Goal: Task Accomplishment & Management: Complete application form

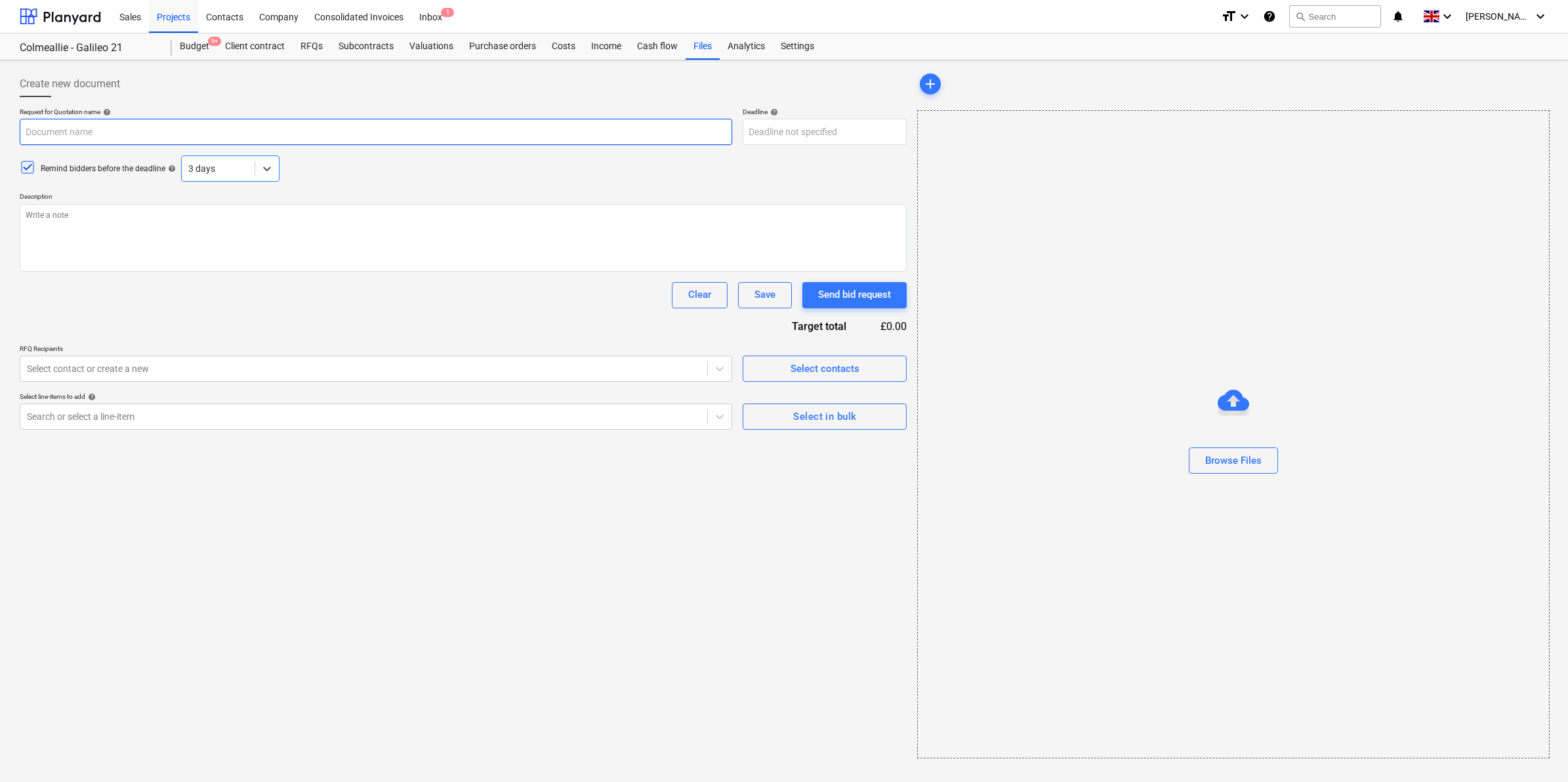
click at [220, 131] on input "text" at bounding box center [376, 131] width 713 height 26
type input "C"
type textarea "x"
type input "Co"
type textarea "x"
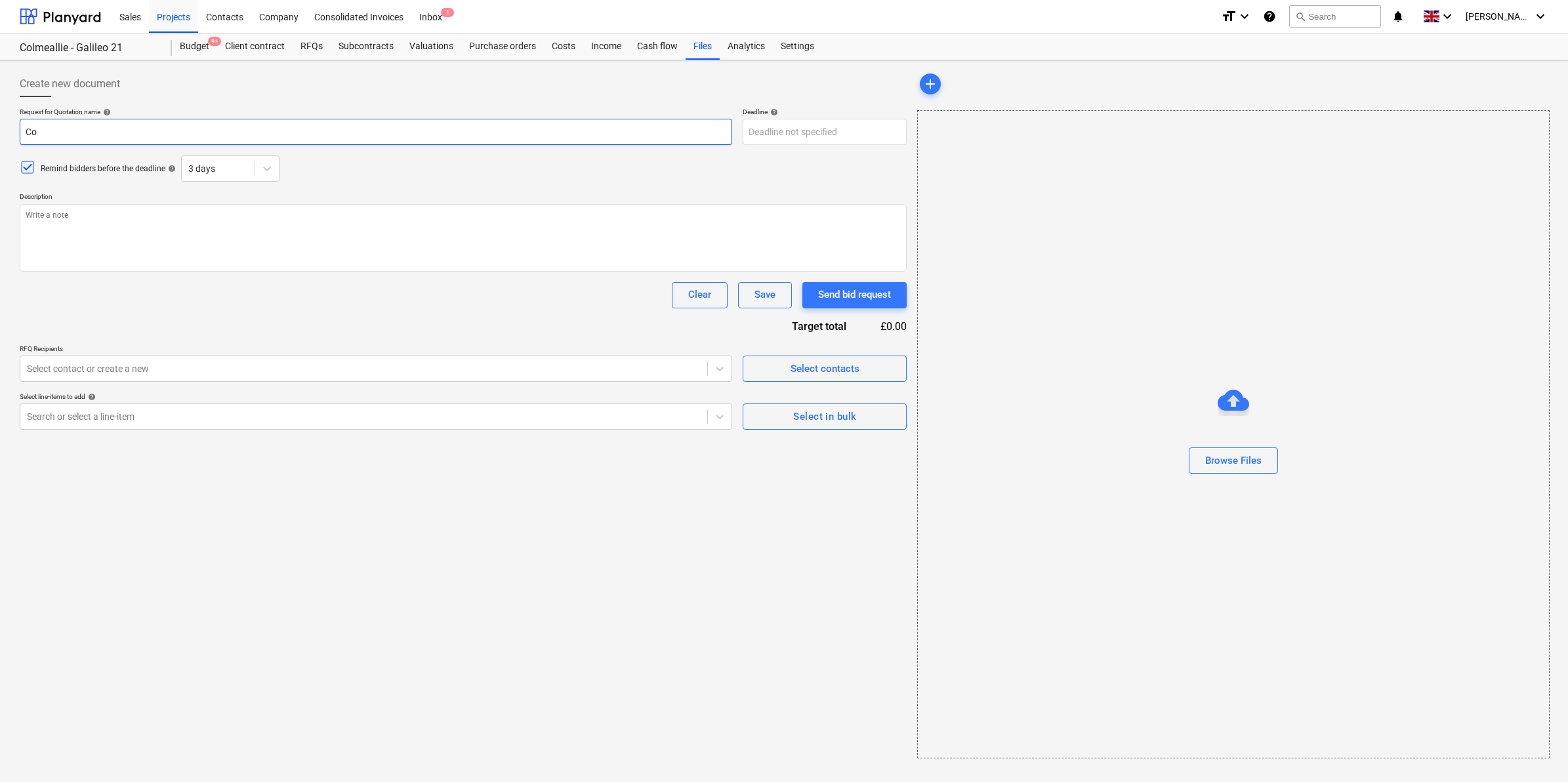
type input "Col"
type textarea "x"
type input "Colm"
type textarea "x"
type input "Colme"
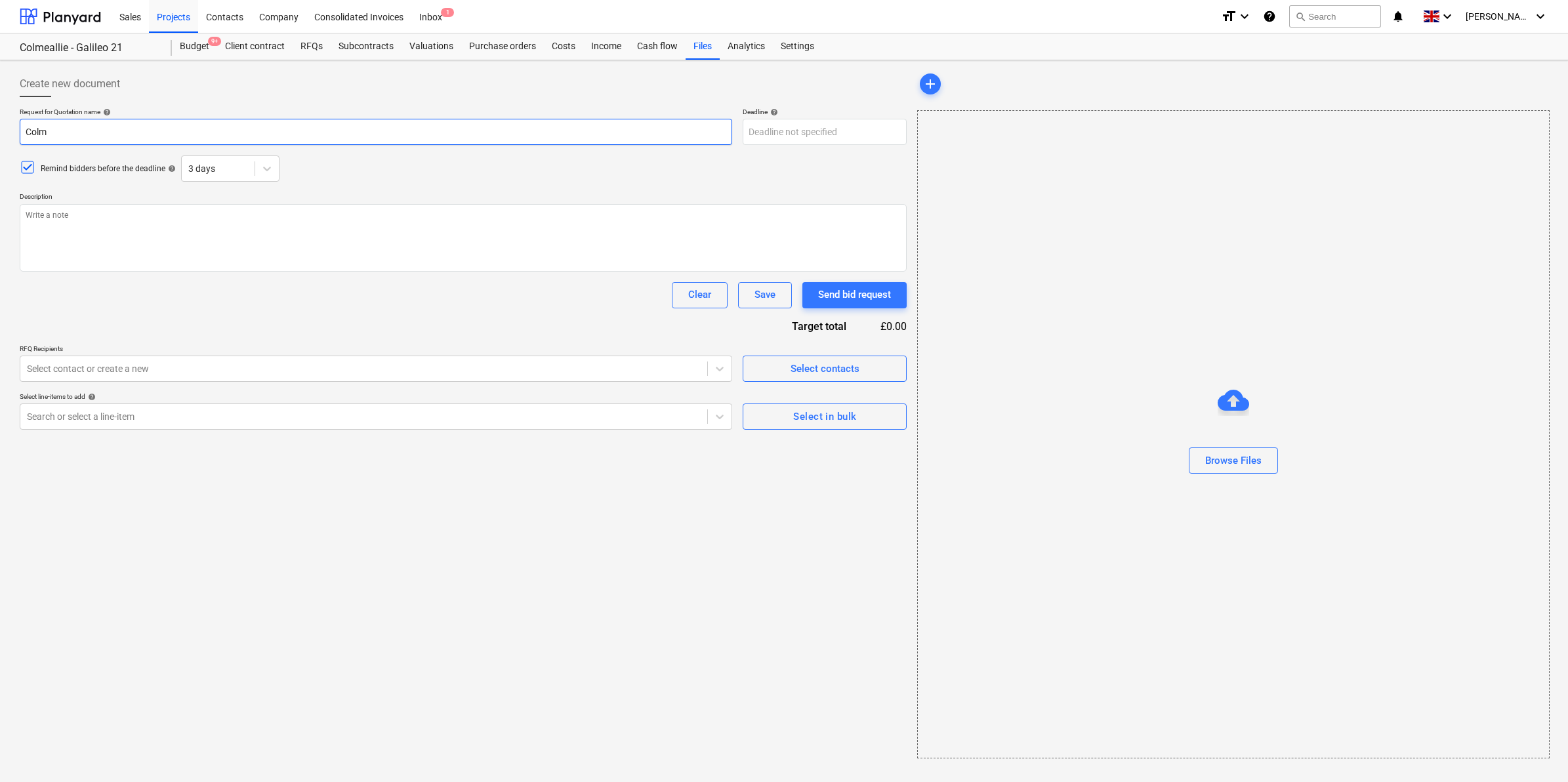
type textarea "x"
type input "Colmea"
type textarea "x"
type input "Colmeal"
type textarea "x"
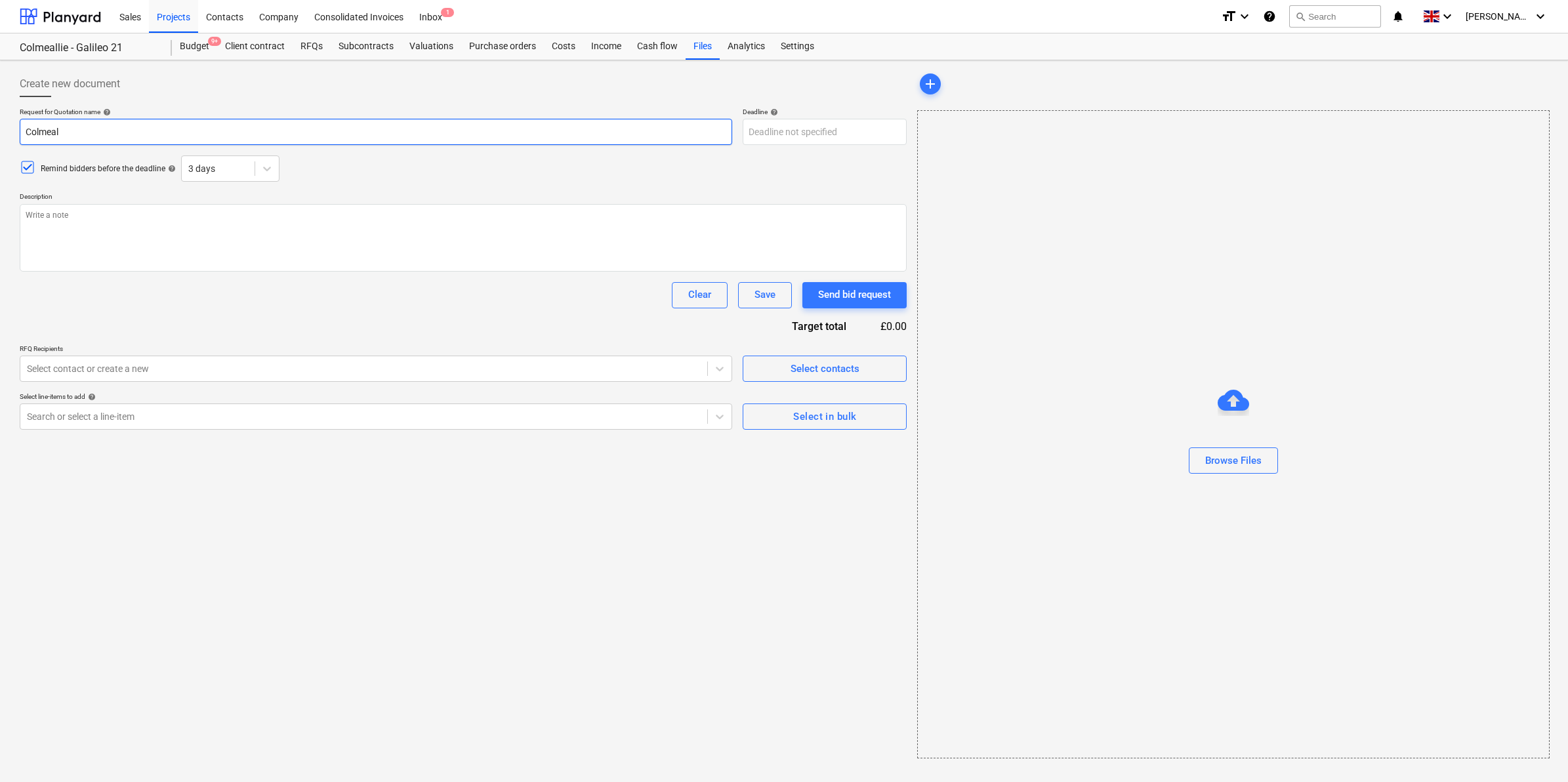
type input "Colmeall"
type textarea "x"
type input "Colmealli"
type textarea "x"
type input "Colmeallie"
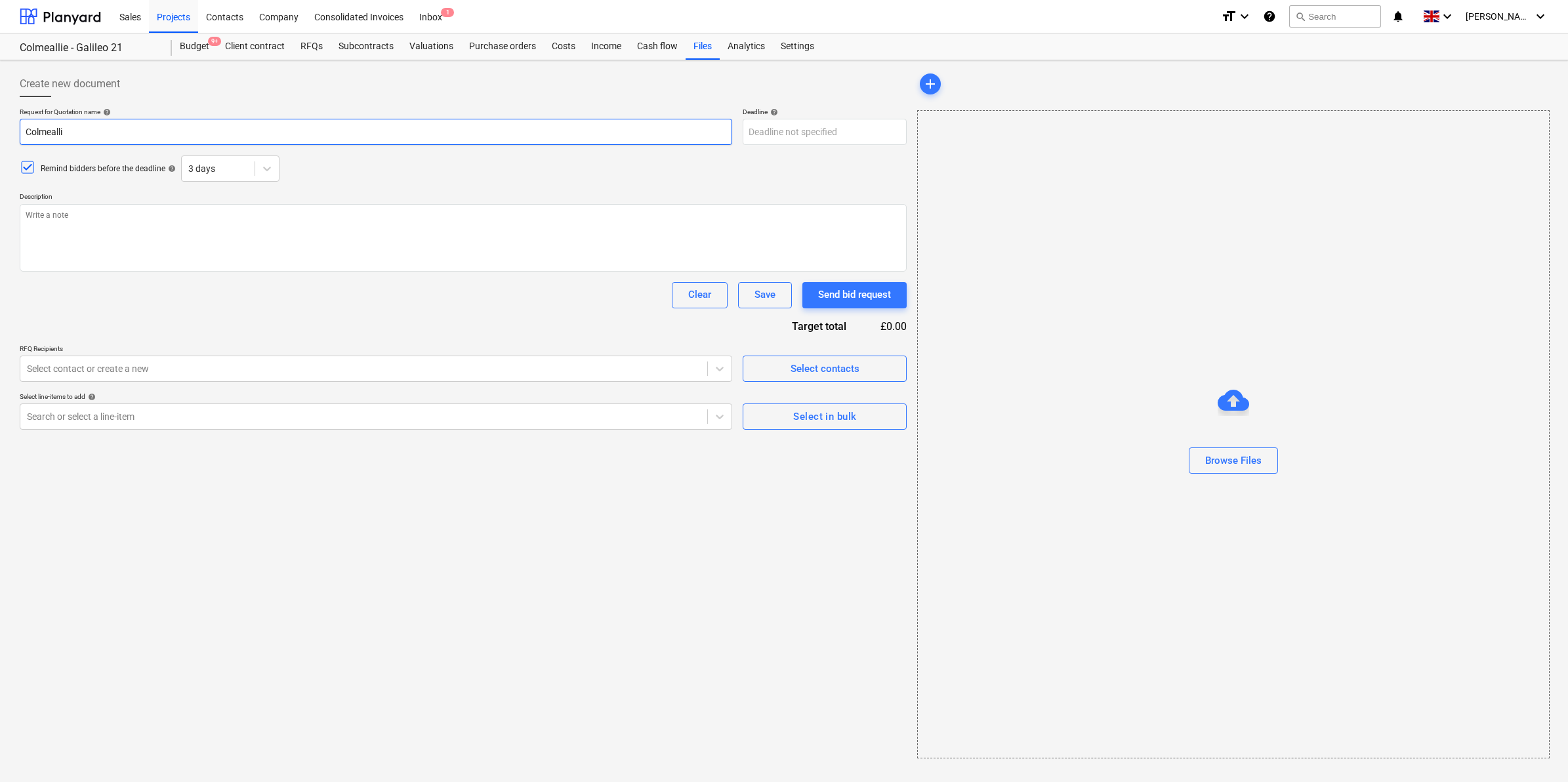
type textarea "x"
type input "Colmeallie"
type textarea "x"
type input "Colmeallie L"
type textarea "x"
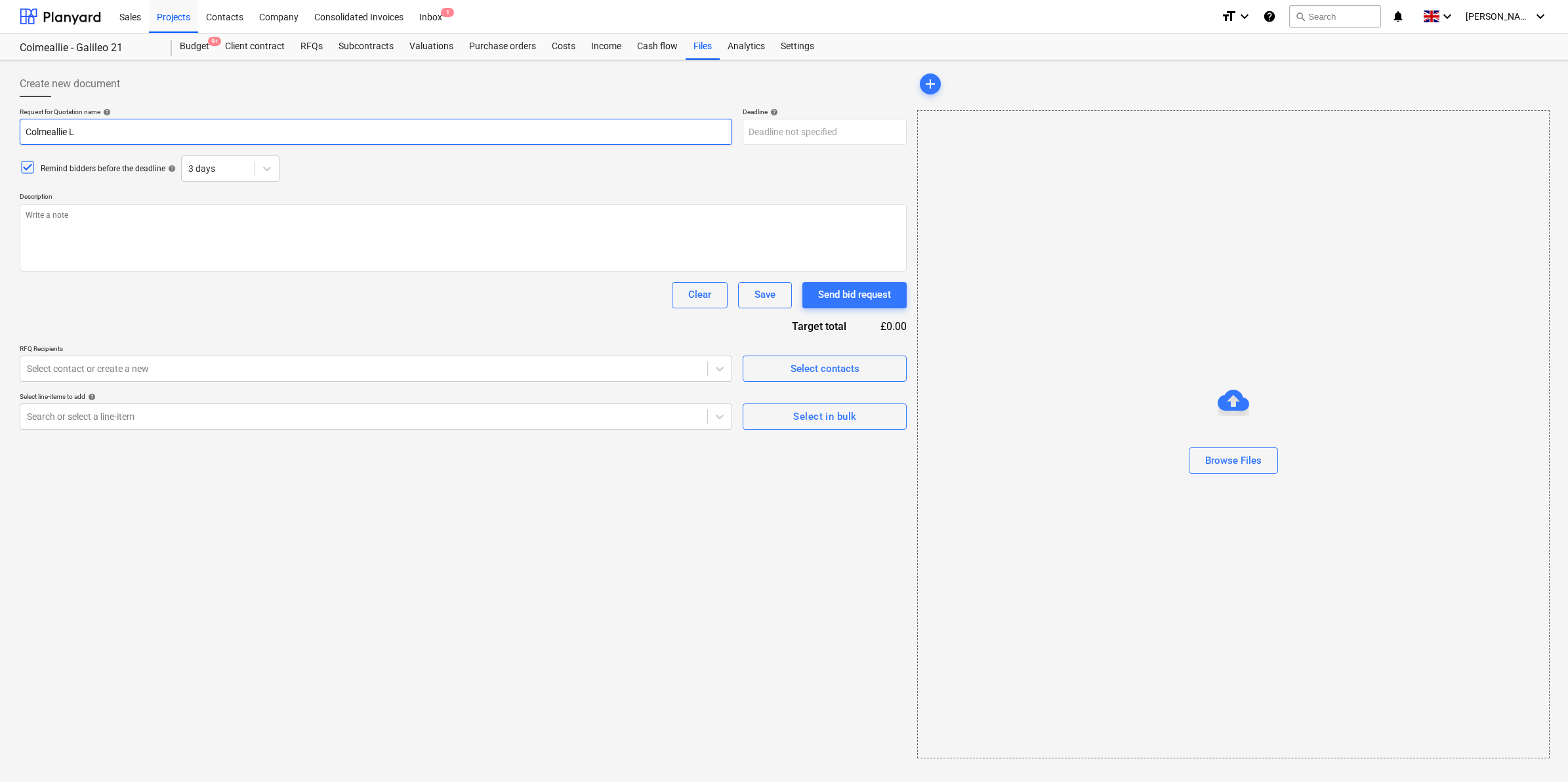
type input "Colmeallie LV"
type textarea "x"
type input "Colmeallie LVI"
type textarea "x"
type input "Colmeallie LVIA"
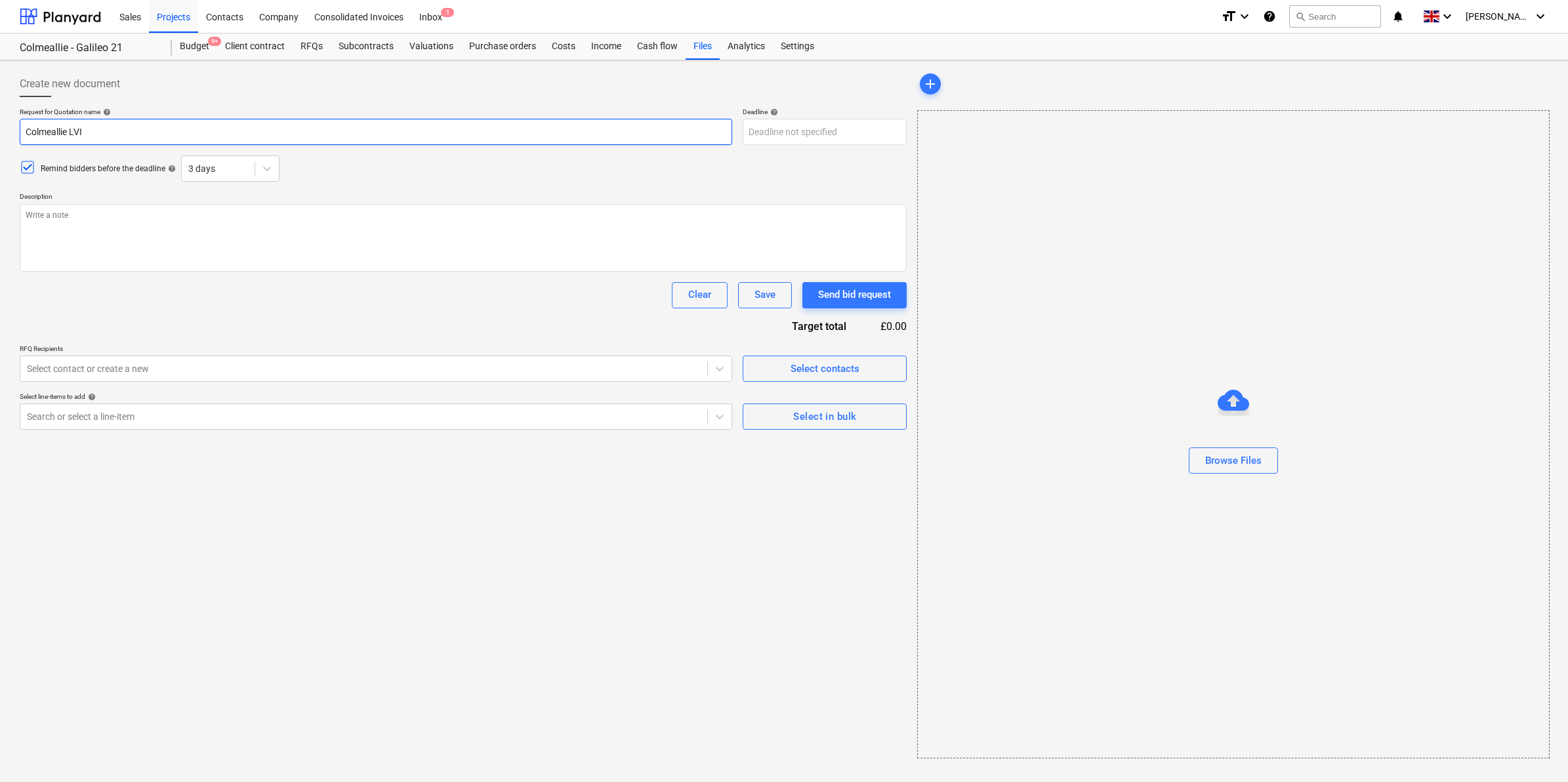
type textarea "x"
type input "Colmeallie LVIA"
type textarea "x"
type input "Colmeallie LVIA"
type textarea "x"
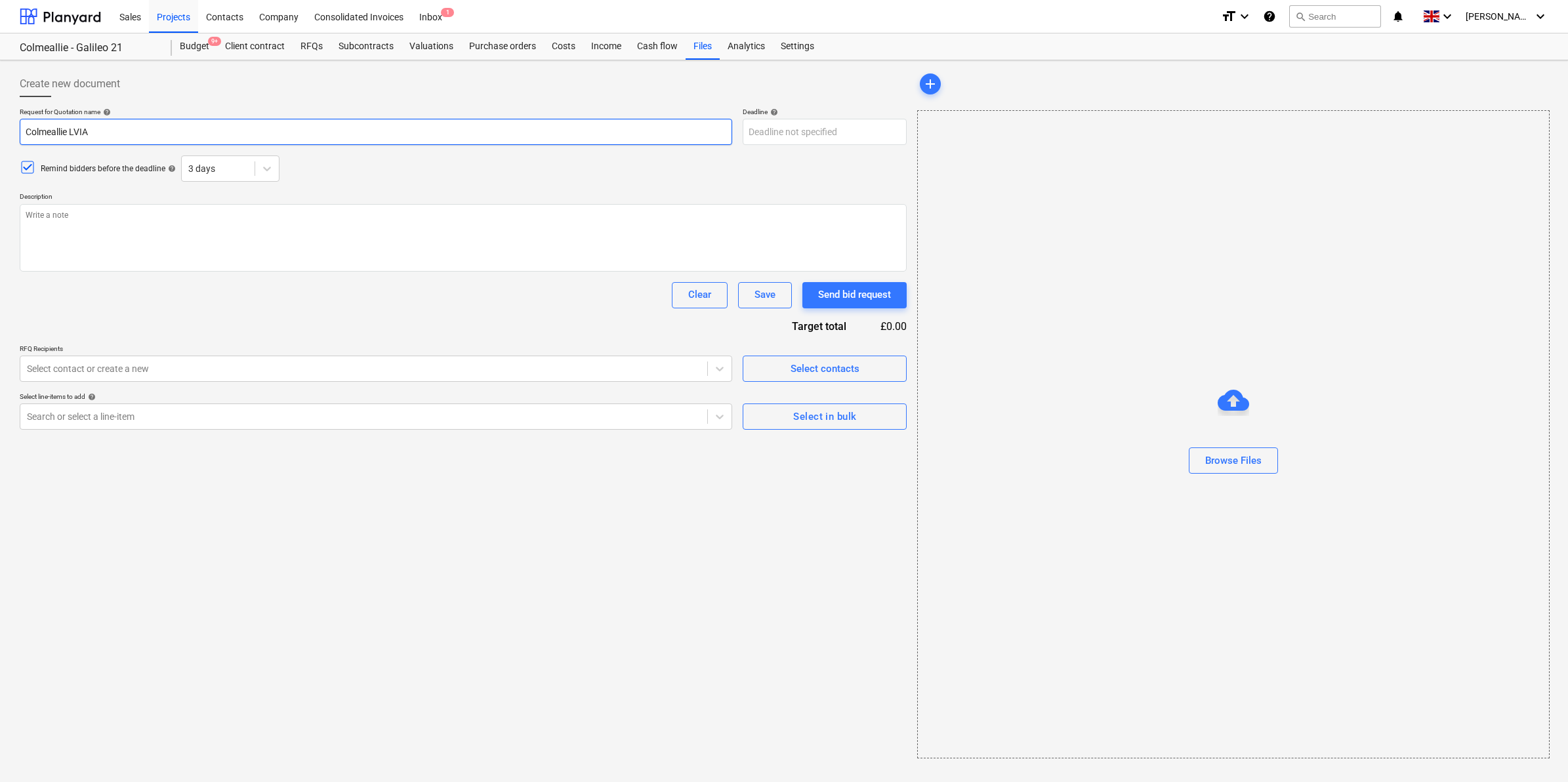
type input "Colmeallie LVI"
type textarea "x"
type input "Colmeallie LV"
type textarea "x"
type input "Colmeallie L"
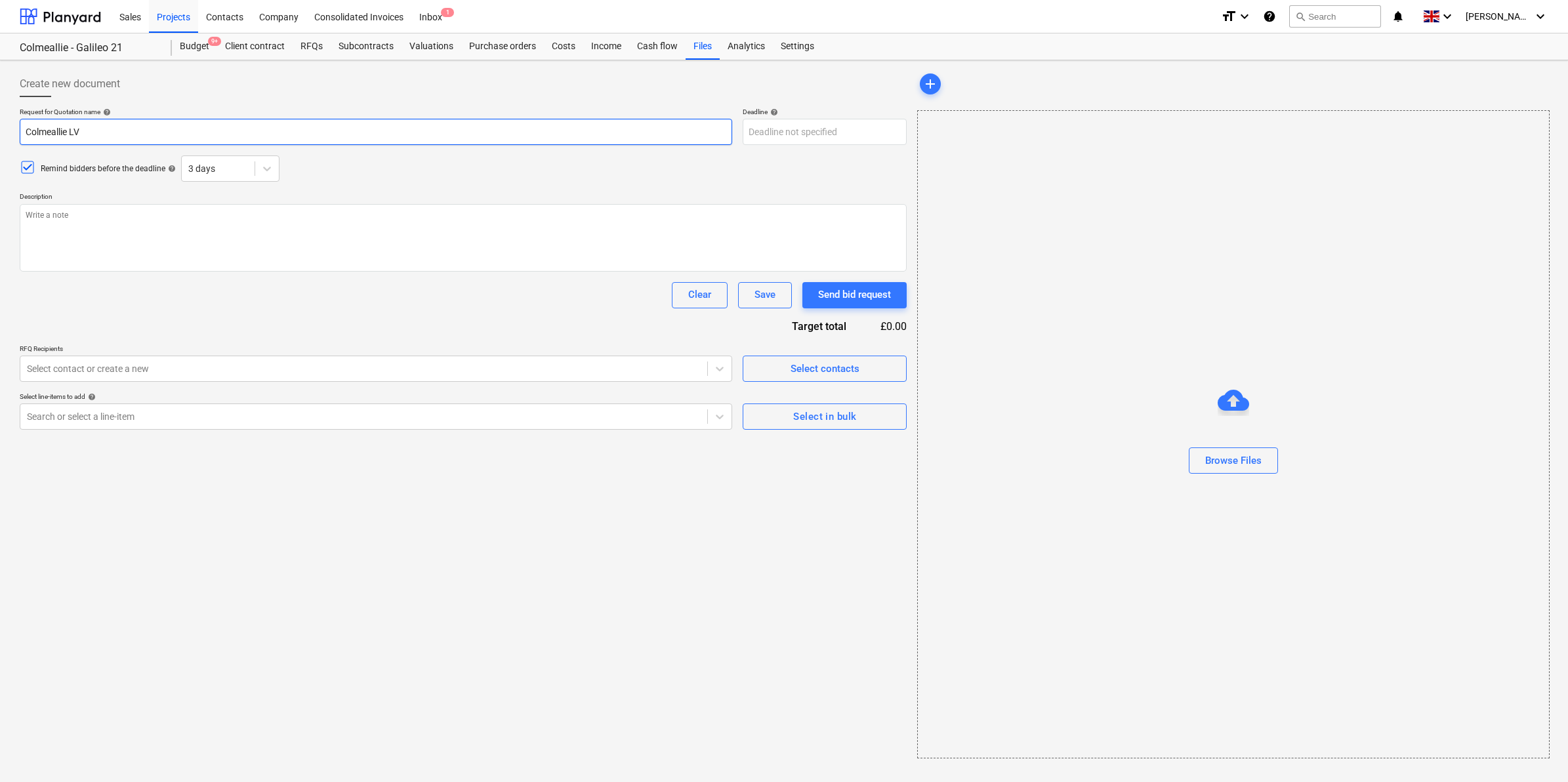
type textarea "x"
type input "Colmeallie"
type textarea "x"
type input "Colmeallie E"
type textarea "x"
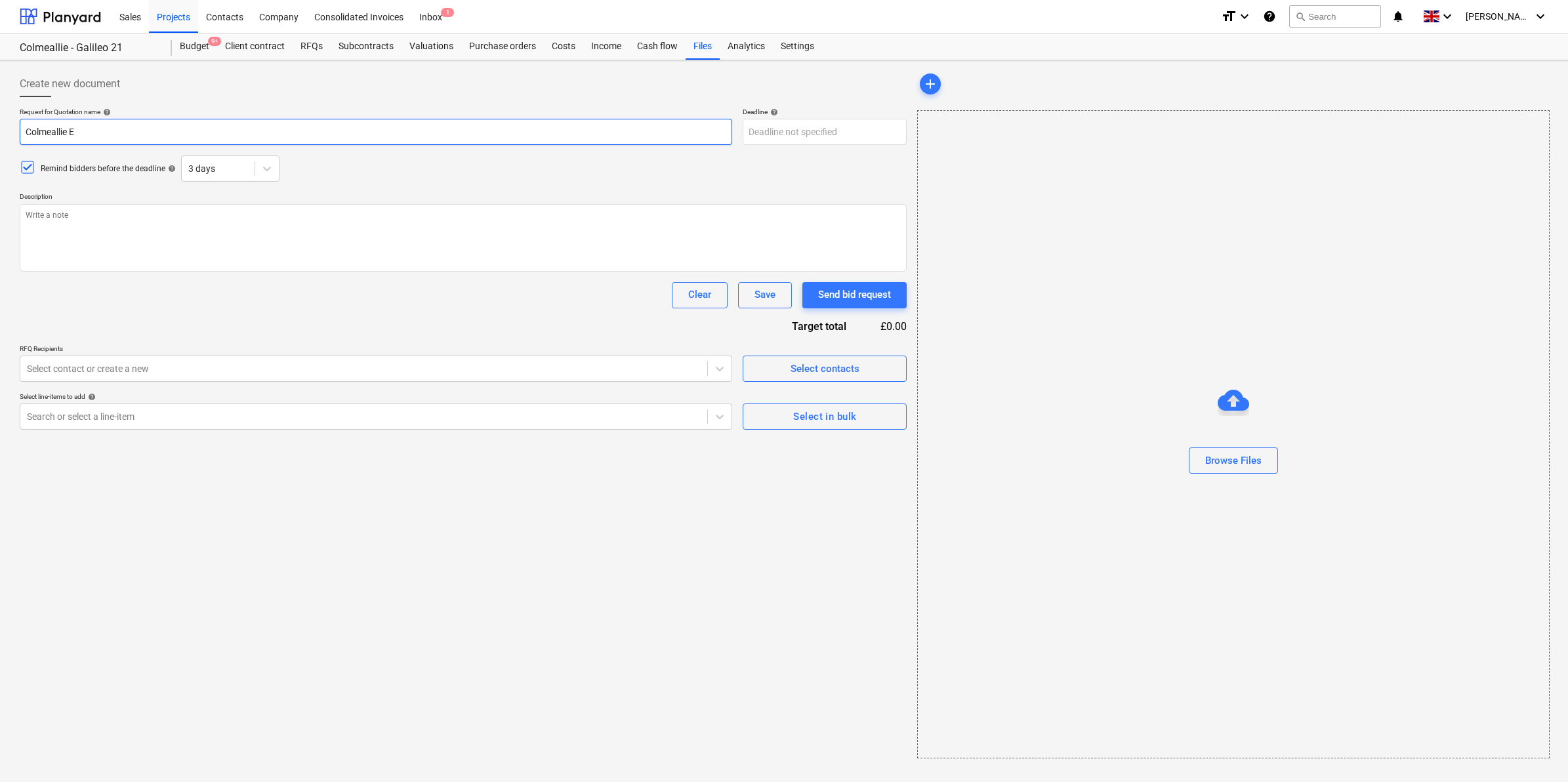
type input "Colmeallie EI"
type textarea "x"
type input "Colmeallie EIA"
type textarea "x"
type input "Colmeallie EIA"
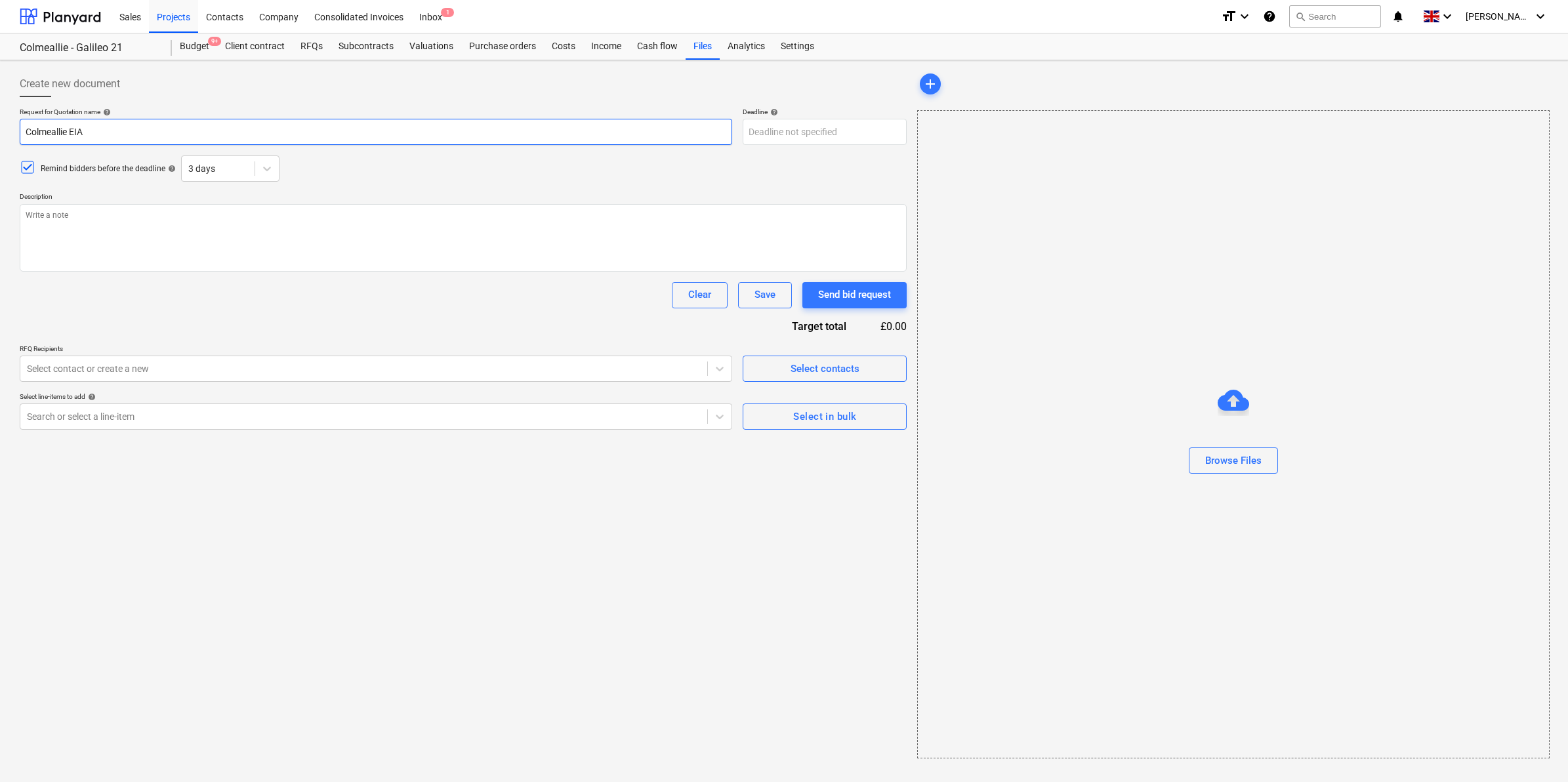
type textarea "x"
type input "Colmeallie EIA I"
type textarea "x"
type input "Colmeallie EIA IT"
type textarea "x"
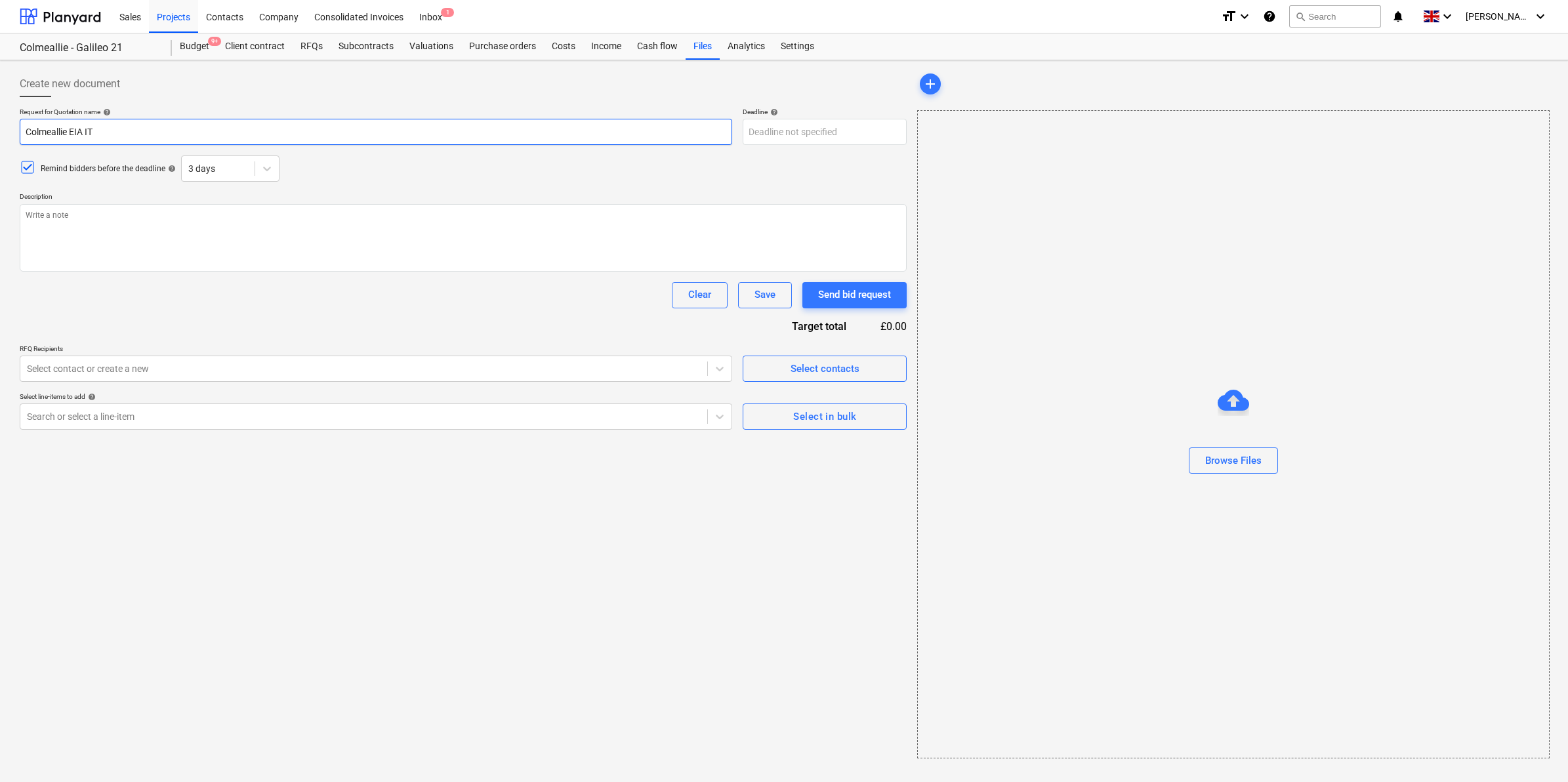
type input "Colmeallie EIA ITT"
type textarea "x"
type input "Colmeallie EIA ITT"
type textarea "x"
type input "Colmeallie EIA ITT"
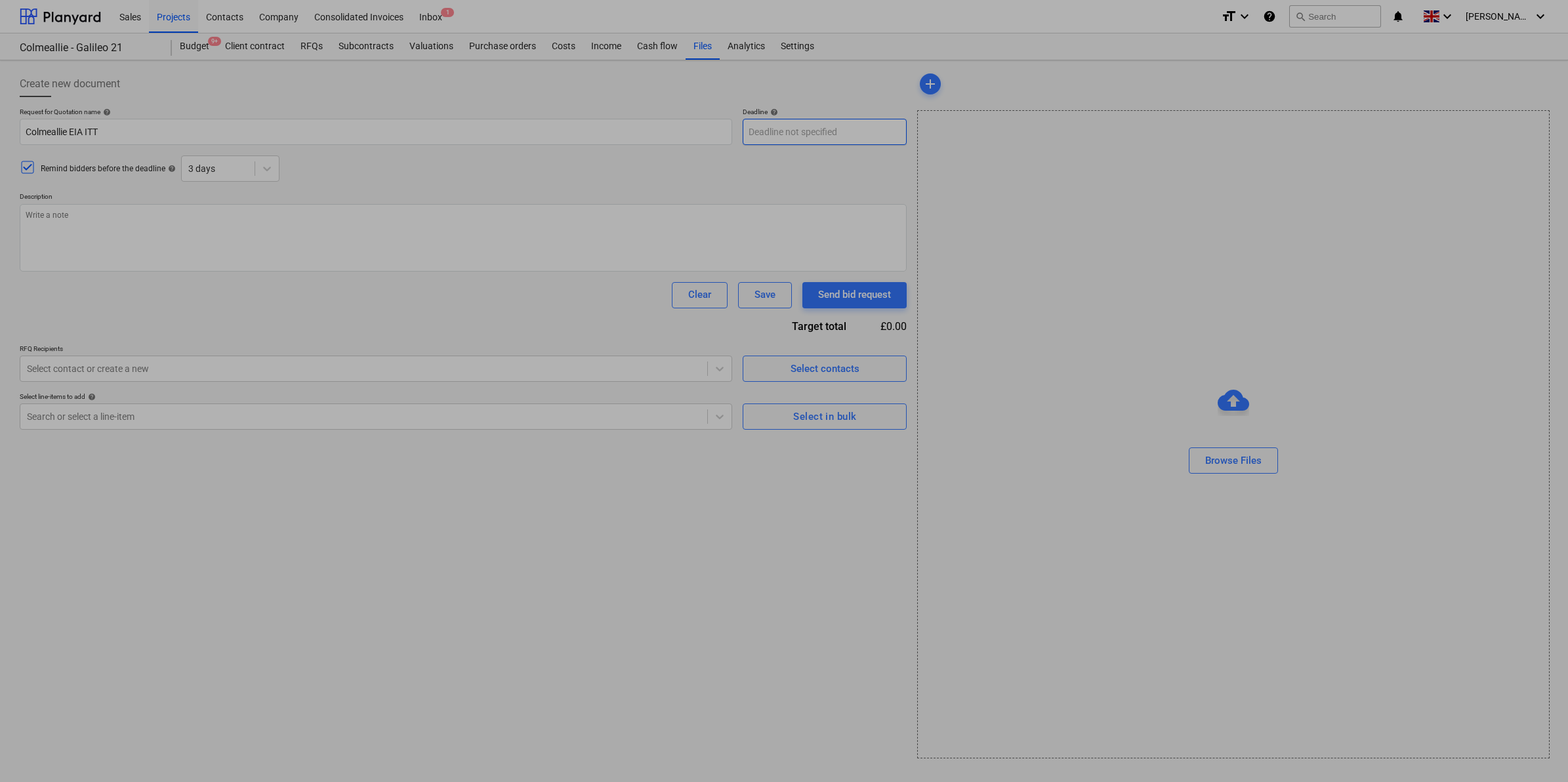
type textarea "x"
click at [794, 133] on body "Sales Projects Contacts Company Consolidated Invoices Inbox 1 format_size keybo…" at bounding box center [784, 391] width 1568 height 782
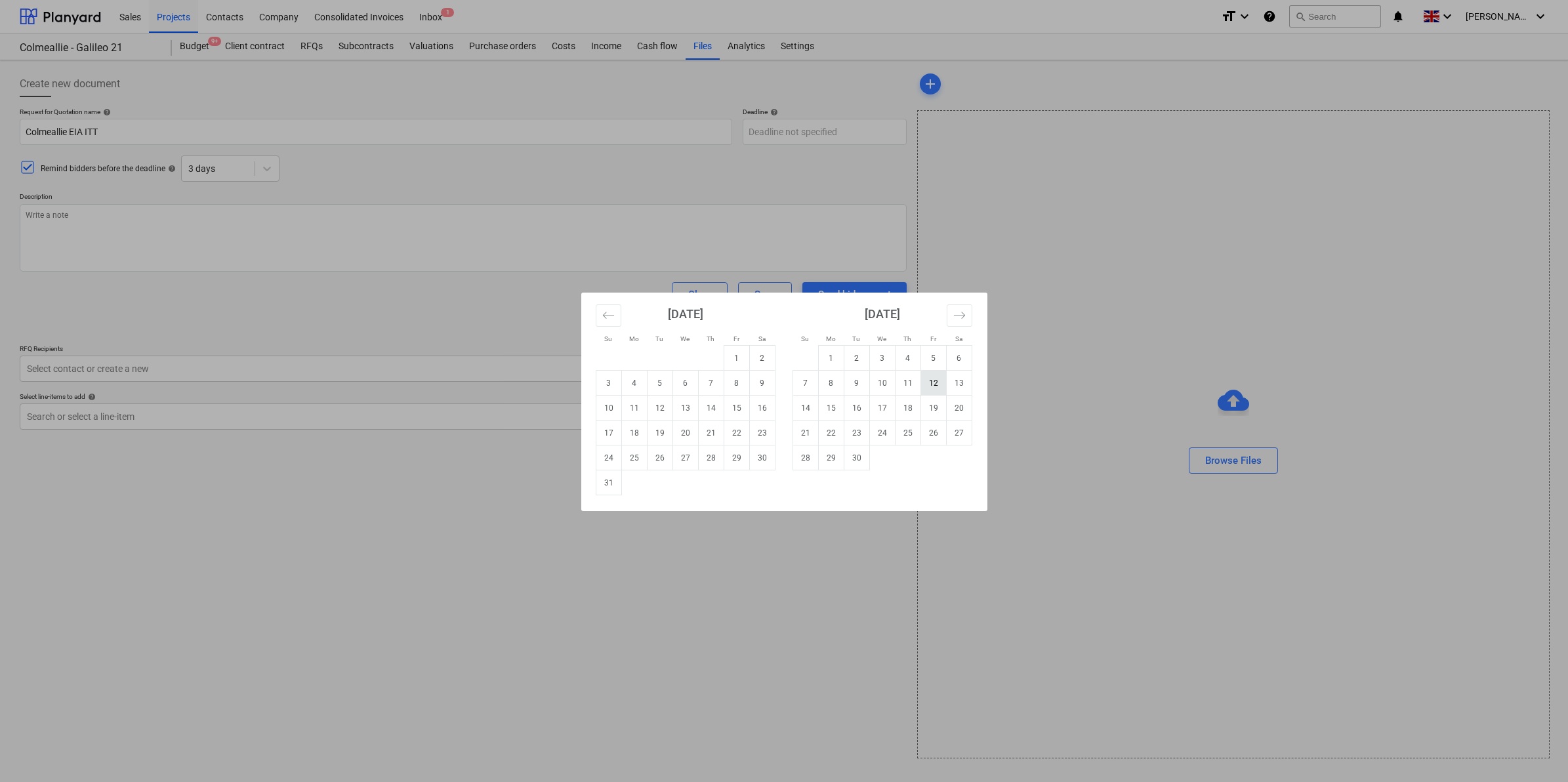
click at [929, 384] on td "12" at bounding box center [933, 383] width 26 height 25
type input "[DATE]"
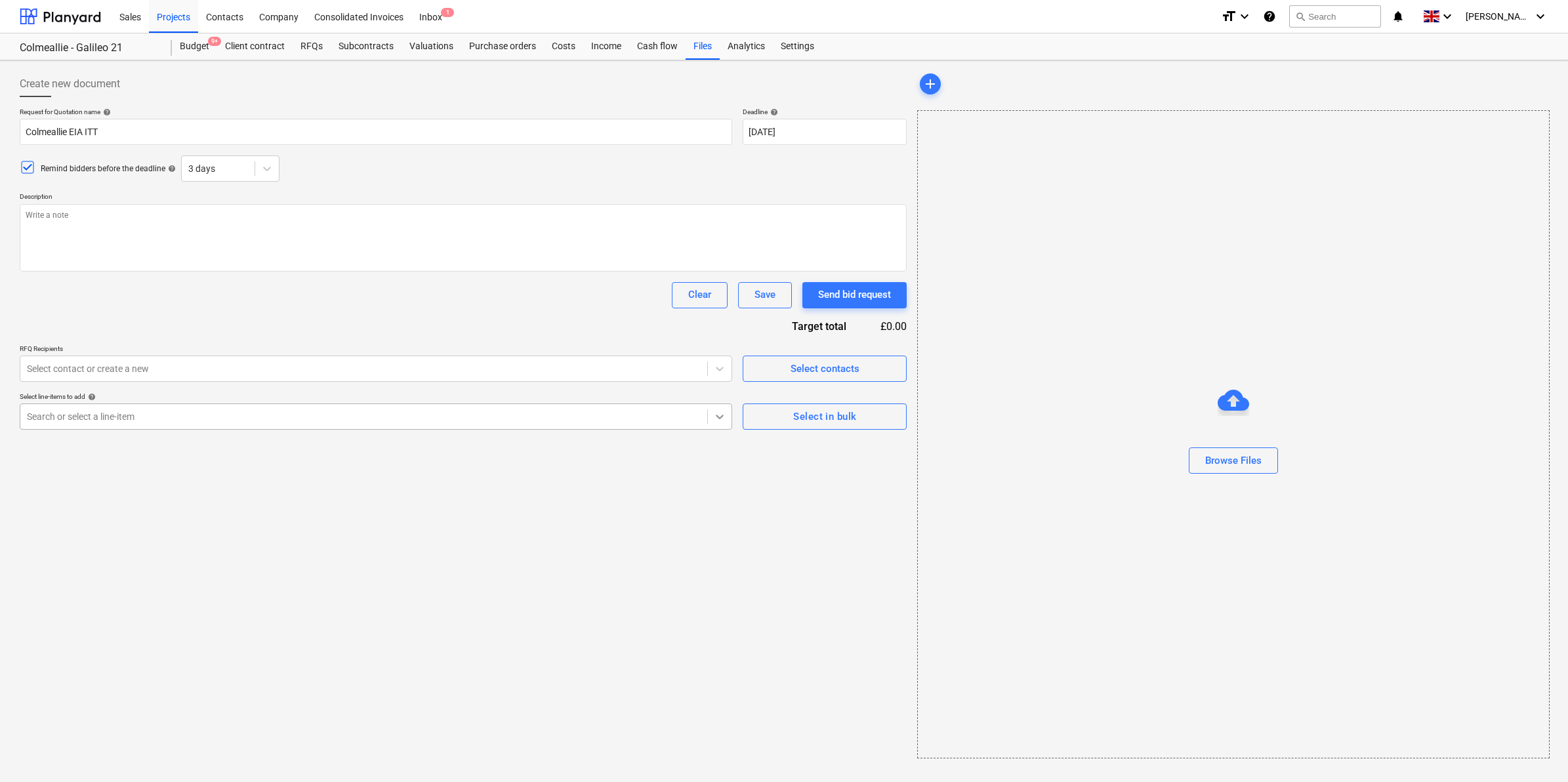
click at [723, 421] on icon at bounding box center [719, 416] width 13 height 13
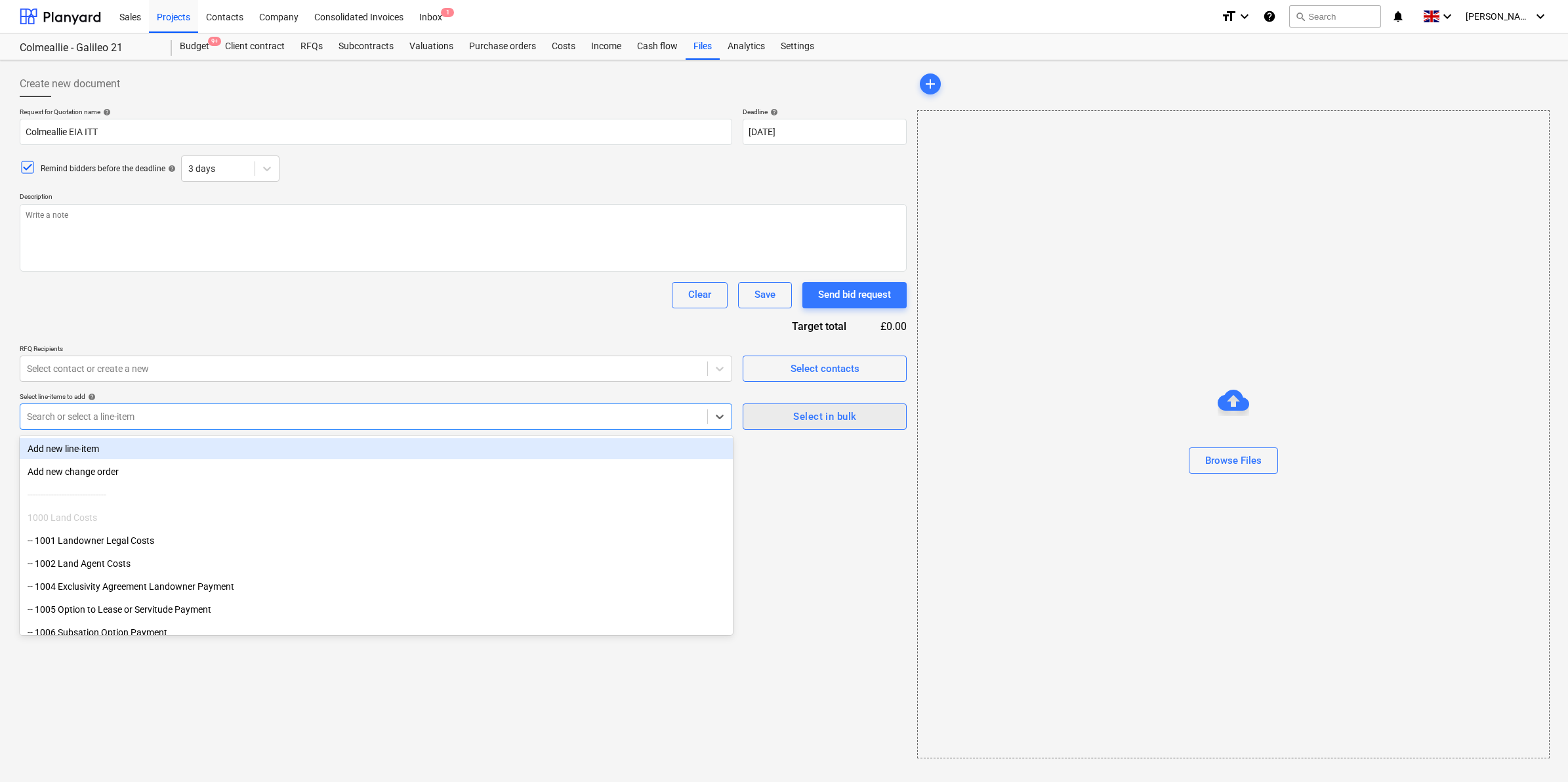
click at [840, 417] on div "Select in bulk" at bounding box center [824, 416] width 63 height 17
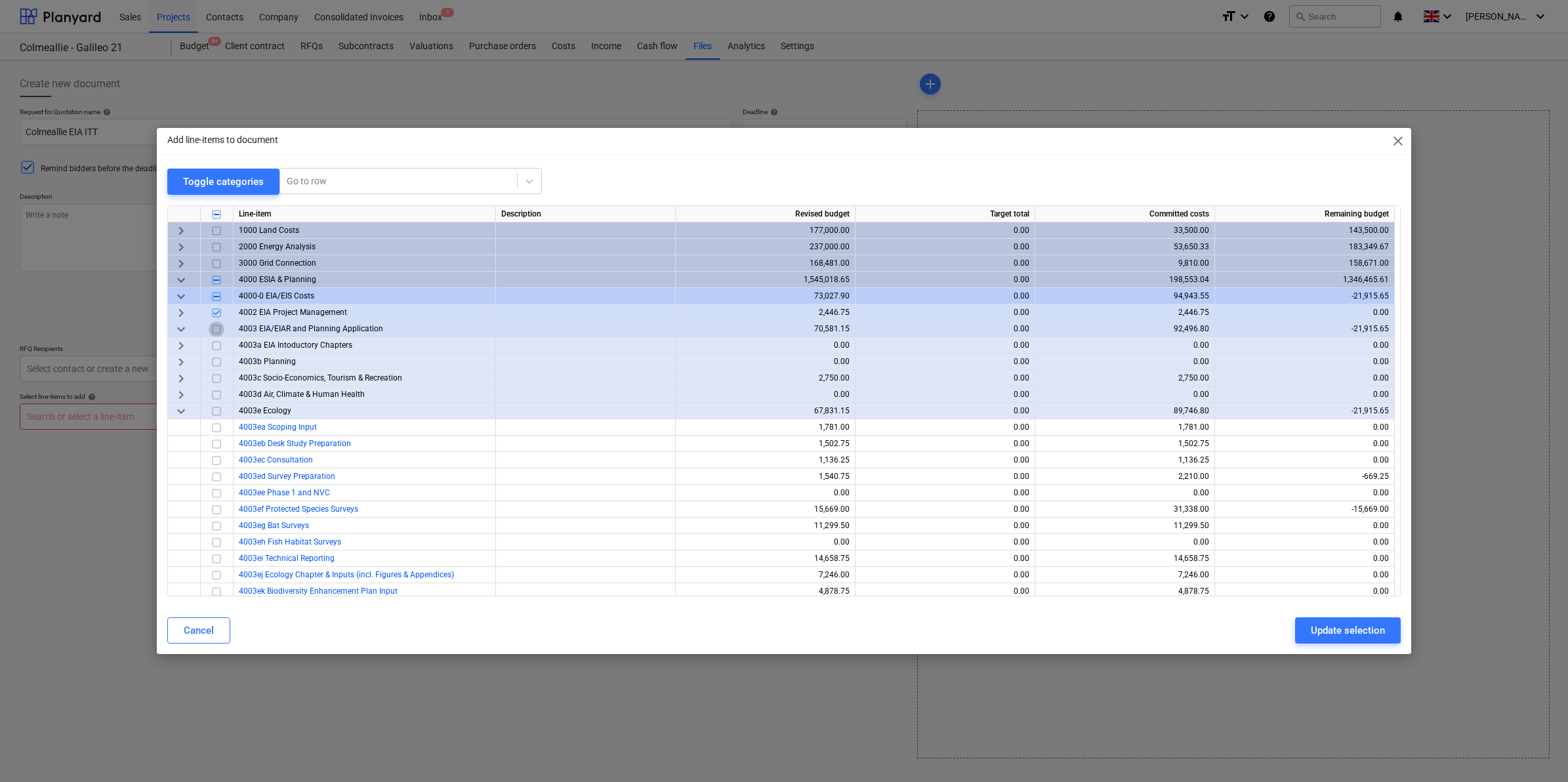
click at [217, 329] on input "checkbox" at bounding box center [216, 329] width 16 height 16
click at [213, 409] on input "checkbox" at bounding box center [216, 411] width 16 height 16
click at [217, 375] on input "checkbox" at bounding box center [216, 378] width 16 height 16
click at [217, 360] on input "checkbox" at bounding box center [216, 362] width 16 height 16
click at [218, 346] on input "checkbox" at bounding box center [216, 346] width 16 height 16
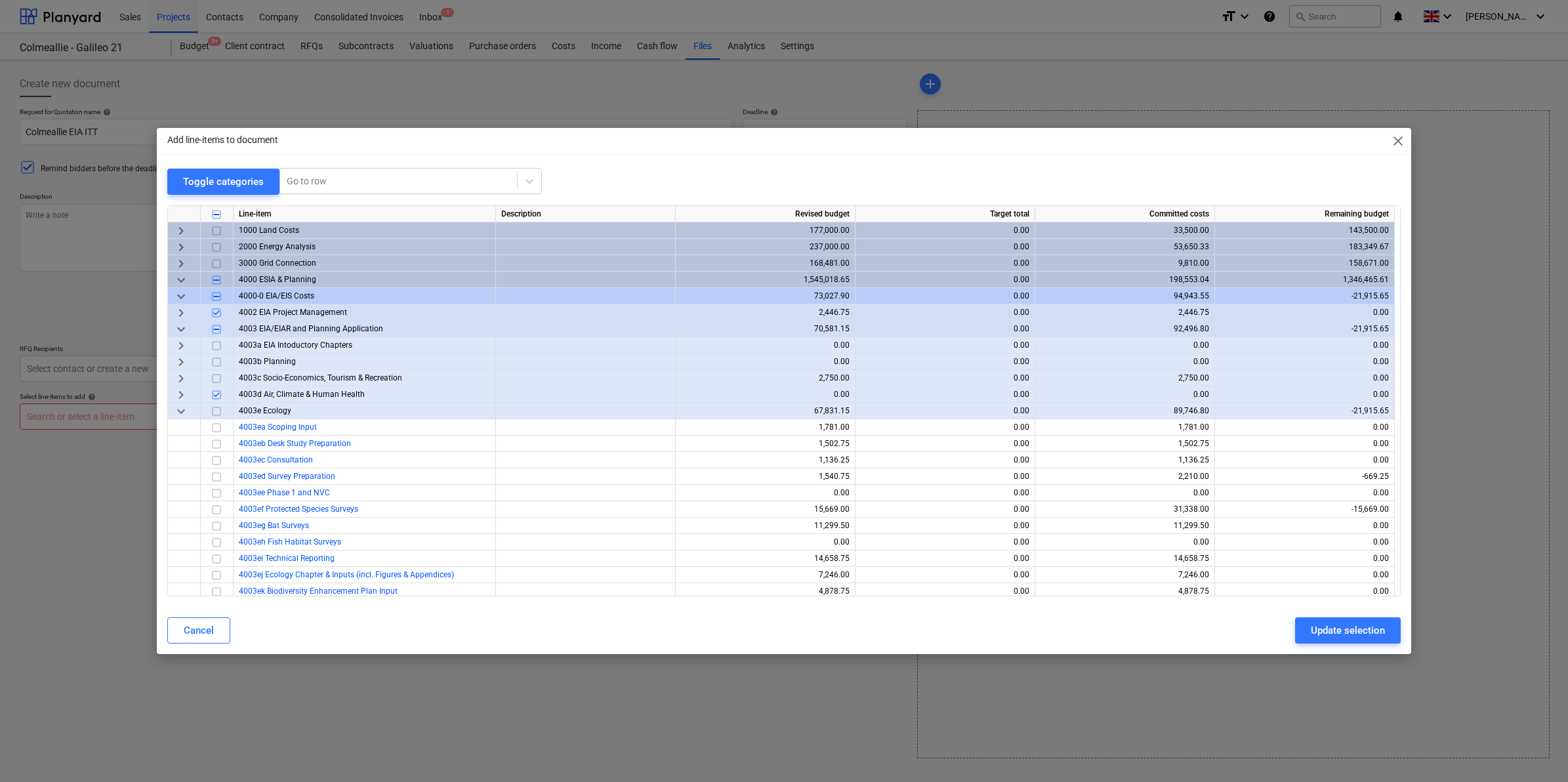
click at [218, 391] on input "checkbox" at bounding box center [216, 394] width 16 height 16
click at [220, 342] on input "checkbox" at bounding box center [216, 346] width 16 height 16
click at [213, 363] on input "checkbox" at bounding box center [216, 362] width 16 height 16
click at [215, 377] on input "checkbox" at bounding box center [216, 378] width 16 height 16
click at [218, 398] on input "checkbox" at bounding box center [216, 394] width 16 height 16
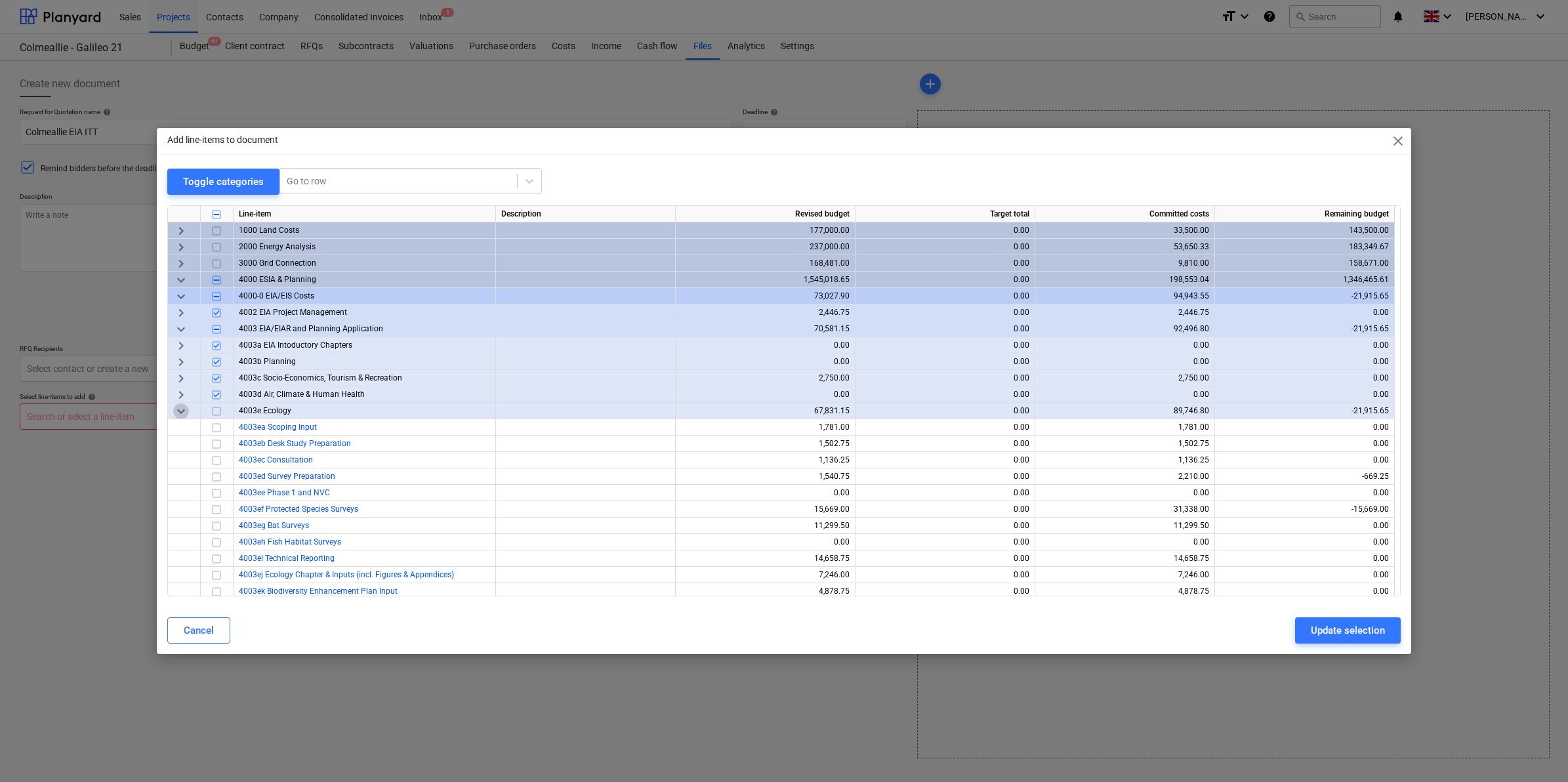
click at [179, 411] on span "keyboard_arrow_down" at bounding box center [181, 411] width 16 height 16
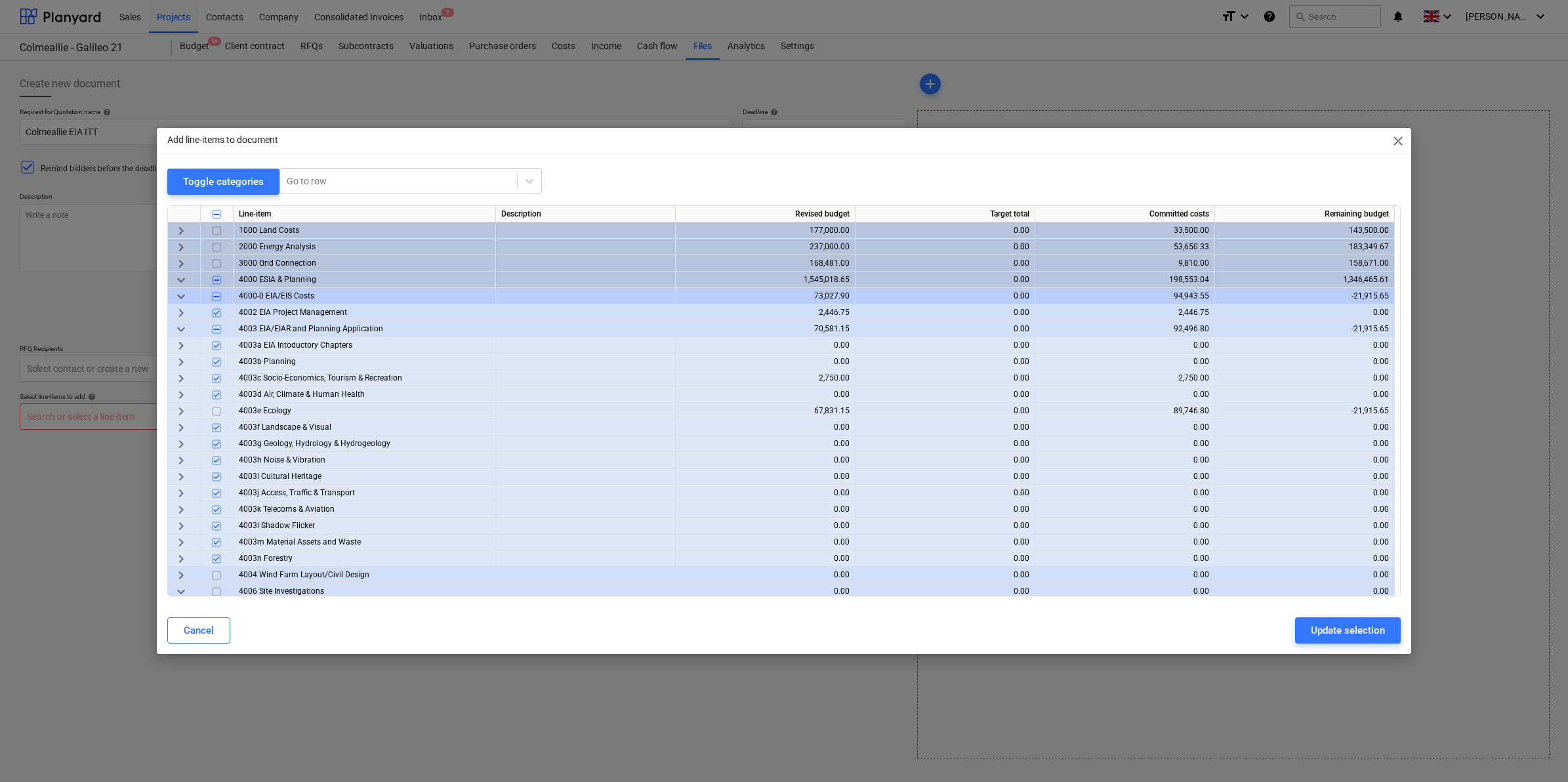
click at [174, 392] on span "keyboard_arrow_right" at bounding box center [181, 394] width 16 height 16
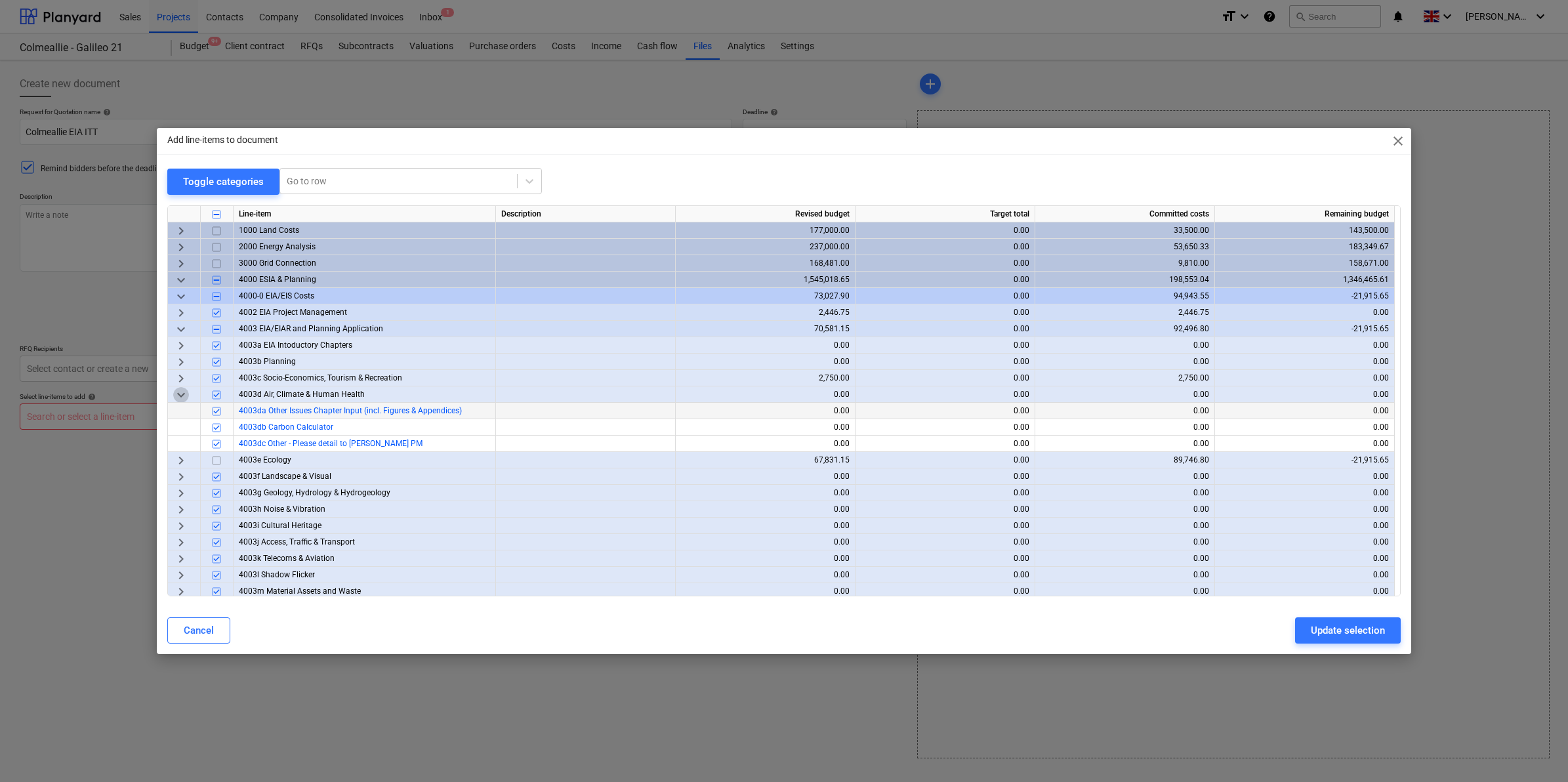
click at [174, 392] on span "keyboard_arrow_down" at bounding box center [181, 394] width 16 height 16
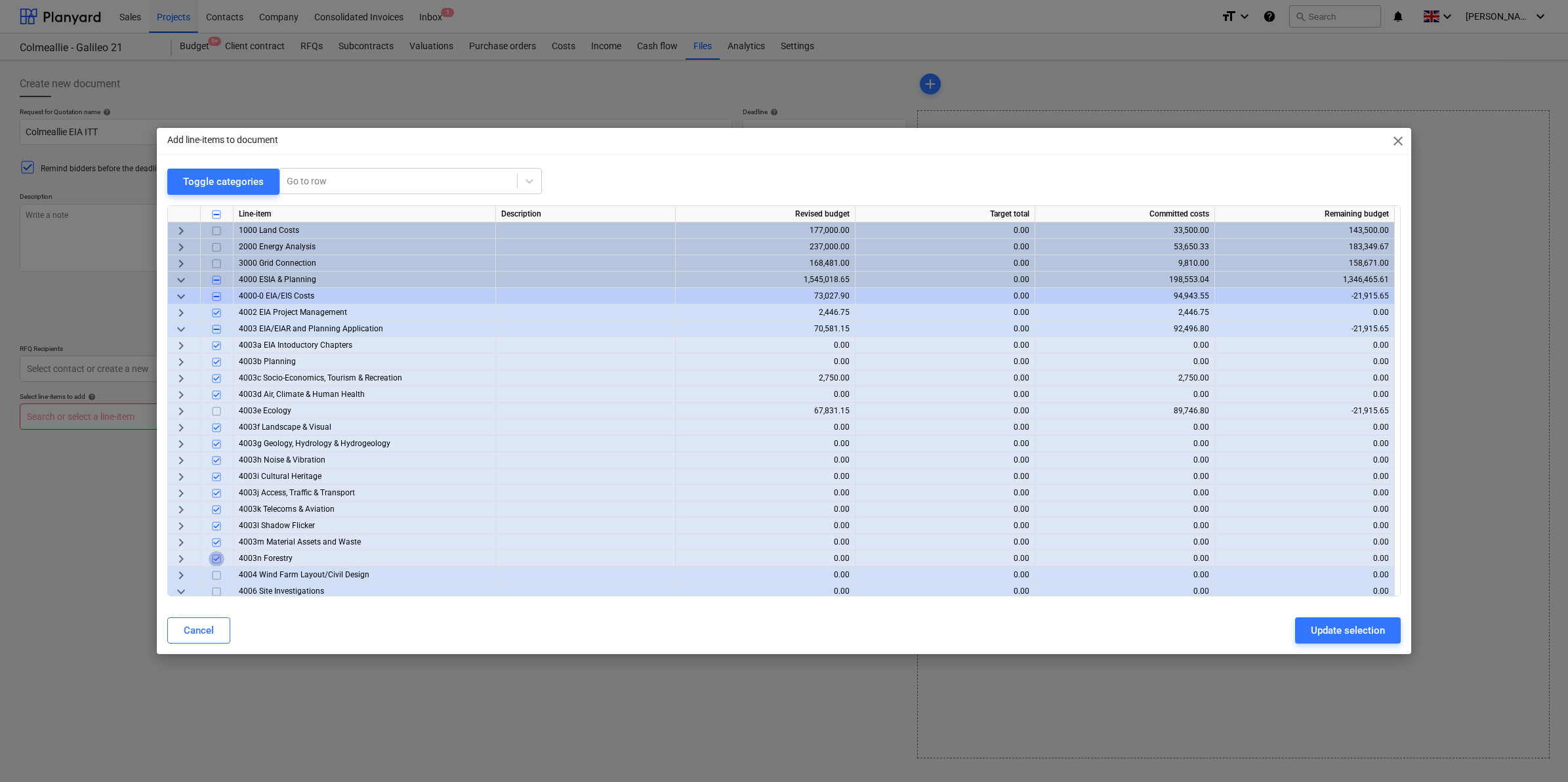
click at [217, 562] on input "checkbox" at bounding box center [216, 558] width 16 height 16
click at [215, 541] on input "checkbox" at bounding box center [216, 542] width 16 height 16
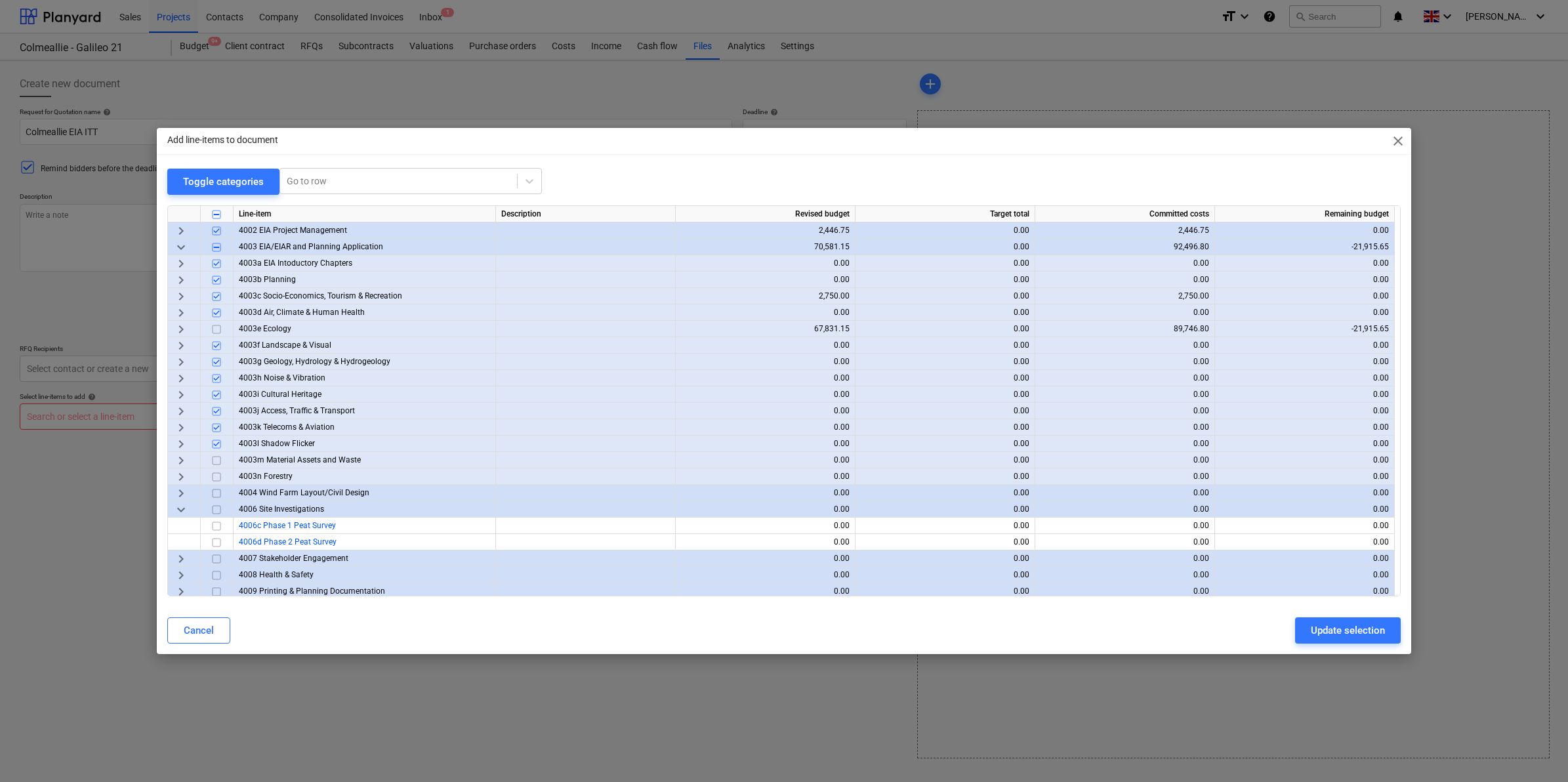
scroll to position [164, 0]
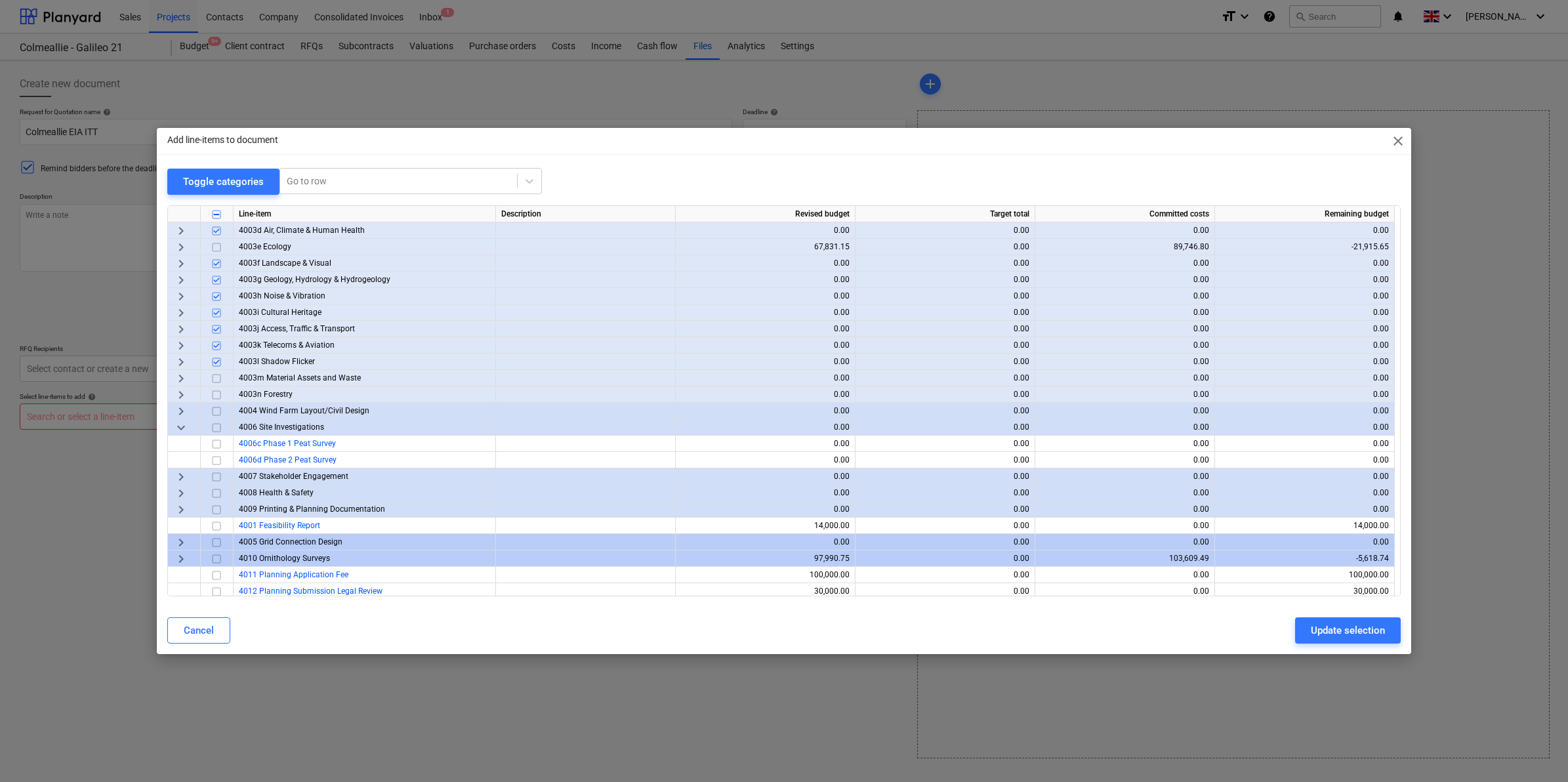
click at [219, 408] on input "checkbox" at bounding box center [216, 411] width 16 height 16
click at [215, 428] on input "checkbox" at bounding box center [216, 428] width 16 height 16
click at [217, 477] on input "checkbox" at bounding box center [216, 476] width 16 height 16
click at [186, 476] on span "keyboard_arrow_right" at bounding box center [181, 476] width 16 height 16
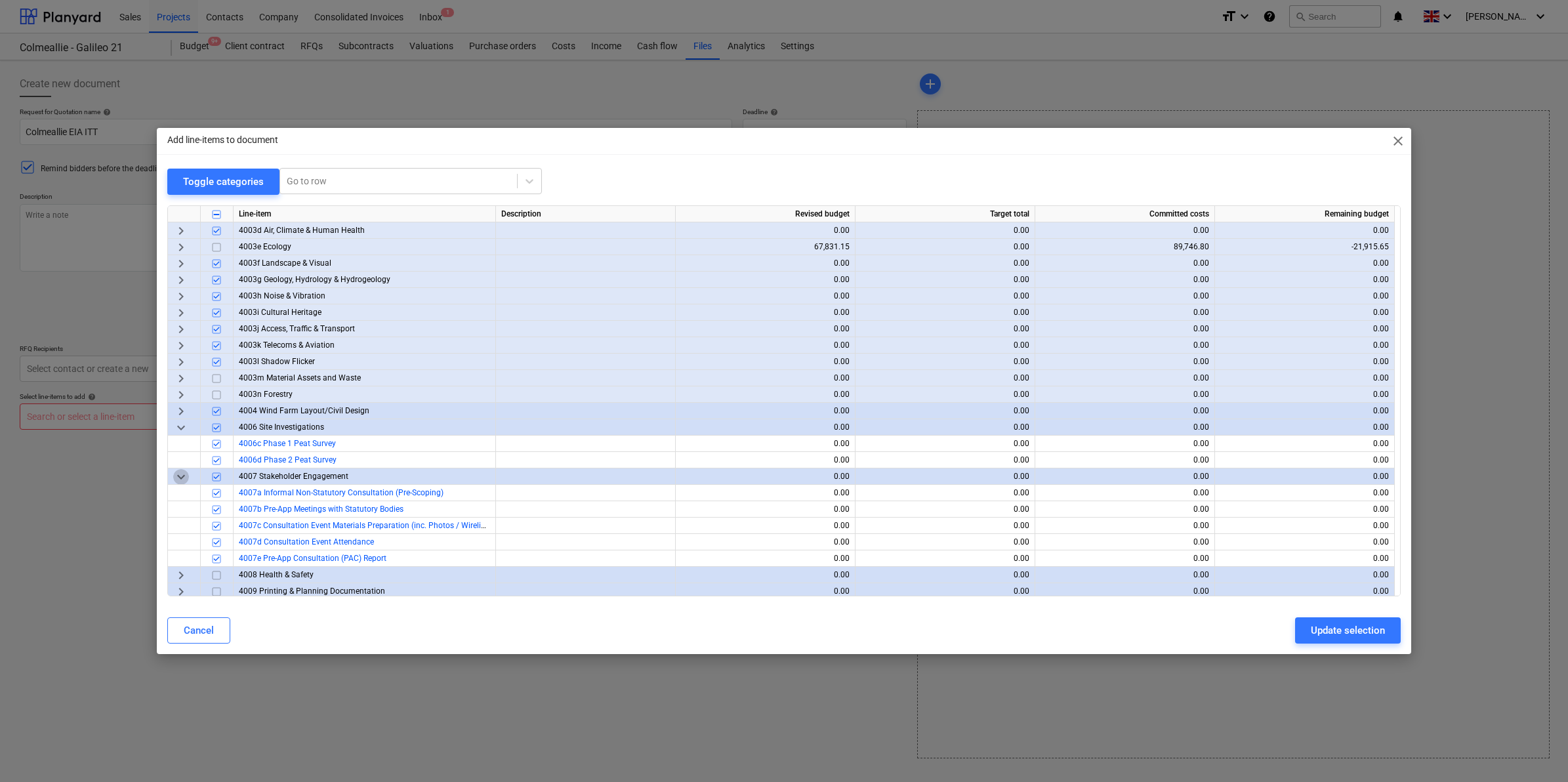
click at [182, 472] on span "keyboard_arrow_down" at bounding box center [181, 476] width 16 height 16
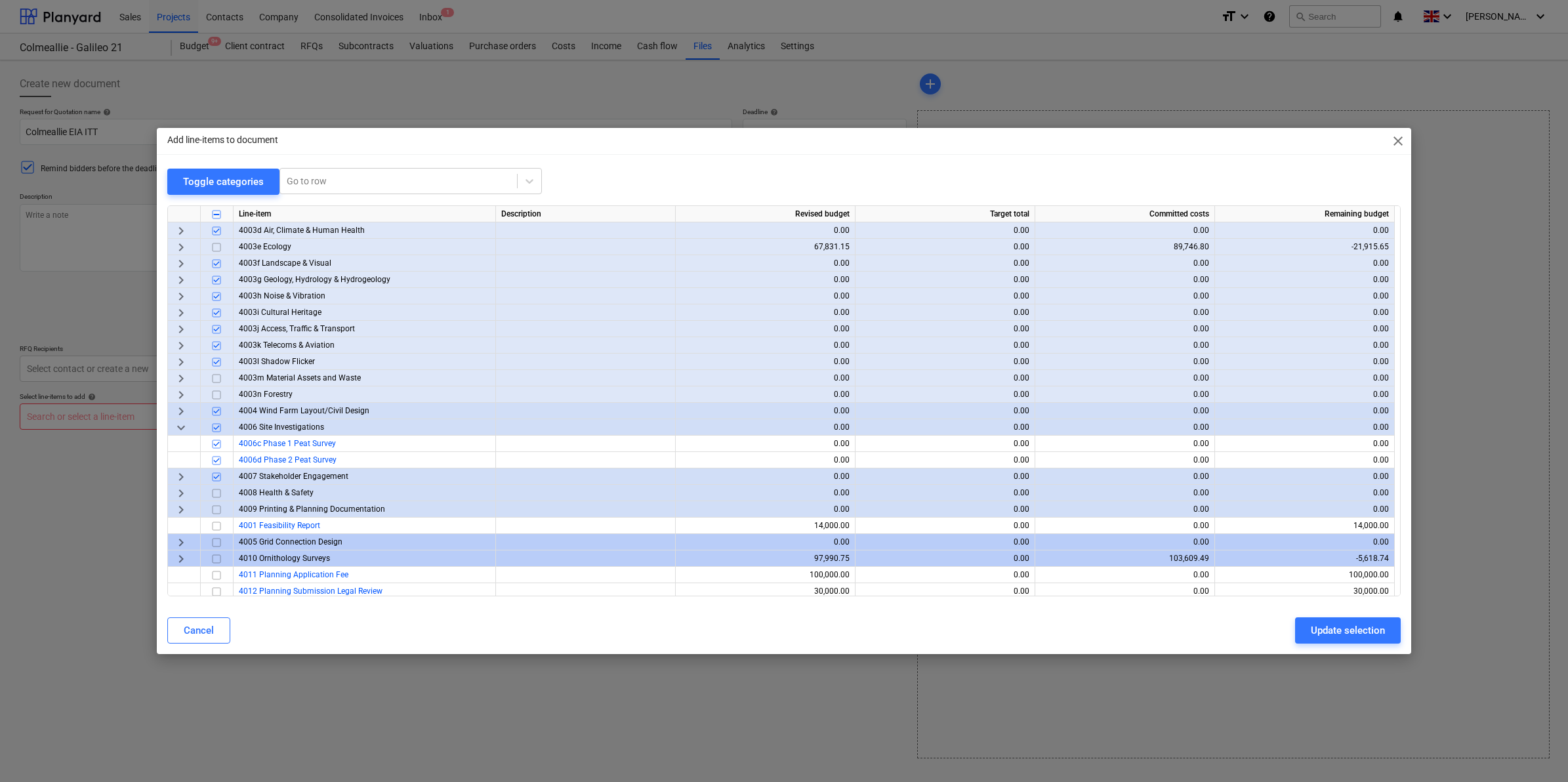
click at [214, 491] on input "checkbox" at bounding box center [216, 493] width 16 height 16
click at [176, 499] on span "keyboard_arrow_right" at bounding box center [181, 493] width 16 height 16
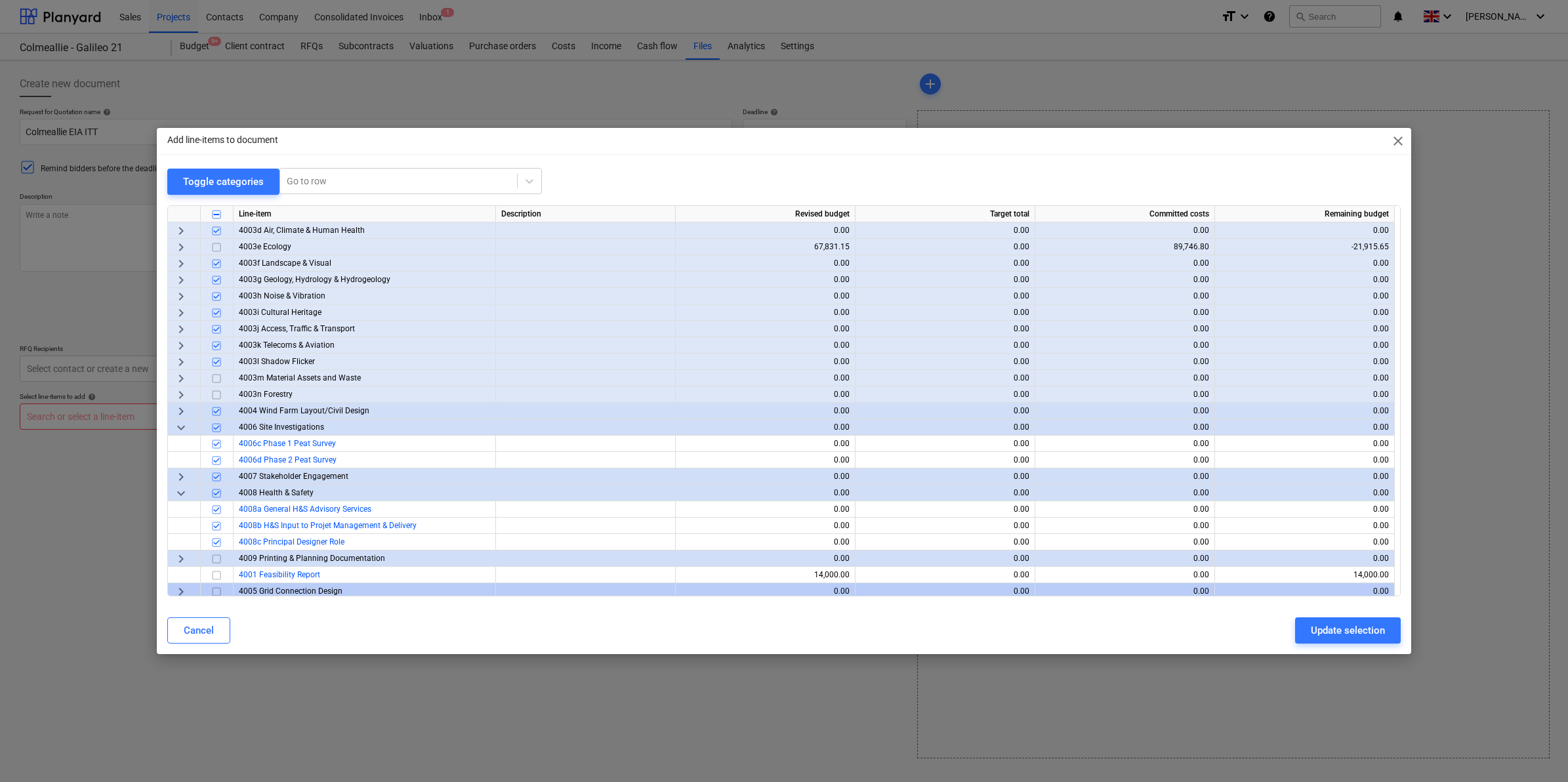
click at [176, 499] on span "keyboard_arrow_down" at bounding box center [181, 493] width 16 height 16
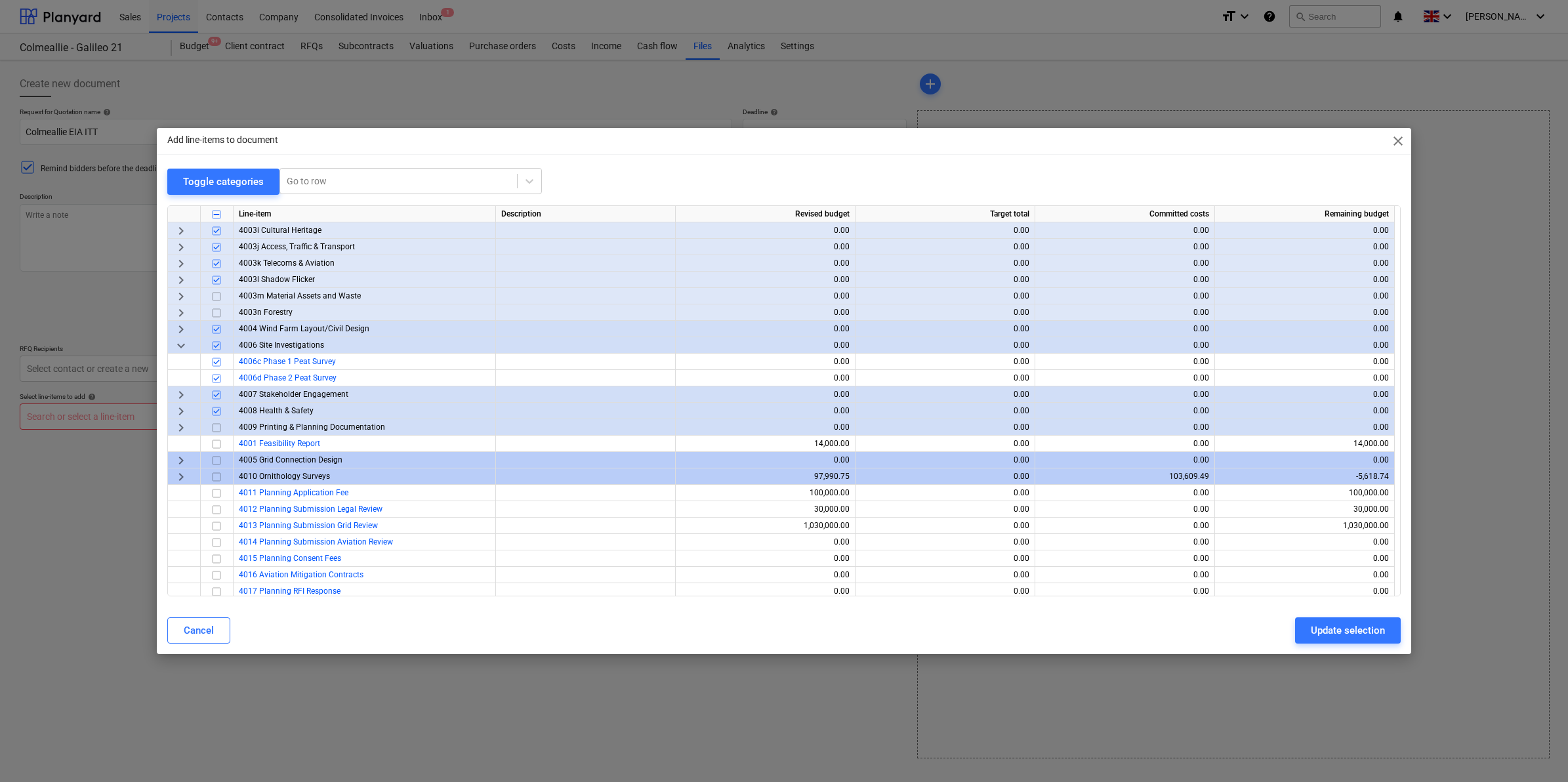
scroll to position [316, 0]
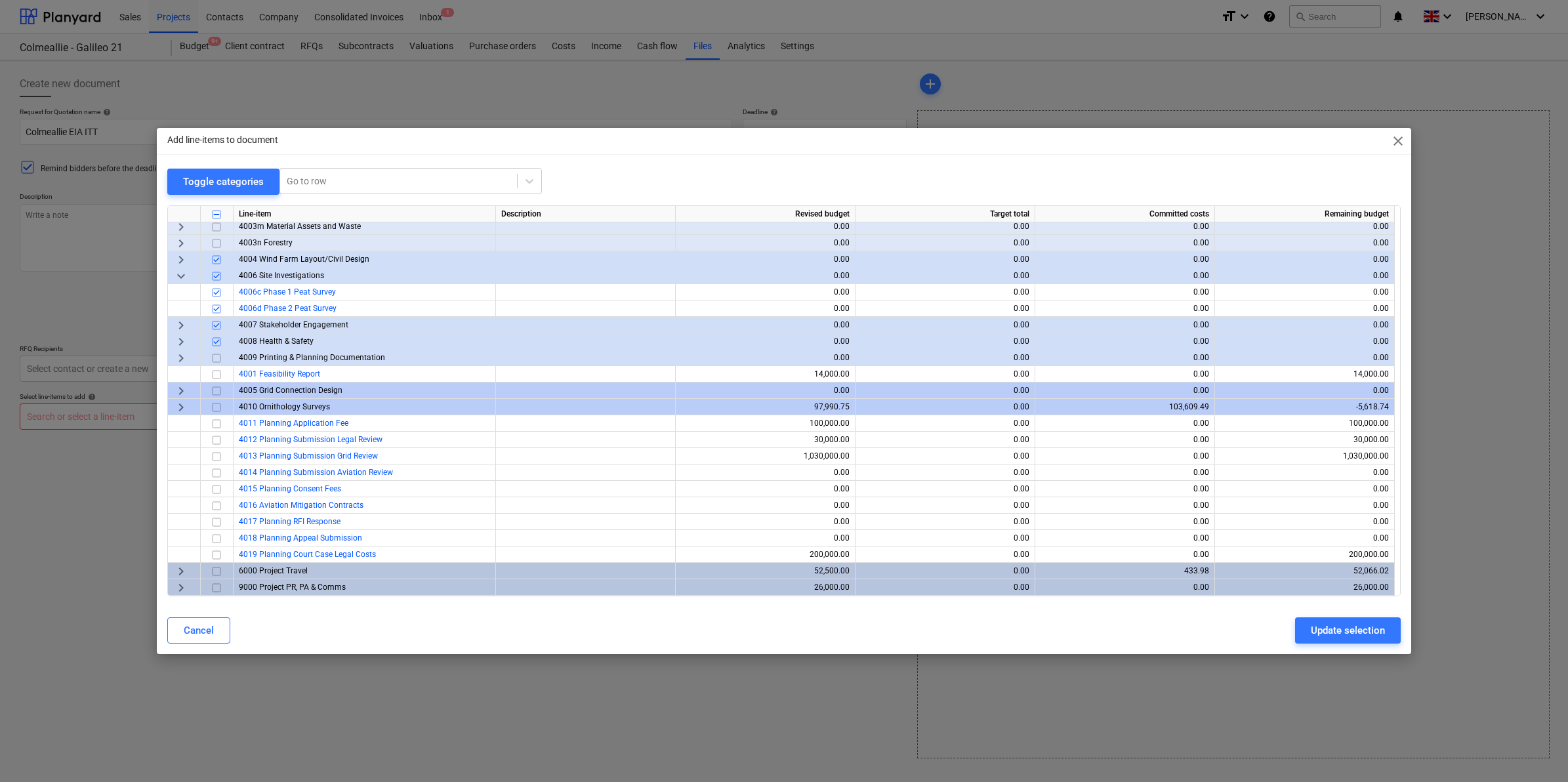
click at [180, 406] on span "keyboard_arrow_right" at bounding box center [181, 407] width 16 height 16
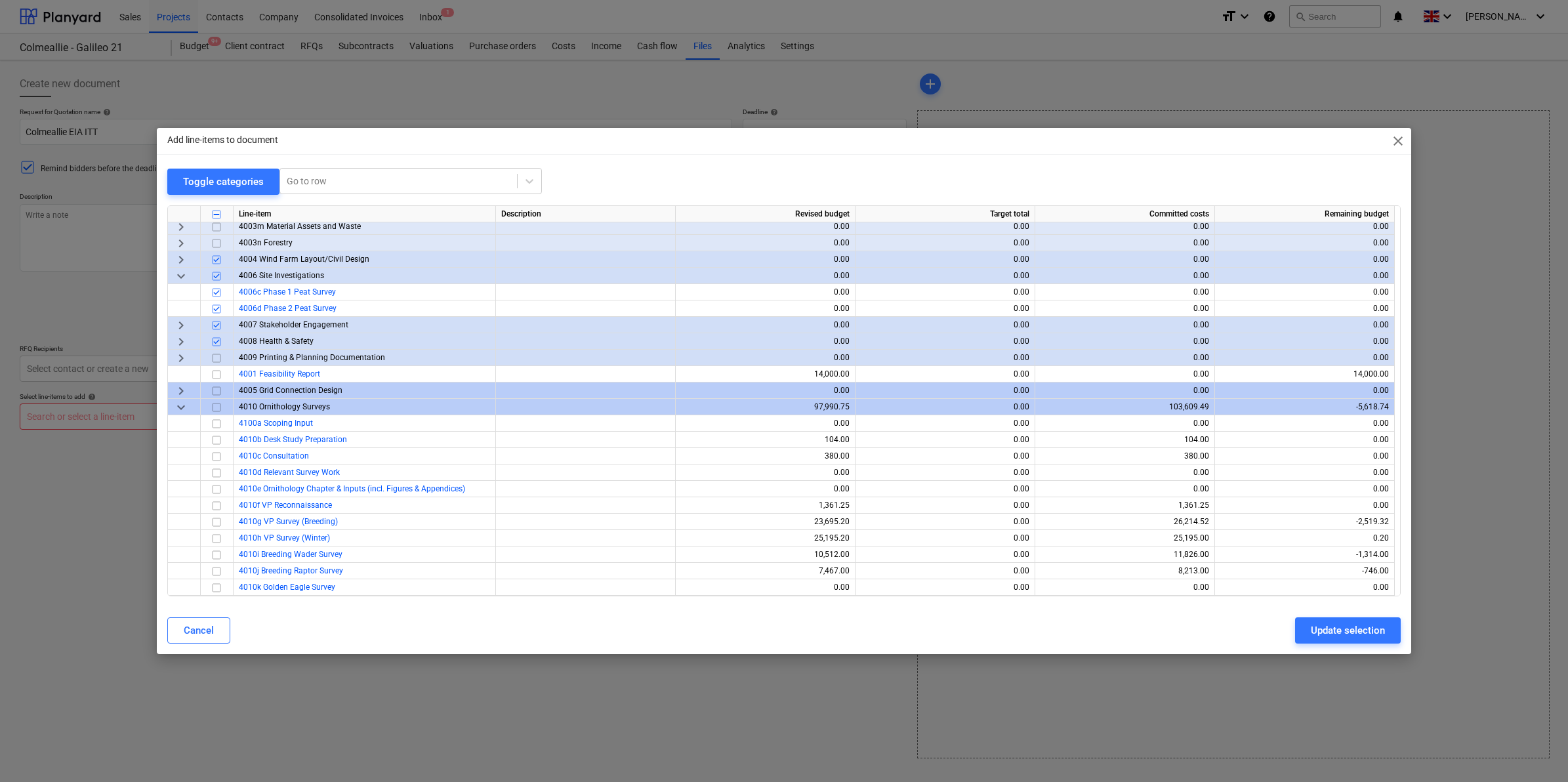
click at [180, 406] on span "keyboard_arrow_down" at bounding box center [181, 407] width 16 height 16
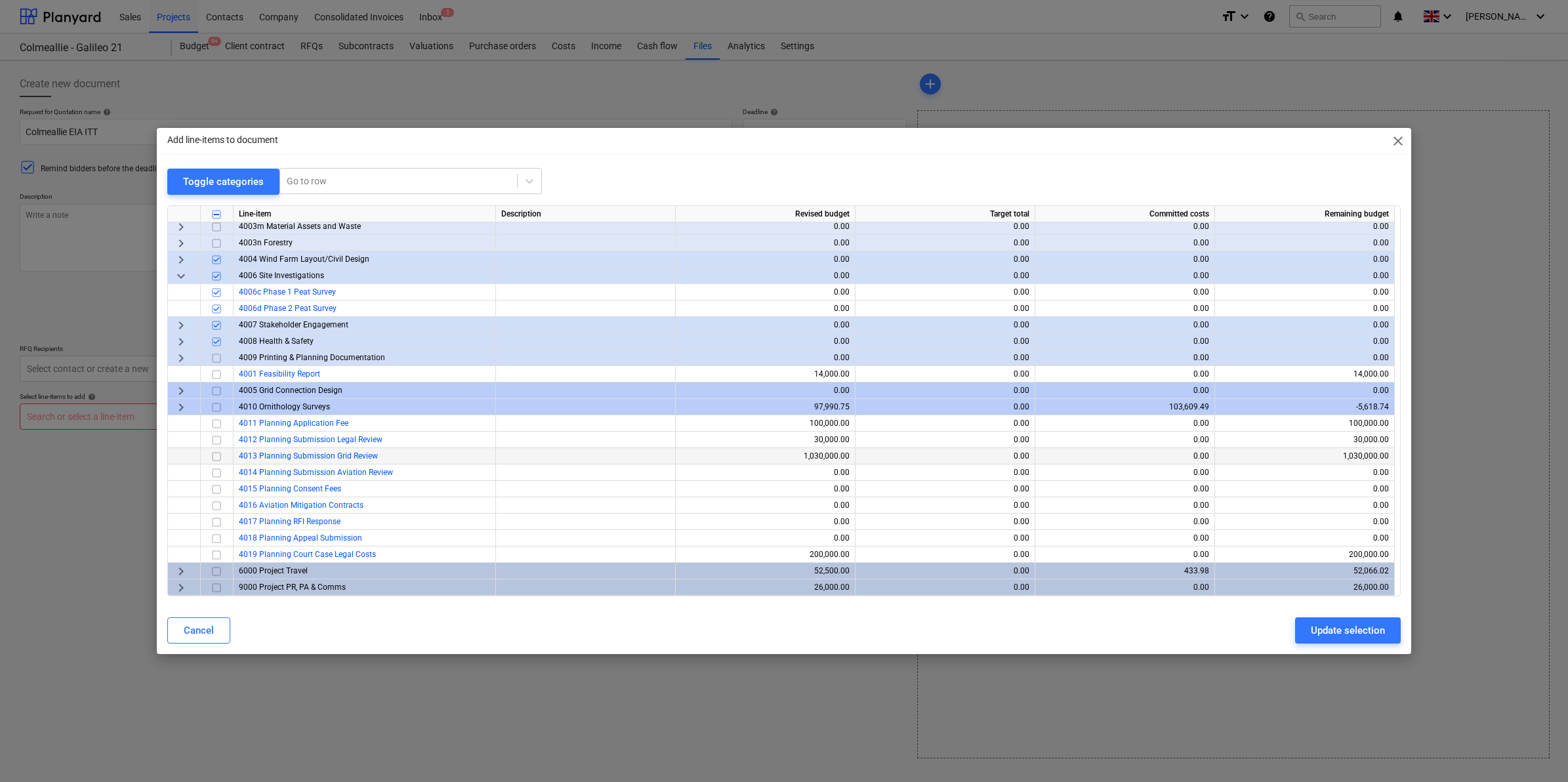
scroll to position [0, 0]
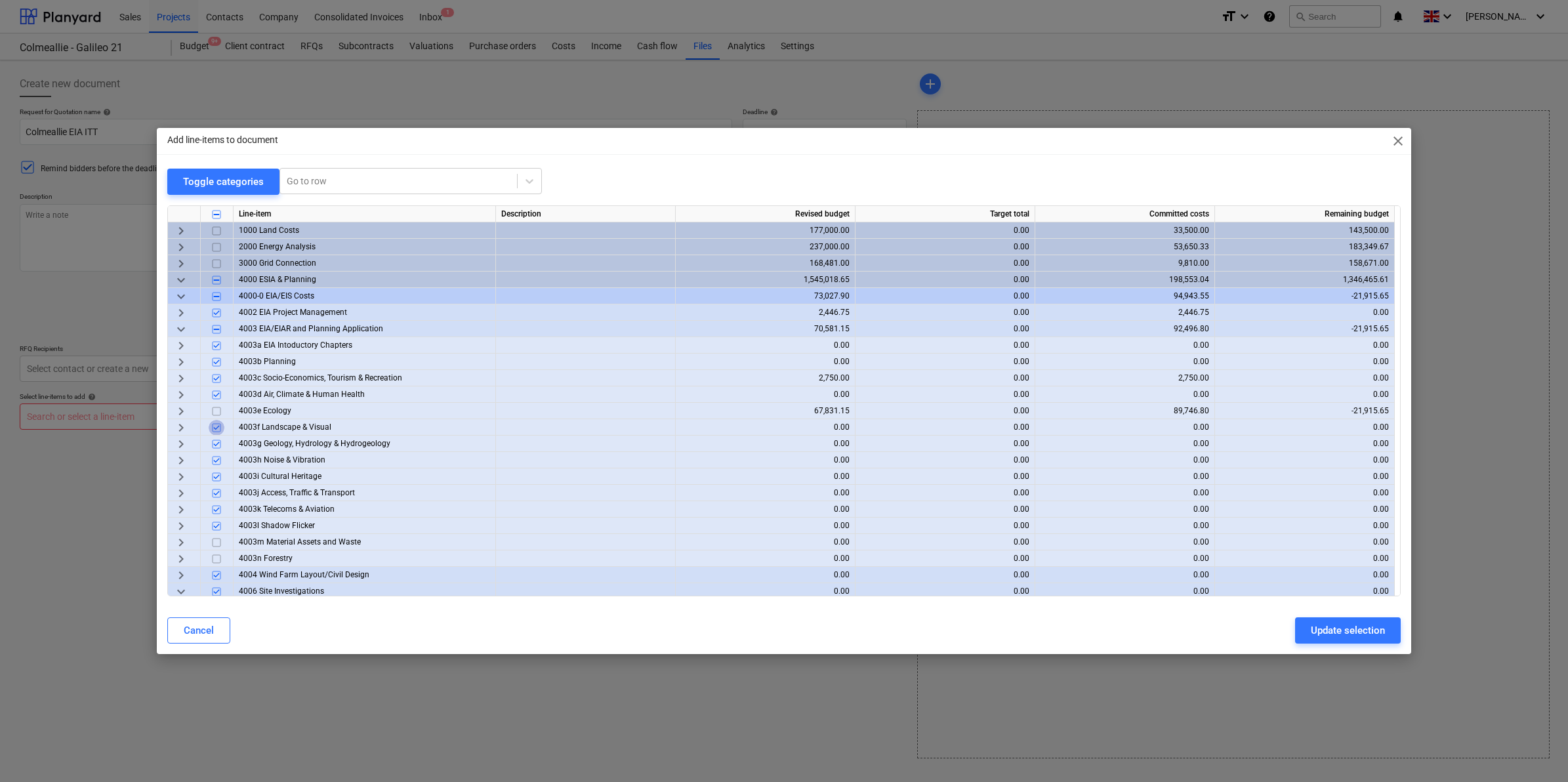
click at [215, 428] on input "checkbox" at bounding box center [216, 428] width 16 height 16
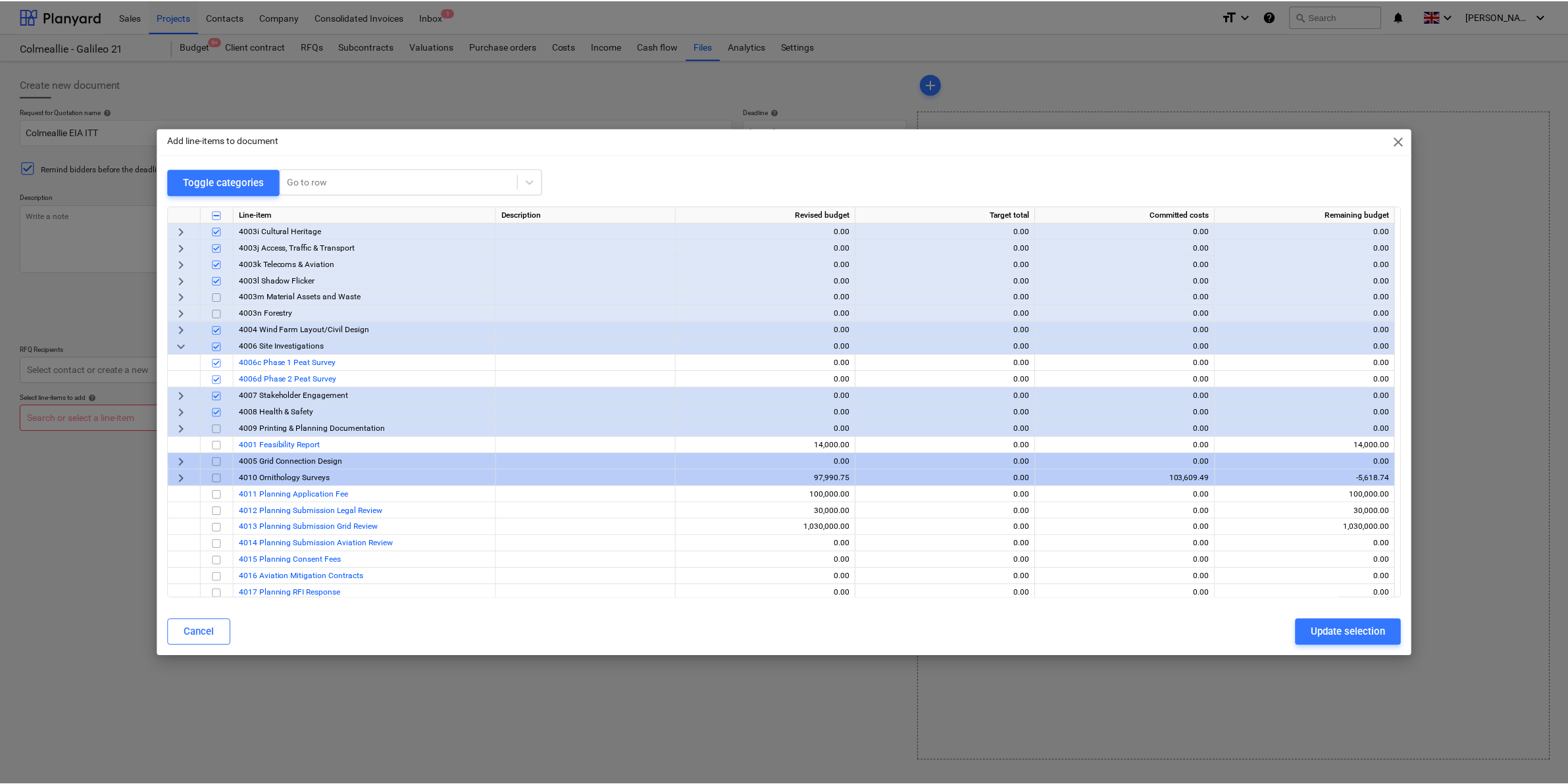
scroll to position [317, 0]
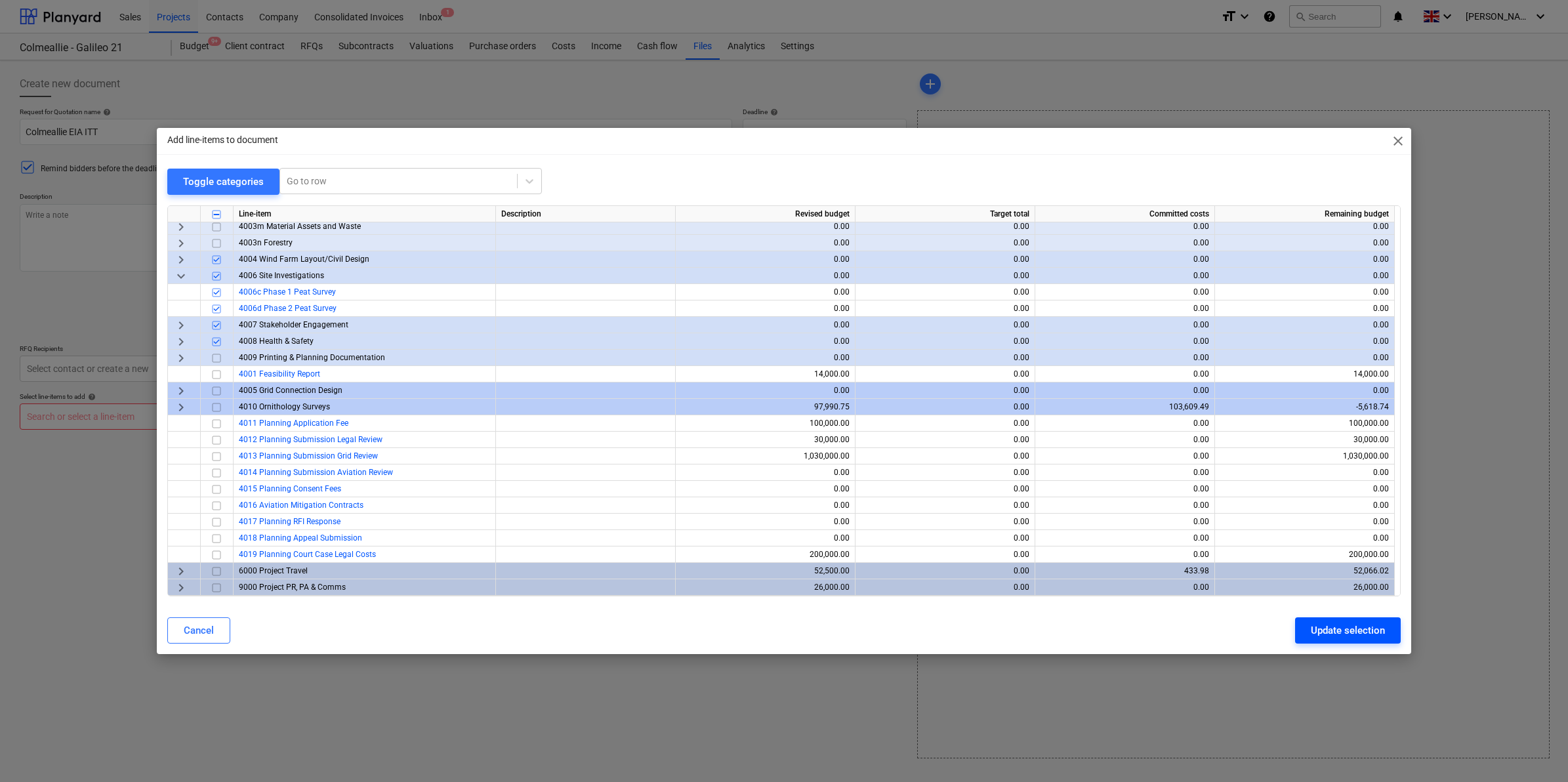
click at [1342, 634] on div "Update selection" at bounding box center [1347, 630] width 74 height 17
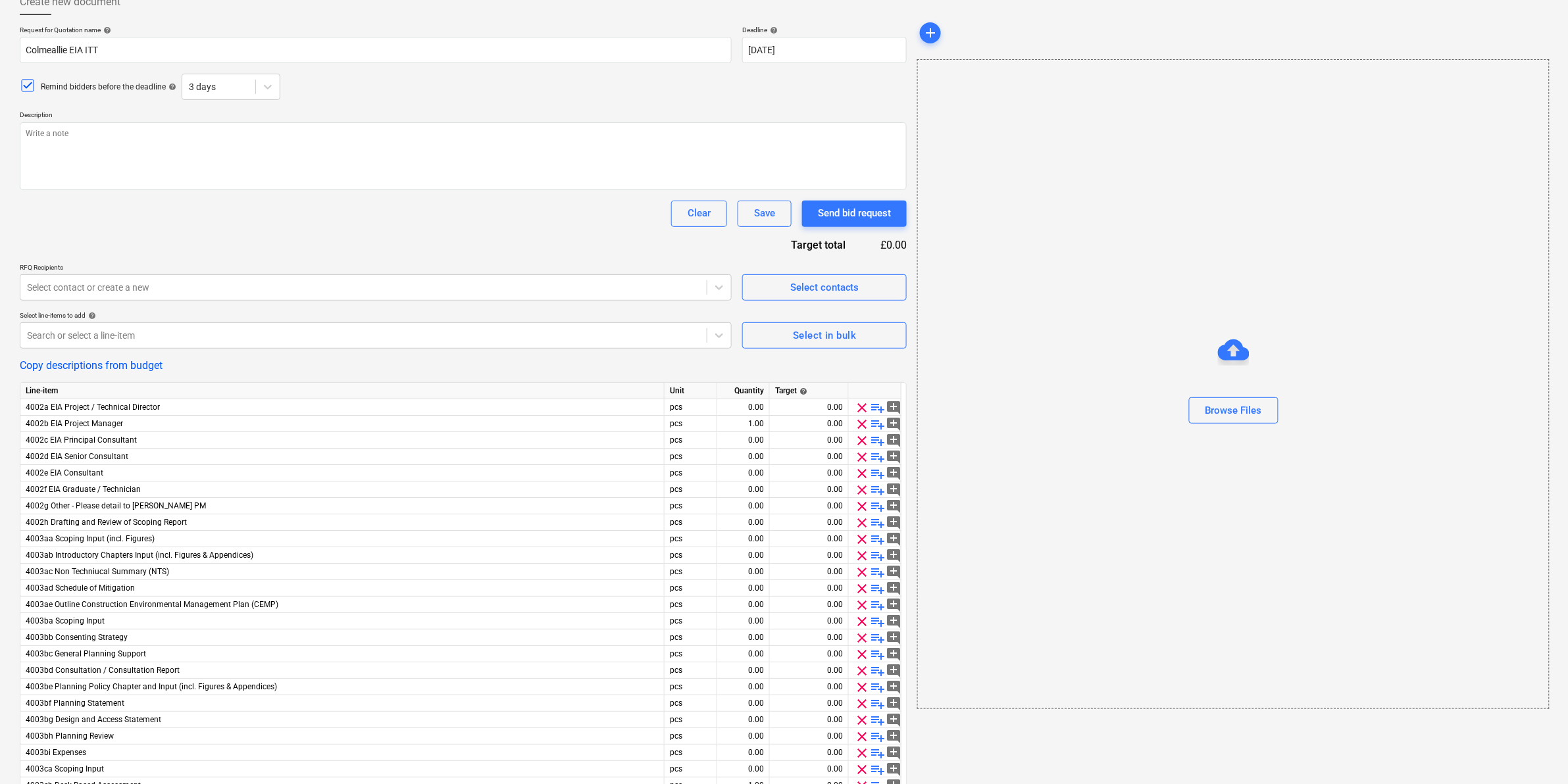
scroll to position [164, 0]
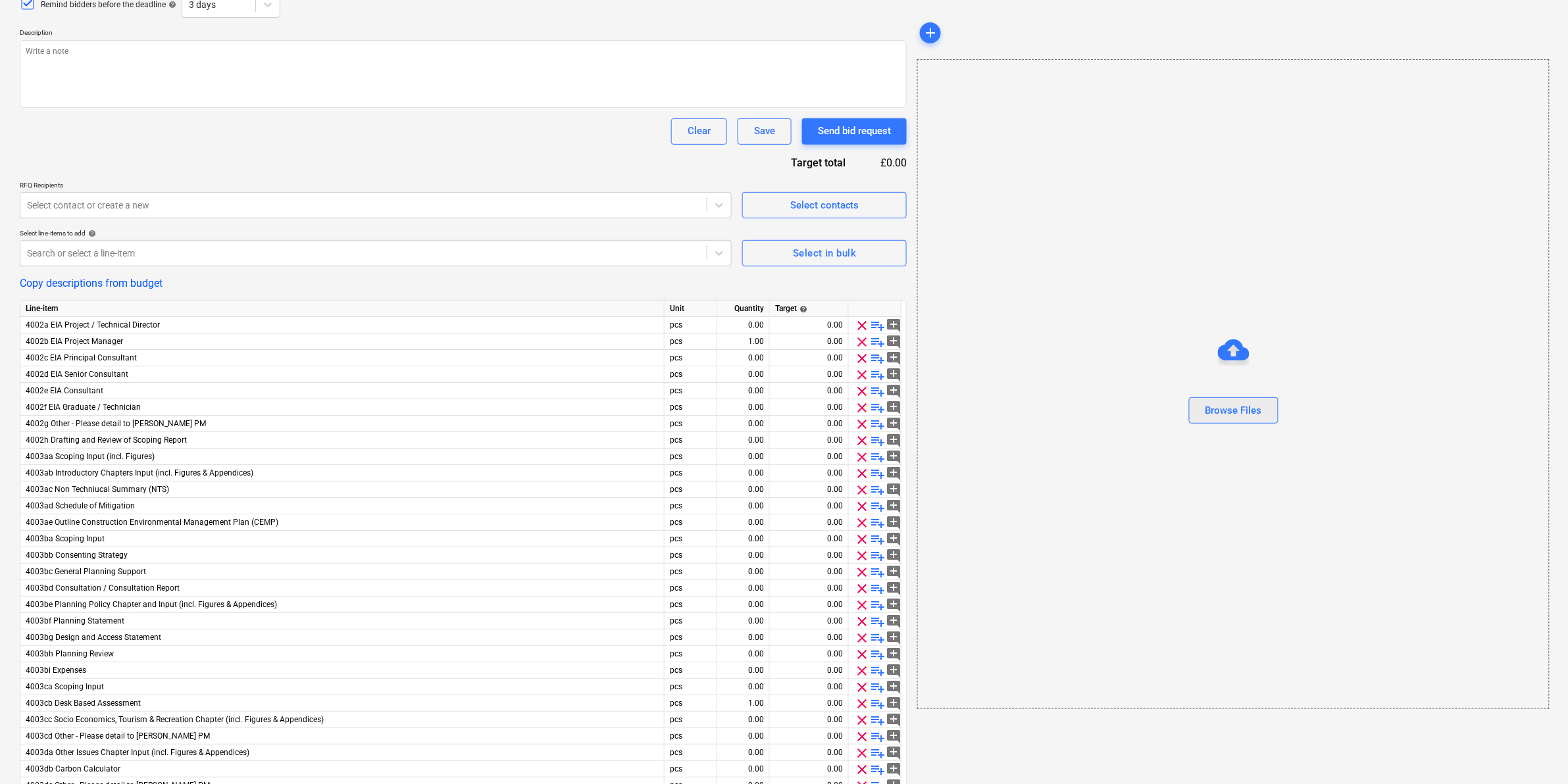
click at [1217, 416] on div "Browse Files" at bounding box center [1233, 410] width 56 height 17
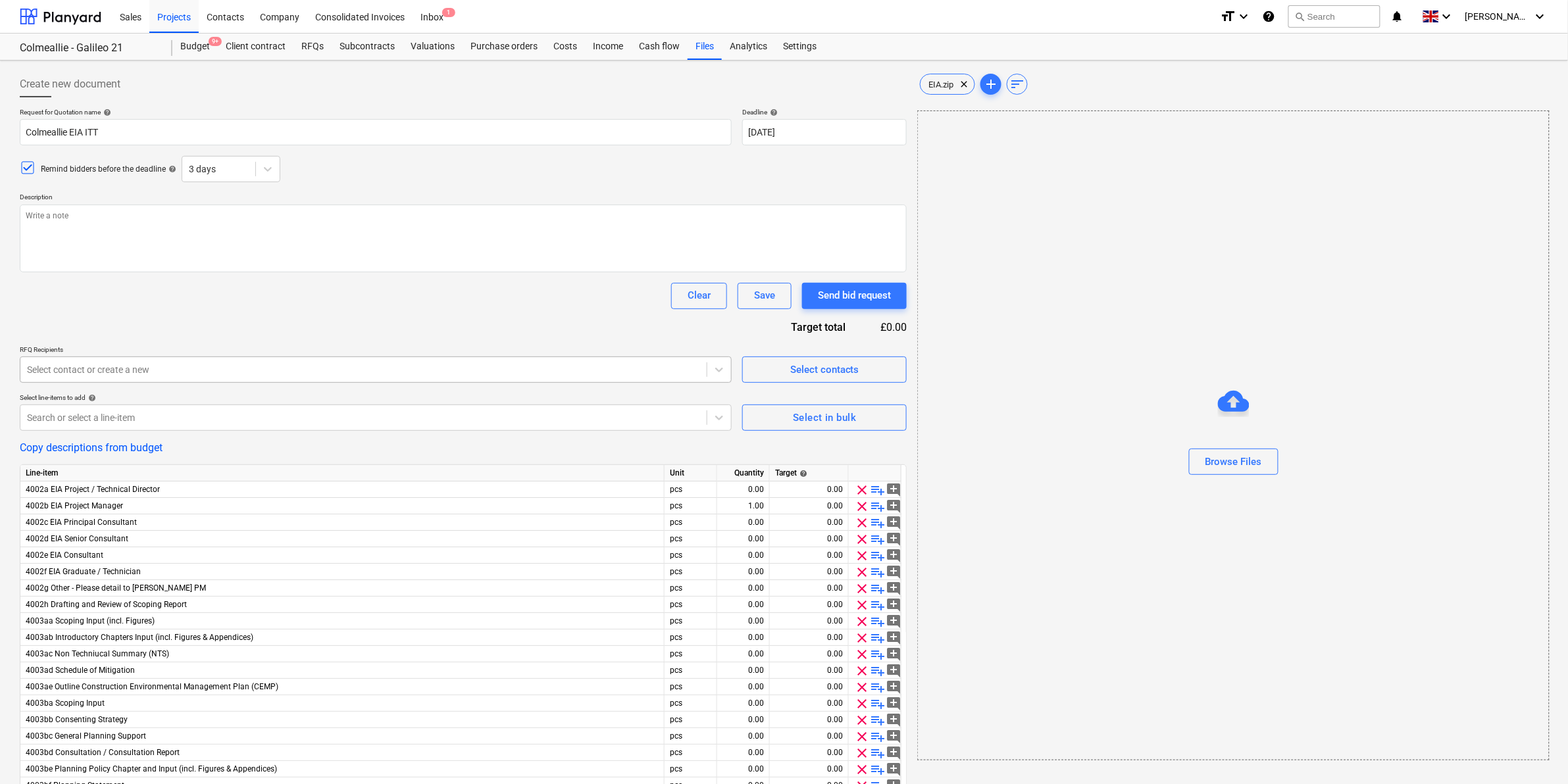
click at [636, 372] on div at bounding box center [363, 370] width 673 height 13
click at [682, 369] on div at bounding box center [363, 370] width 673 height 13
click at [517, 327] on div "Request for Quotation name help Colmeallie EIA ITT Deadline help [DATE] 12.09.2…" at bounding box center [463, 618] width 887 height 1021
click at [160, 15] on div "Projects" at bounding box center [174, 16] width 50 height 33
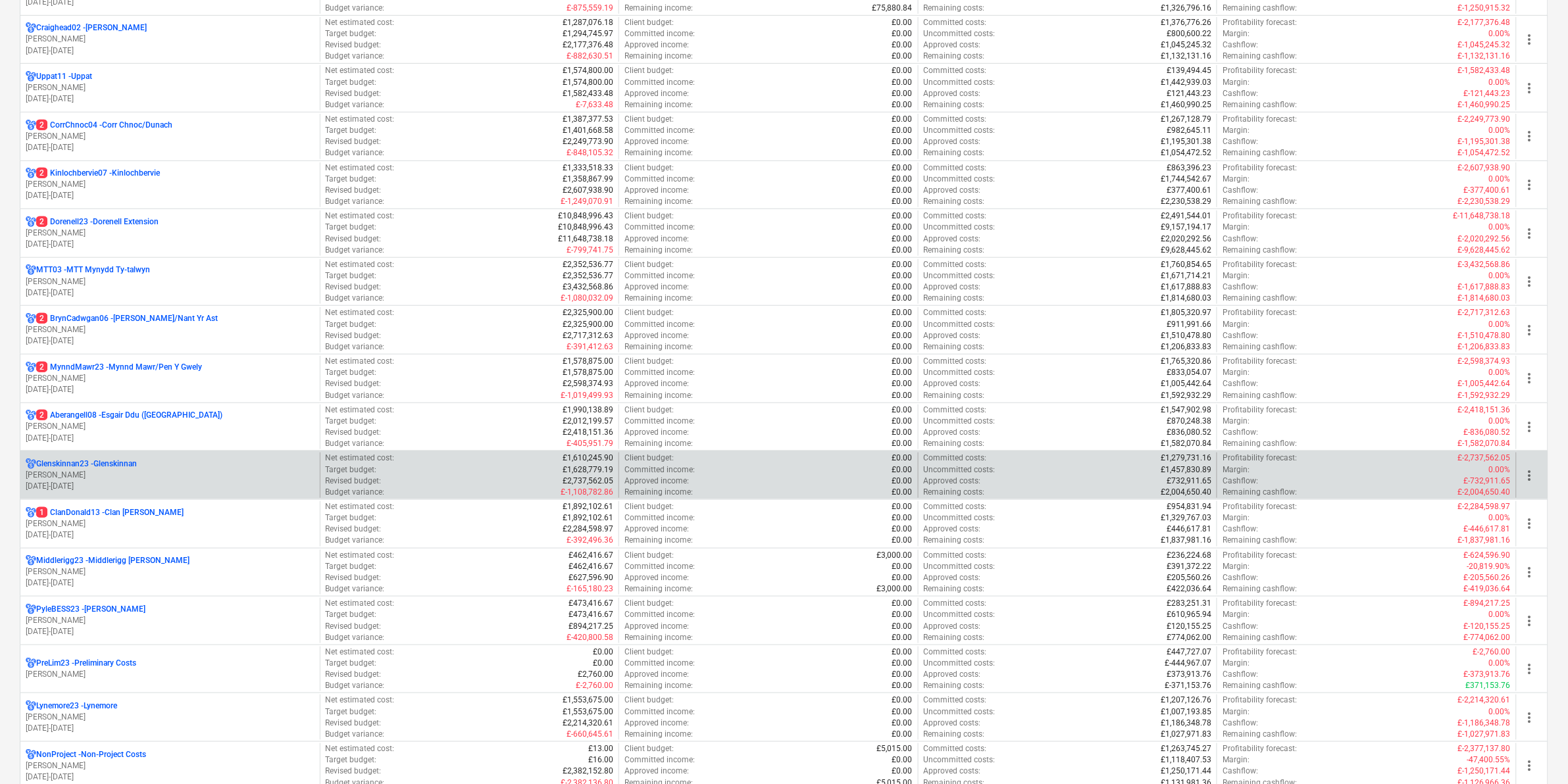
scroll to position [329, 0]
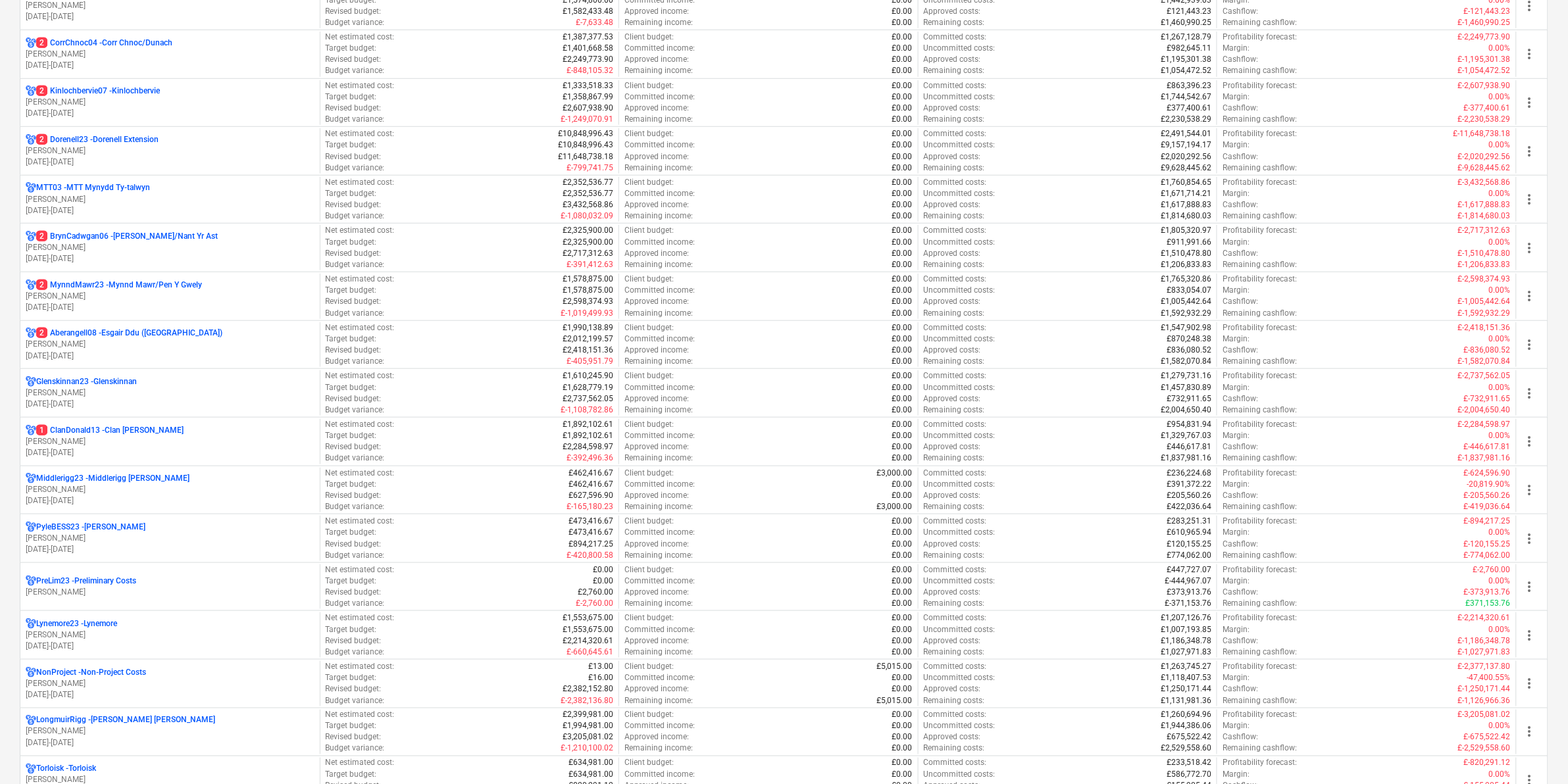
click at [92, 720] on p "LongmuirRigg - [PERSON_NAME] [PERSON_NAME]" at bounding box center [125, 721] width 179 height 11
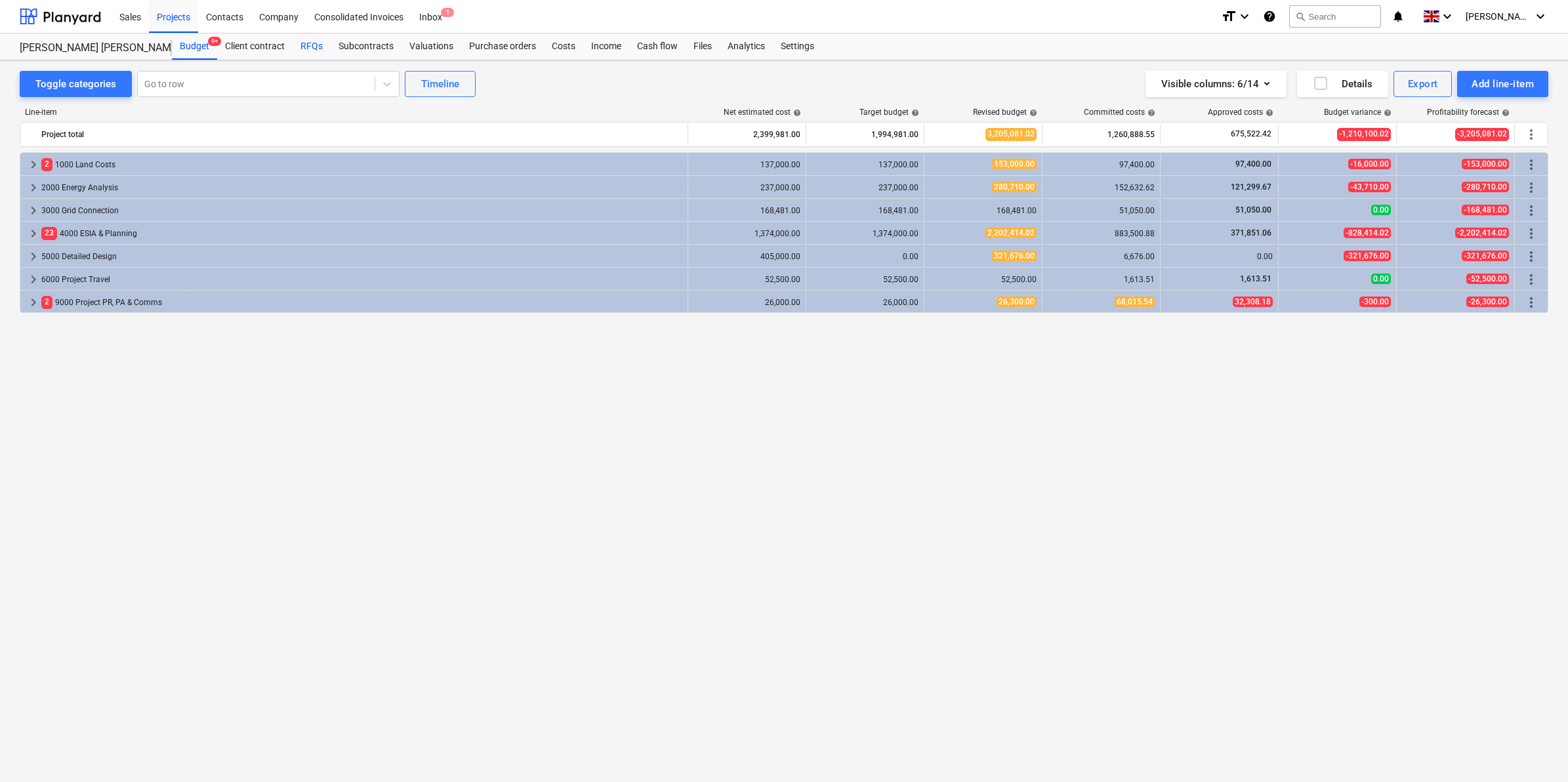
click at [319, 39] on div "RFQs" at bounding box center [312, 46] width 38 height 26
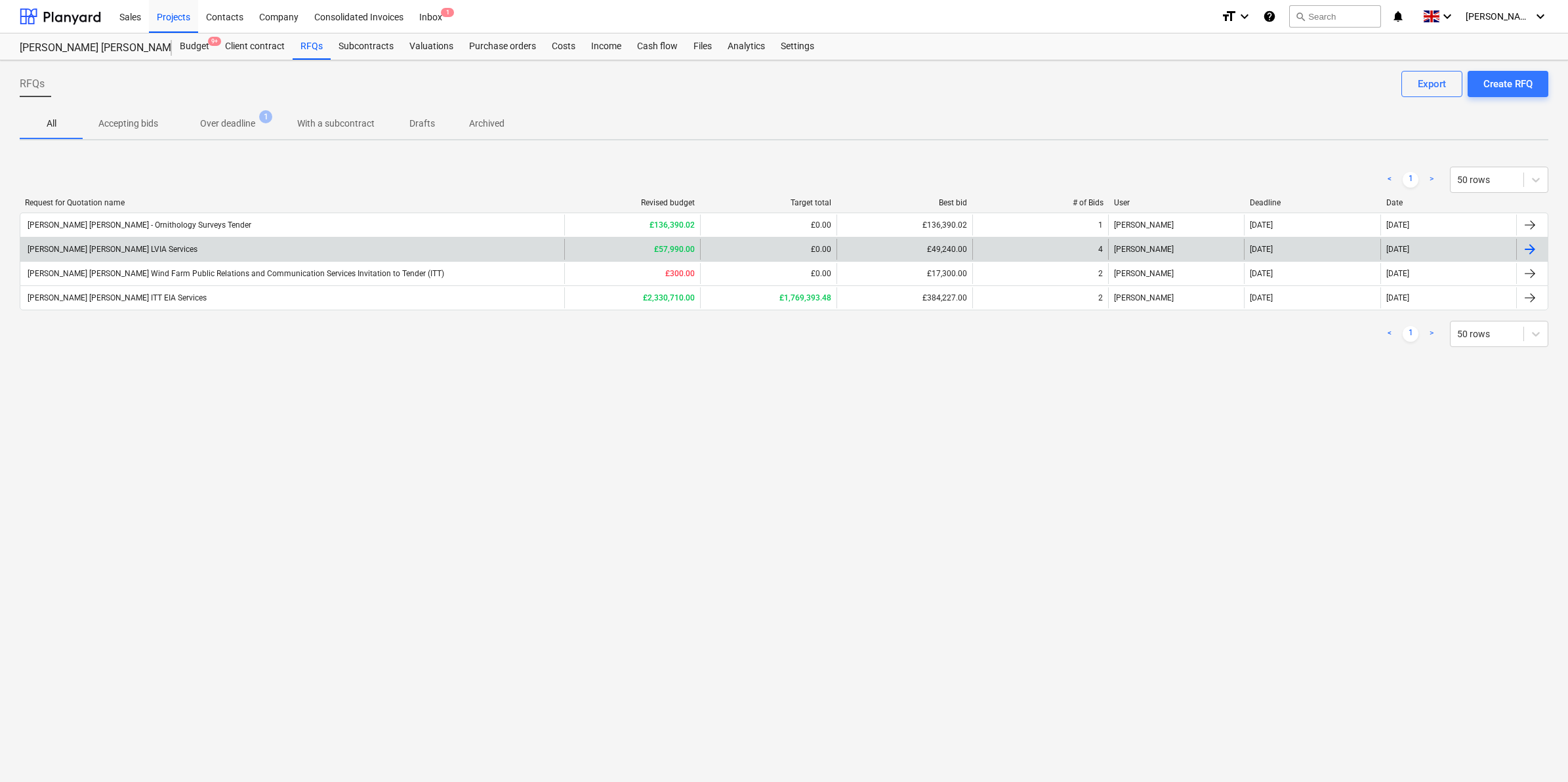
click at [110, 253] on div "[PERSON_NAME] [PERSON_NAME] LVIA Services" at bounding box center [112, 249] width 172 height 9
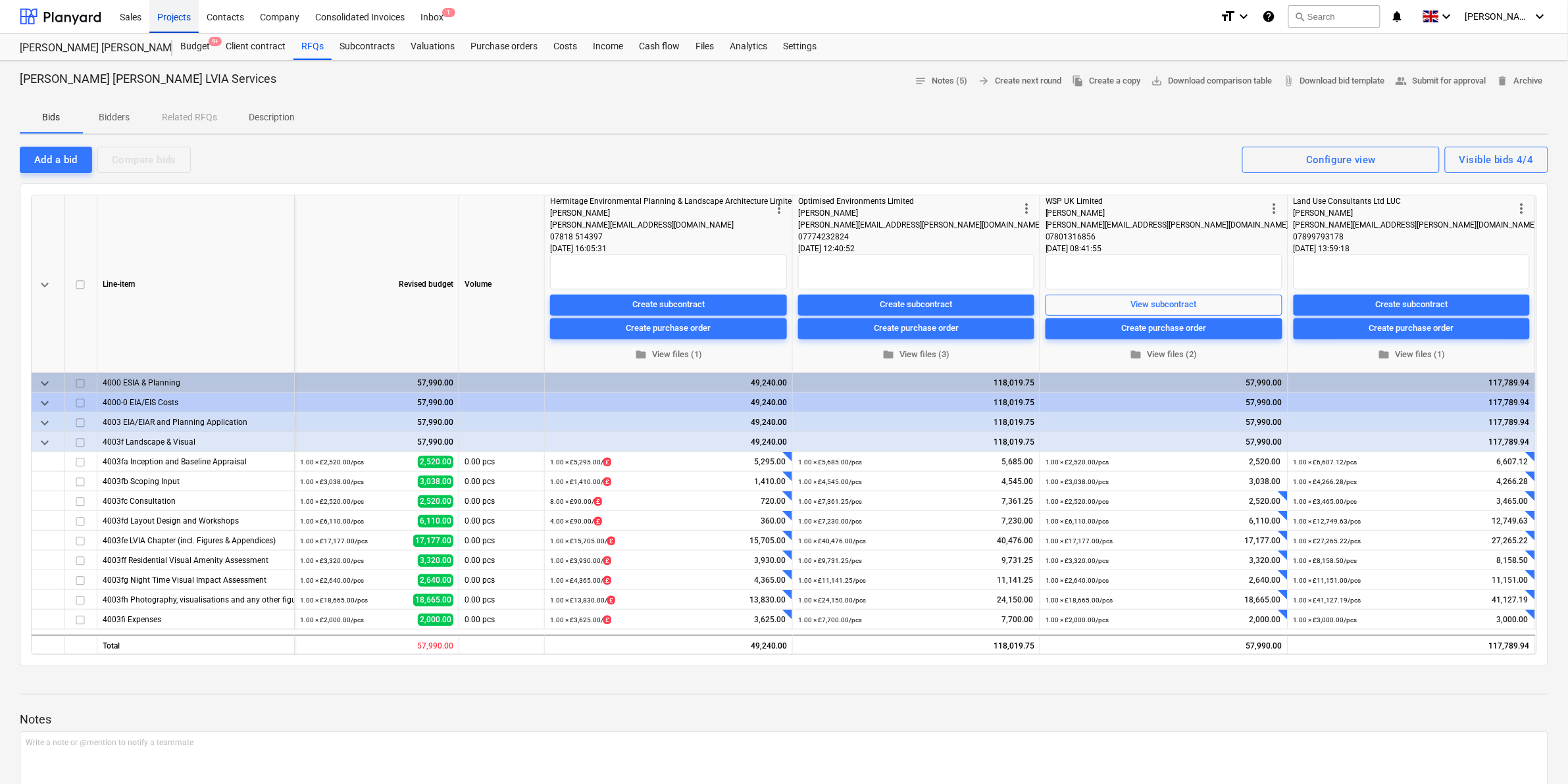
click at [173, 13] on div "Projects" at bounding box center [174, 16] width 50 height 33
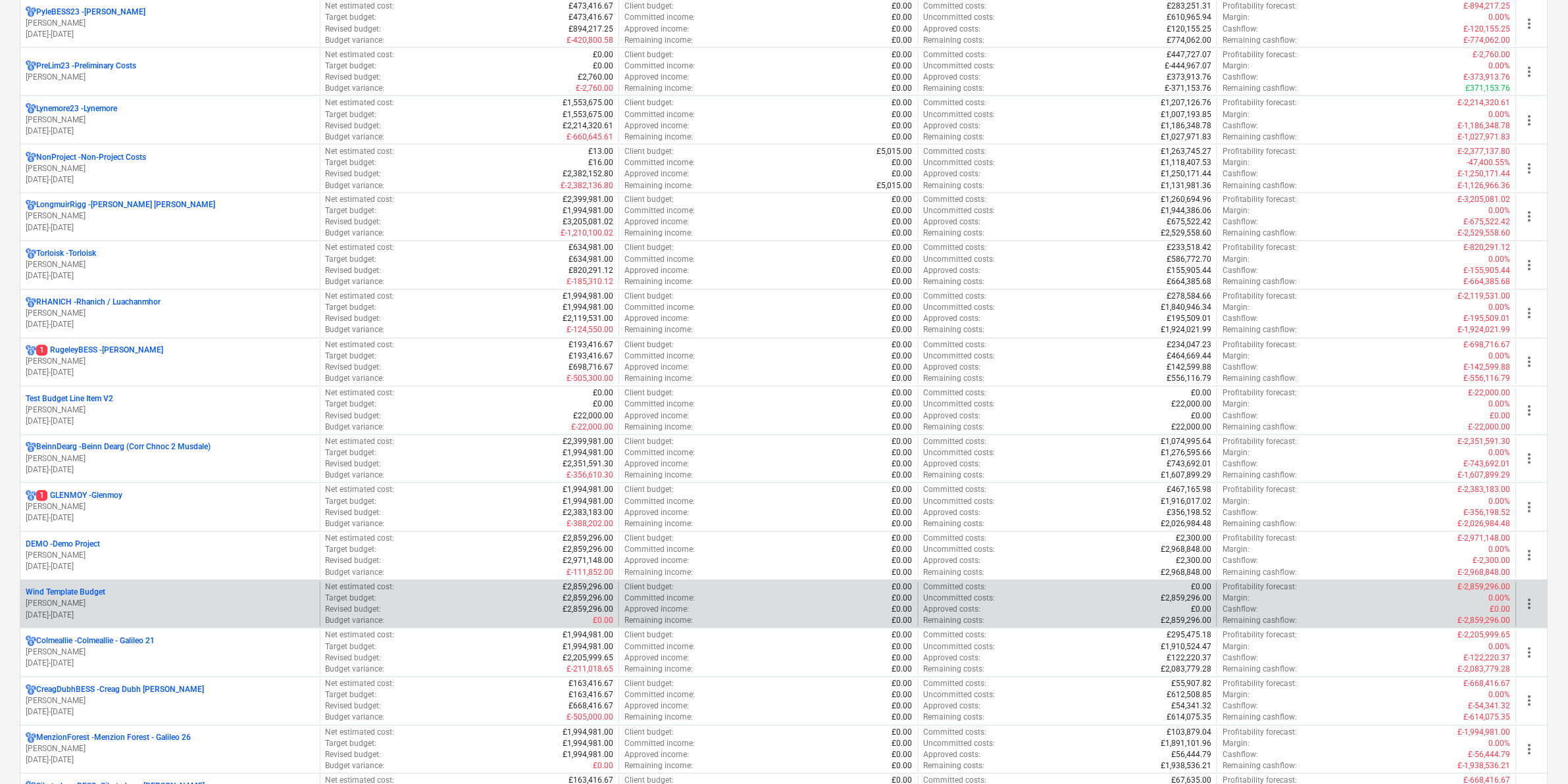
scroll to position [987, 0]
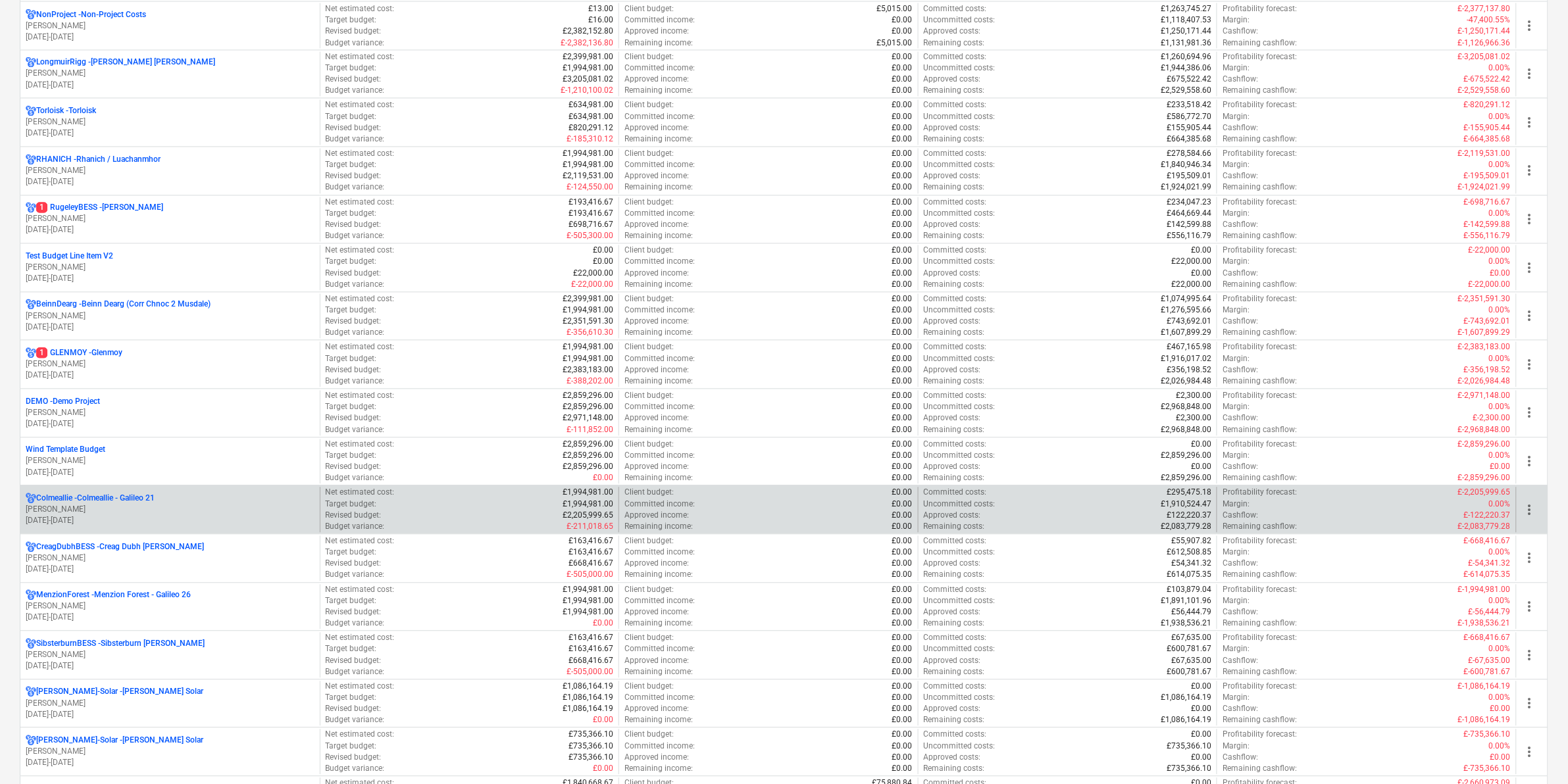
click at [143, 505] on p "Colmeallie - Colmeallie - Galileo 21" at bounding box center [95, 499] width 118 height 11
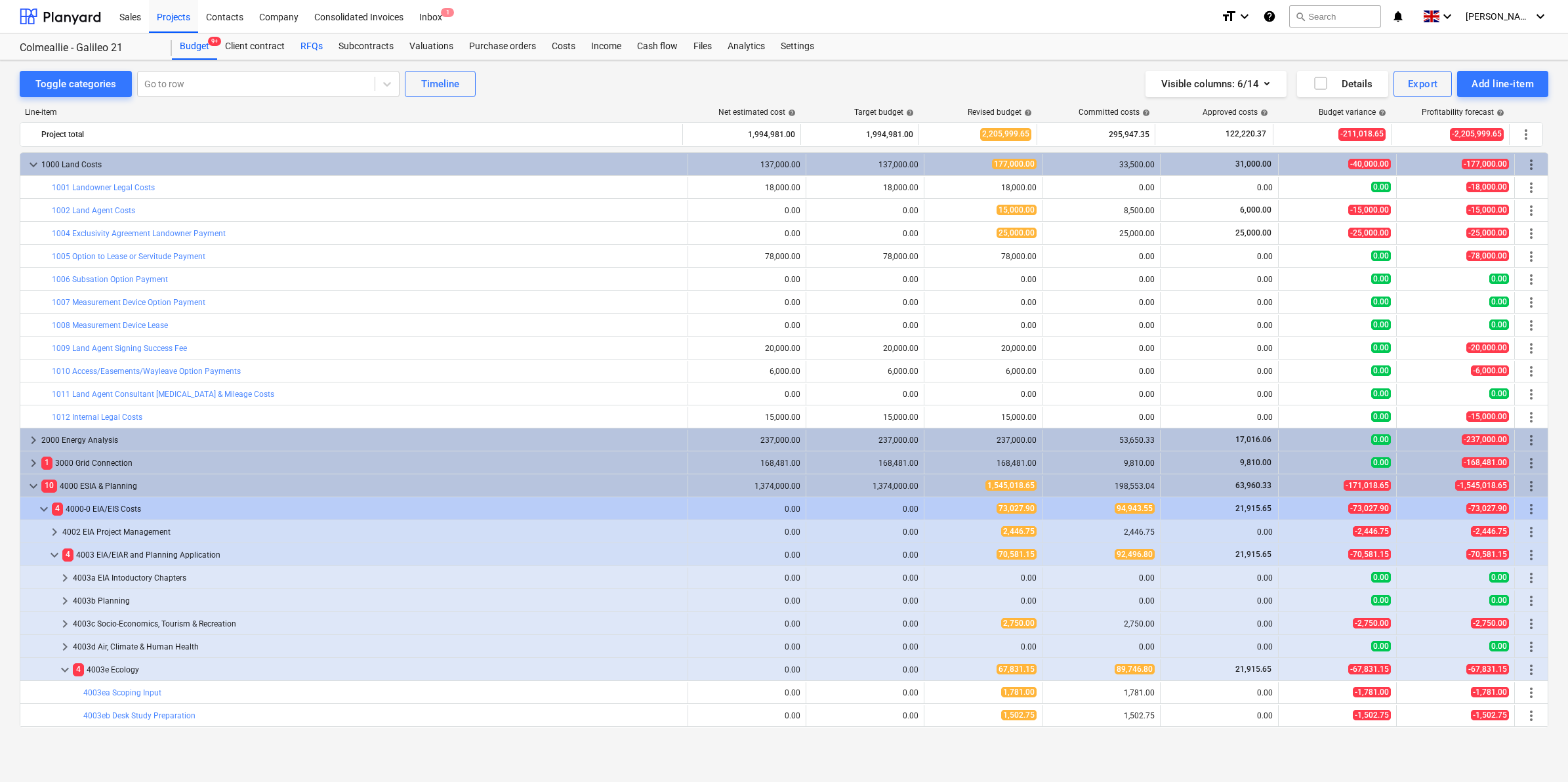
click at [310, 52] on div "RFQs" at bounding box center [312, 46] width 38 height 26
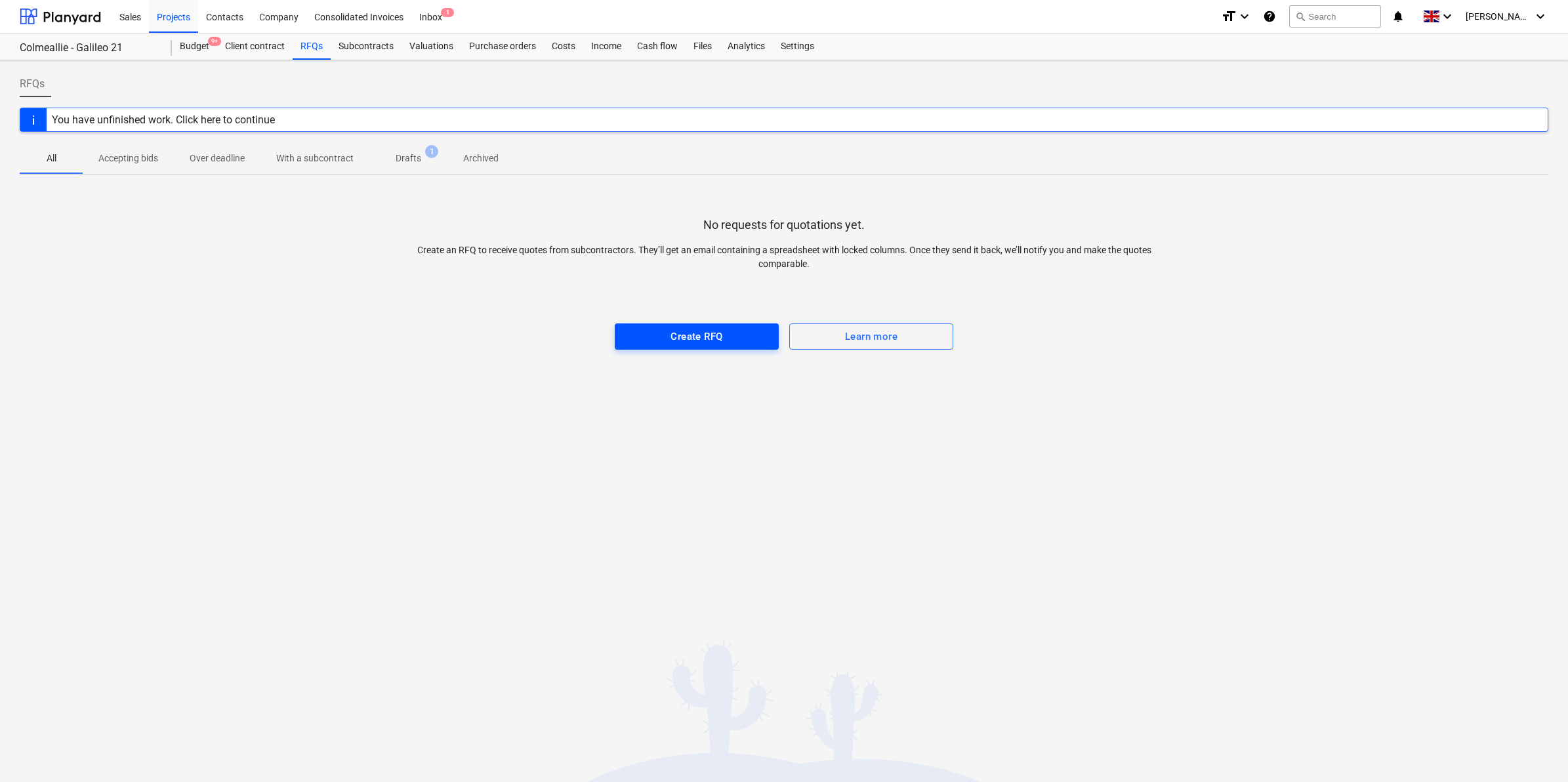
click at [684, 335] on div "Create RFQ" at bounding box center [696, 336] width 52 height 17
click at [381, 167] on span "Drafts 1" at bounding box center [408, 158] width 78 height 24
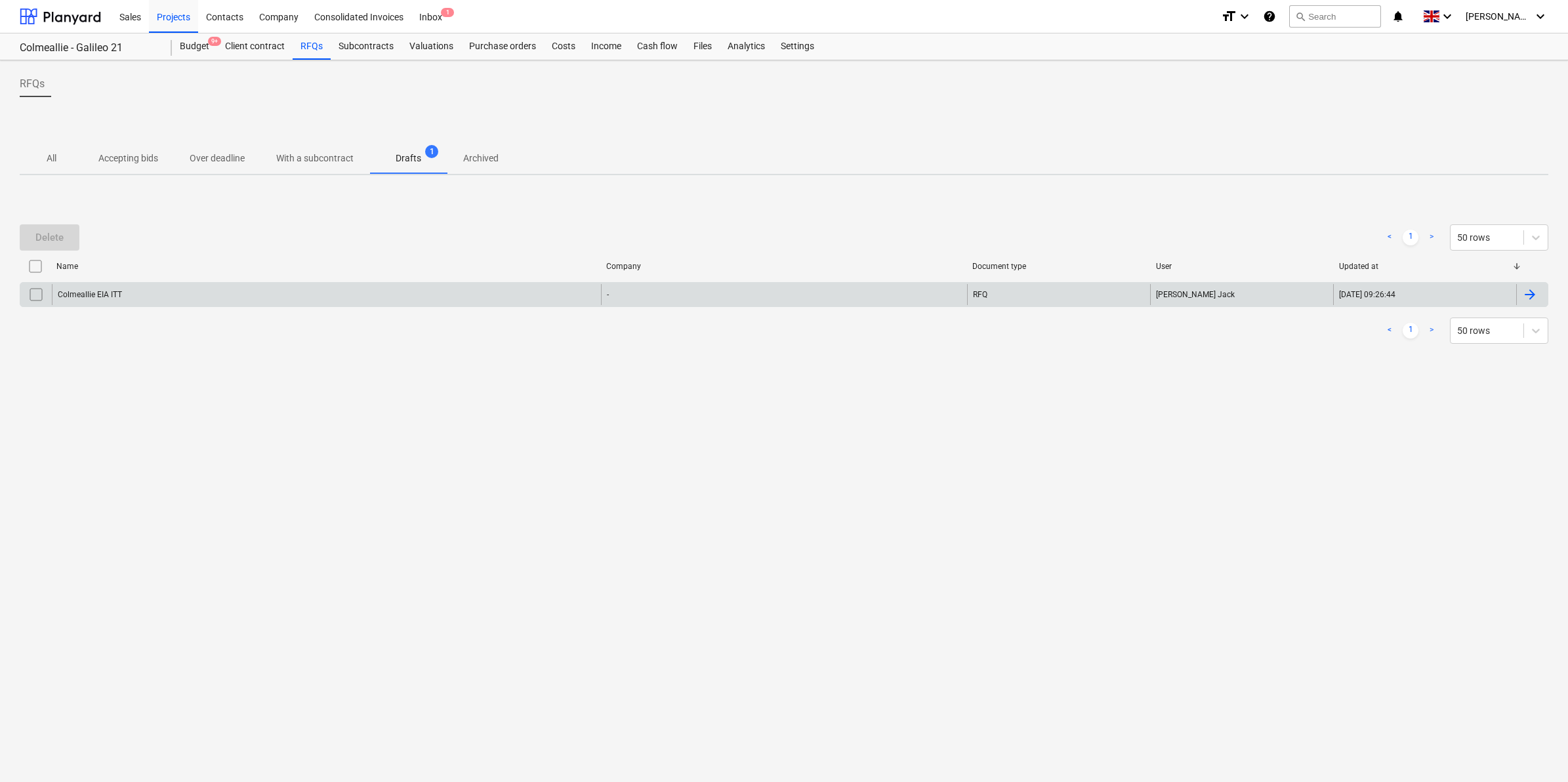
click at [115, 289] on div "Colmeallie EIA ITT" at bounding box center [326, 294] width 549 height 21
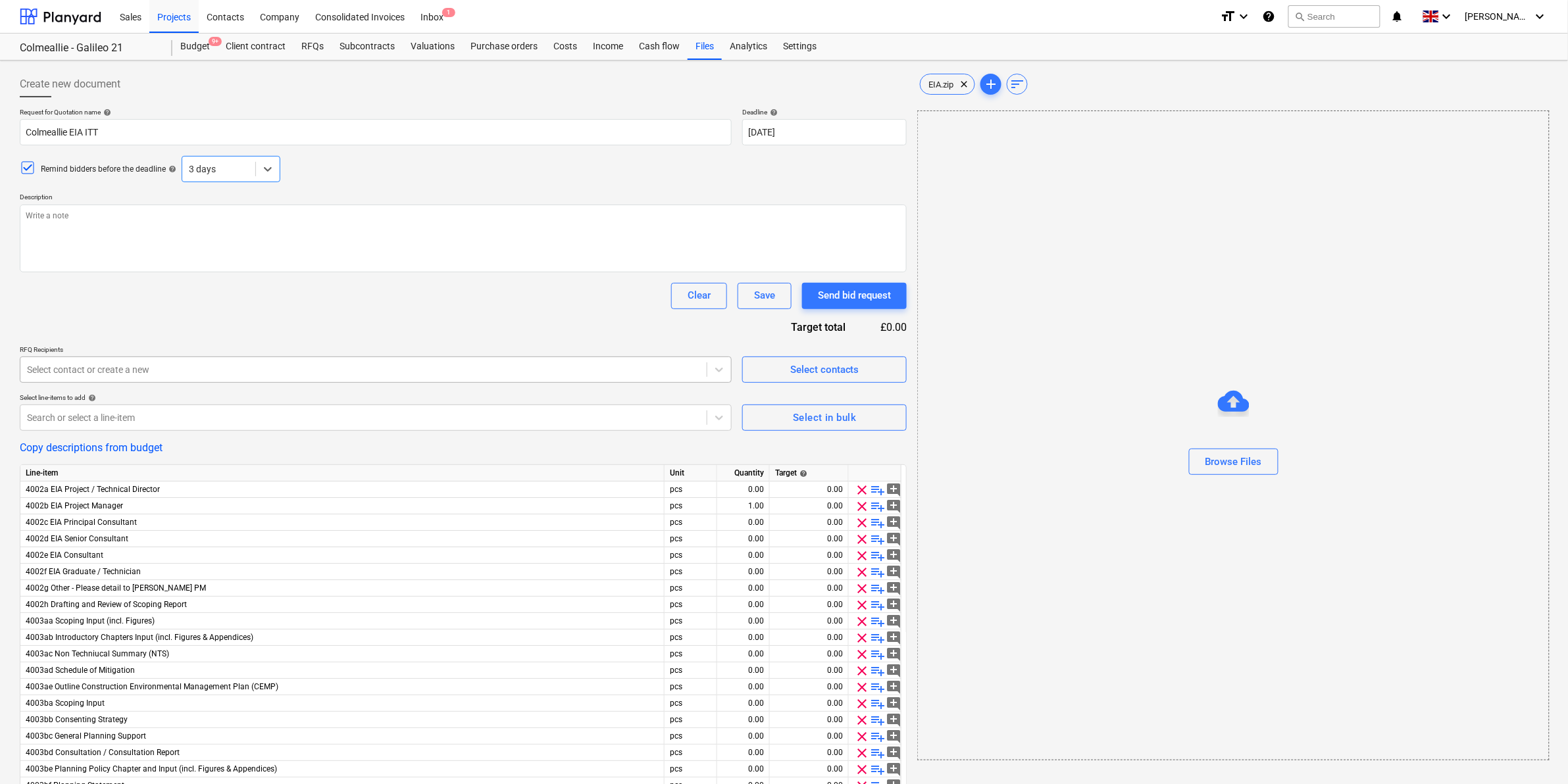
type textarea "x"
click at [296, 370] on div at bounding box center [363, 370] width 673 height 13
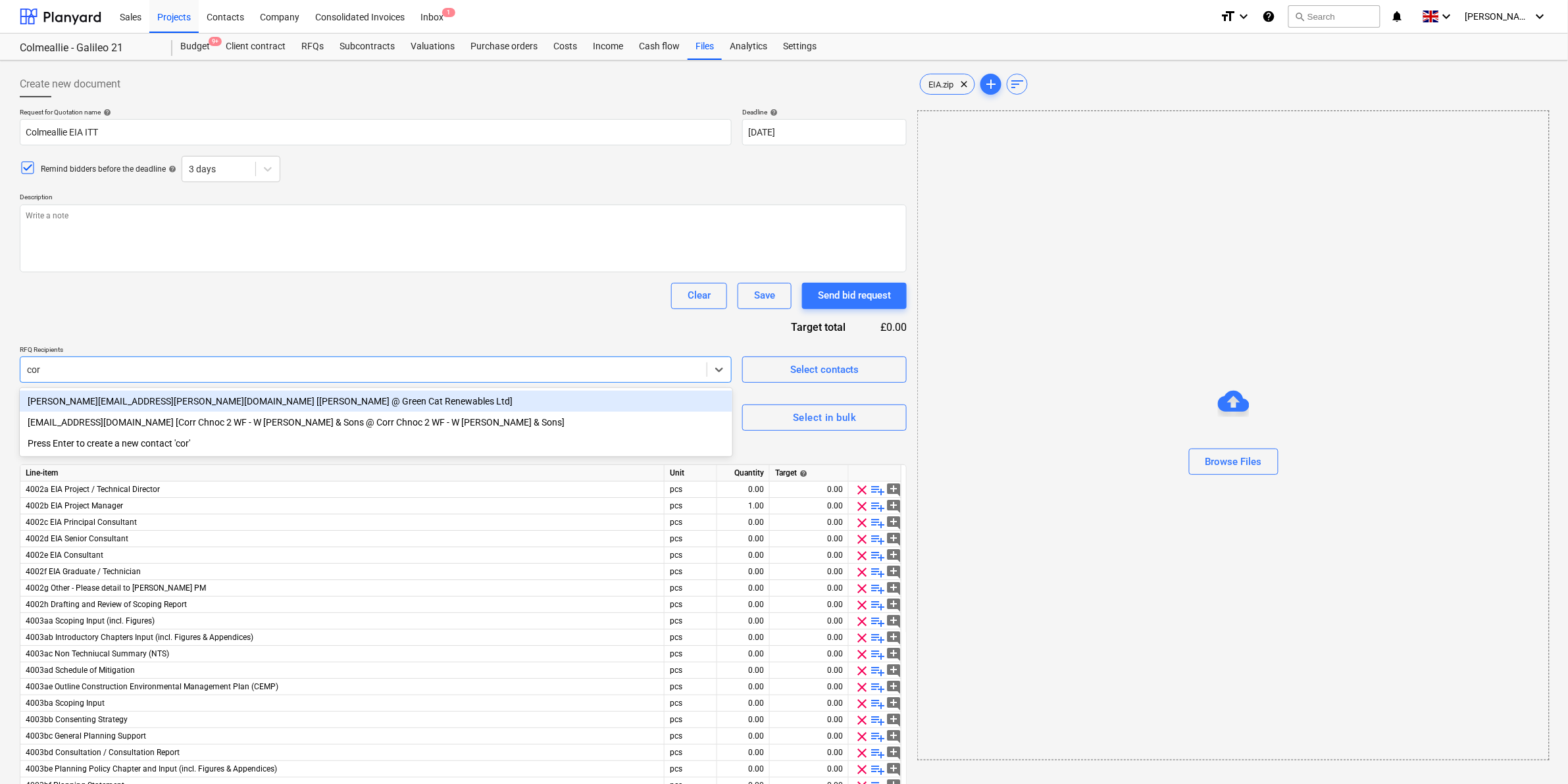
type input "core"
click at [380, 402] on div "[PERSON_NAME][EMAIL_ADDRESS][PERSON_NAME][DOMAIN_NAME] [[PERSON_NAME] @ Green C…" at bounding box center [376, 401] width 713 height 21
type textarea "x"
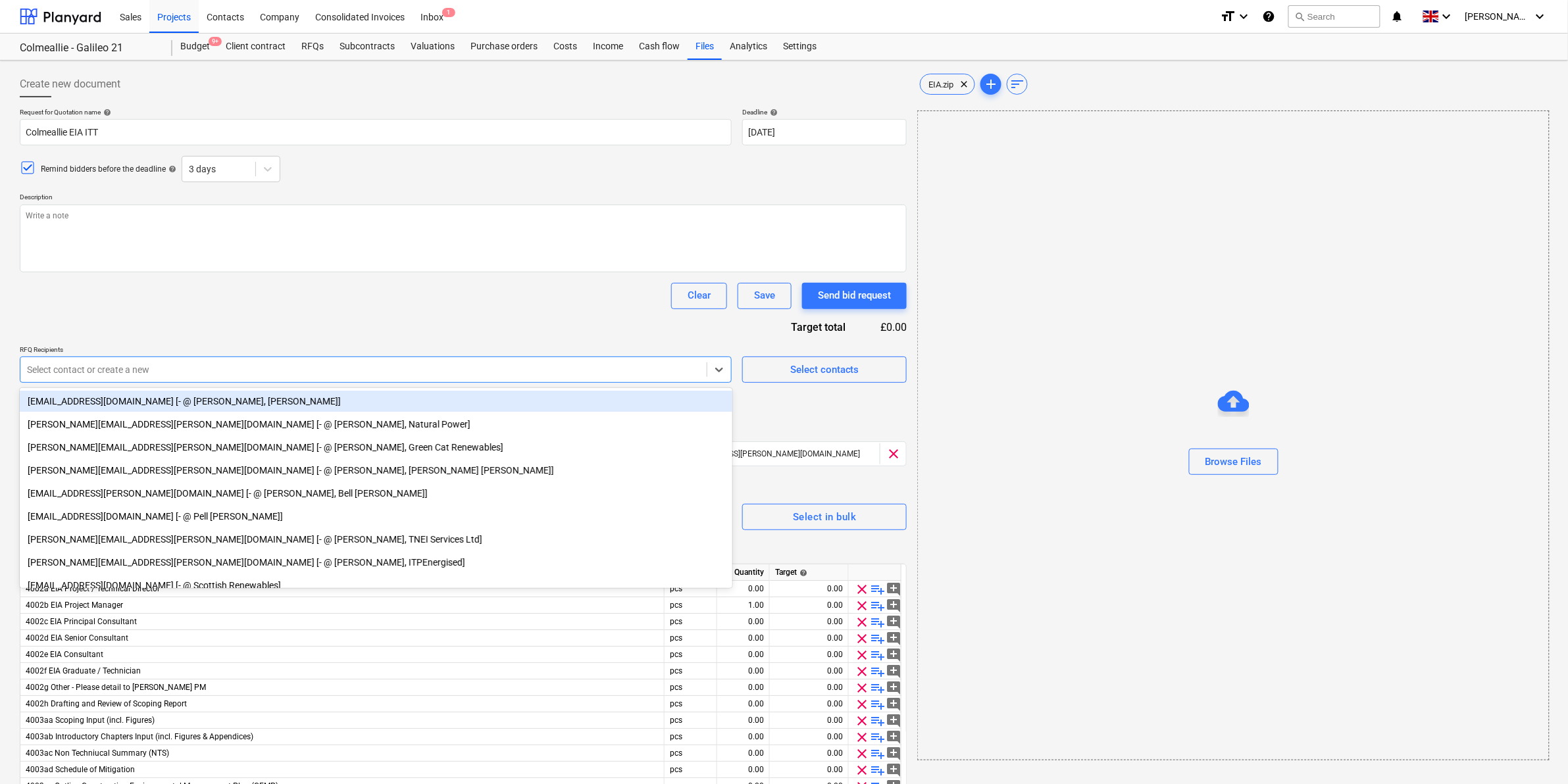
type textarea "x"
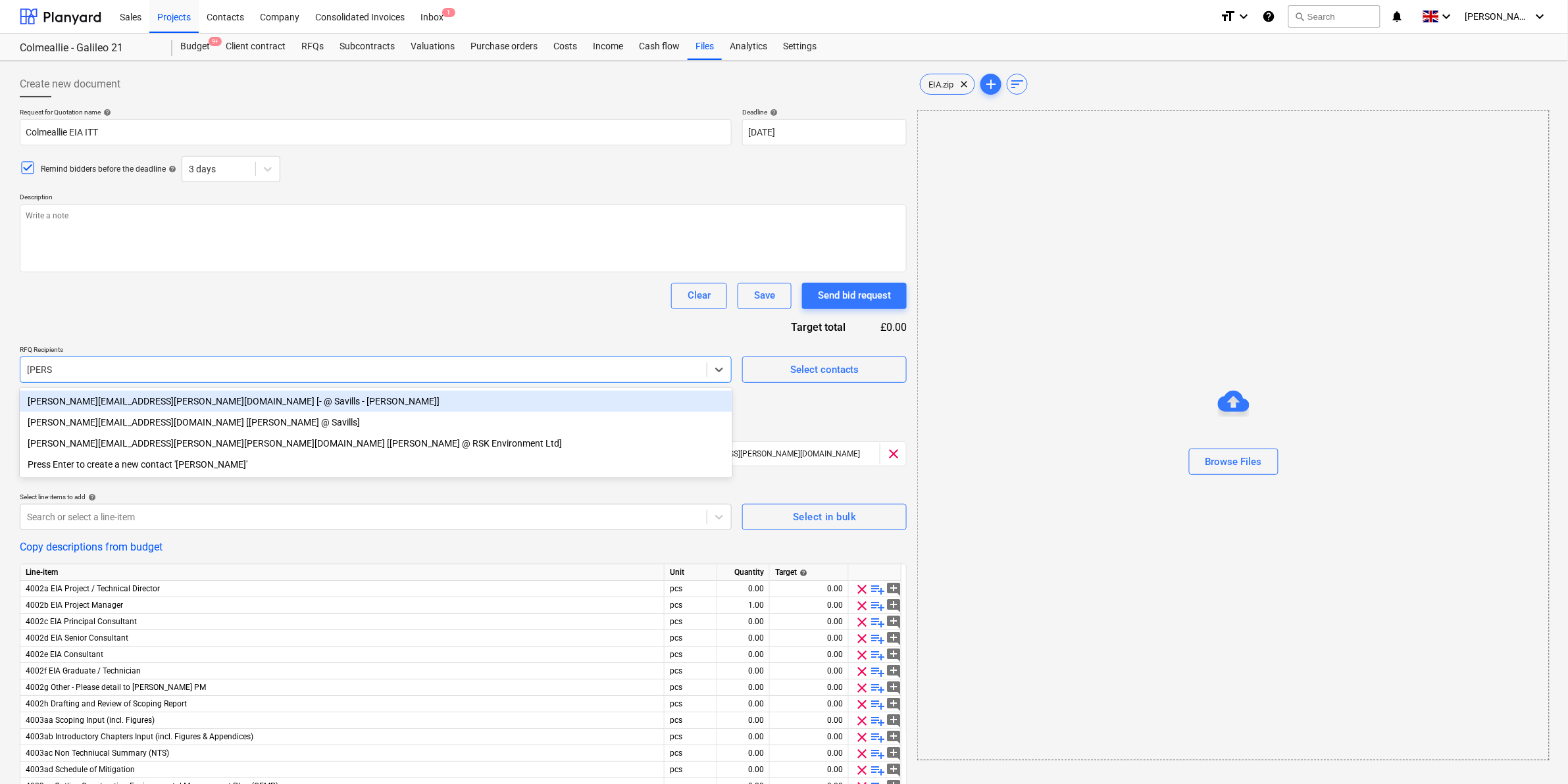
type input "[PERSON_NAME]"
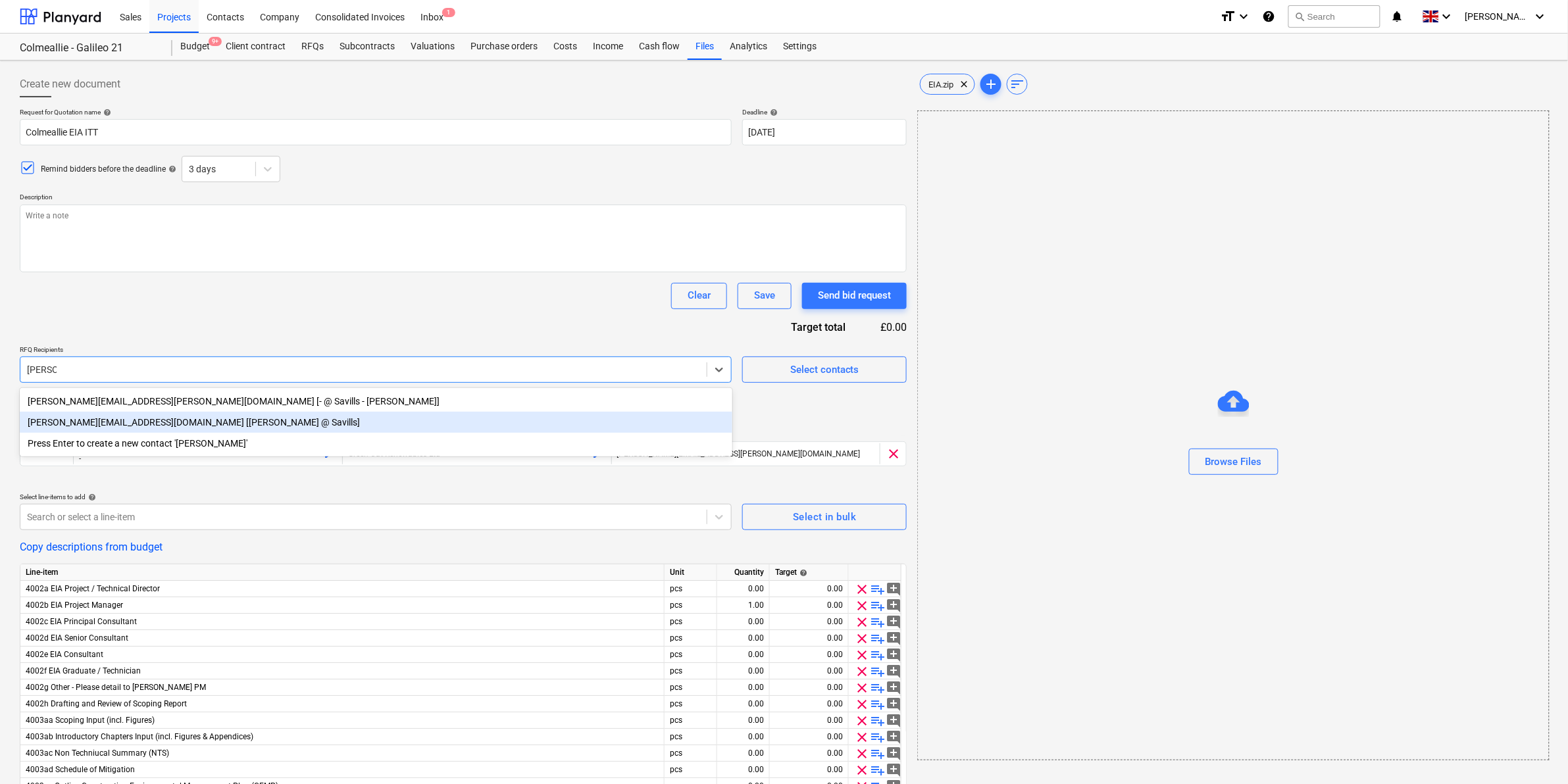
click at [252, 421] on div "[PERSON_NAME][EMAIL_ADDRESS][DOMAIN_NAME] [[PERSON_NAME] @ Savills]" at bounding box center [376, 422] width 713 height 21
type textarea "x"
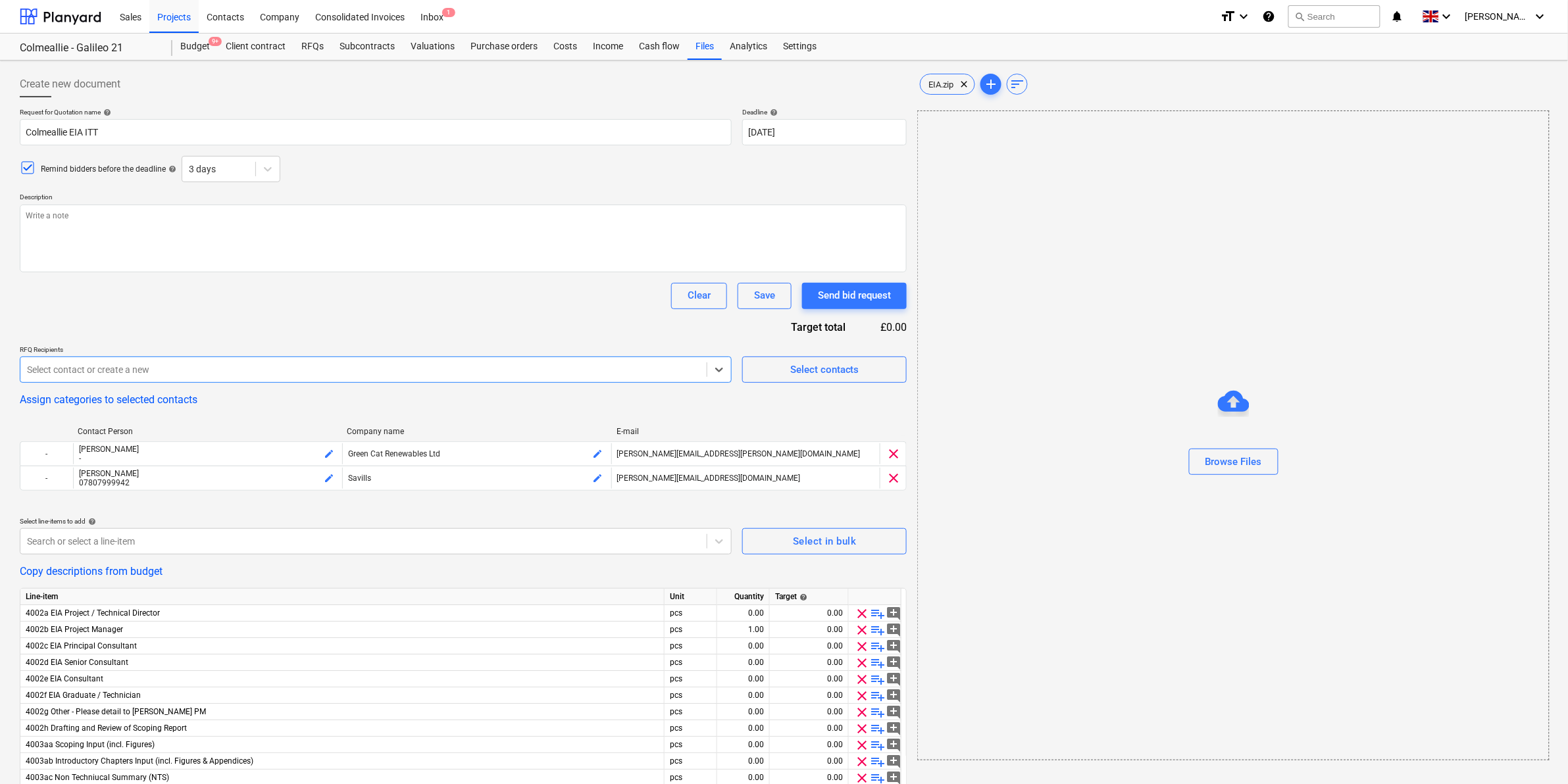
type textarea "x"
click at [492, 304] on div "Clear Save Send bid request" at bounding box center [463, 296] width 887 height 26
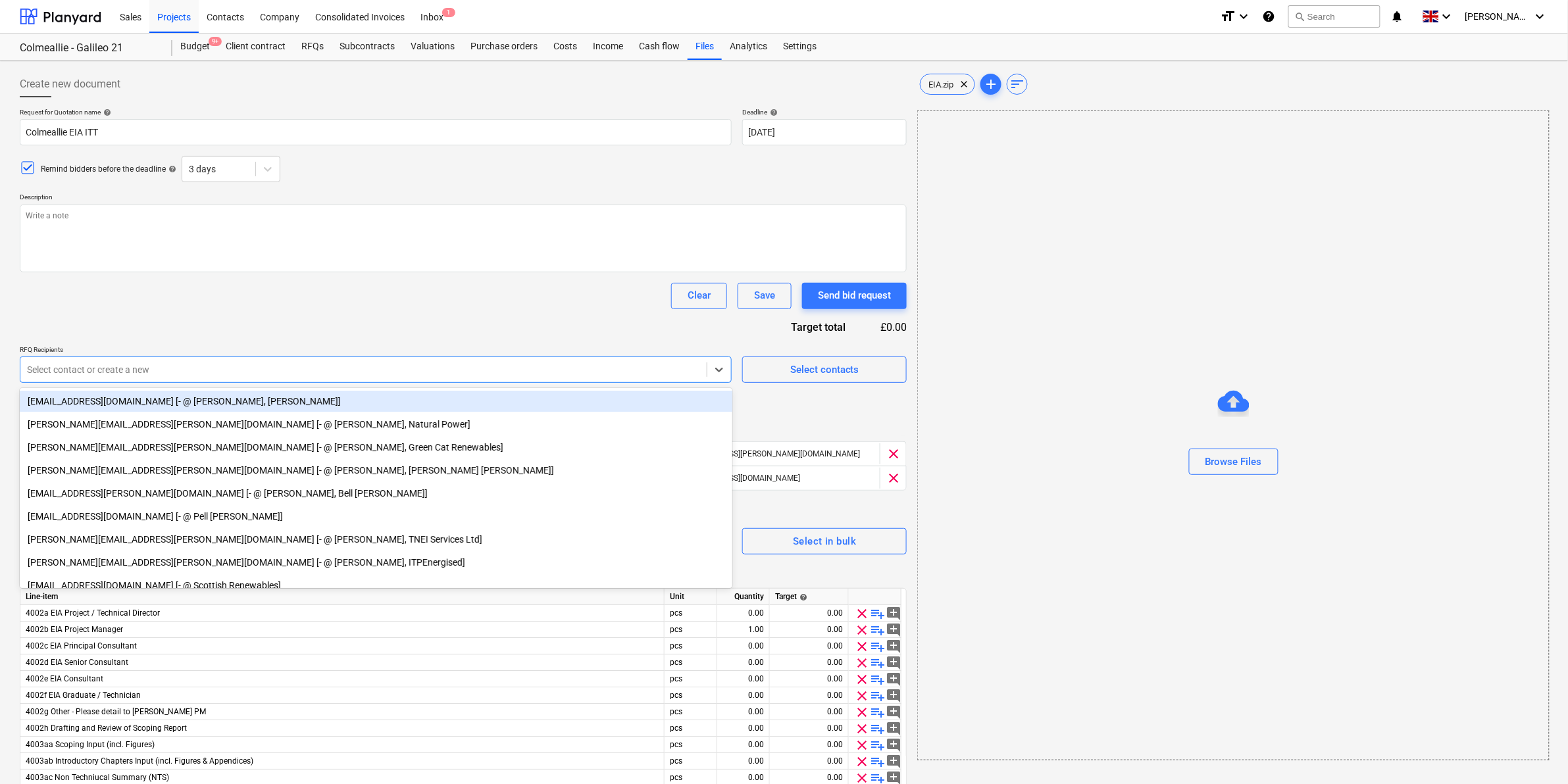
click at [222, 372] on div at bounding box center [363, 370] width 673 height 13
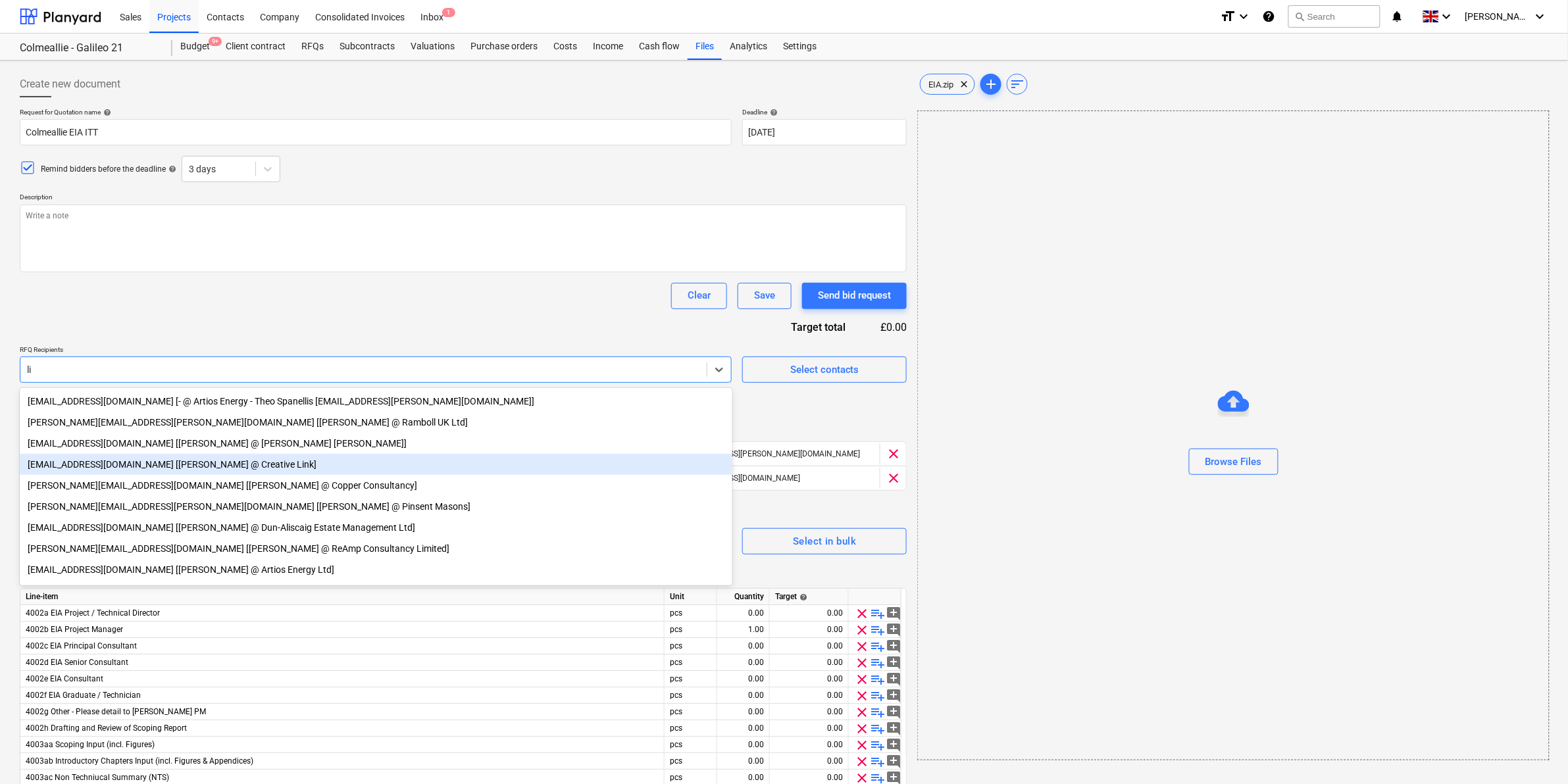
type input "l"
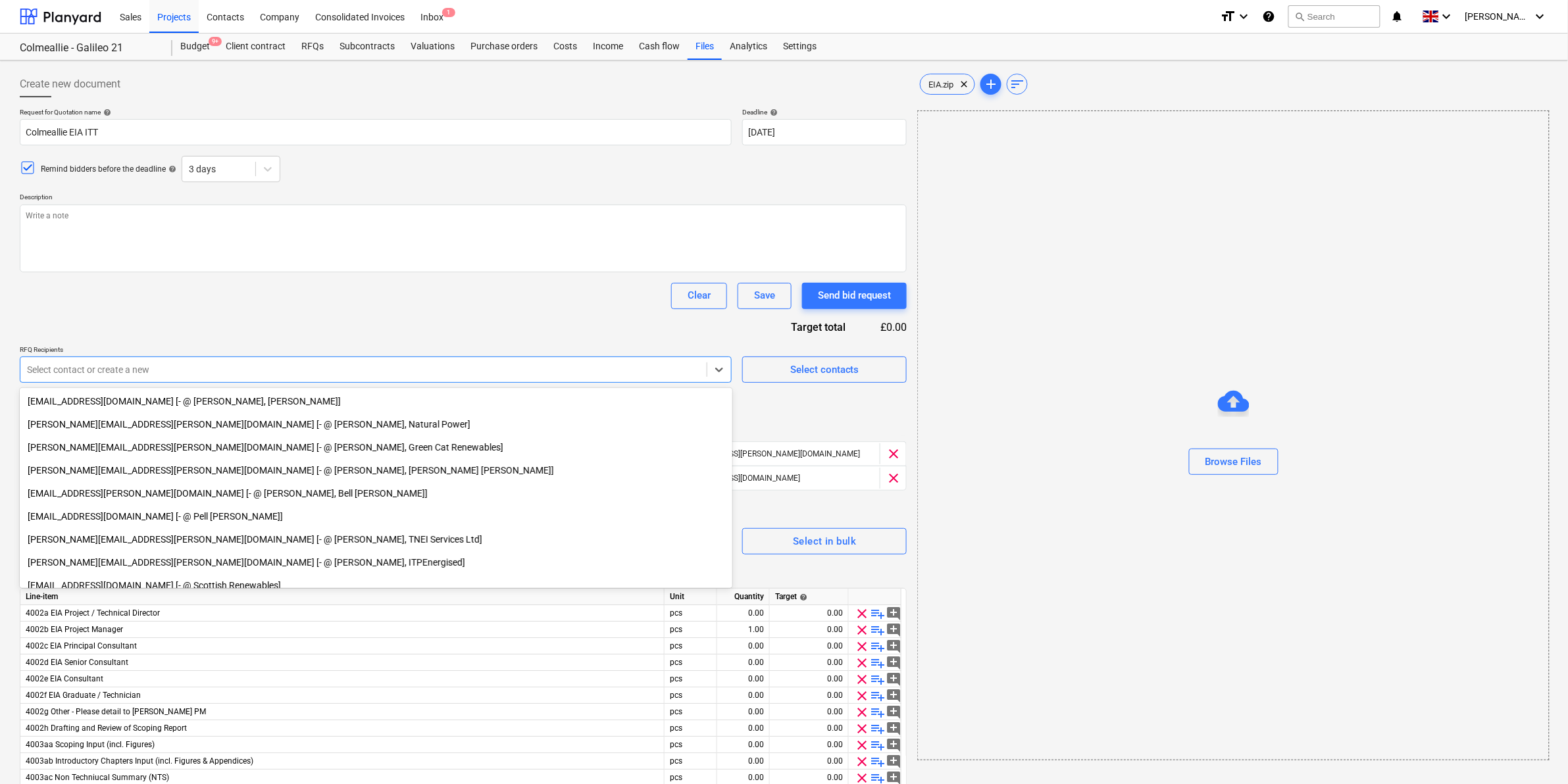
click at [227, 311] on div "Request for Quotation name help Colmeallie EIA ITT Deadline help [DATE] 12.09.2…" at bounding box center [463, 680] width 887 height 1145
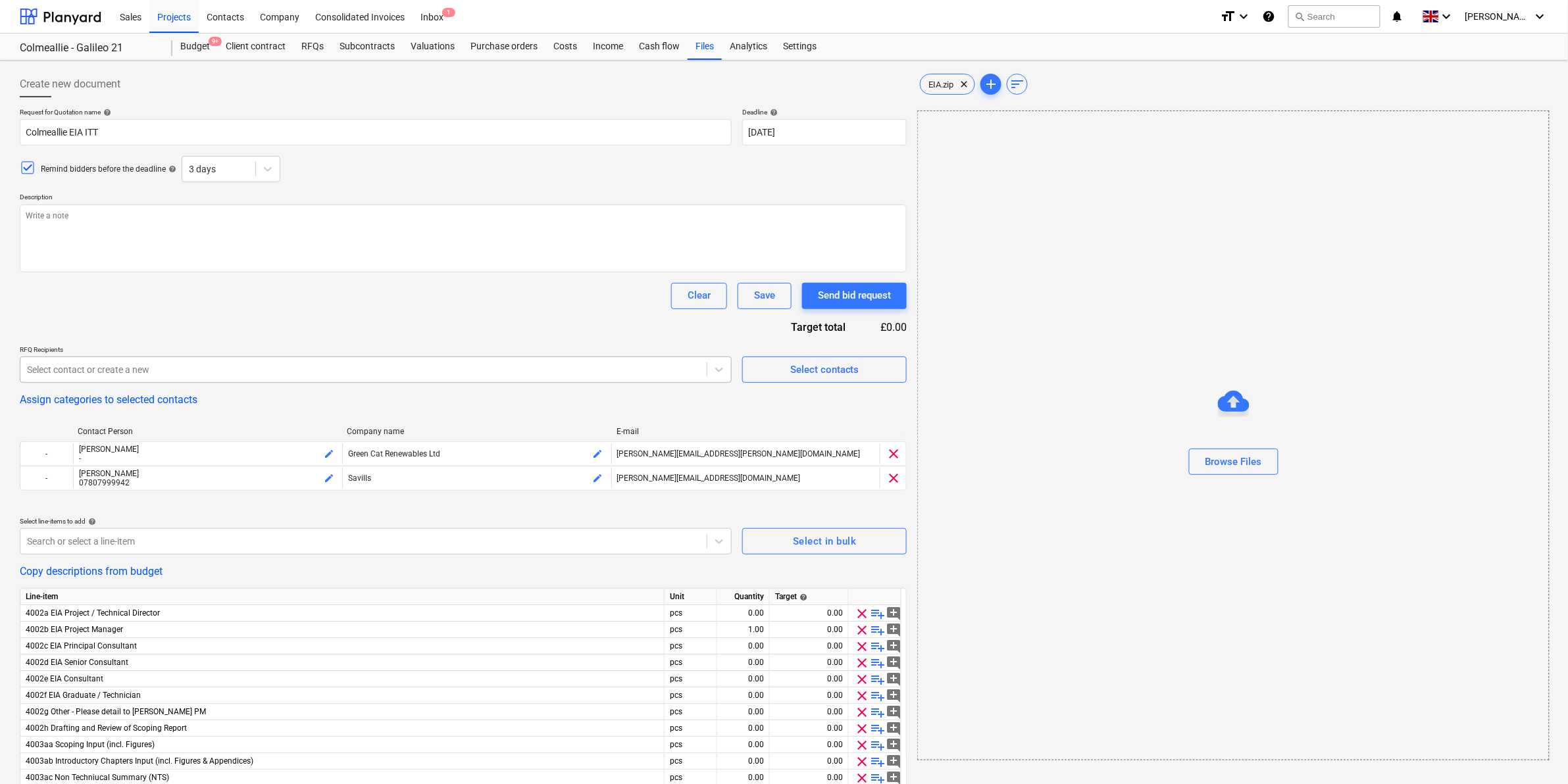
click at [218, 359] on div "Select contact or create a new" at bounding box center [376, 370] width 712 height 26
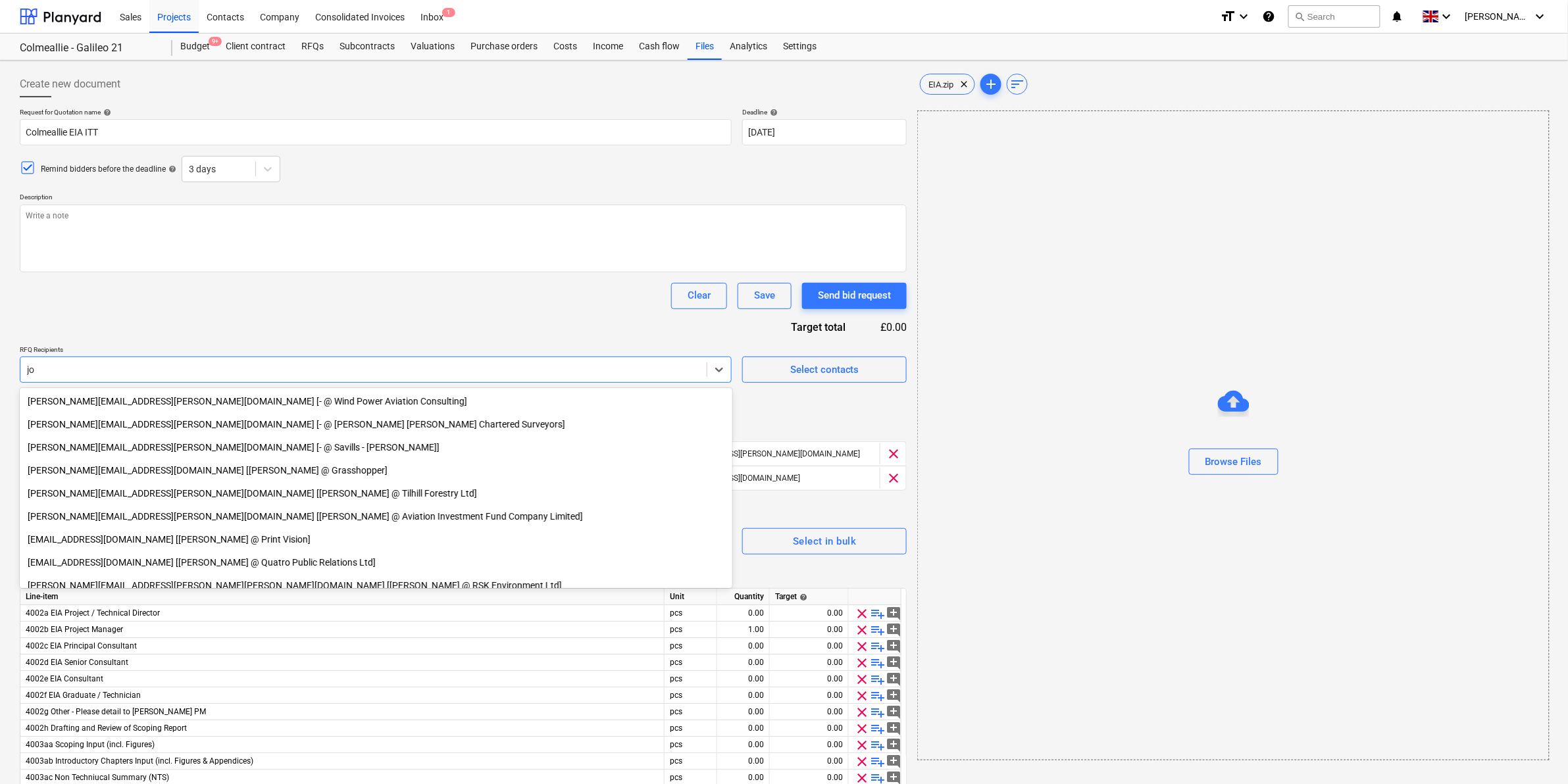
type input "j"
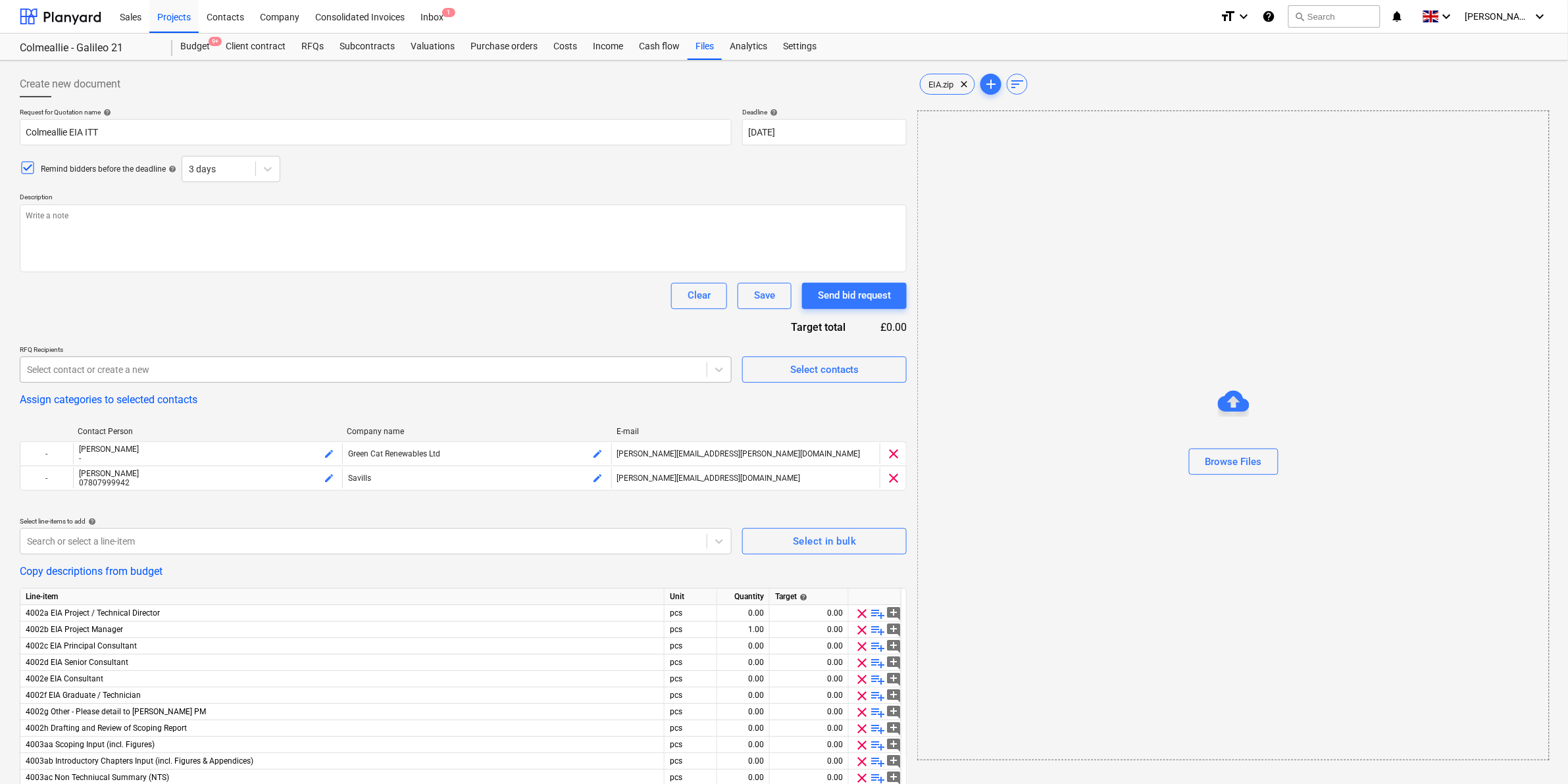
click at [429, 369] on div at bounding box center [363, 370] width 673 height 13
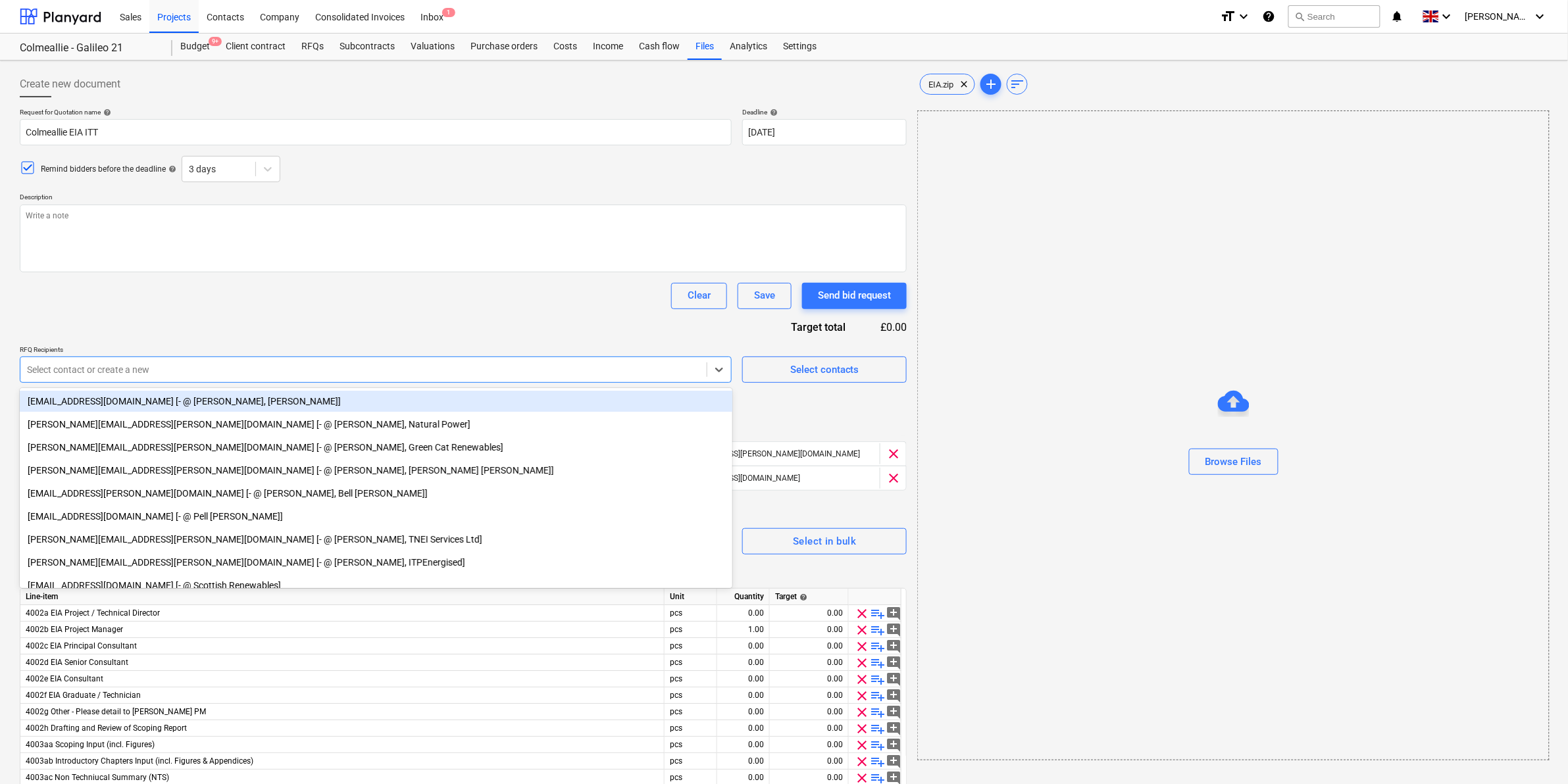
type textarea "x"
paste input "[EMAIL_ADDRESS][DOMAIN_NAME]"
type input "[EMAIL_ADDRESS][DOMAIN_NAME]"
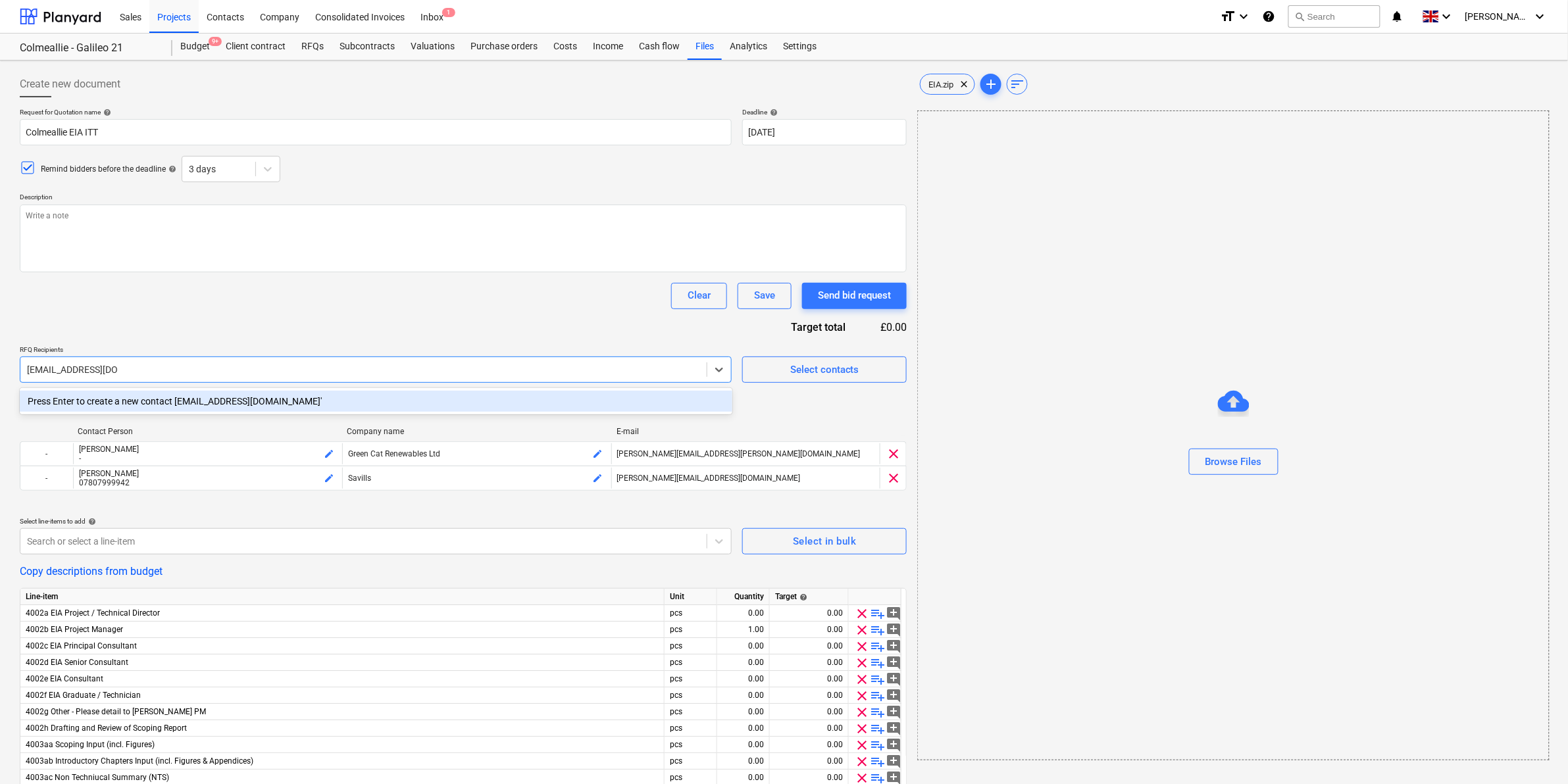
click at [252, 396] on div "Press Enter to create a new contact [EMAIL_ADDRESS][DOMAIN_NAME]'" at bounding box center [376, 401] width 713 height 21
type textarea "x"
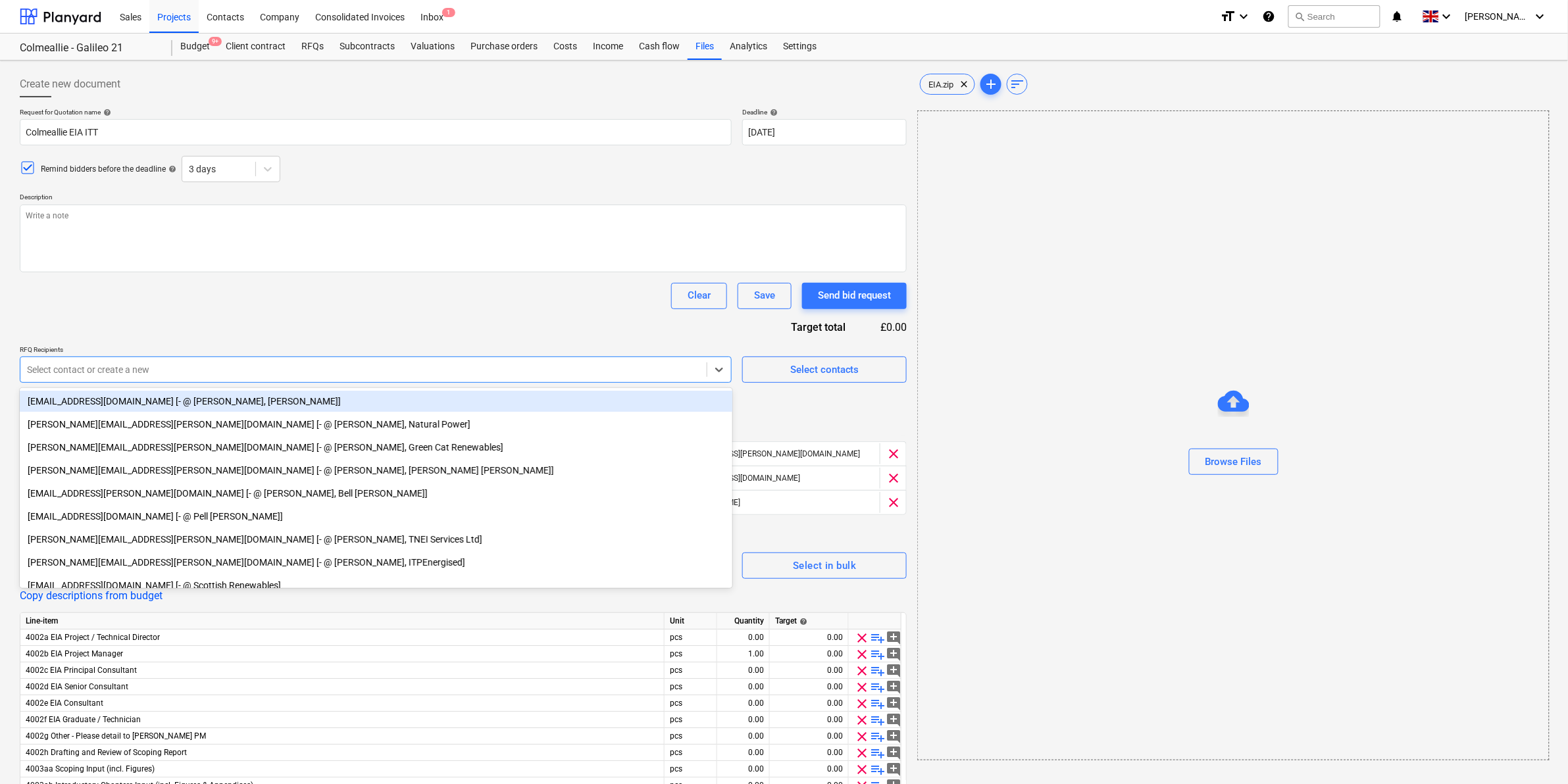
type textarea "x"
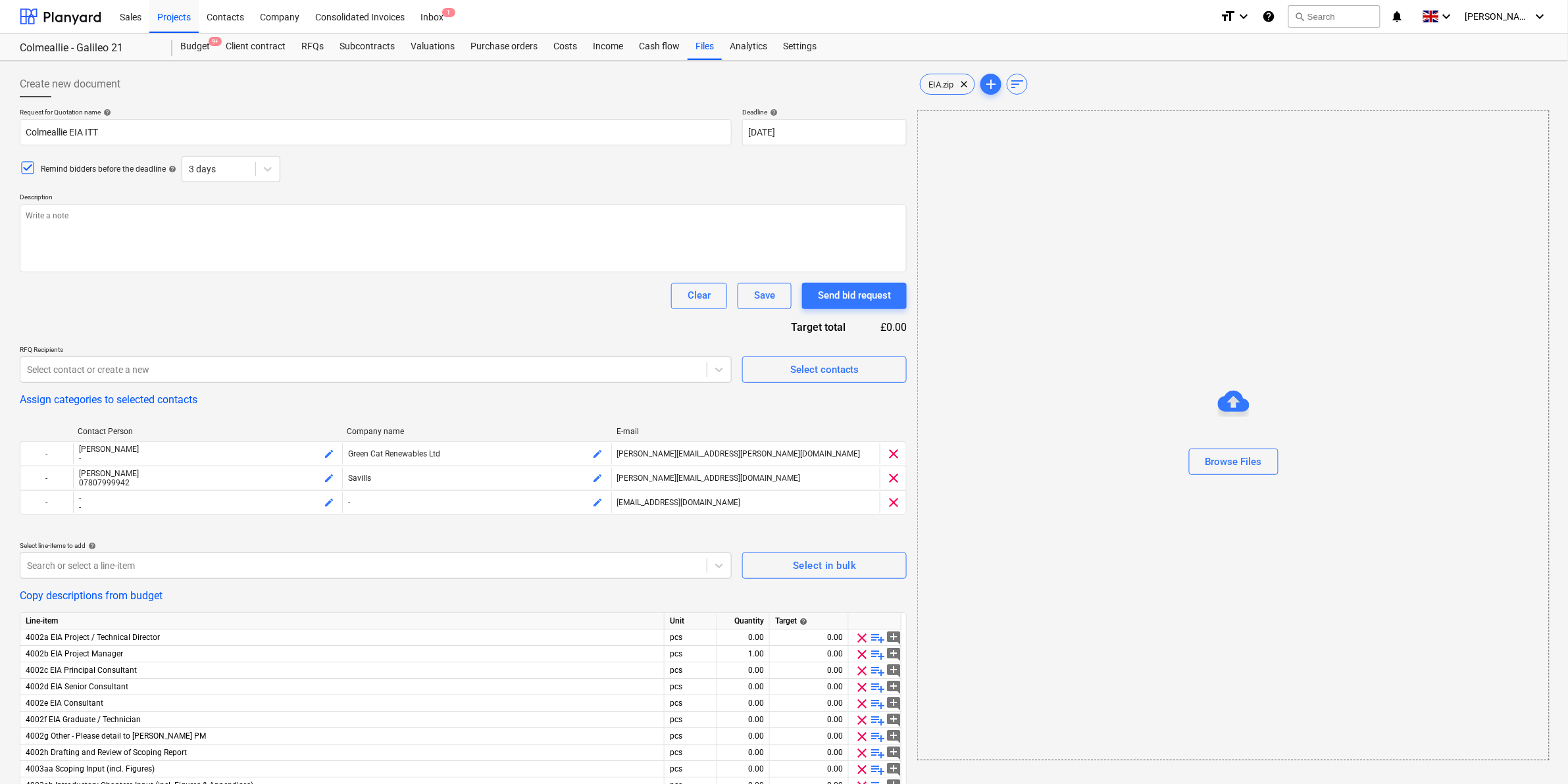
click at [304, 313] on div "Request for Quotation name help Colmeallie EIA ITT Deadline help [DATE] 12.09.2…" at bounding box center [463, 692] width 887 height 1169
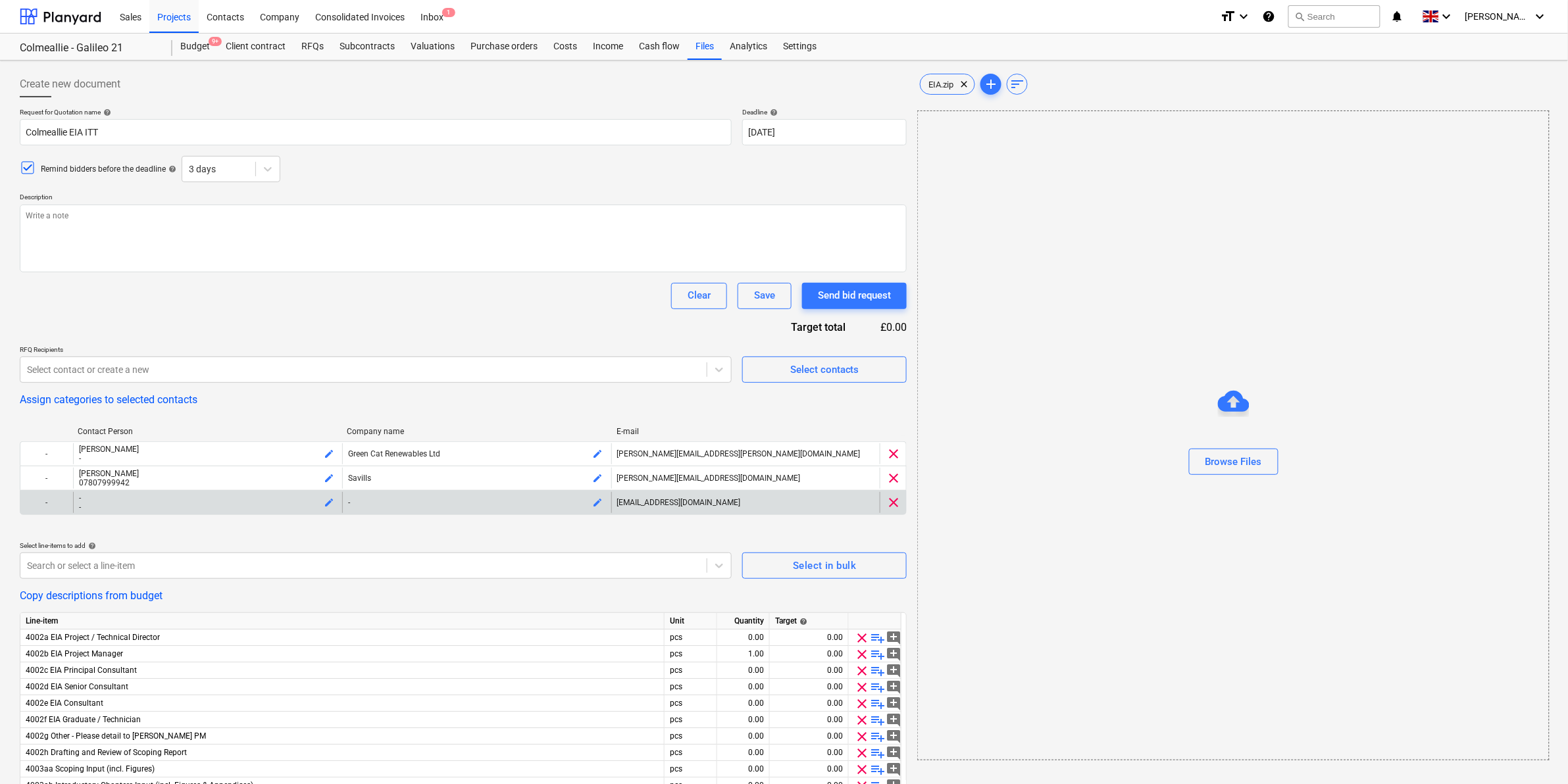
click at [240, 509] on div "-" at bounding box center [208, 507] width 258 height 10
click at [329, 499] on span "edit" at bounding box center [328, 502] width 10 height 10
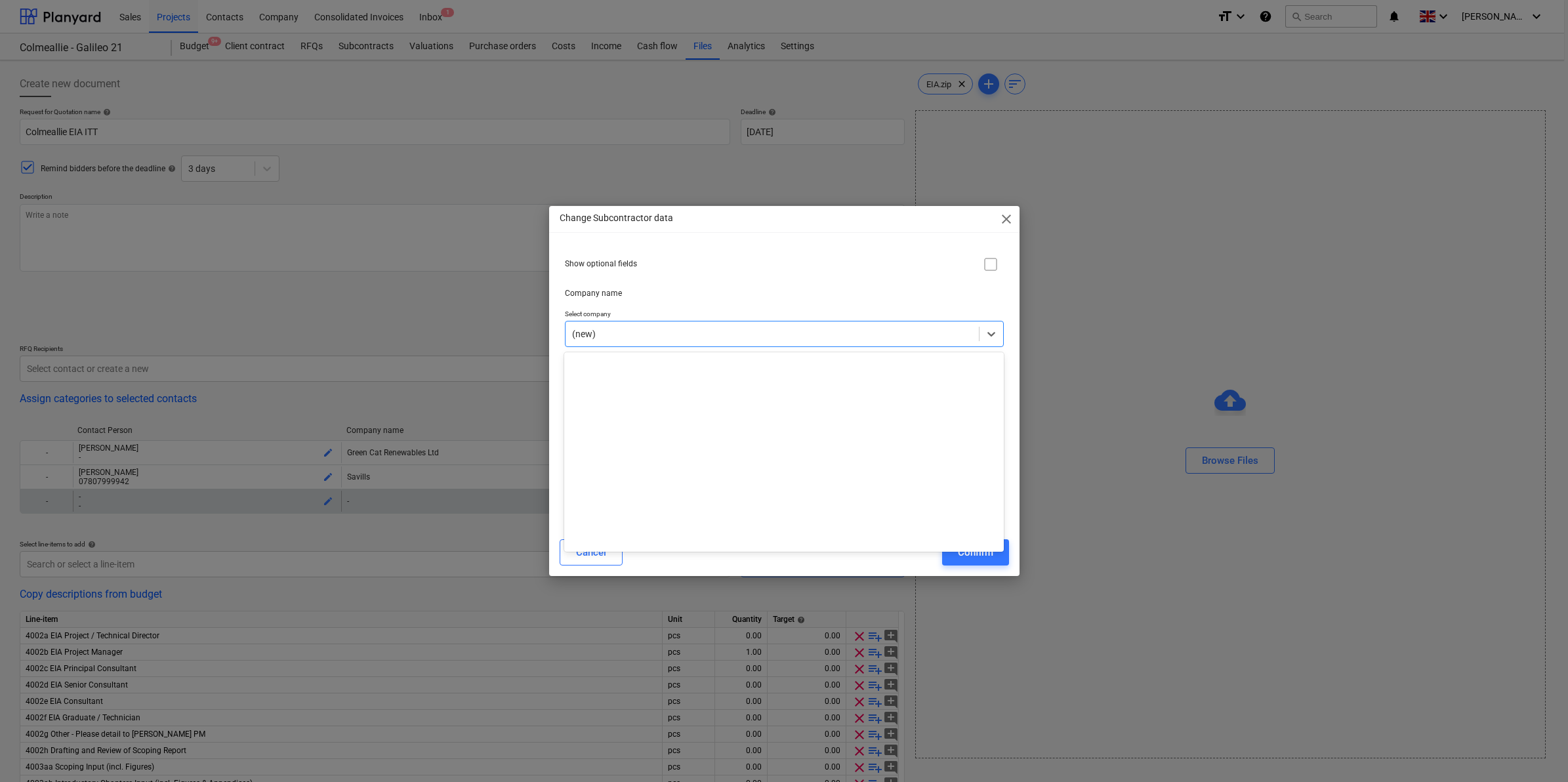
click at [656, 339] on div at bounding box center [771, 333] width 400 height 13
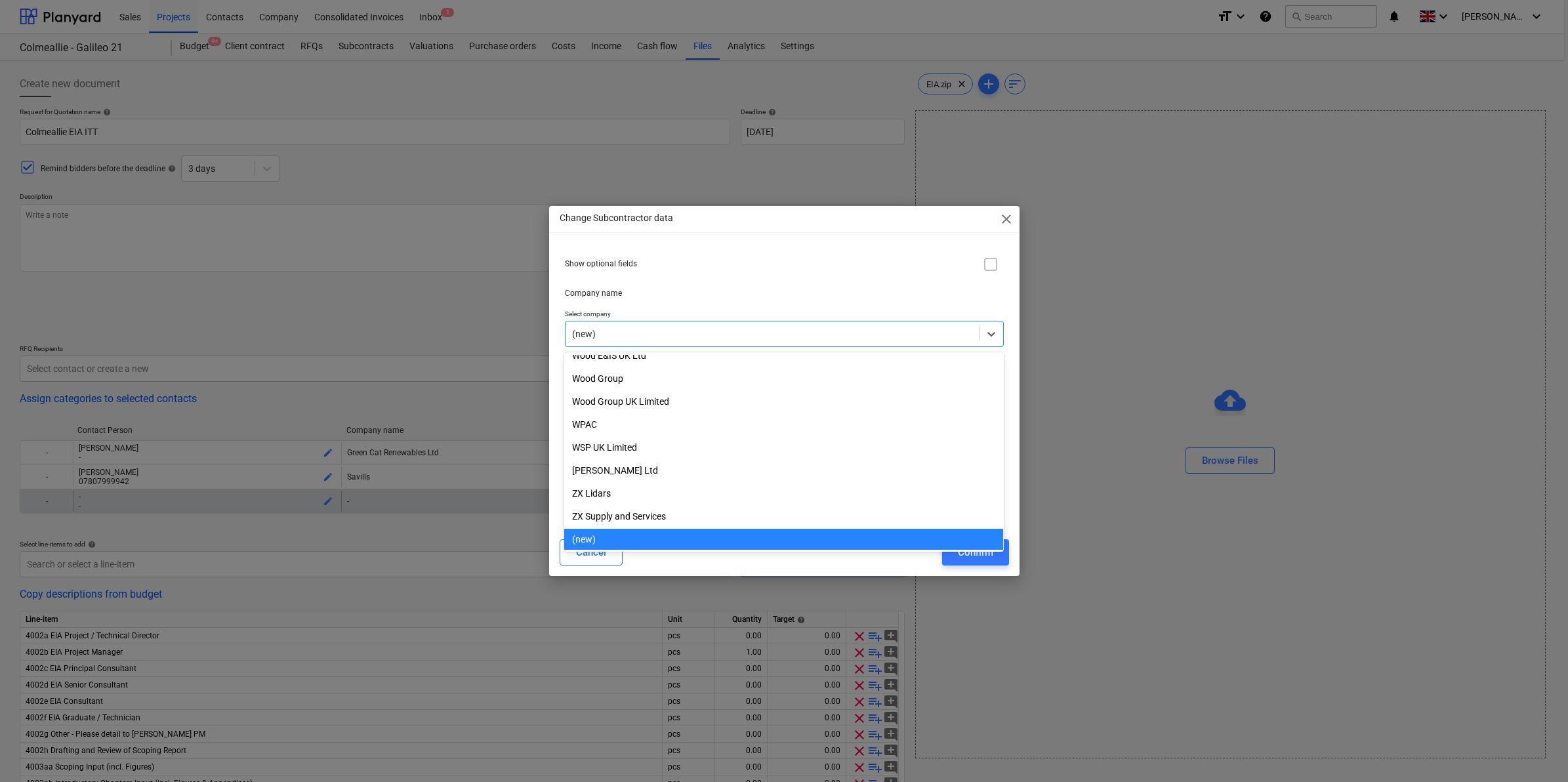
click at [656, 339] on div at bounding box center [771, 333] width 400 height 13
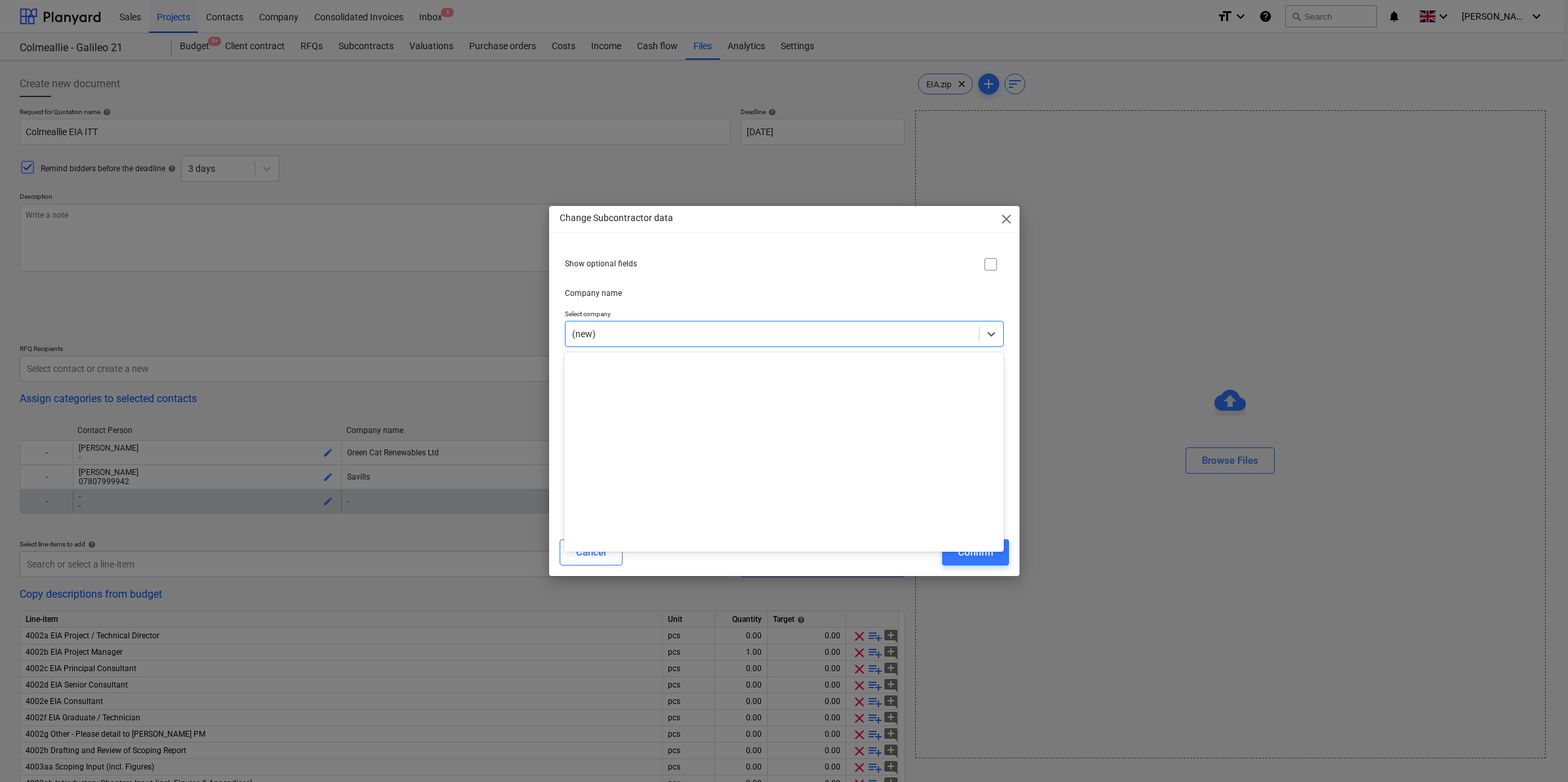
click at [656, 339] on div at bounding box center [771, 333] width 400 height 13
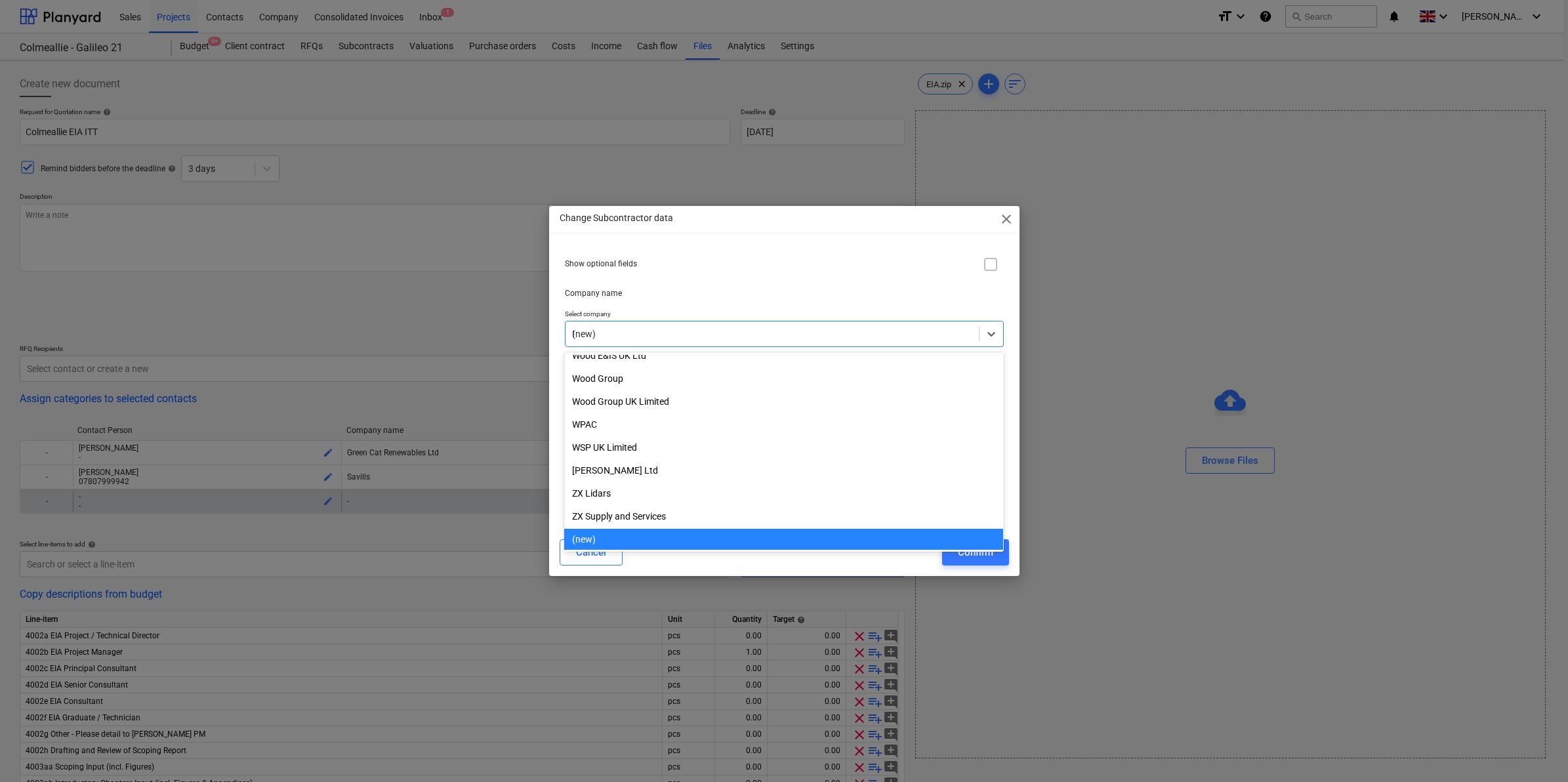
scroll to position [8922, 0]
type input "RSK"
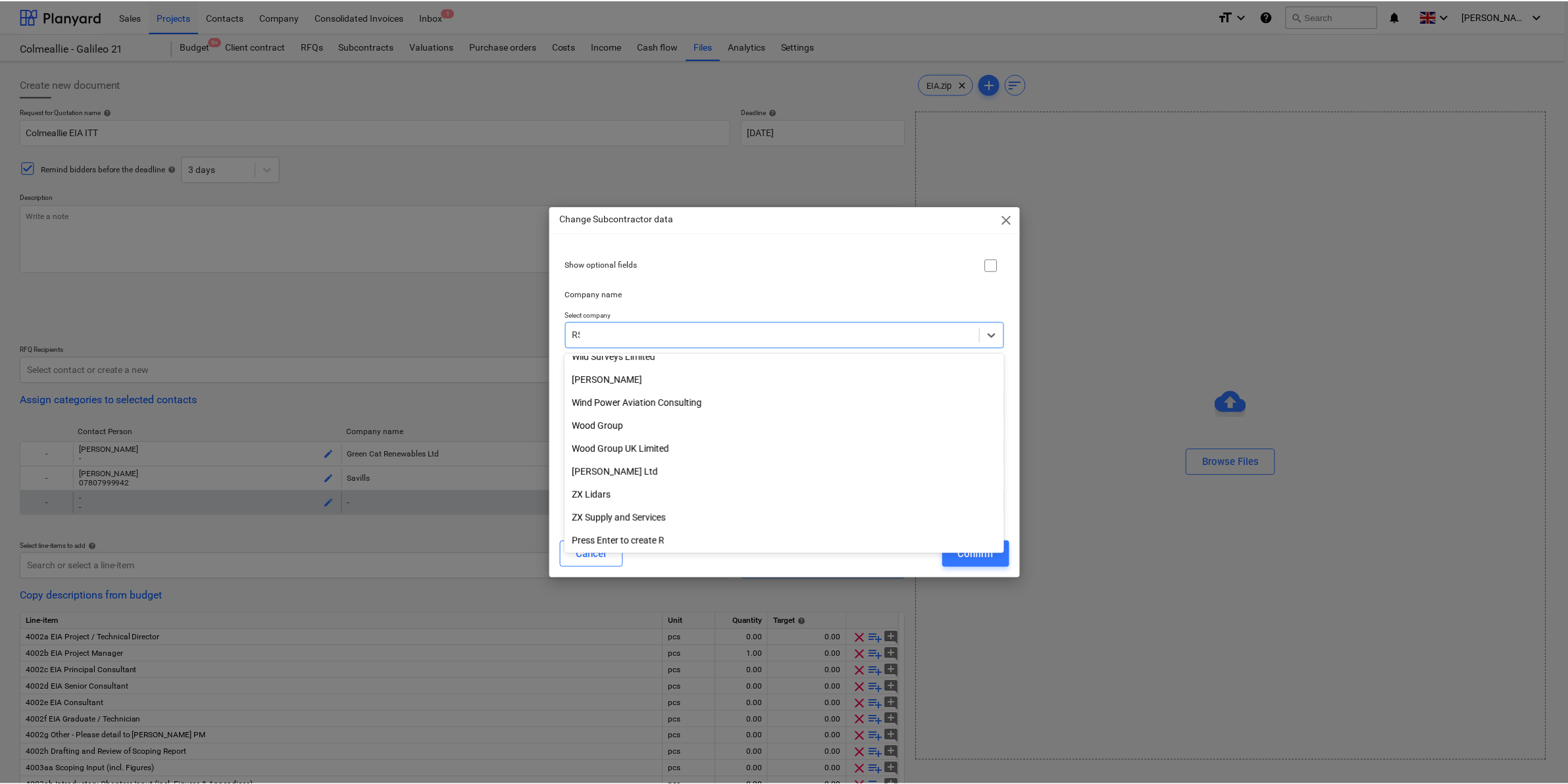
scroll to position [0, 0]
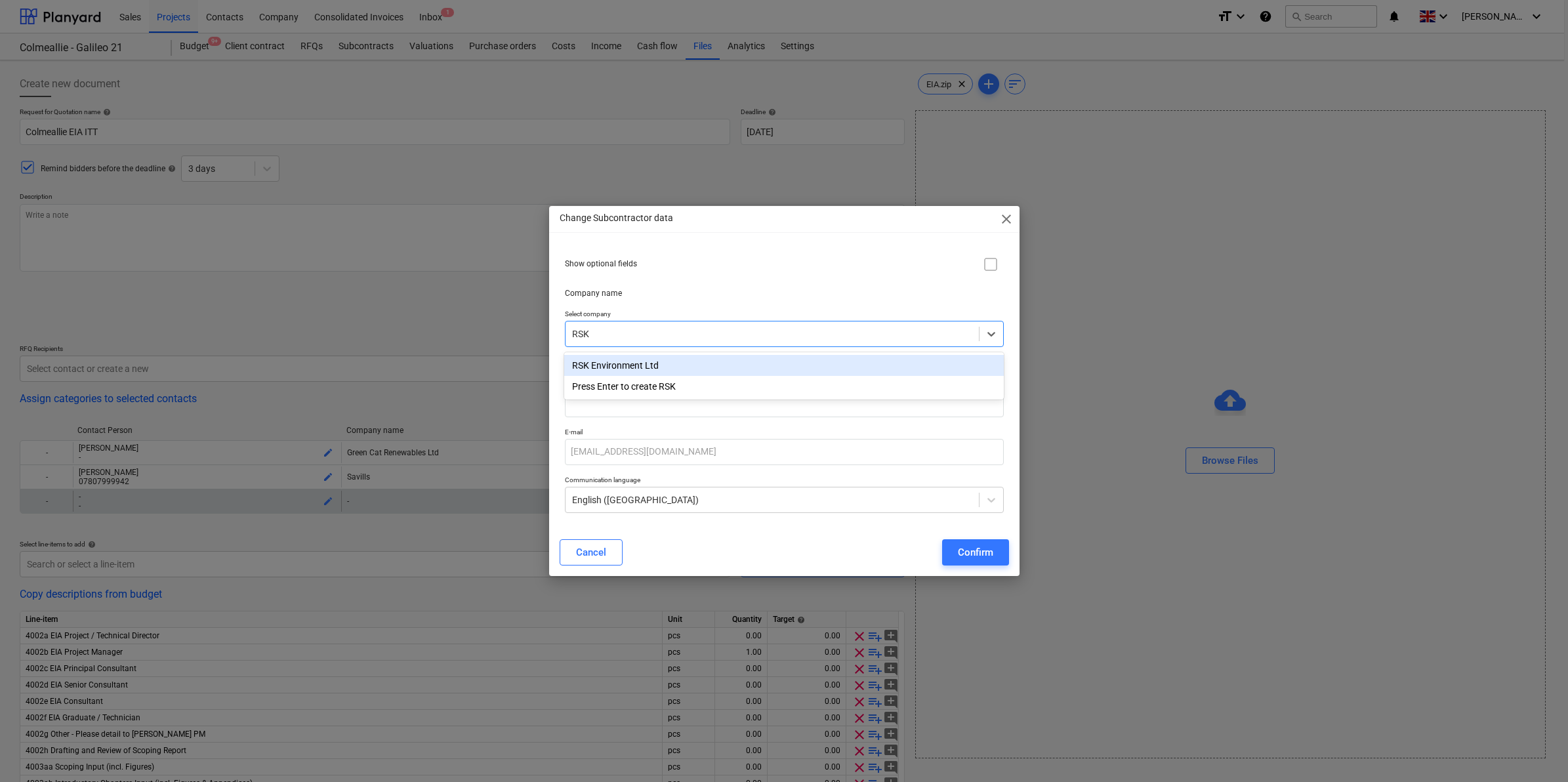
click at [650, 367] on div "RSK Environment Ltd" at bounding box center [784, 365] width 439 height 21
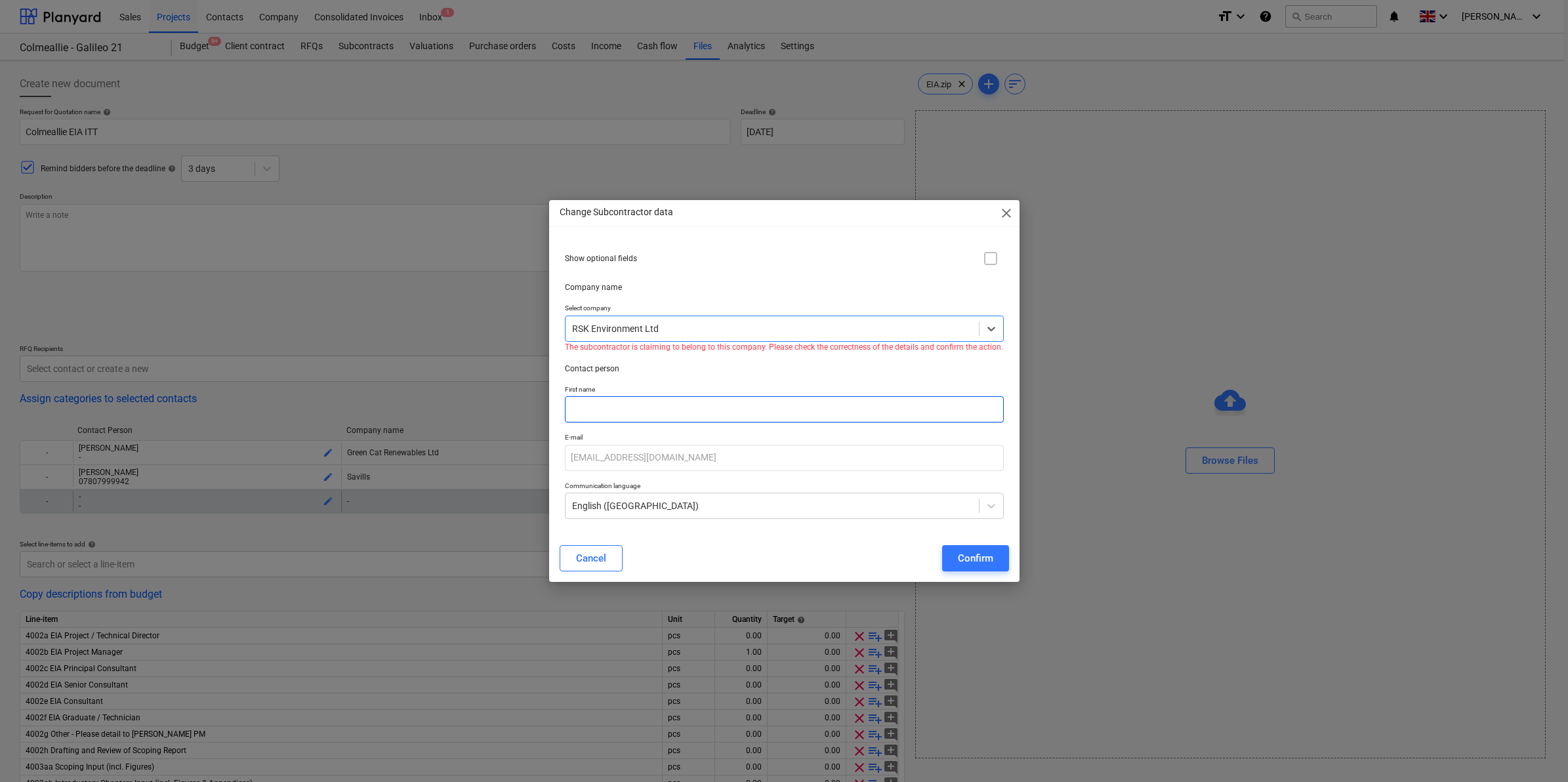
click at [653, 415] on input "text" at bounding box center [784, 409] width 439 height 26
type input "[PERSON_NAME]"
click at [958, 558] on div "Confirm" at bounding box center [975, 558] width 35 height 17
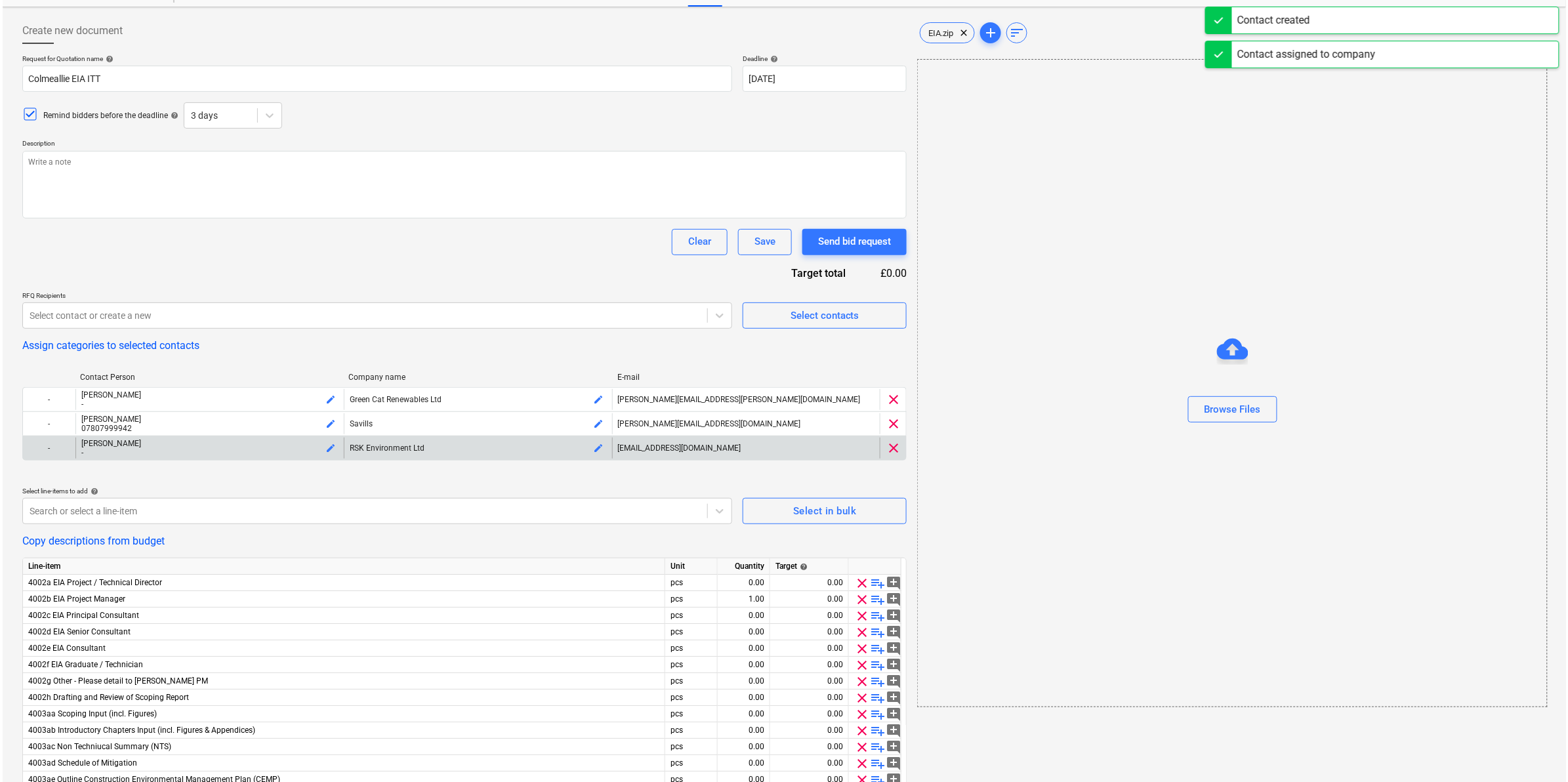
scroll to position [82, 0]
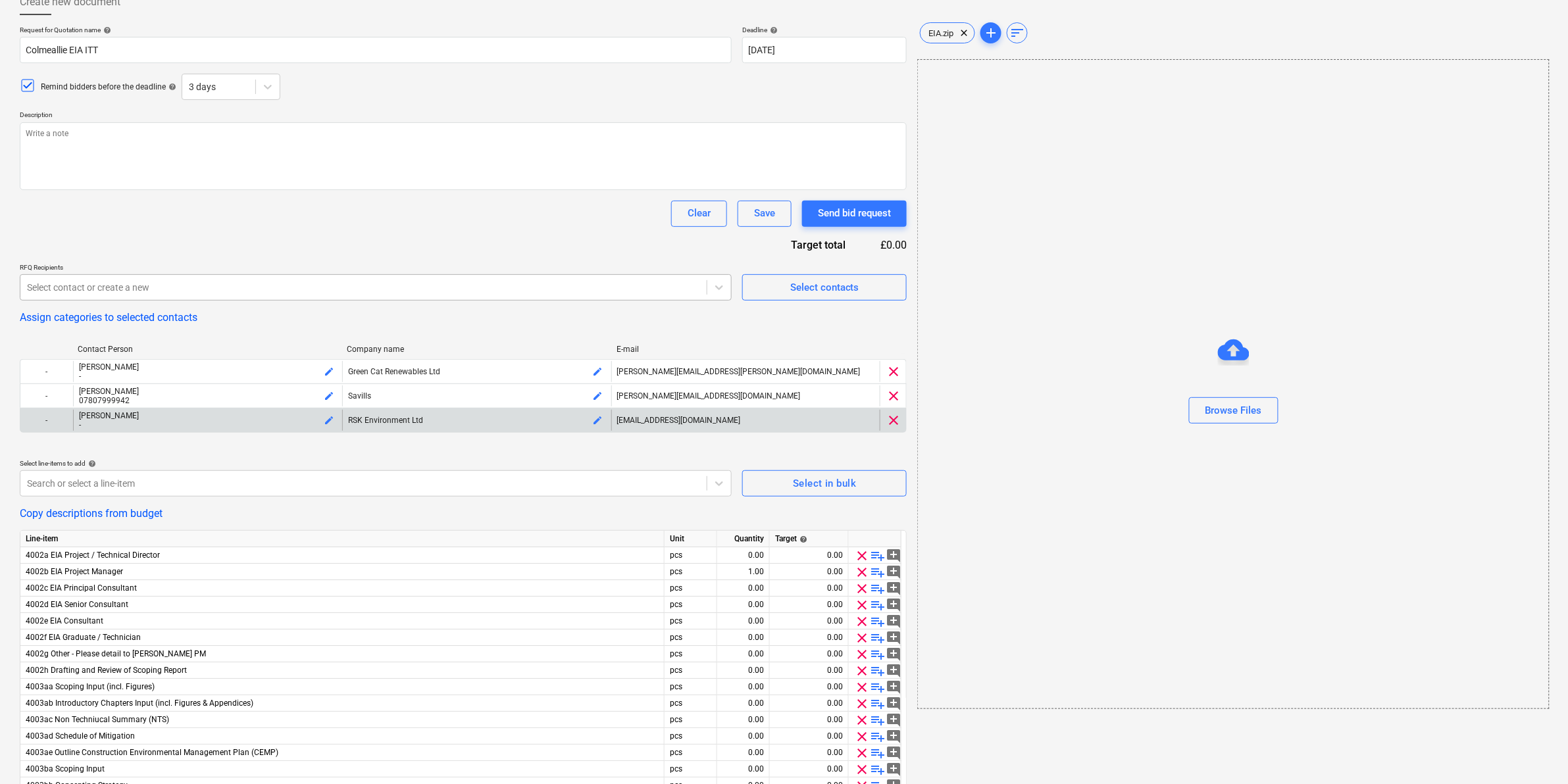
click at [159, 288] on div at bounding box center [363, 287] width 673 height 13
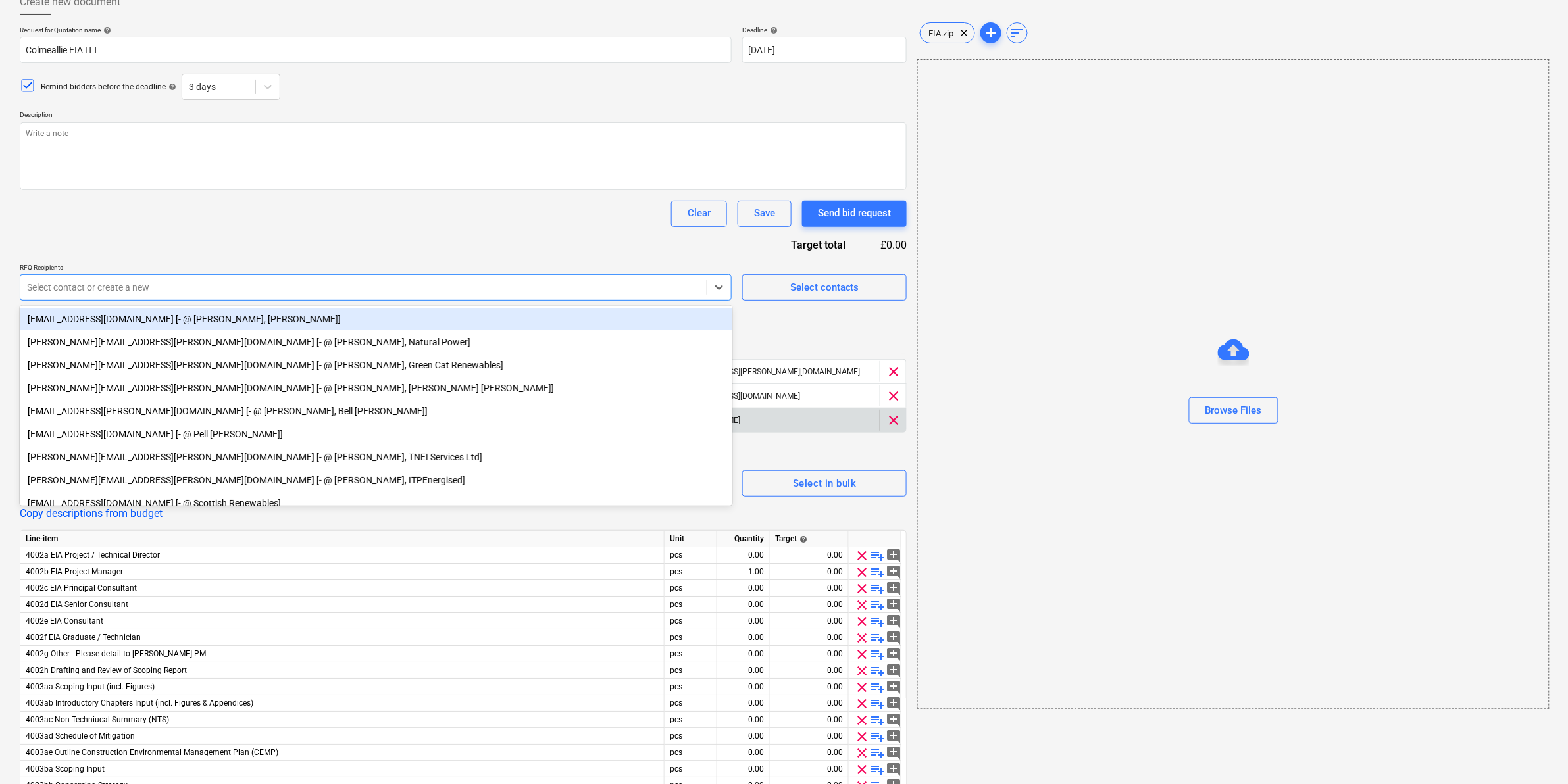
type textarea "x"
paste input "[PERSON_NAME][EMAIL_ADDRESS][PERSON_NAME][PERSON_NAME][DOMAIN_NAME]"
type input "[PERSON_NAME][EMAIL_ADDRESS][PERSON_NAME][PERSON_NAME][DOMAIN_NAME]"
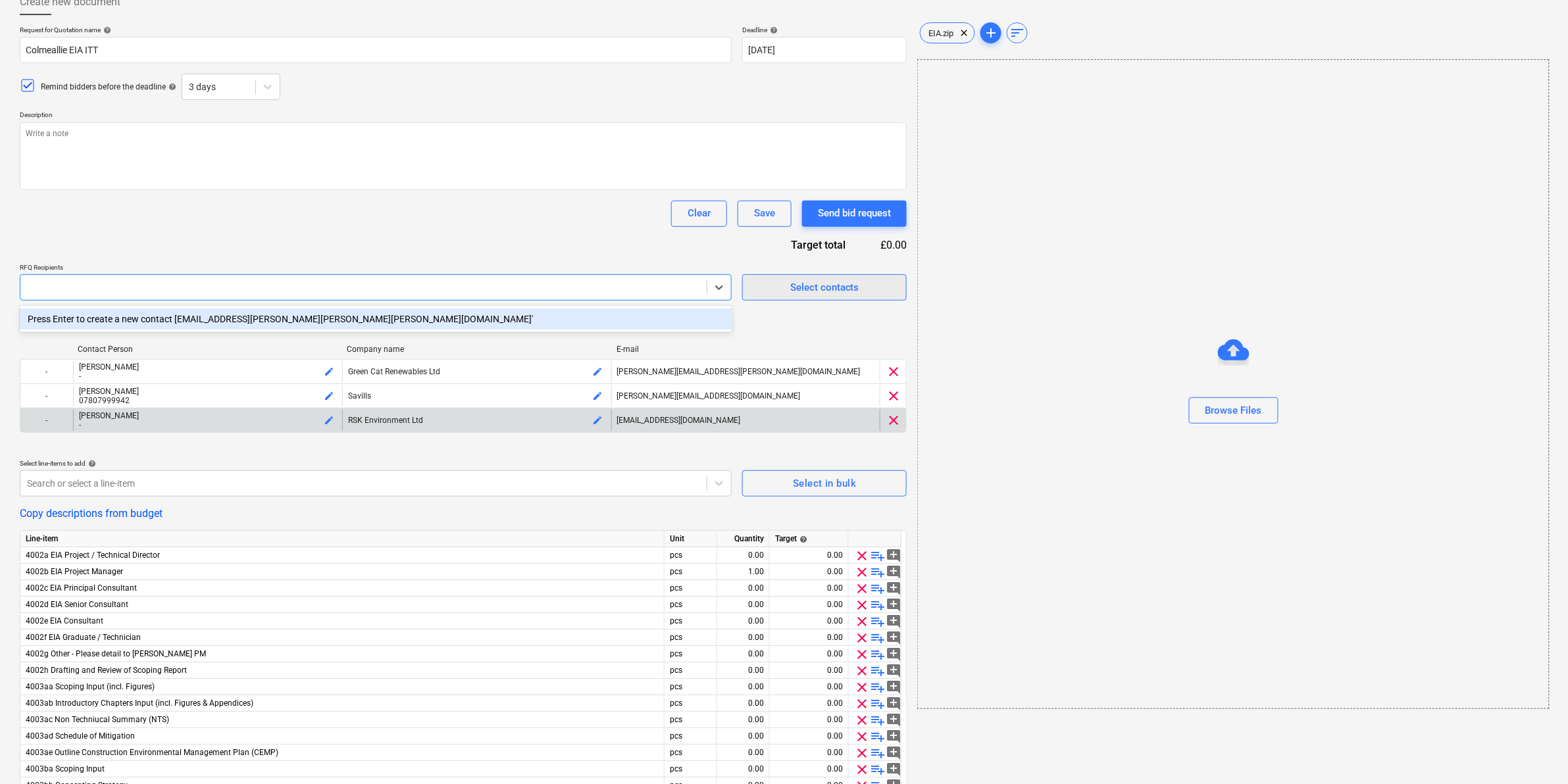
type textarea "x"
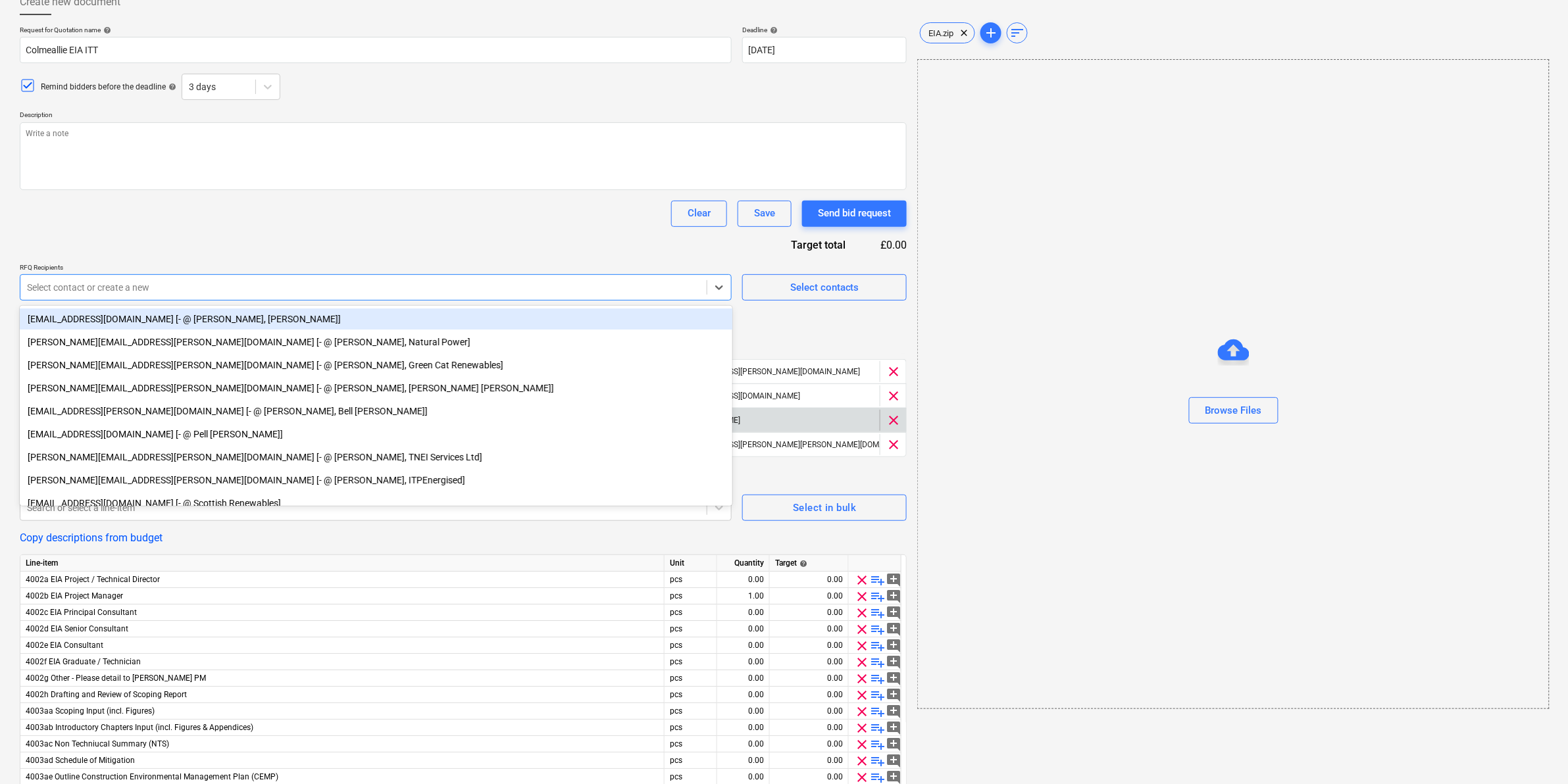
click at [314, 231] on div "Request for Quotation name help Colmeallie EIA ITT Deadline help [DATE] 12.09.2…" at bounding box center [463, 622] width 887 height 1194
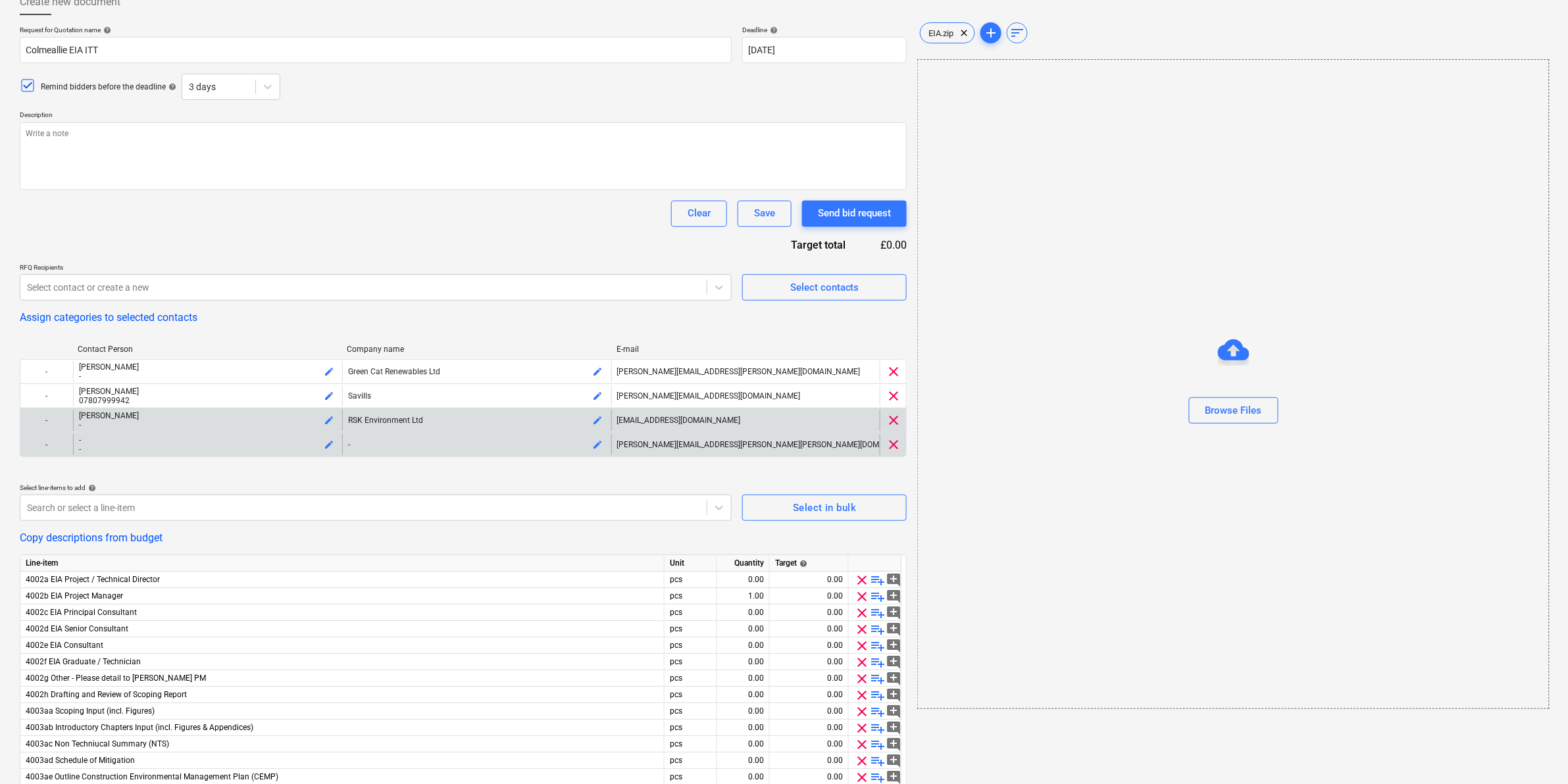
click at [132, 448] on div "-" at bounding box center [208, 450] width 258 height 10
click at [331, 448] on span "edit" at bounding box center [328, 444] width 10 height 10
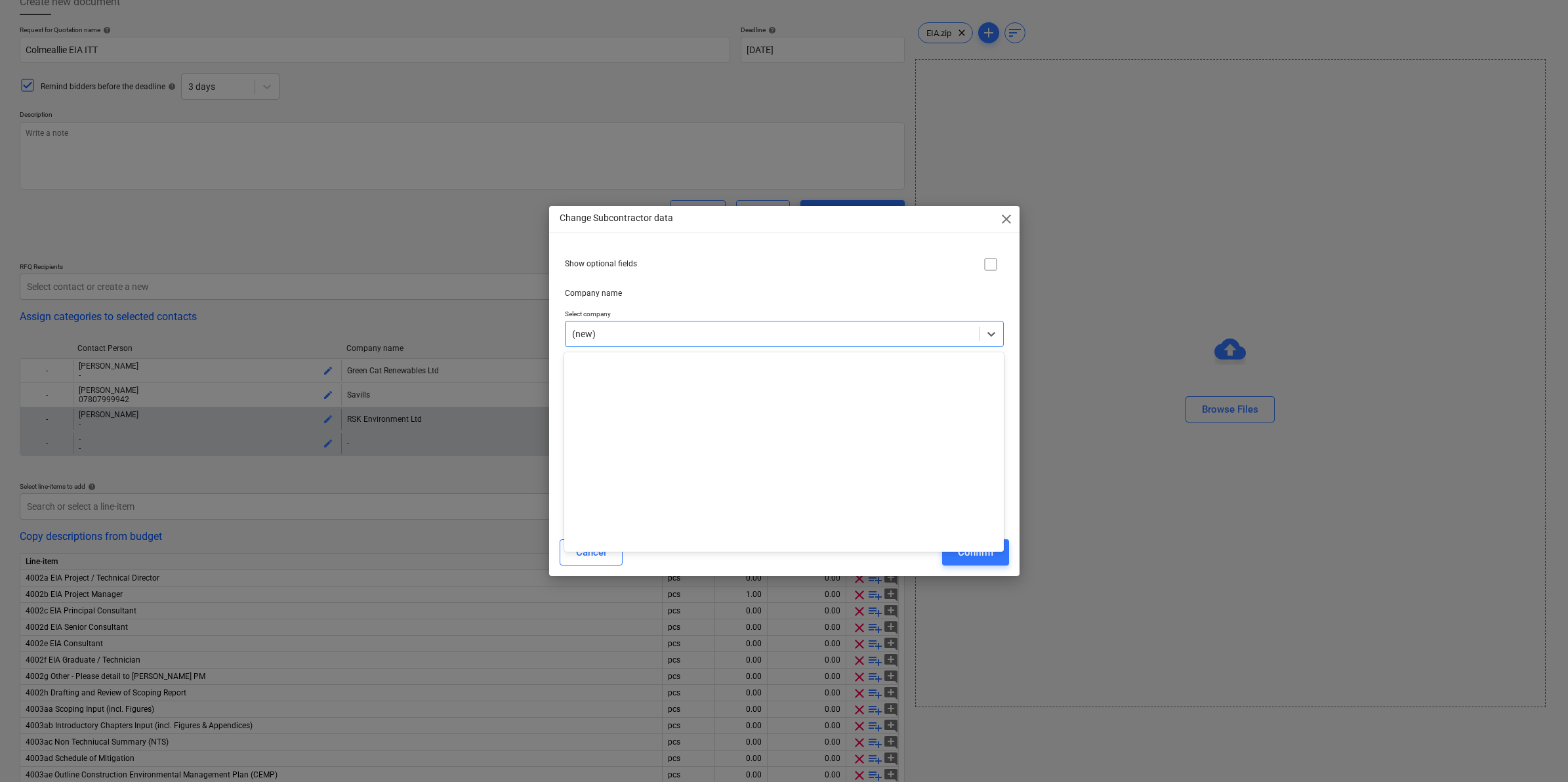
click at [664, 331] on div at bounding box center [771, 333] width 400 height 13
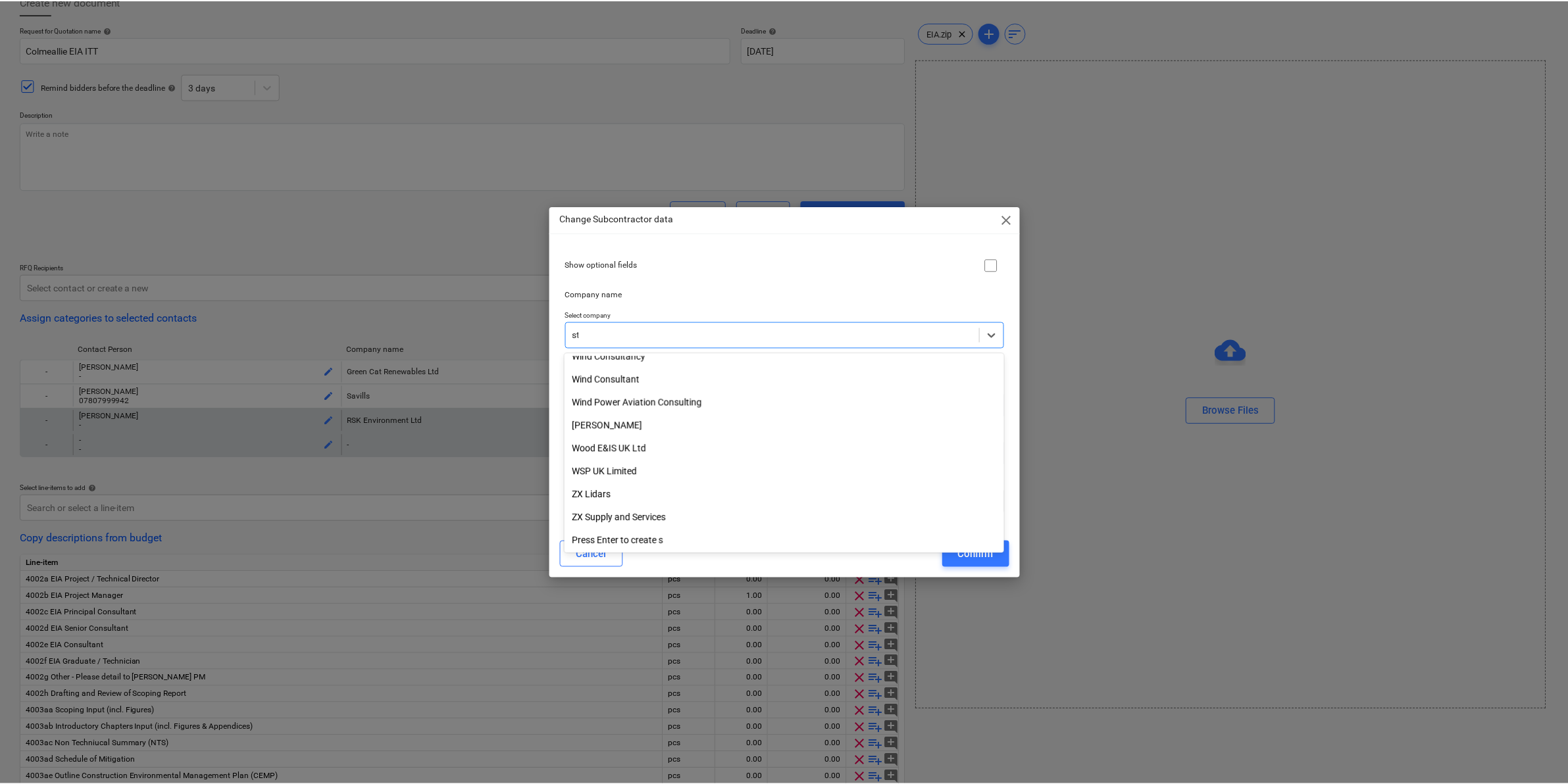
scroll to position [1368, 0]
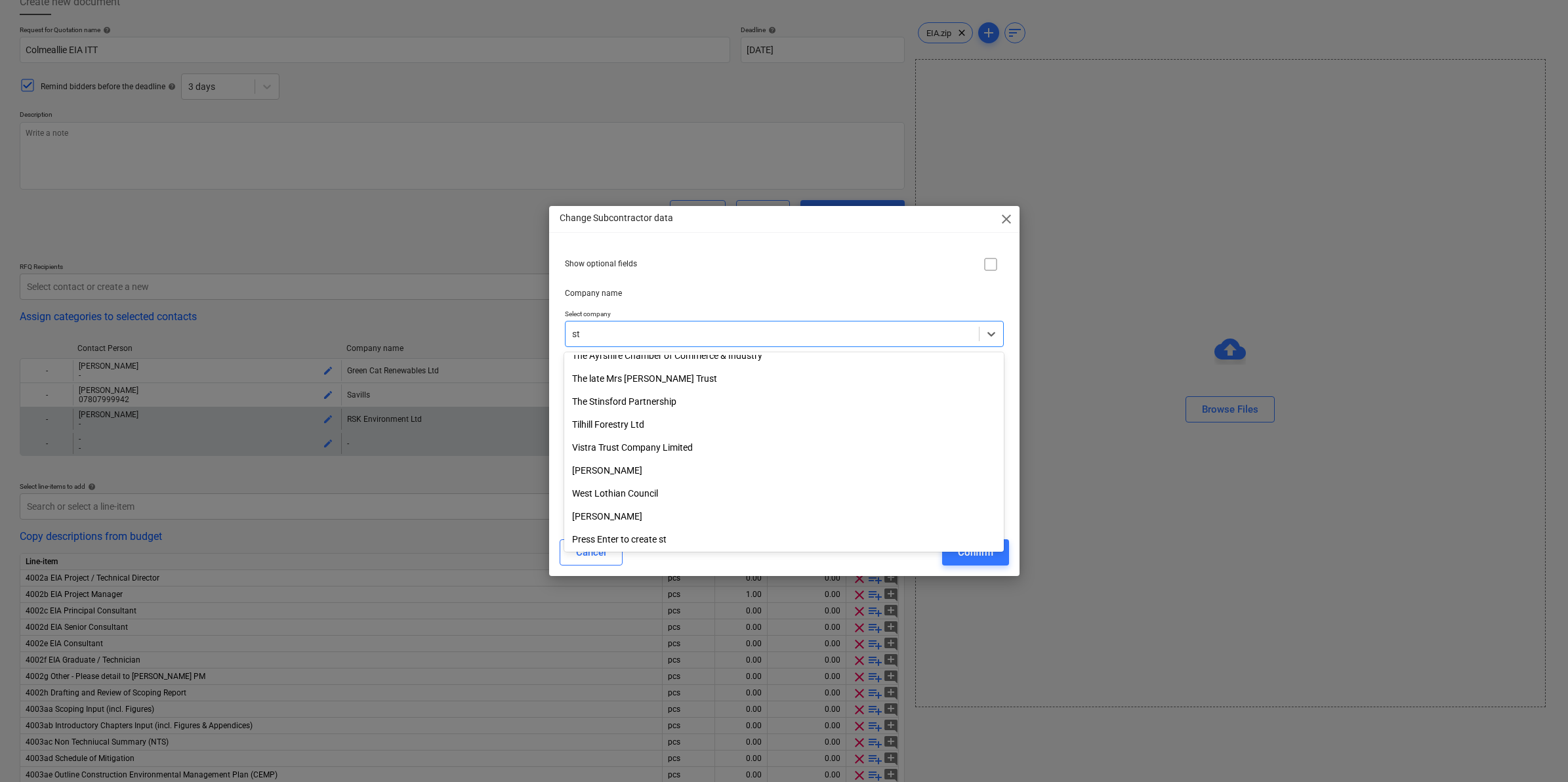
type input "s"
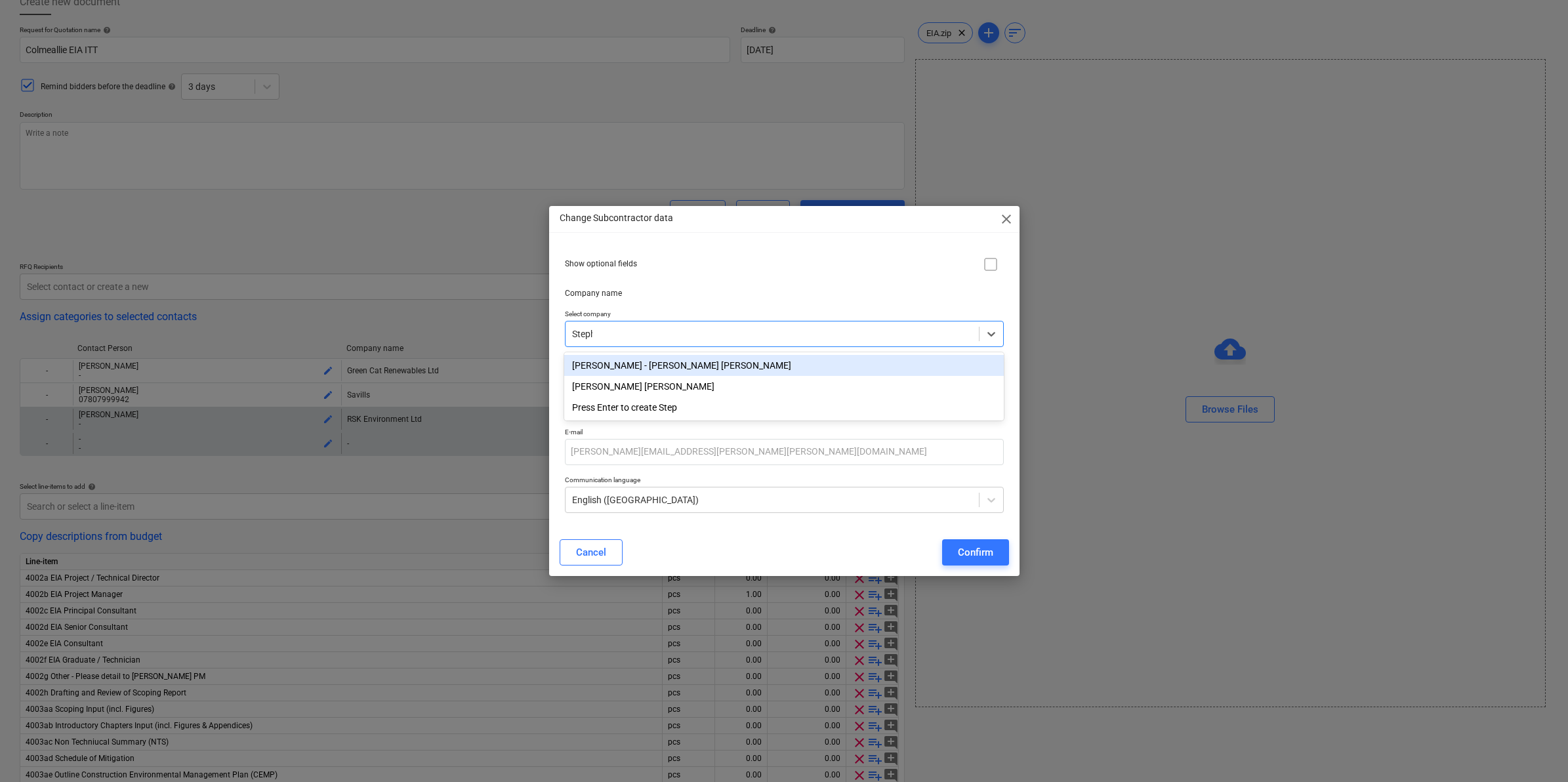
type input "[PERSON_NAME]"
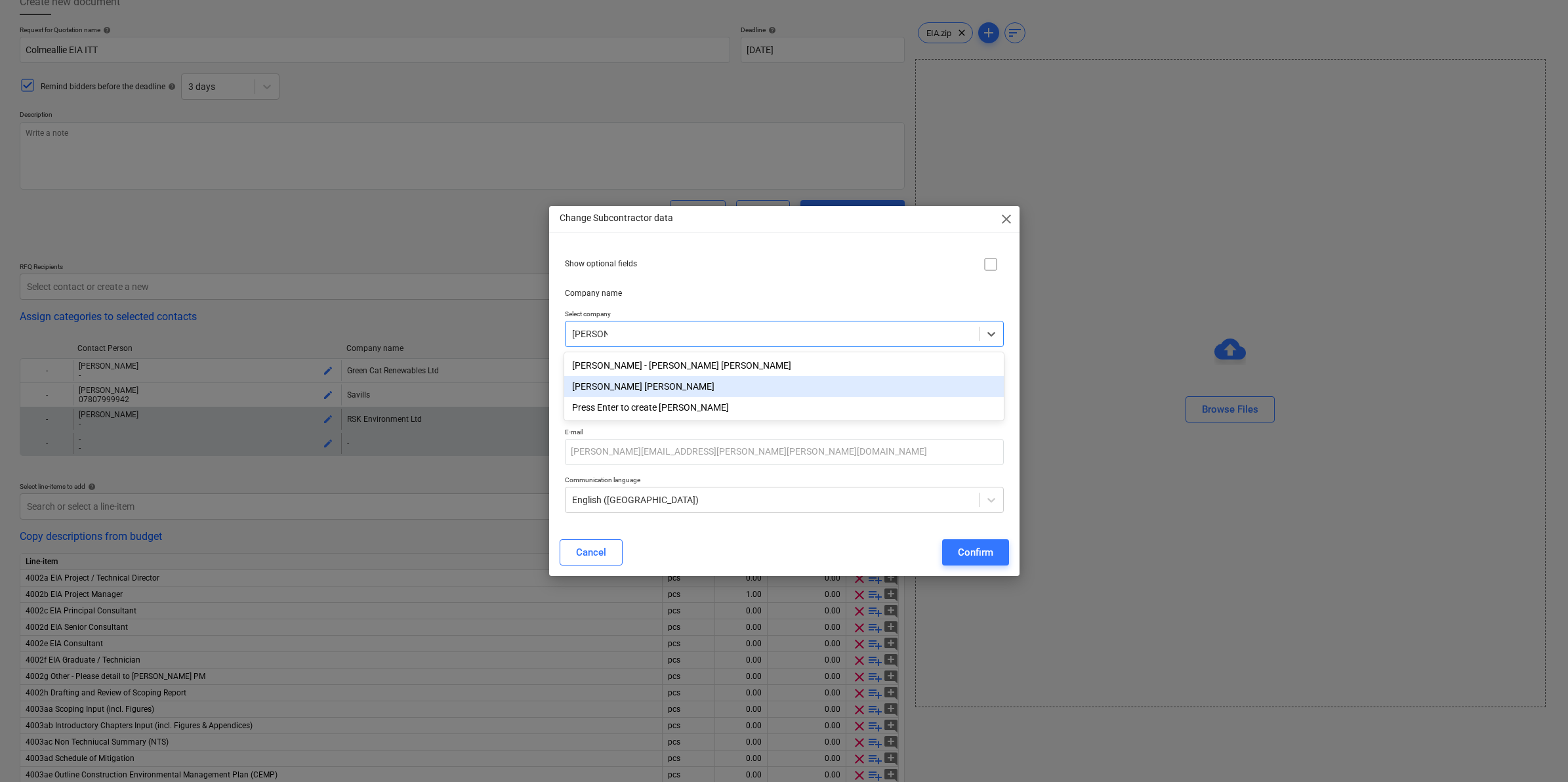
click at [710, 389] on div "[PERSON_NAME] [PERSON_NAME]" at bounding box center [784, 386] width 439 height 21
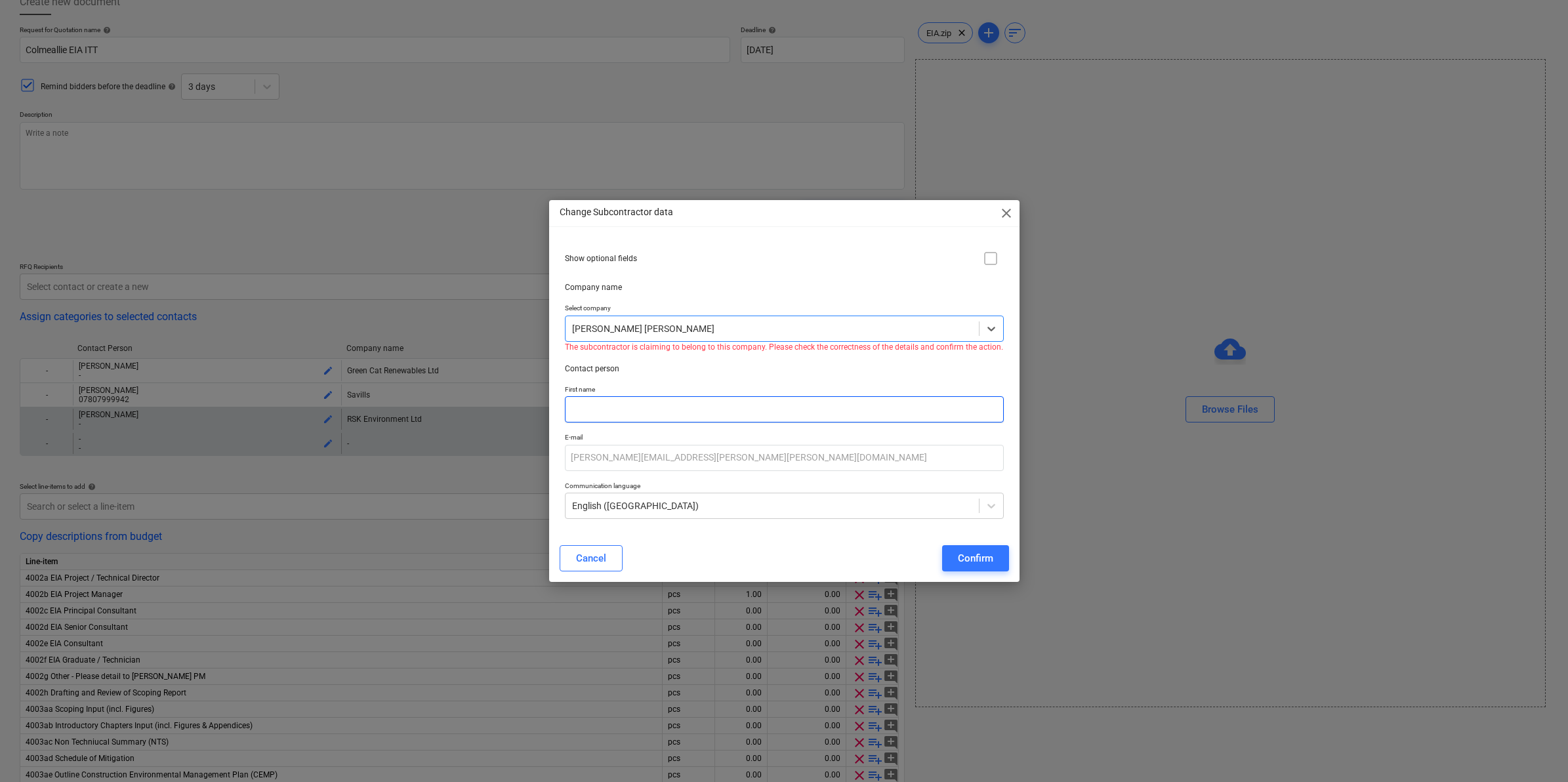
click at [683, 418] on input "text" at bounding box center [784, 409] width 439 height 26
type input "[PERSON_NAME]"
click at [759, 371] on p "Contact person" at bounding box center [784, 369] width 439 height 11
click at [973, 555] on div "Confirm" at bounding box center [975, 558] width 35 height 17
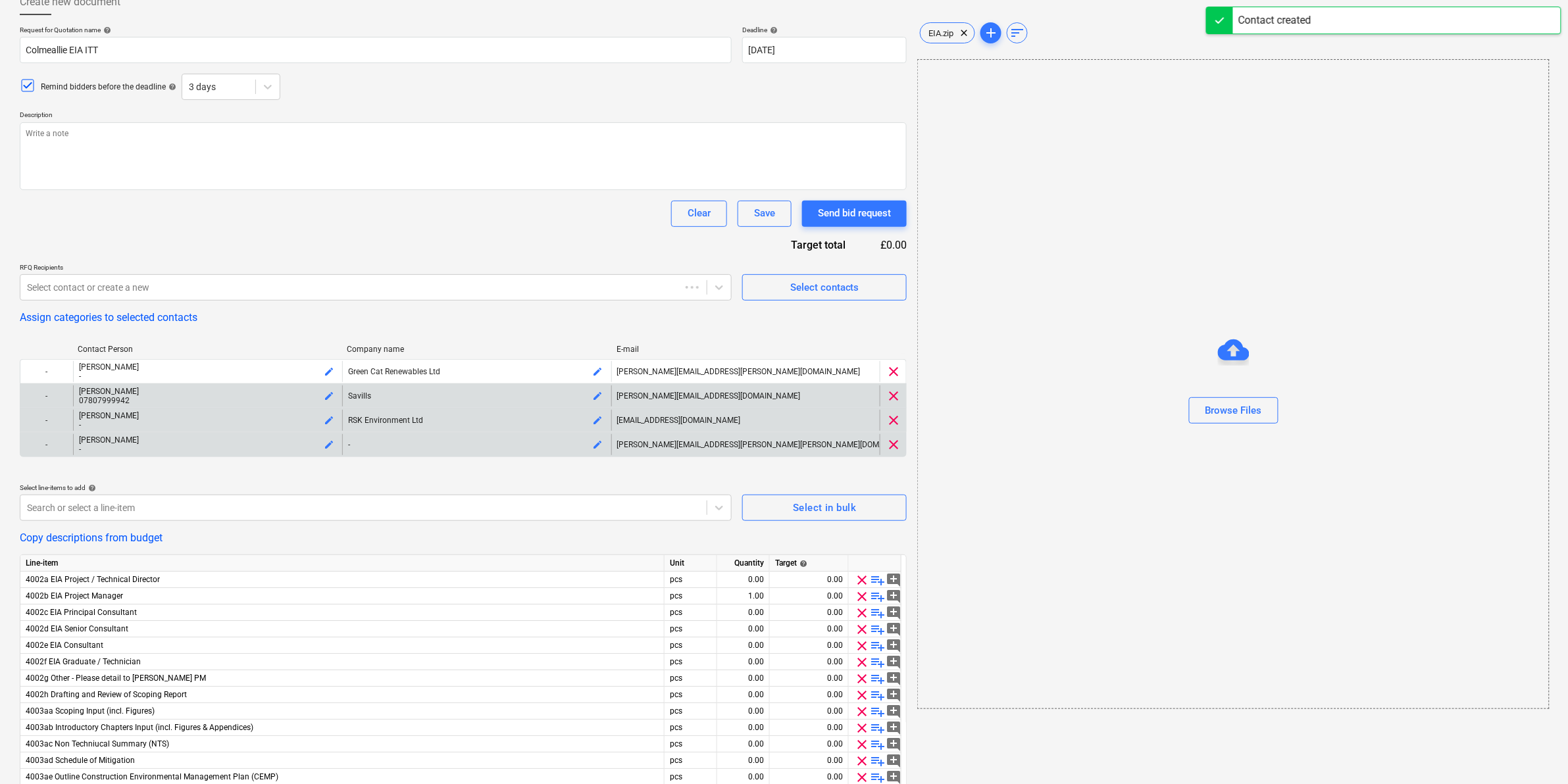
type textarea "x"
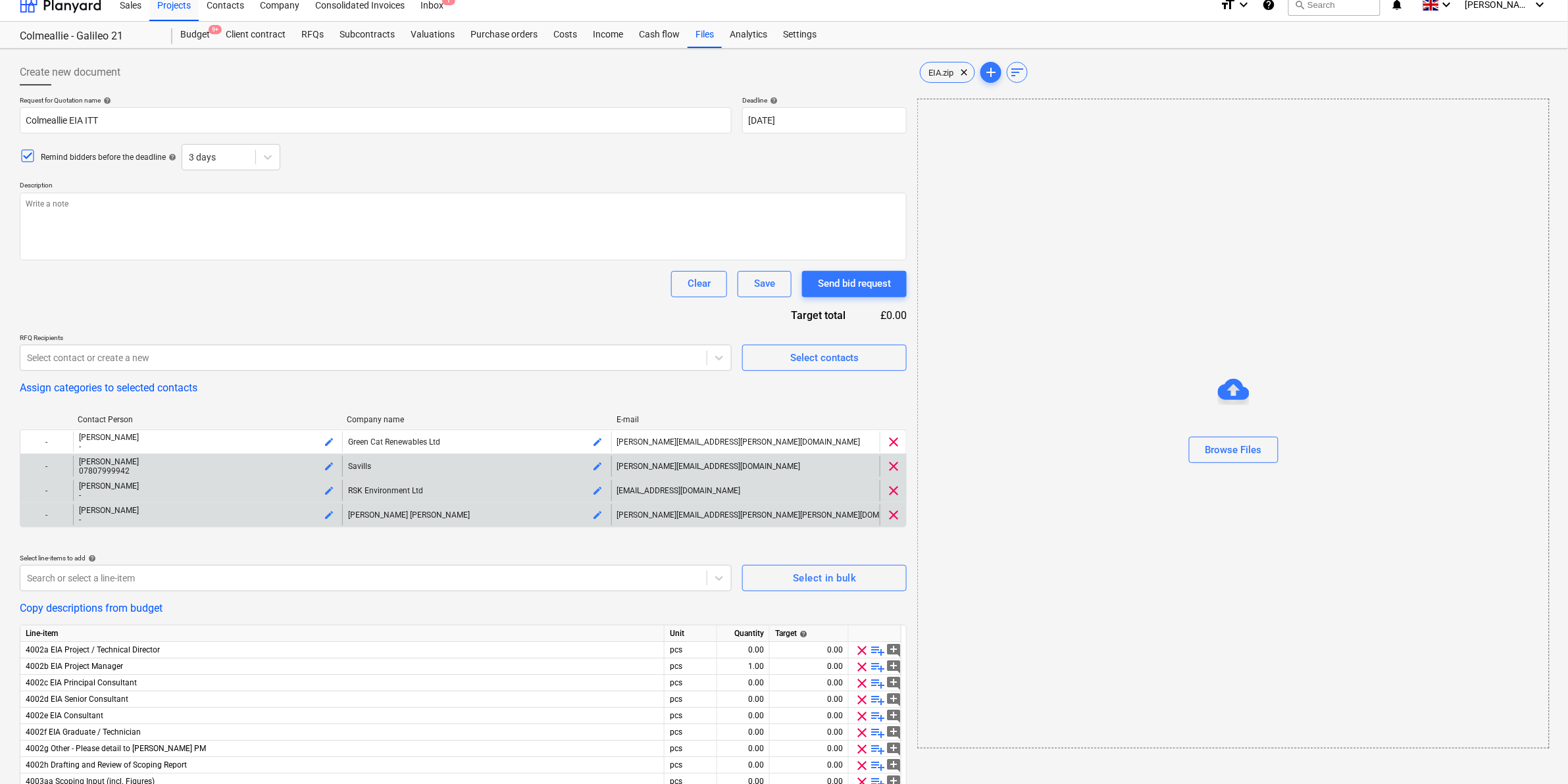
scroll to position [0, 0]
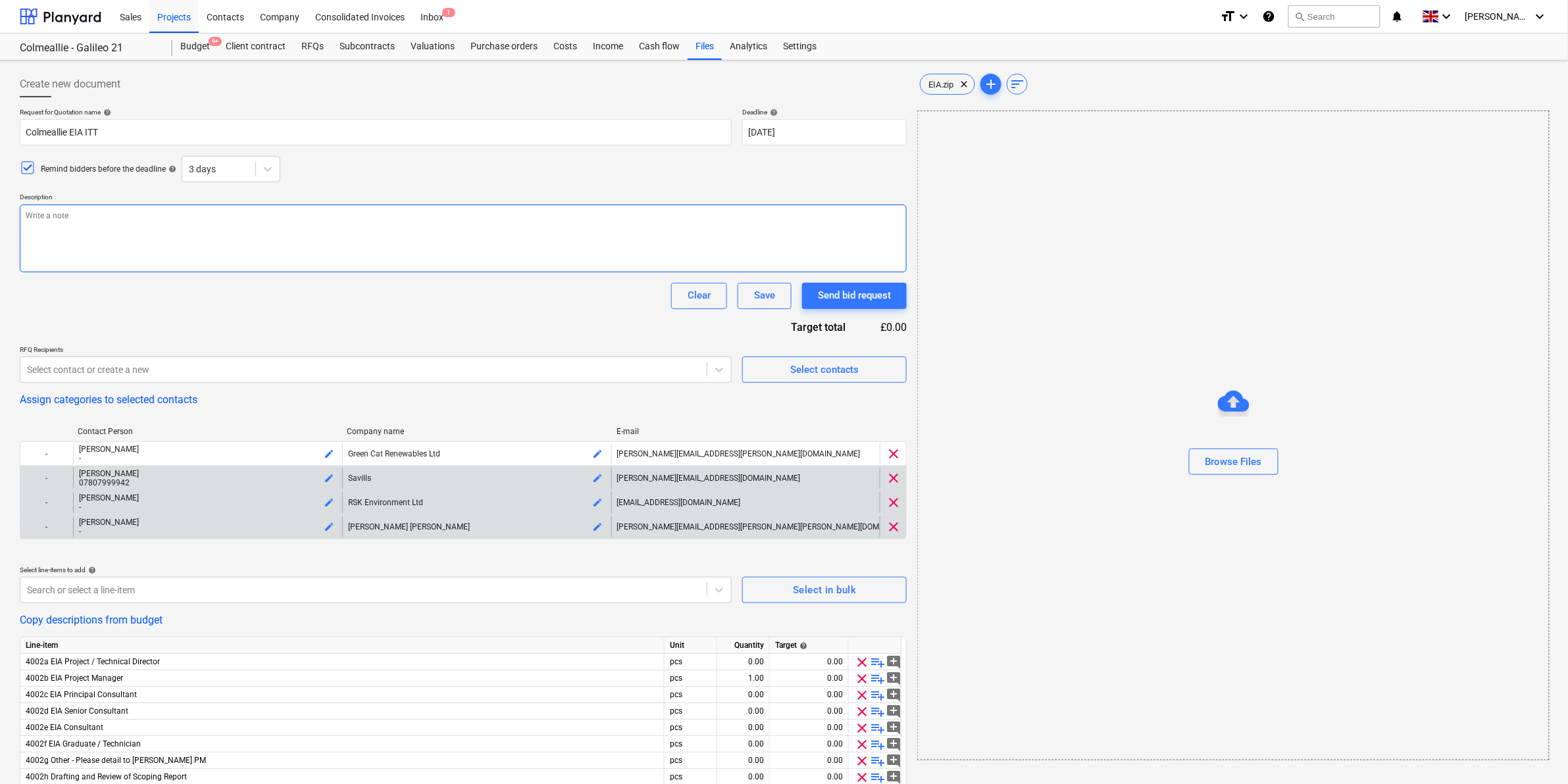
click at [332, 217] on textarea at bounding box center [463, 238] width 887 height 68
type textarea "H"
type textarea "x"
type textarea "He"
type textarea "x"
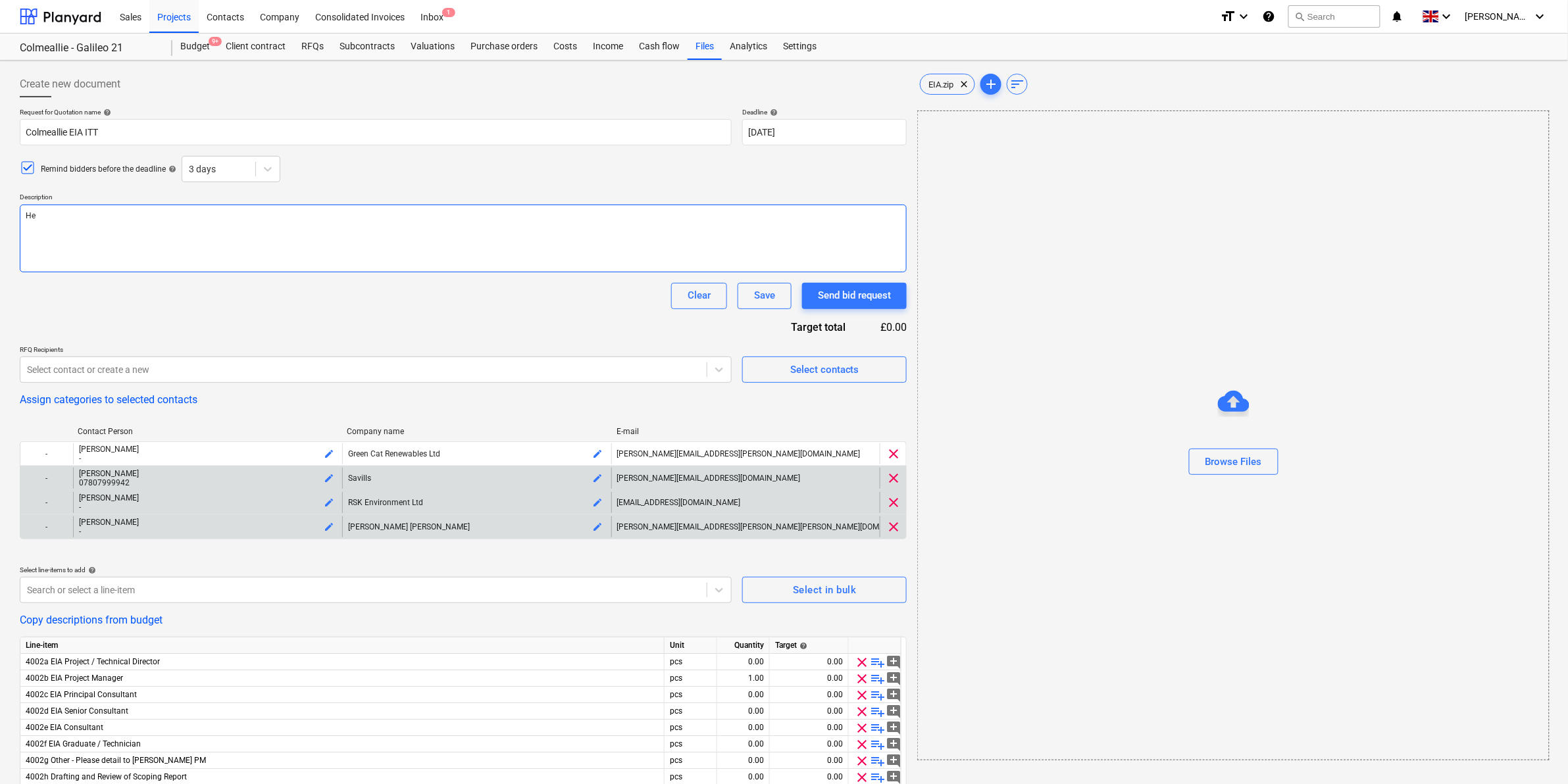
type textarea "Hel"
type textarea "x"
type textarea "Hell"
type textarea "x"
type textarea "Hello"
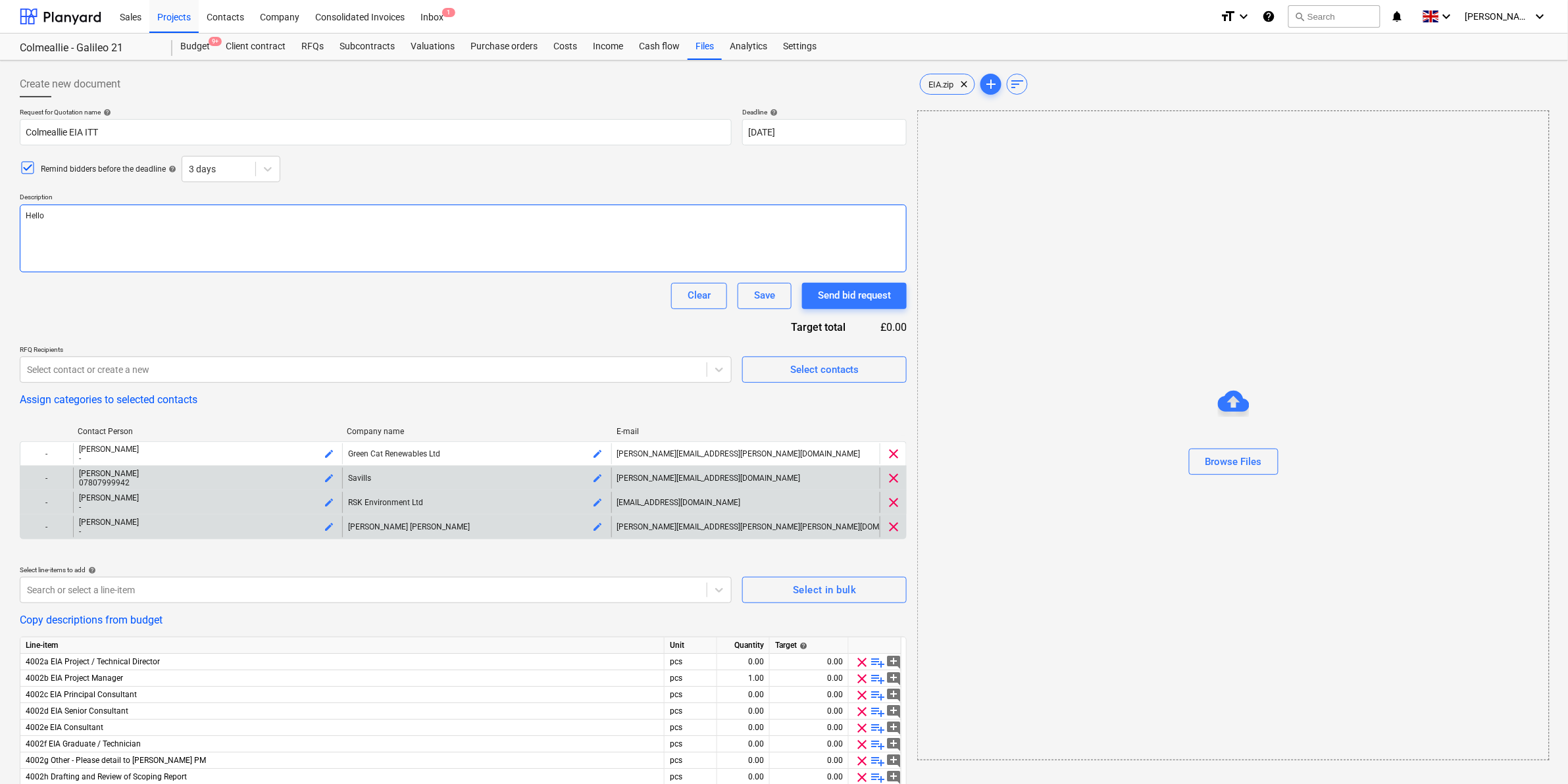
type textarea "x"
type textarea "Hello"
type textarea "x"
type textarea "Hell"
type textarea "x"
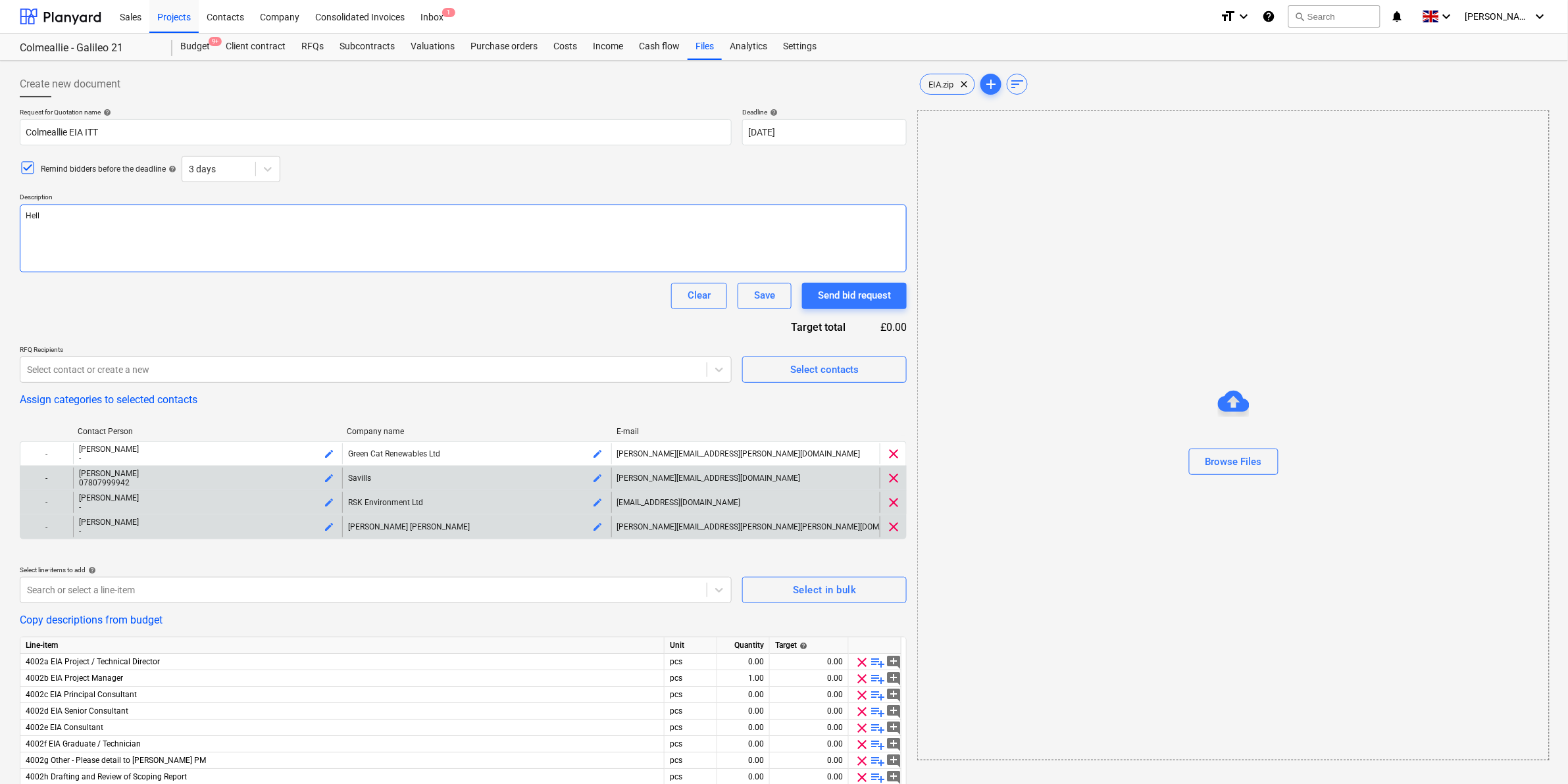
type textarea "Hel"
type textarea "x"
type textarea "He"
type textarea "x"
type textarea "H"
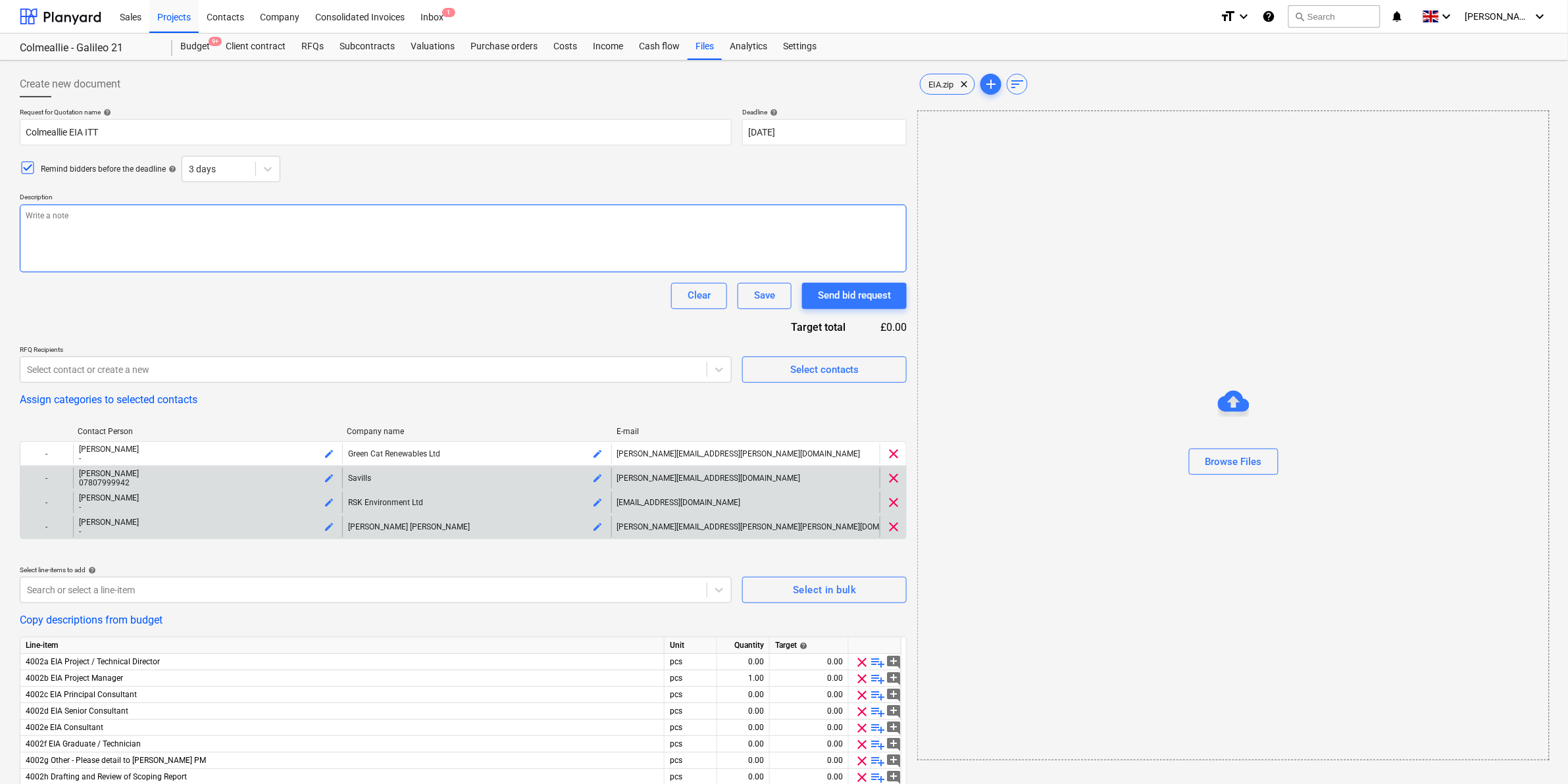
type textarea "x"
type textarea "M"
type textarea "x"
type textarea "Mor"
type textarea "x"
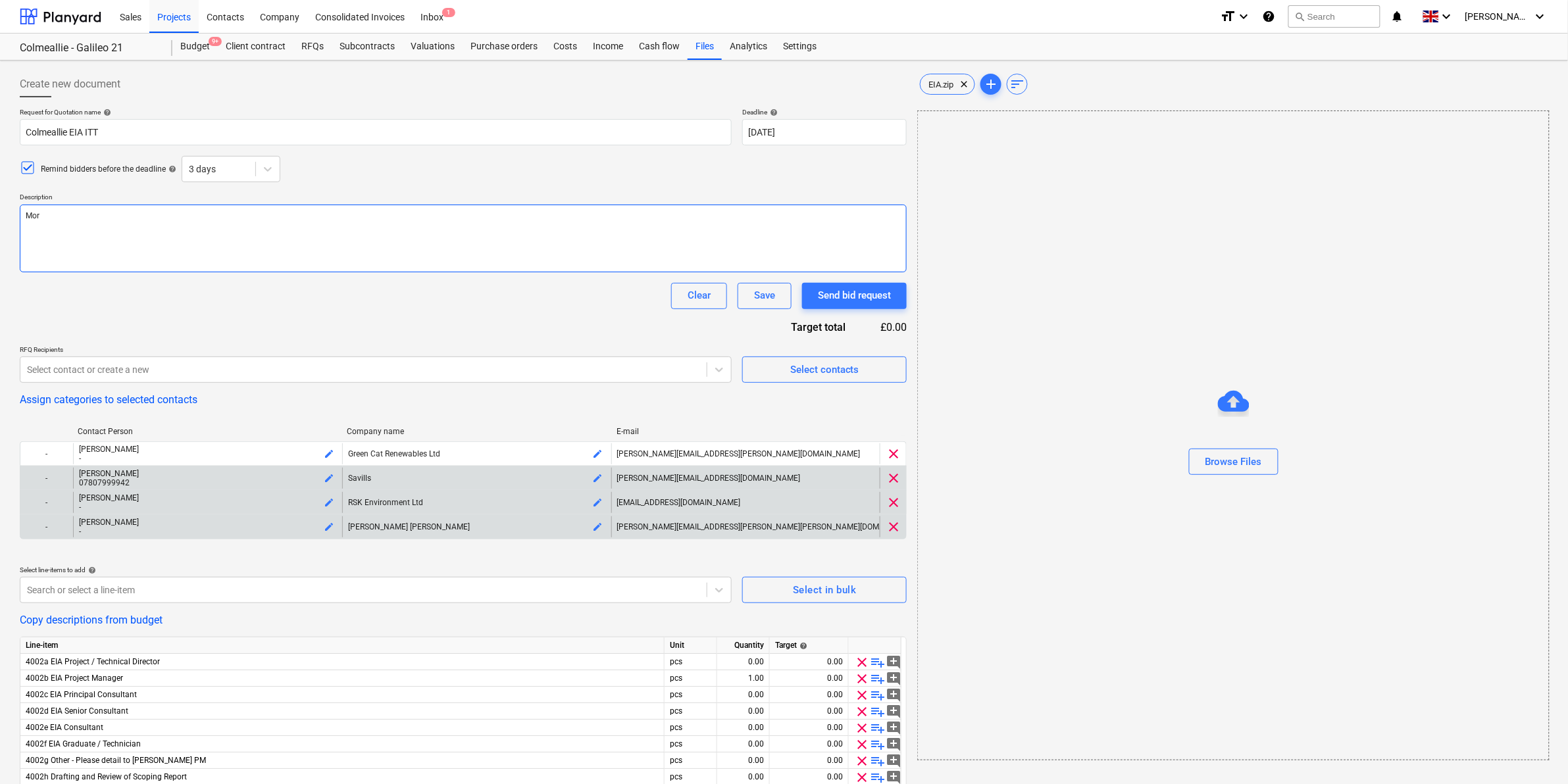
type textarea "Morn"
type textarea "x"
type textarea "Mornin"
type textarea "x"
type textarea "Morning"
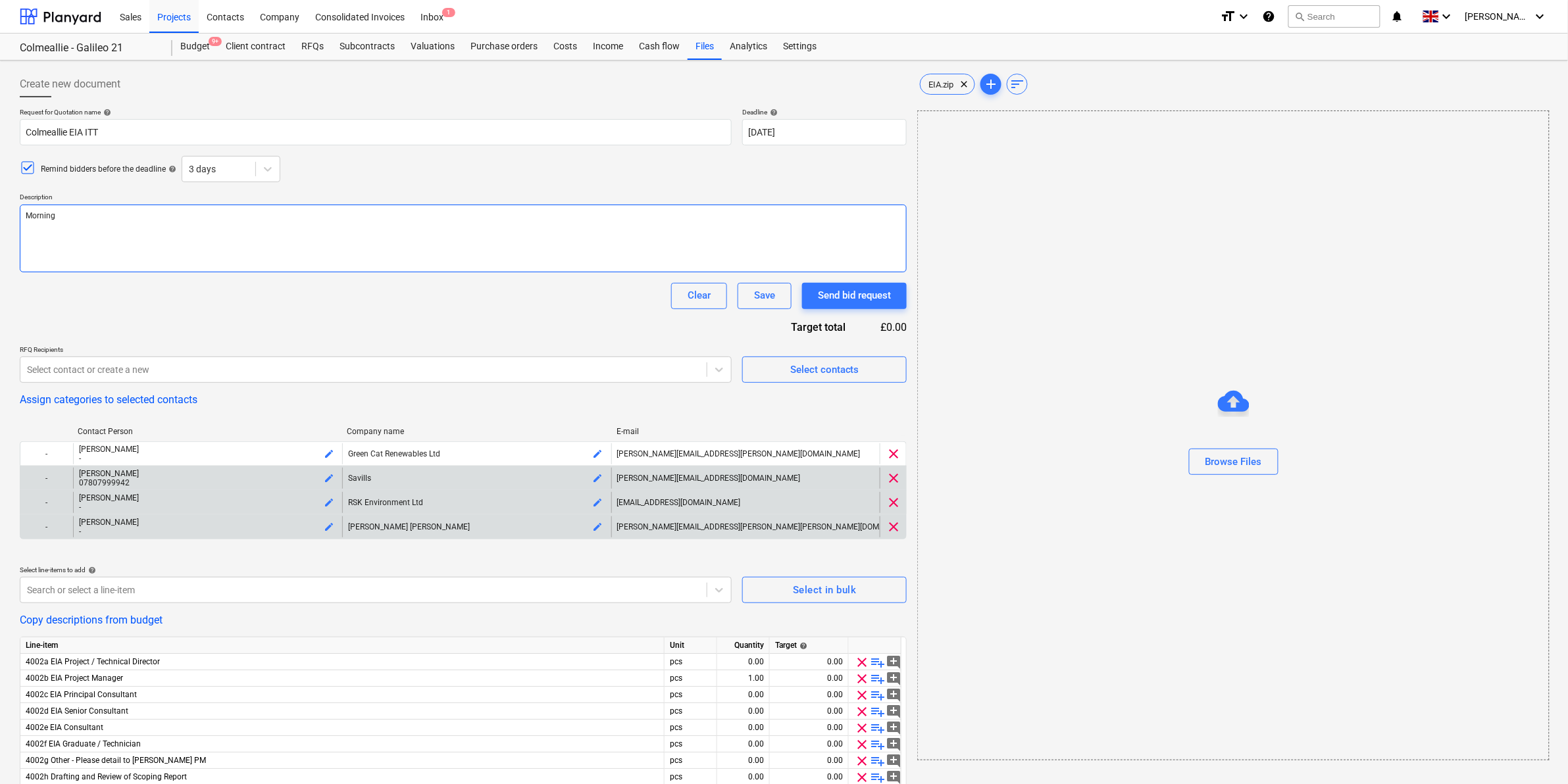
type textarea "x"
type textarea "Morning"
type textarea "x"
type textarea "Morning"
type textarea "x"
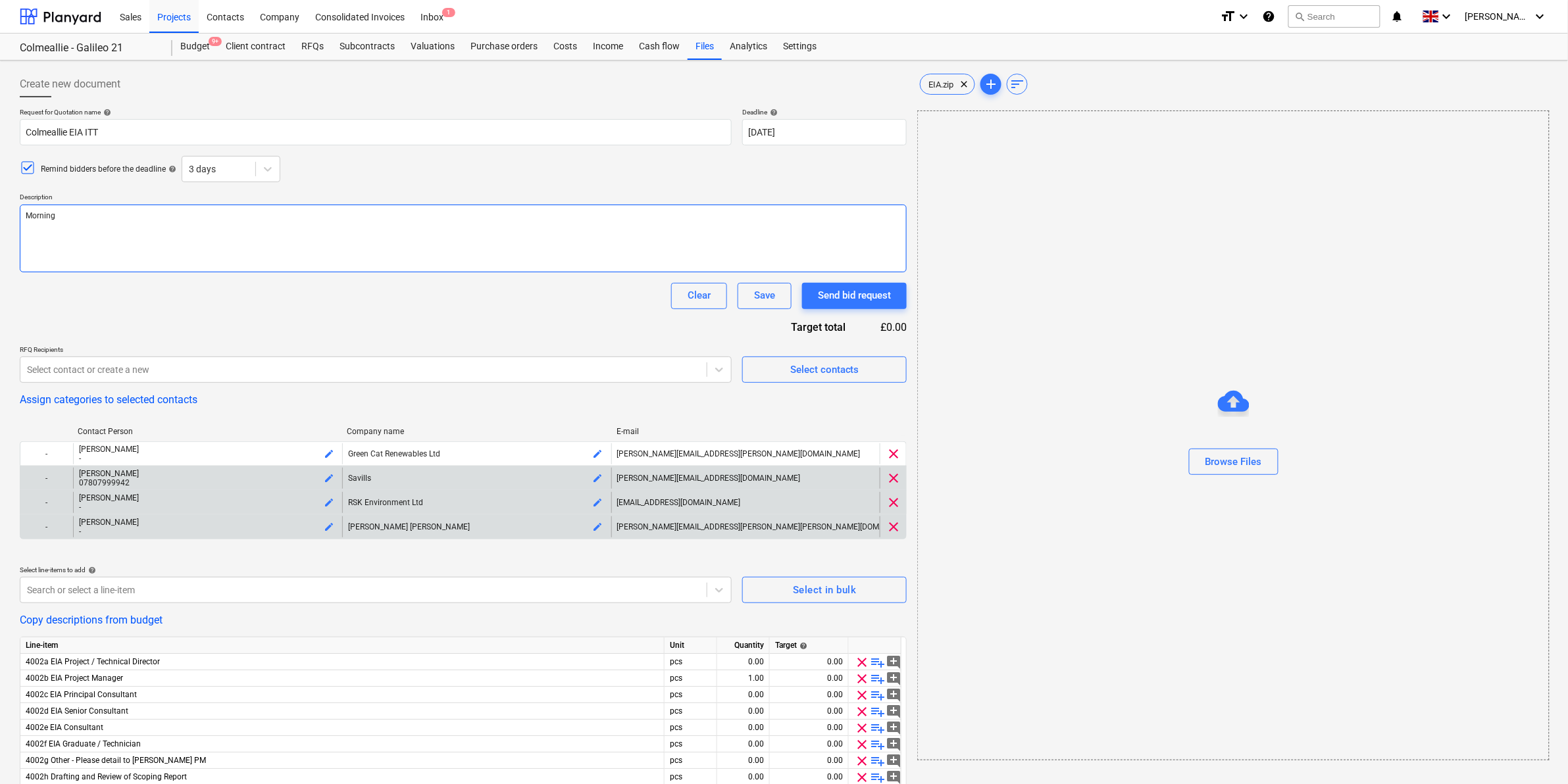
type textarea "Mornin"
type textarea "x"
type textarea "Morni"
type textarea "x"
type textarea "Morn"
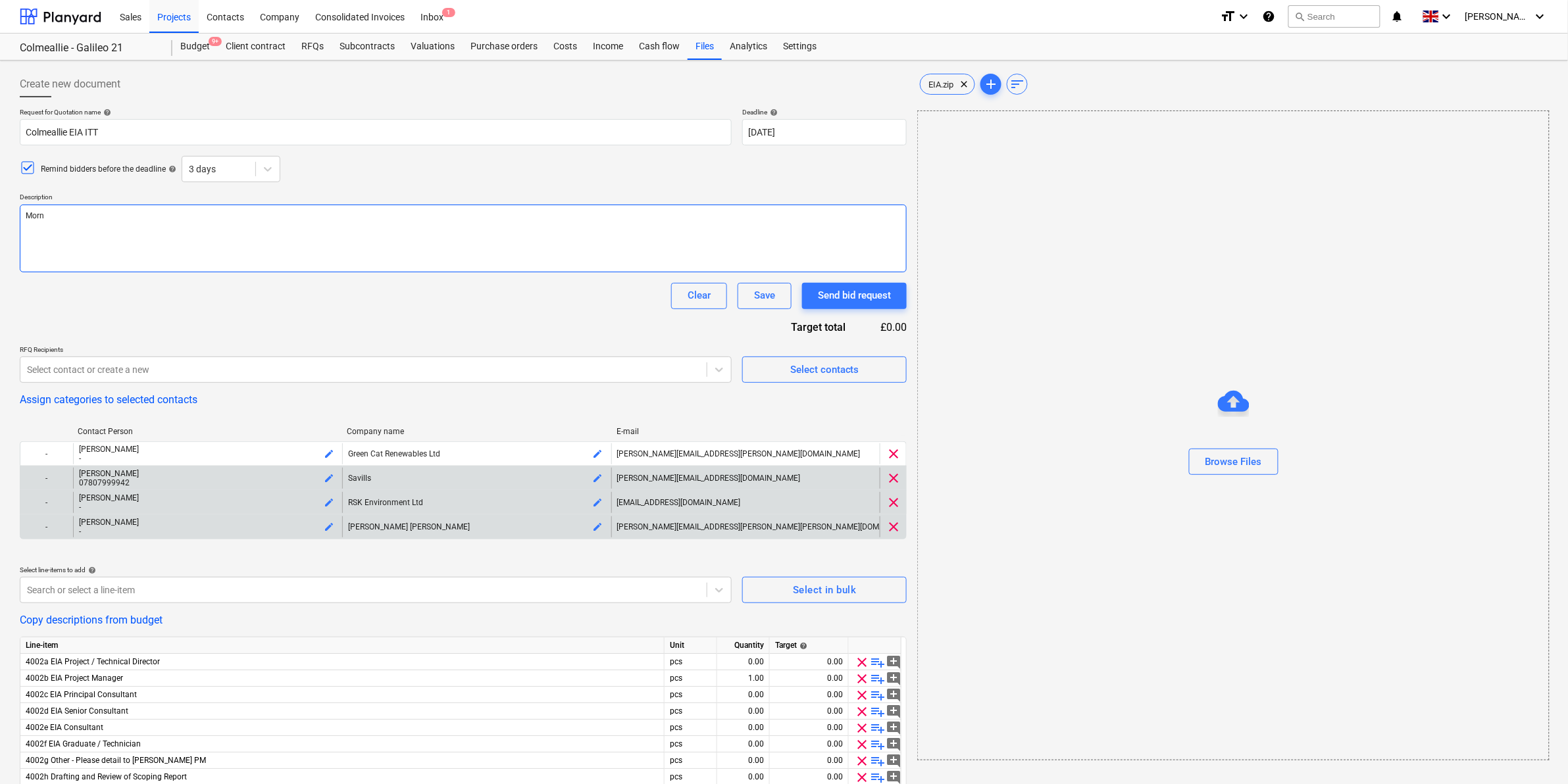
type textarea "x"
type textarea "Mor"
type textarea "x"
type textarea "Mo"
type textarea "x"
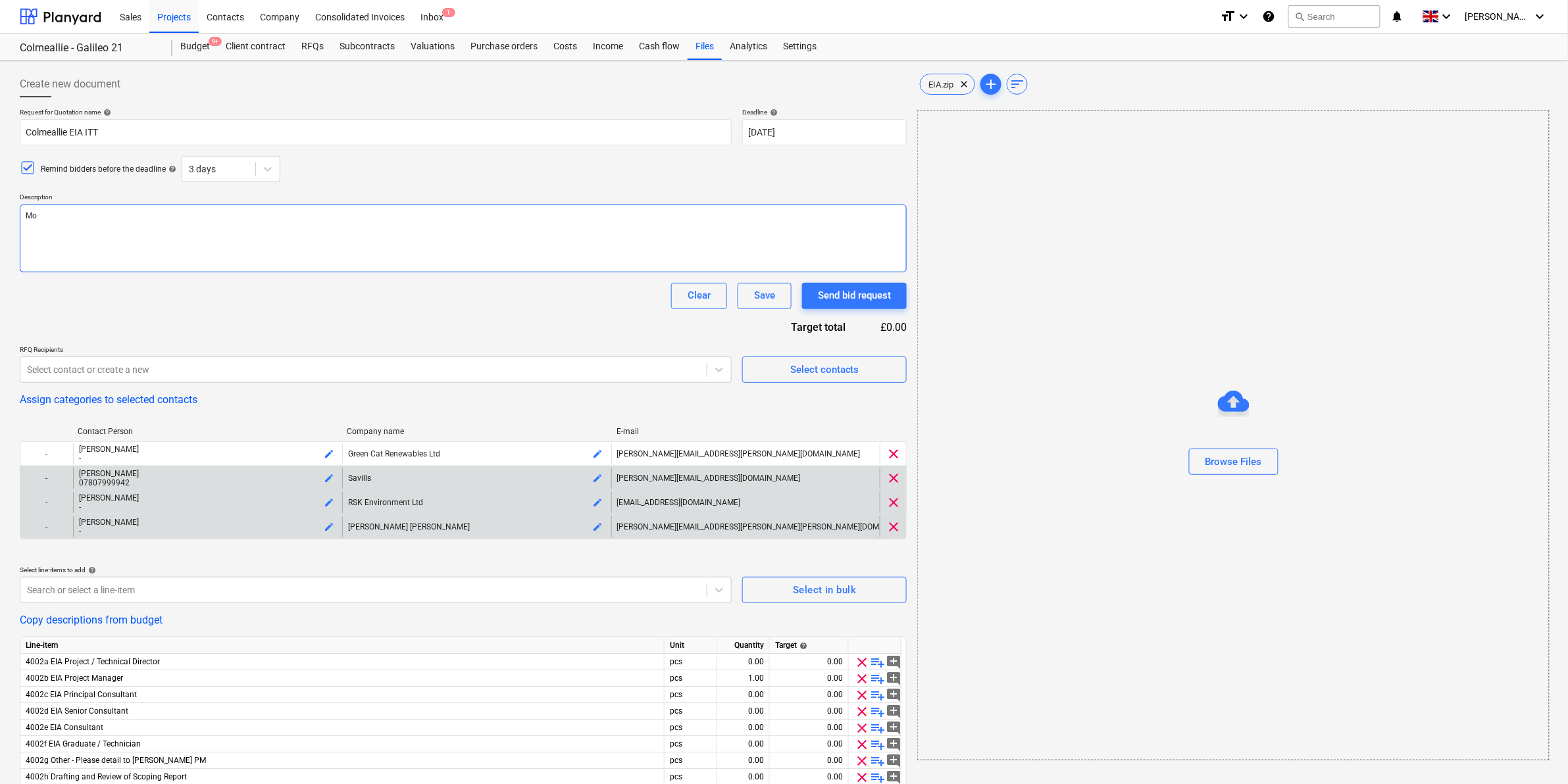
type textarea "M"
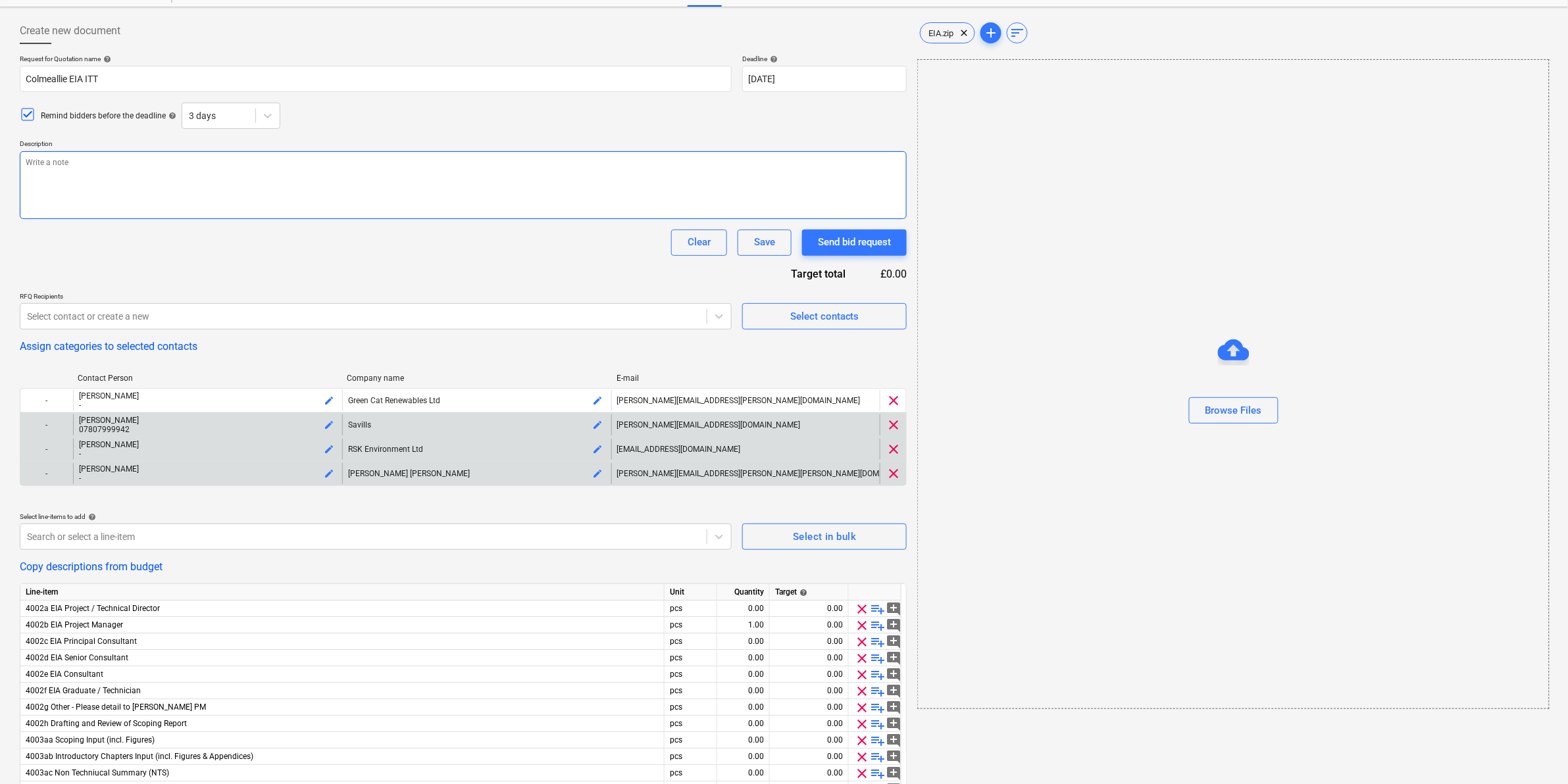
scroll to position [82, 0]
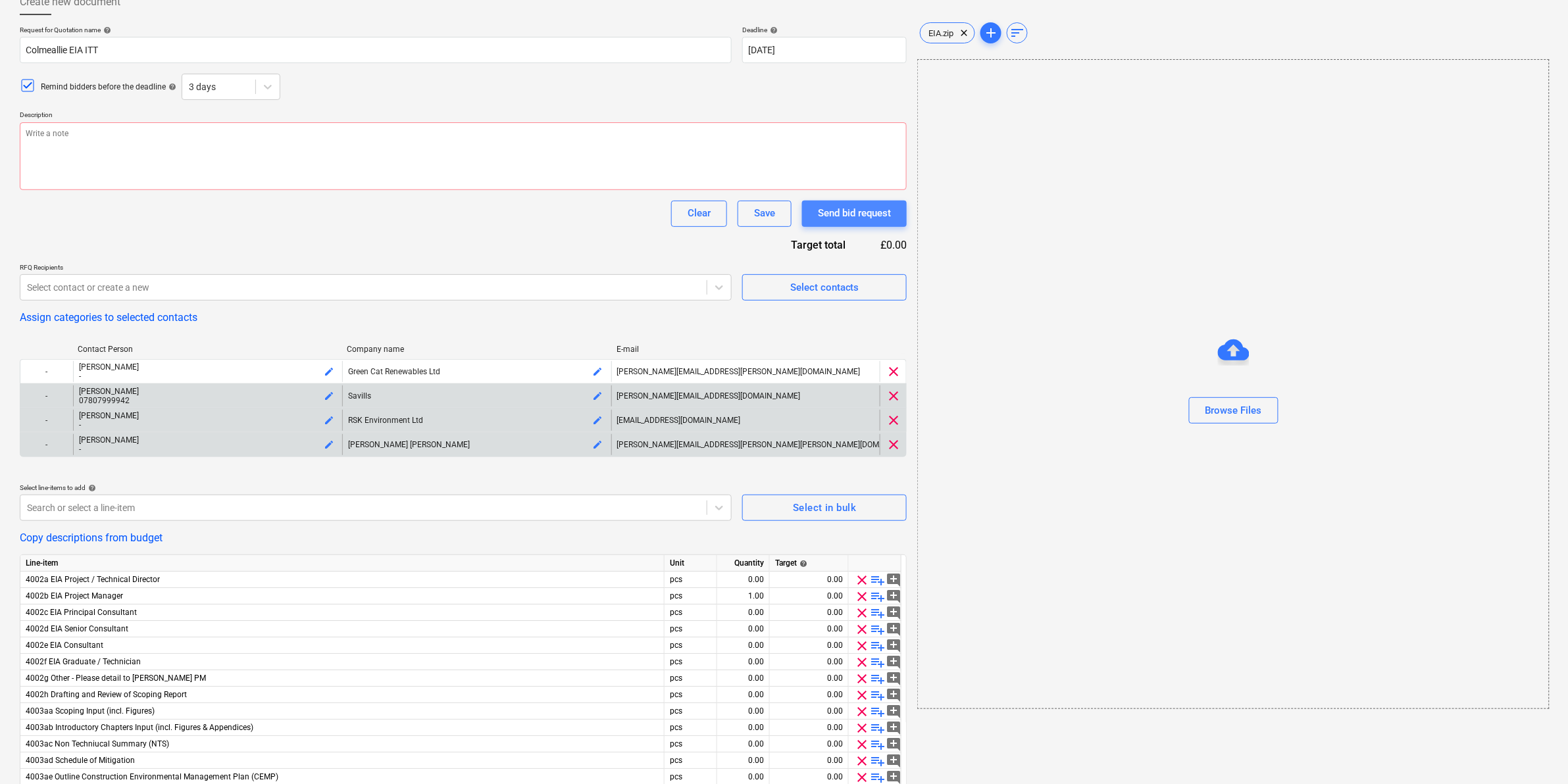
click at [818, 215] on div "Send bid request" at bounding box center [854, 213] width 73 height 17
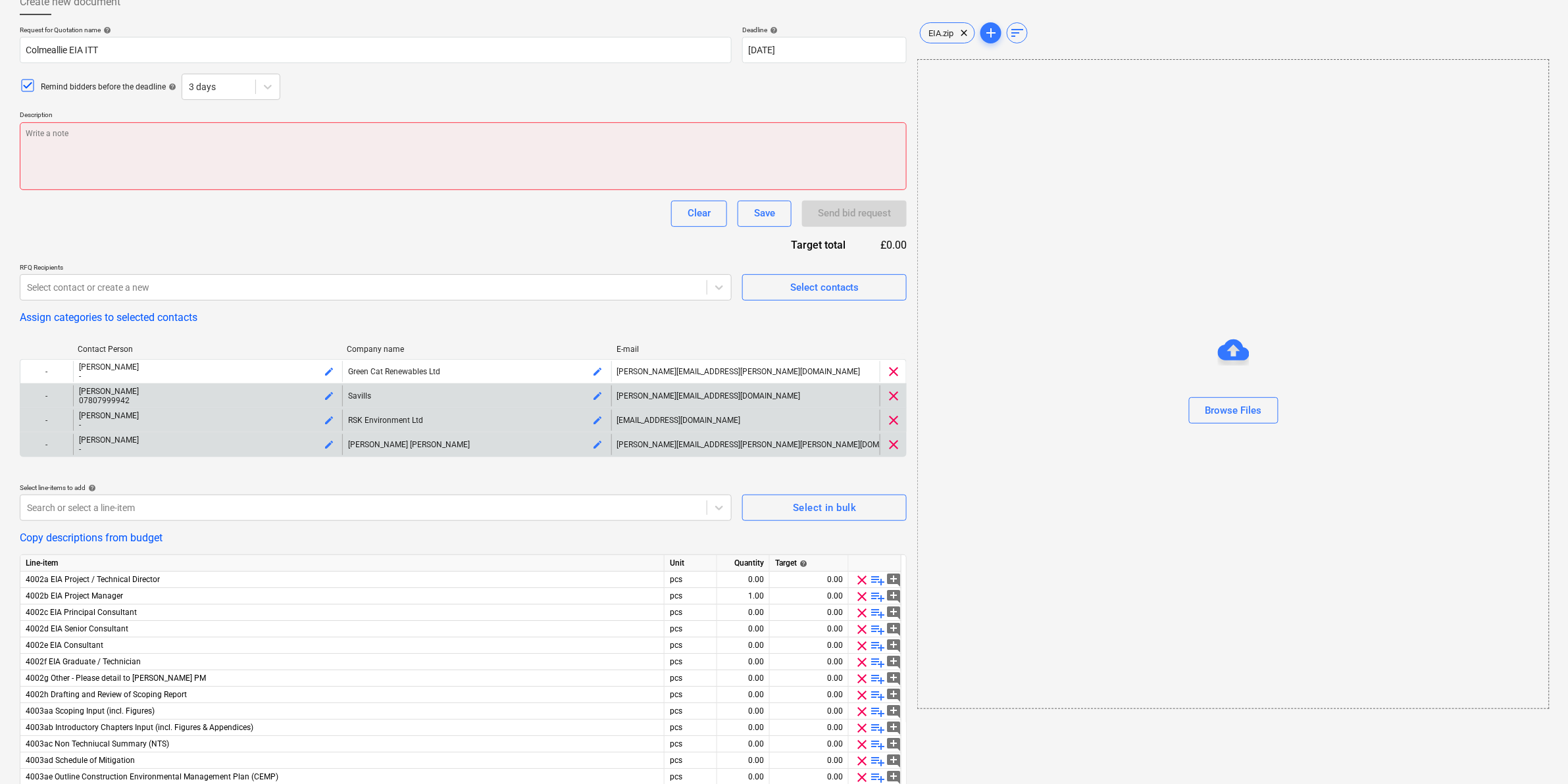
click at [168, 134] on textarea at bounding box center [463, 156] width 887 height 68
type textarea "x"
type textarea "A"
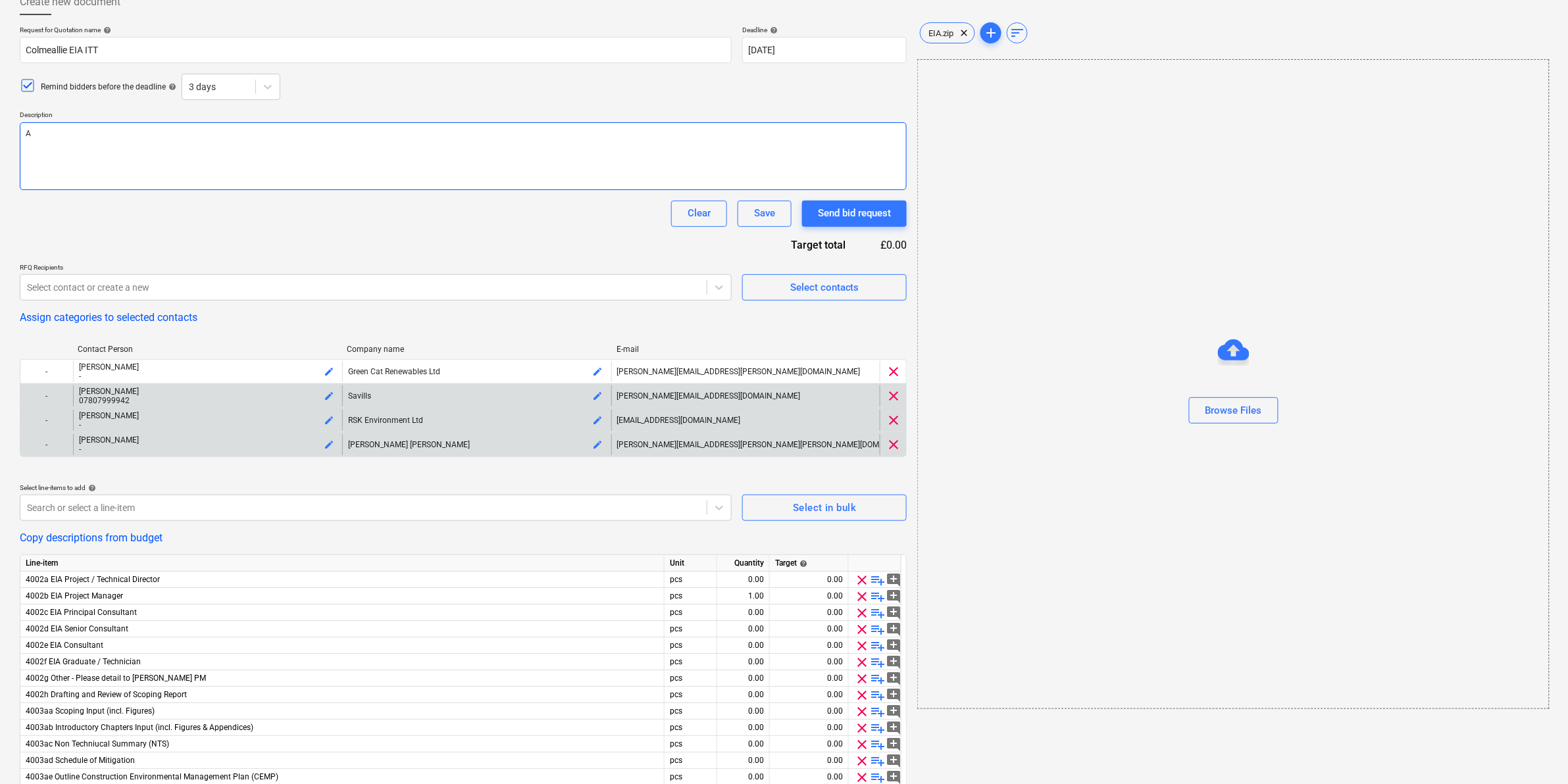
type textarea "x"
type textarea "A"
type textarea "x"
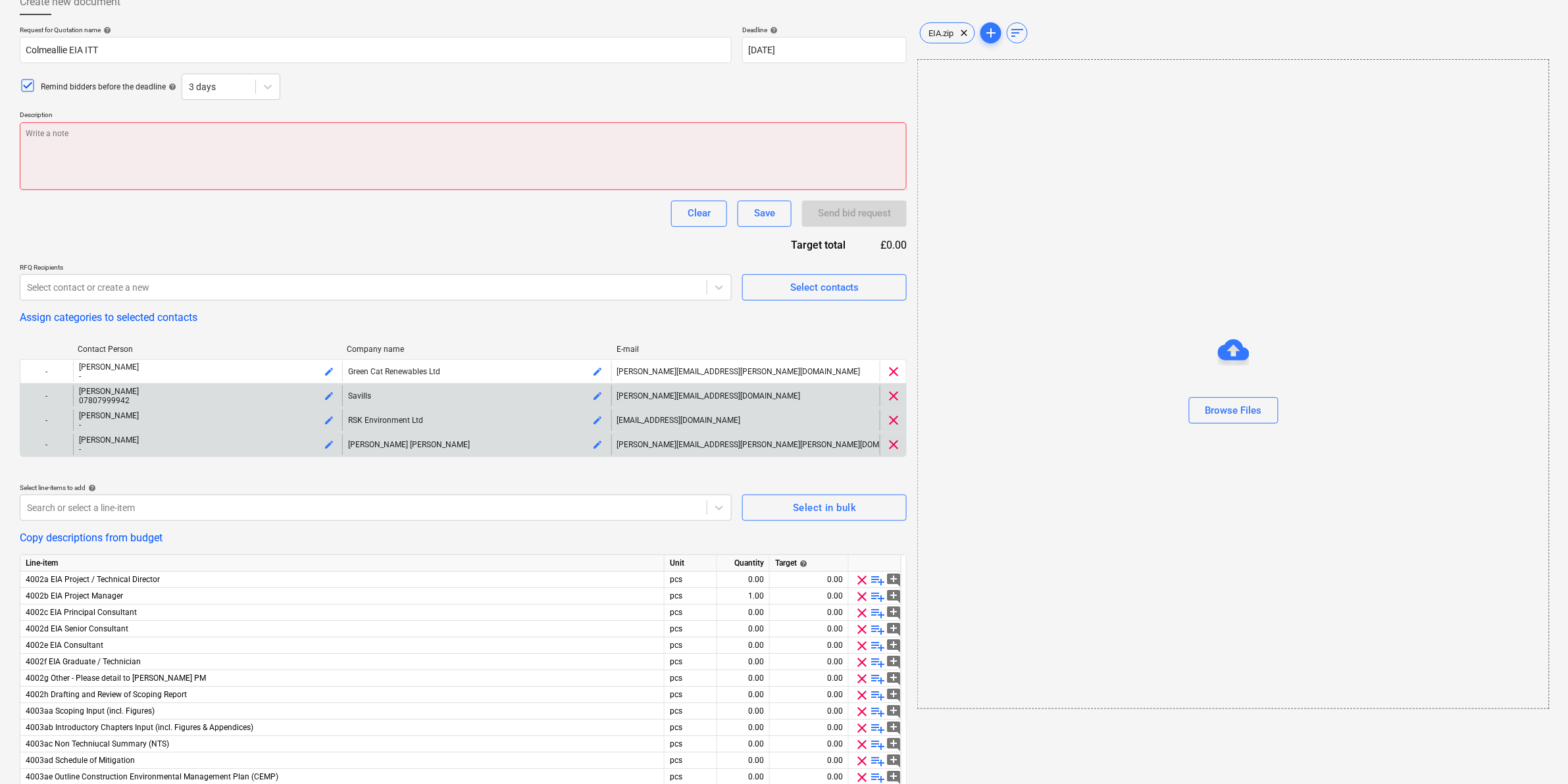
type textarea "F"
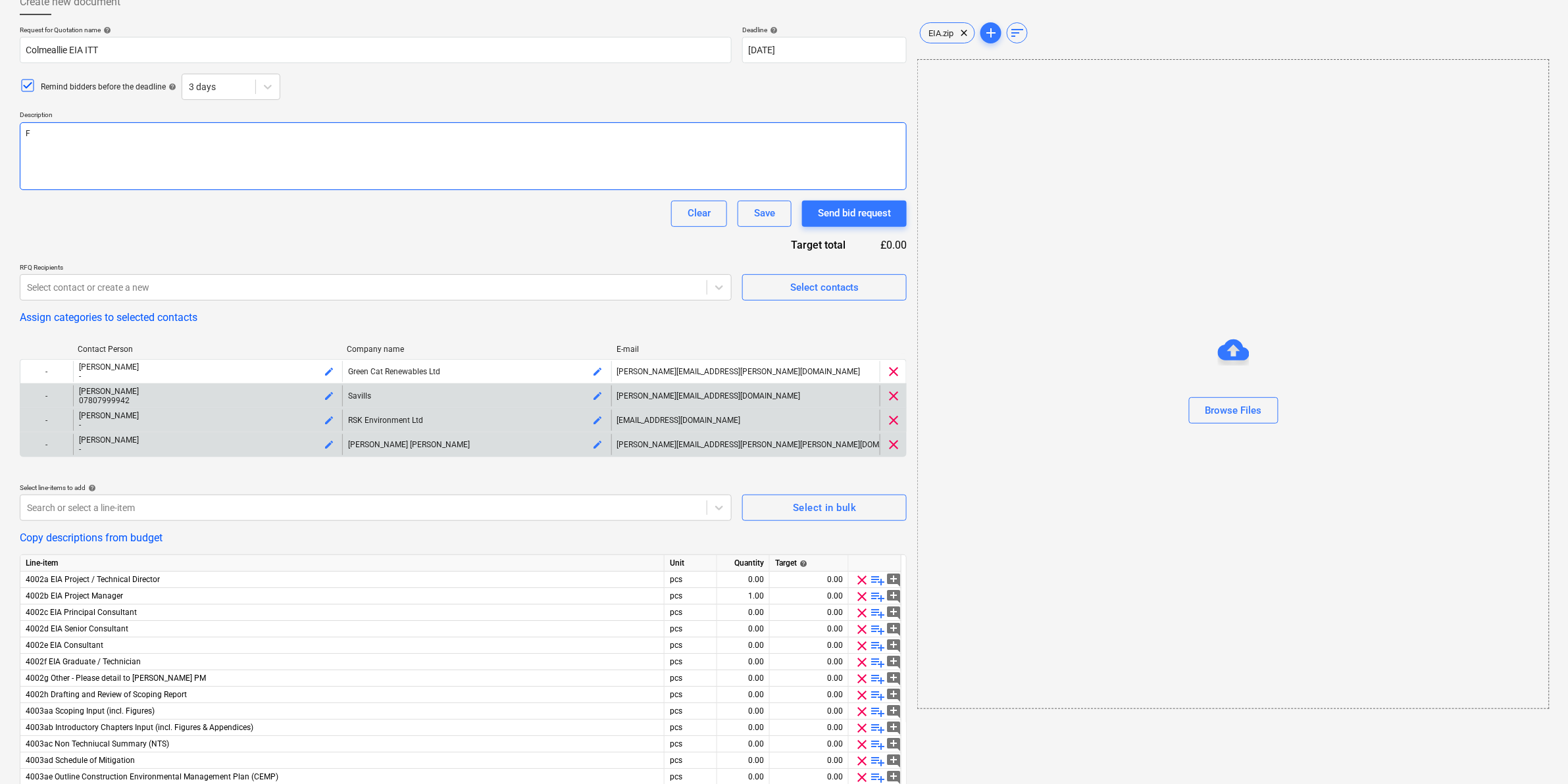
type textarea "x"
type textarea "Fu"
type textarea "x"
type textarea "Fur"
type textarea "x"
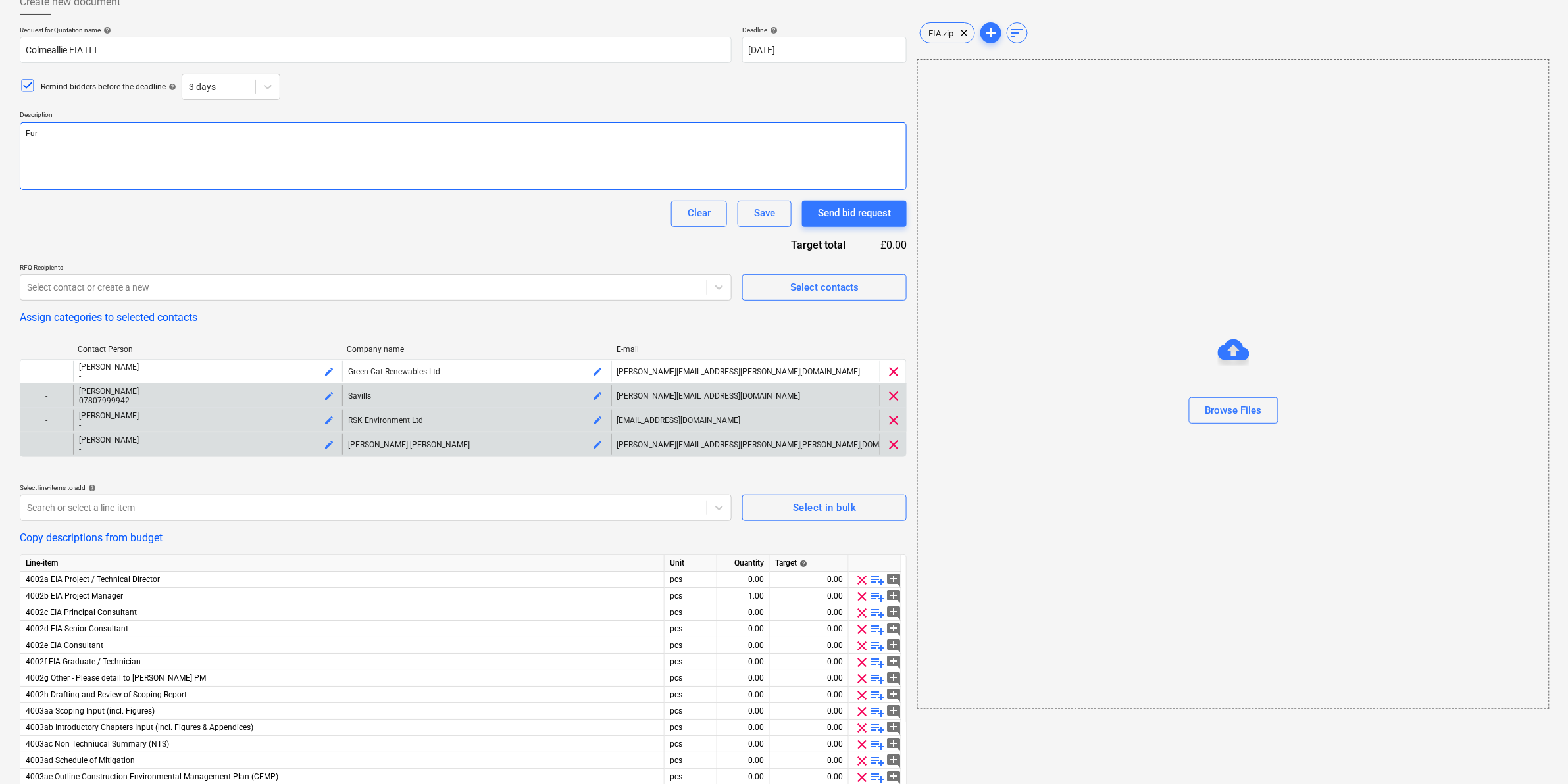
type textarea "Furt"
type textarea "x"
type textarea "Furth"
type textarea "x"
type textarea "Further"
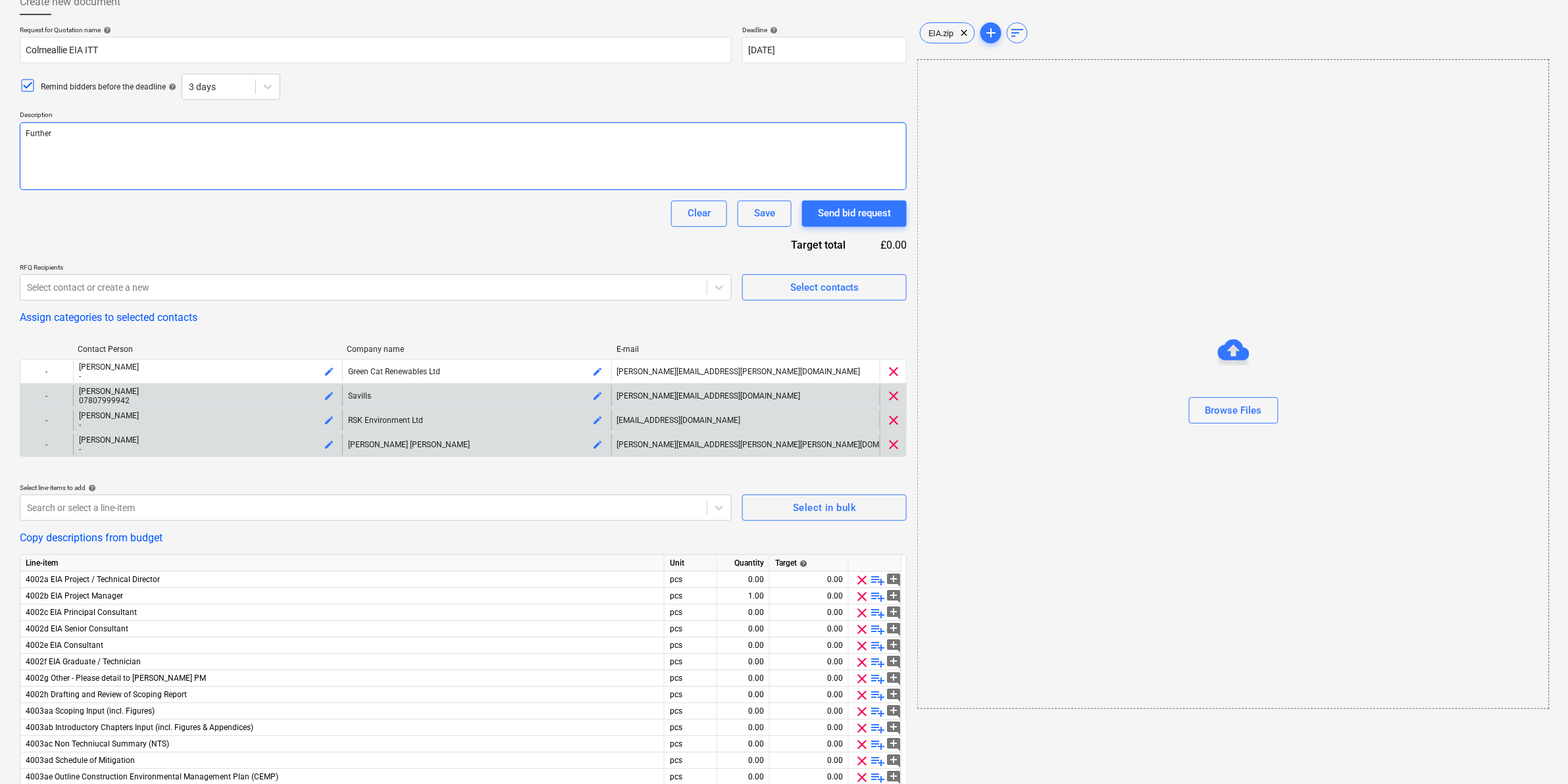
type textarea "x"
type textarea "Further"
type textarea "x"
type textarea "Further t"
type textarea "x"
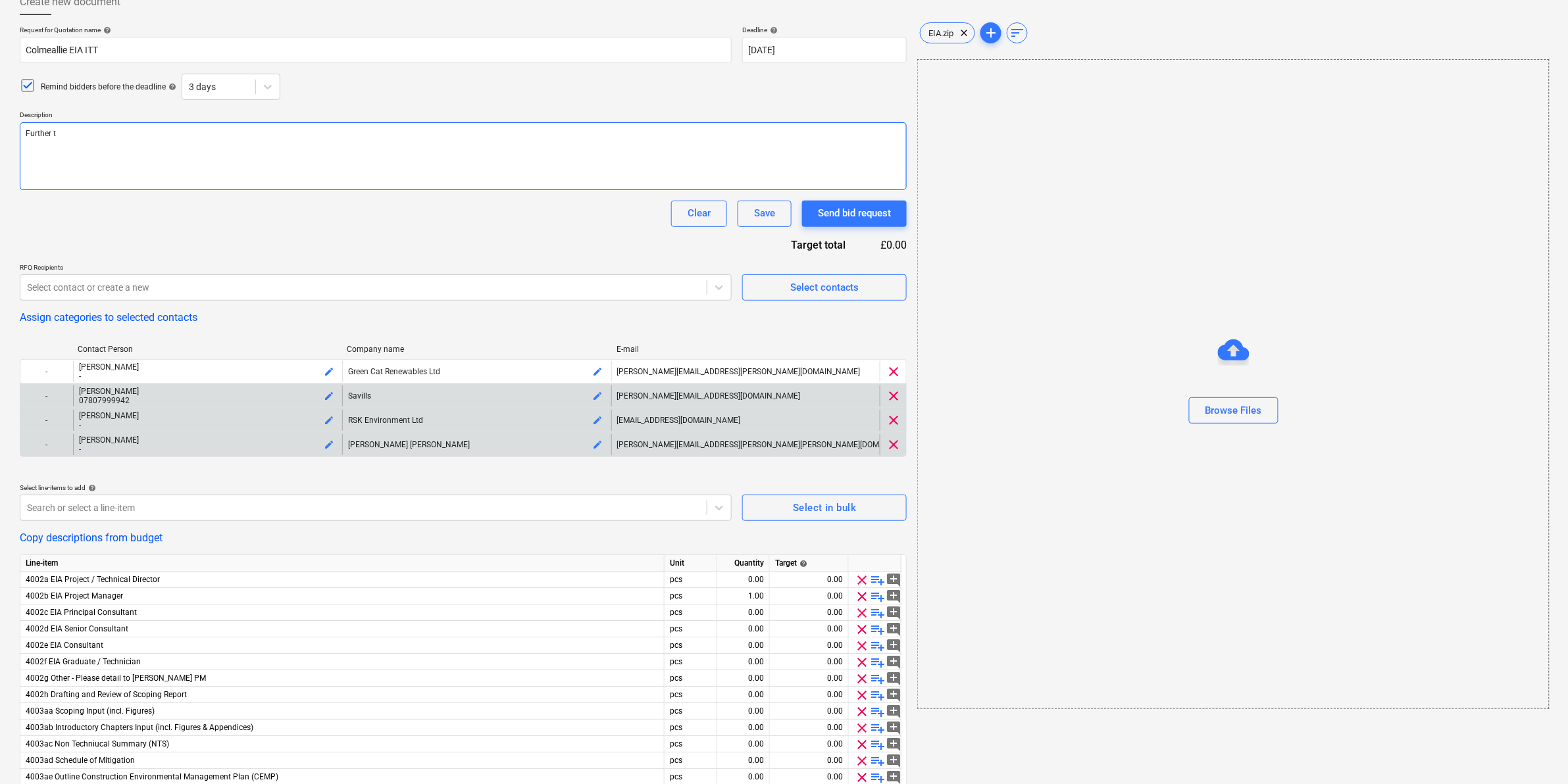
type textarea "Further to"
type textarea "x"
type textarea "Further to"
type textarea "x"
type textarea "Further to m"
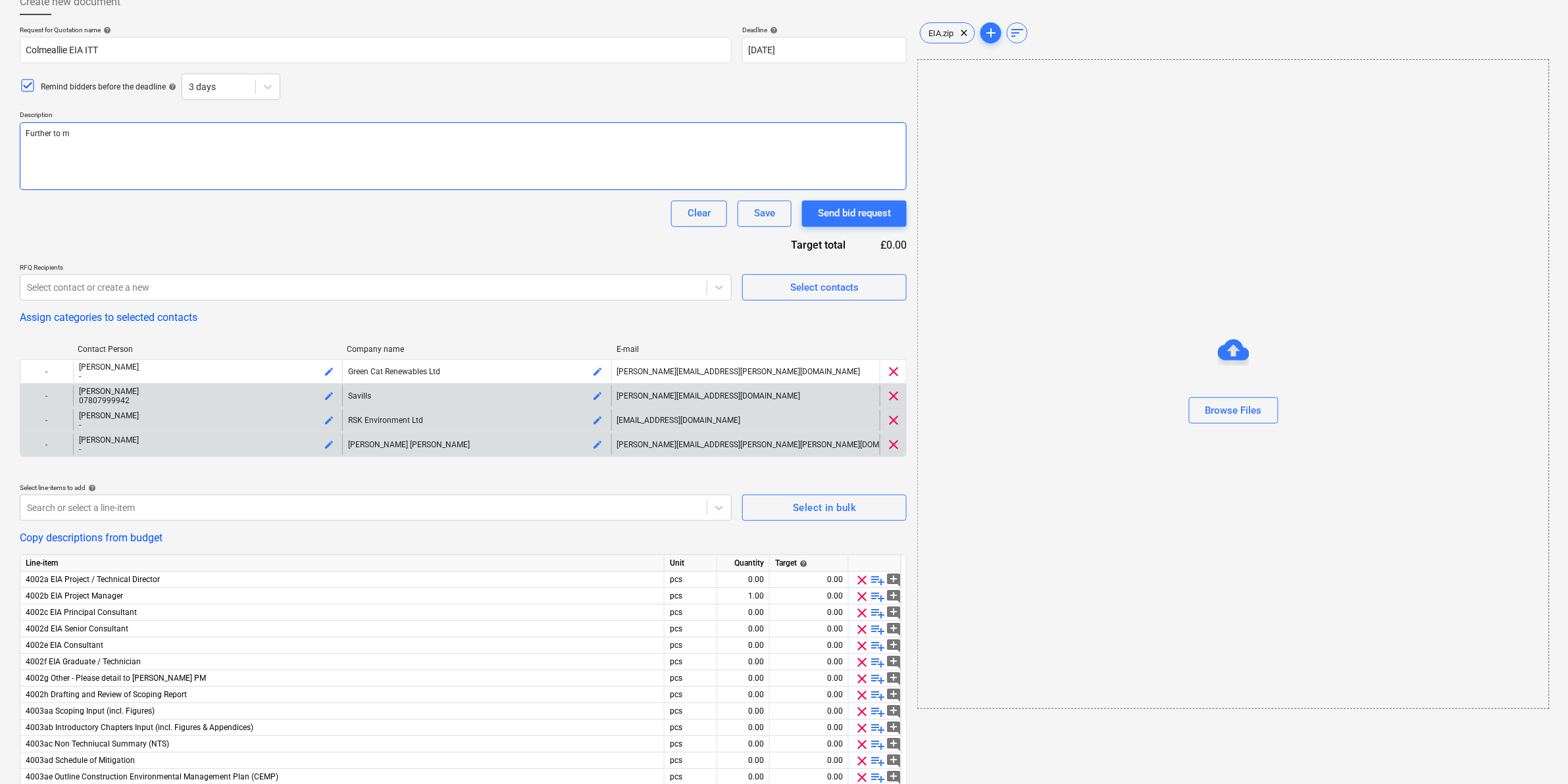
type textarea "x"
type textarea "Further to my"
type textarea "x"
type textarea "Further to my"
type textarea "x"
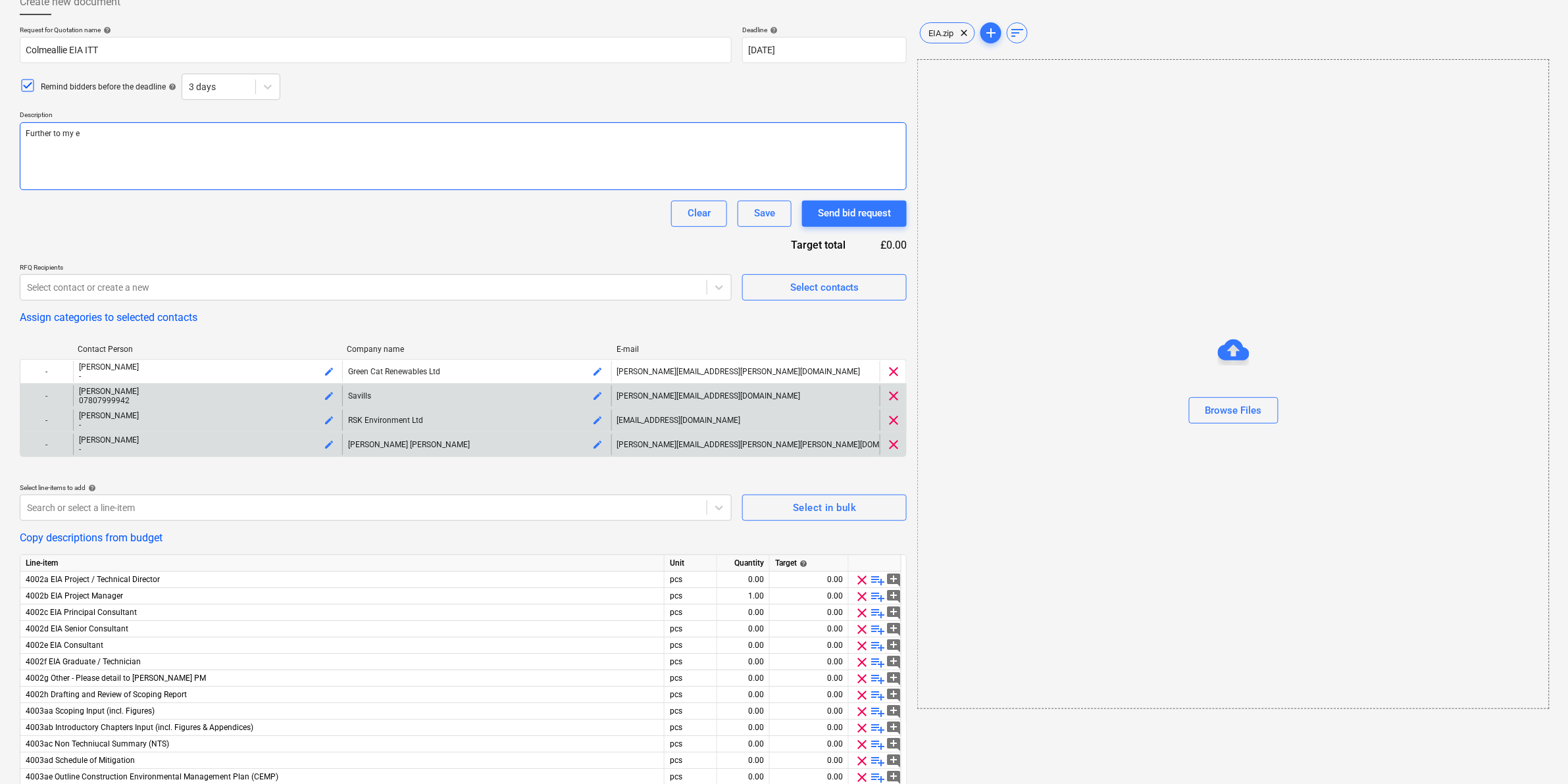
type textarea "Further to my em"
type textarea "x"
type textarea "Further to my emai"
type textarea "x"
type textarea "Further to my email"
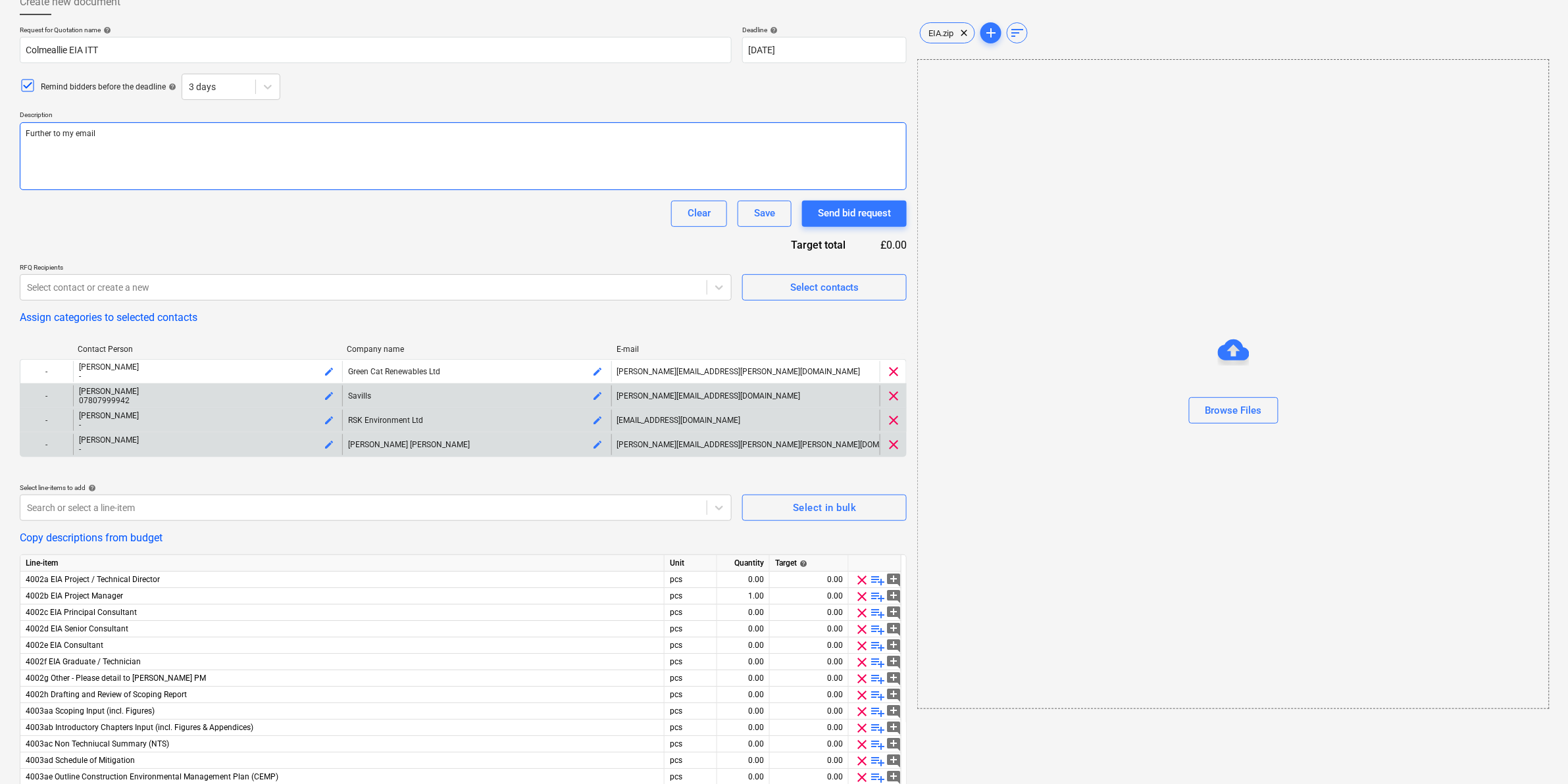
type textarea "x"
type textarea "Further to my email"
type textarea "x"
type textarea "Further to my email"
type textarea "x"
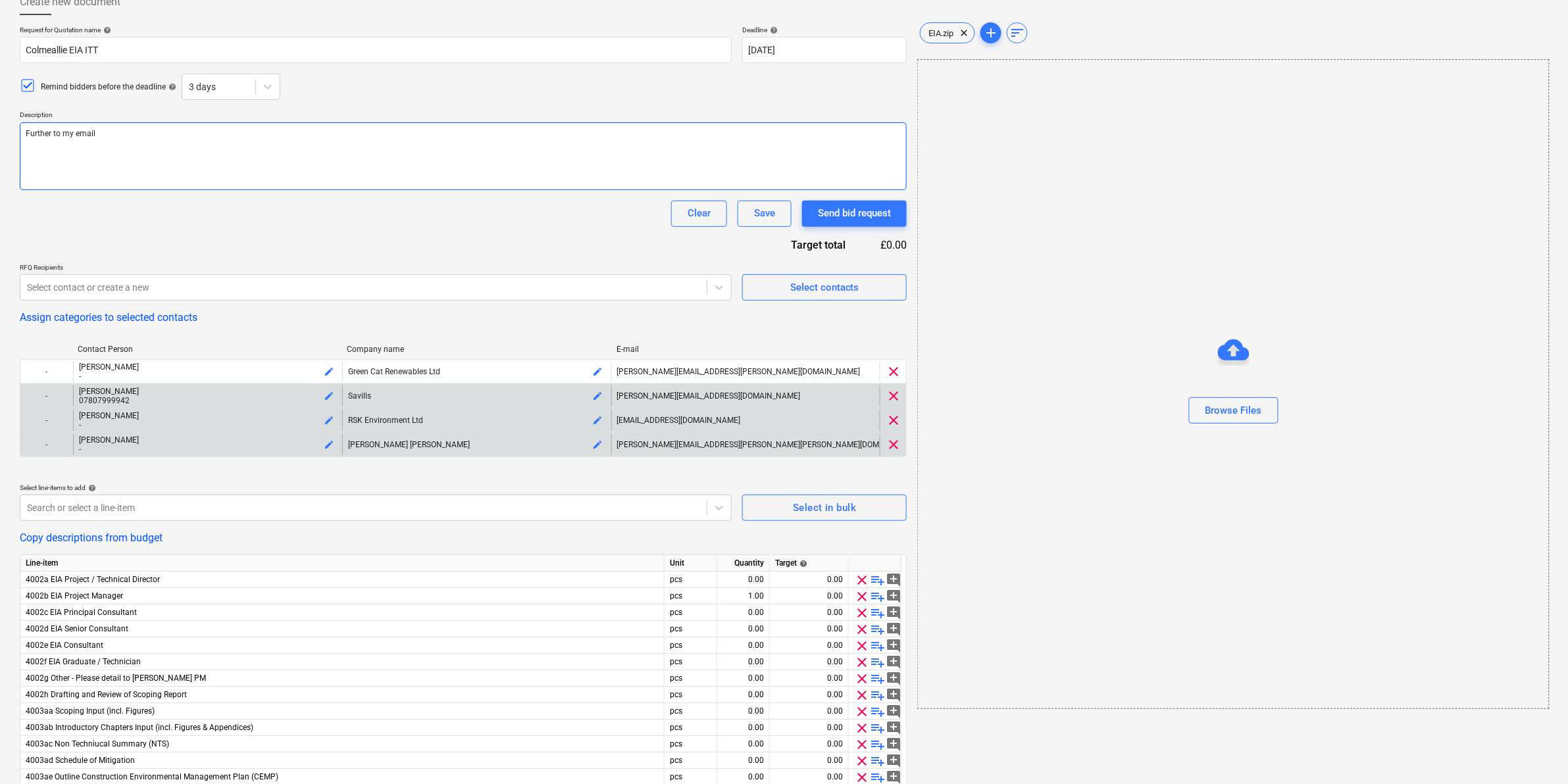
type textarea "Further to my email,"
type textarea "x"
type textarea "Further to my email,"
type textarea "x"
type textarea "Further to my email, p"
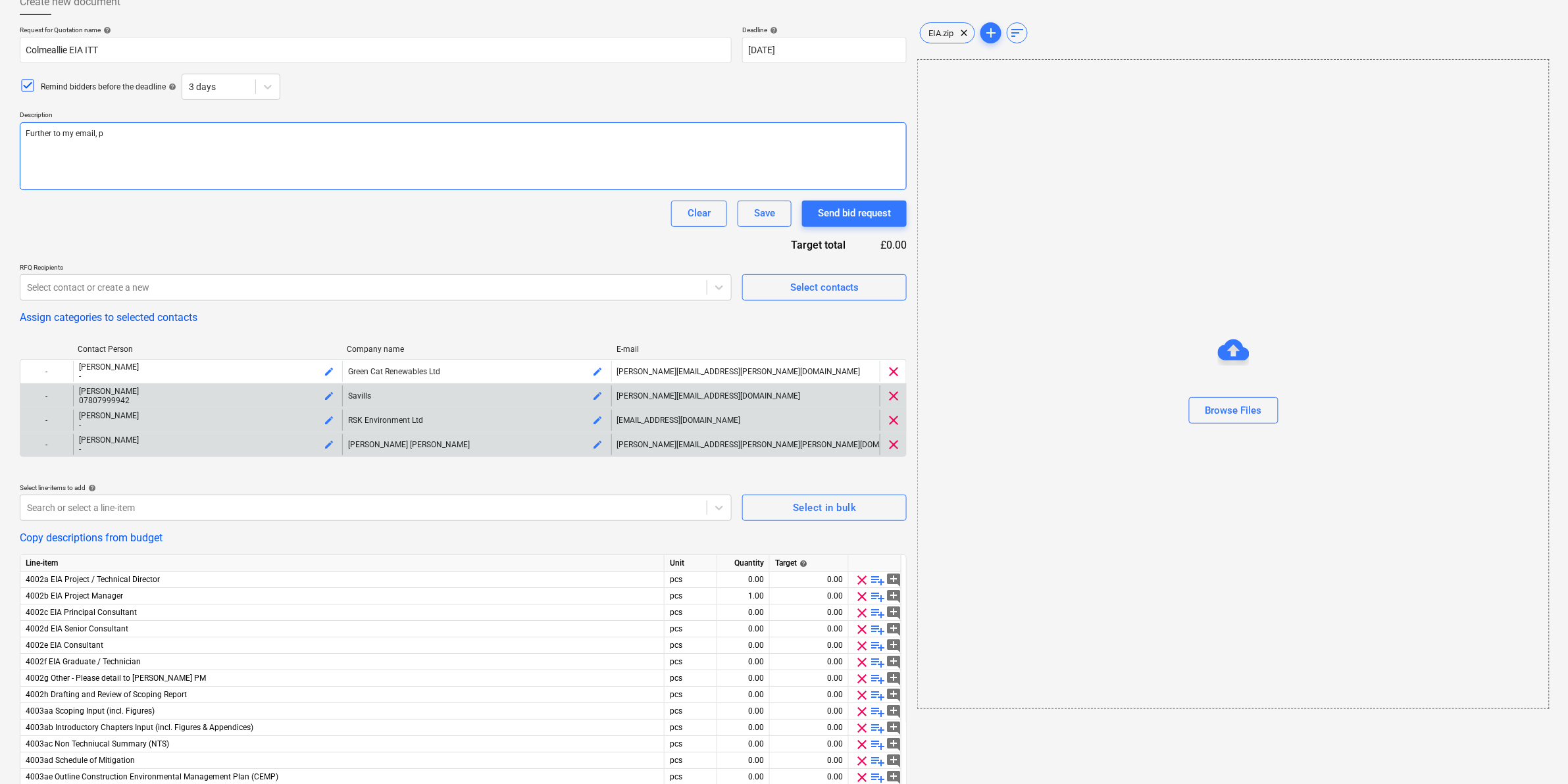
type textarea "x"
type textarea "Further to my email, pl"
type textarea "x"
type textarea "Further to my email, ple"
type textarea "x"
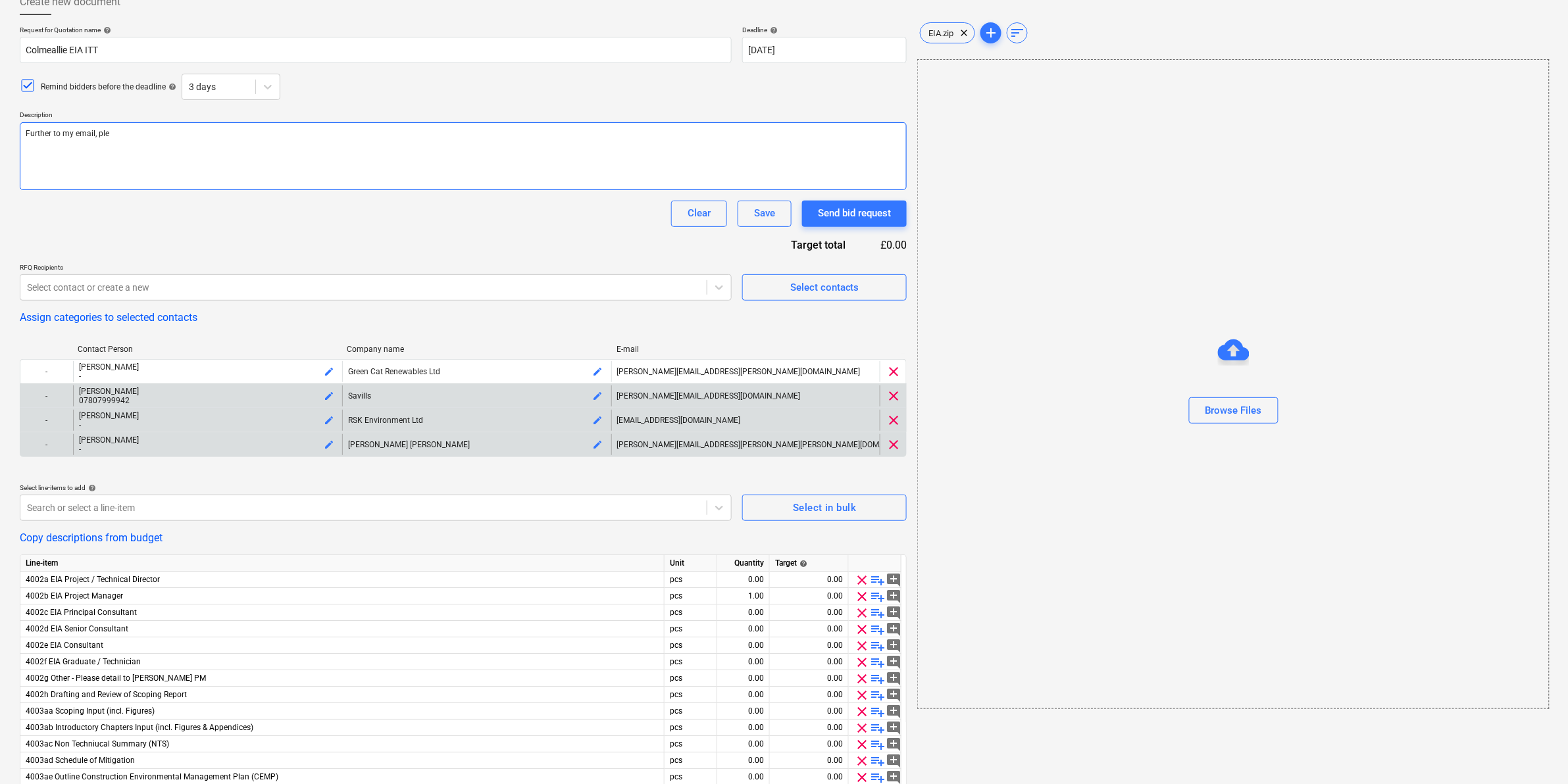
type textarea "Further to my email, plea"
type textarea "x"
type textarea "Further to my email, pleas"
type textarea "x"
type textarea "Further to my email, please"
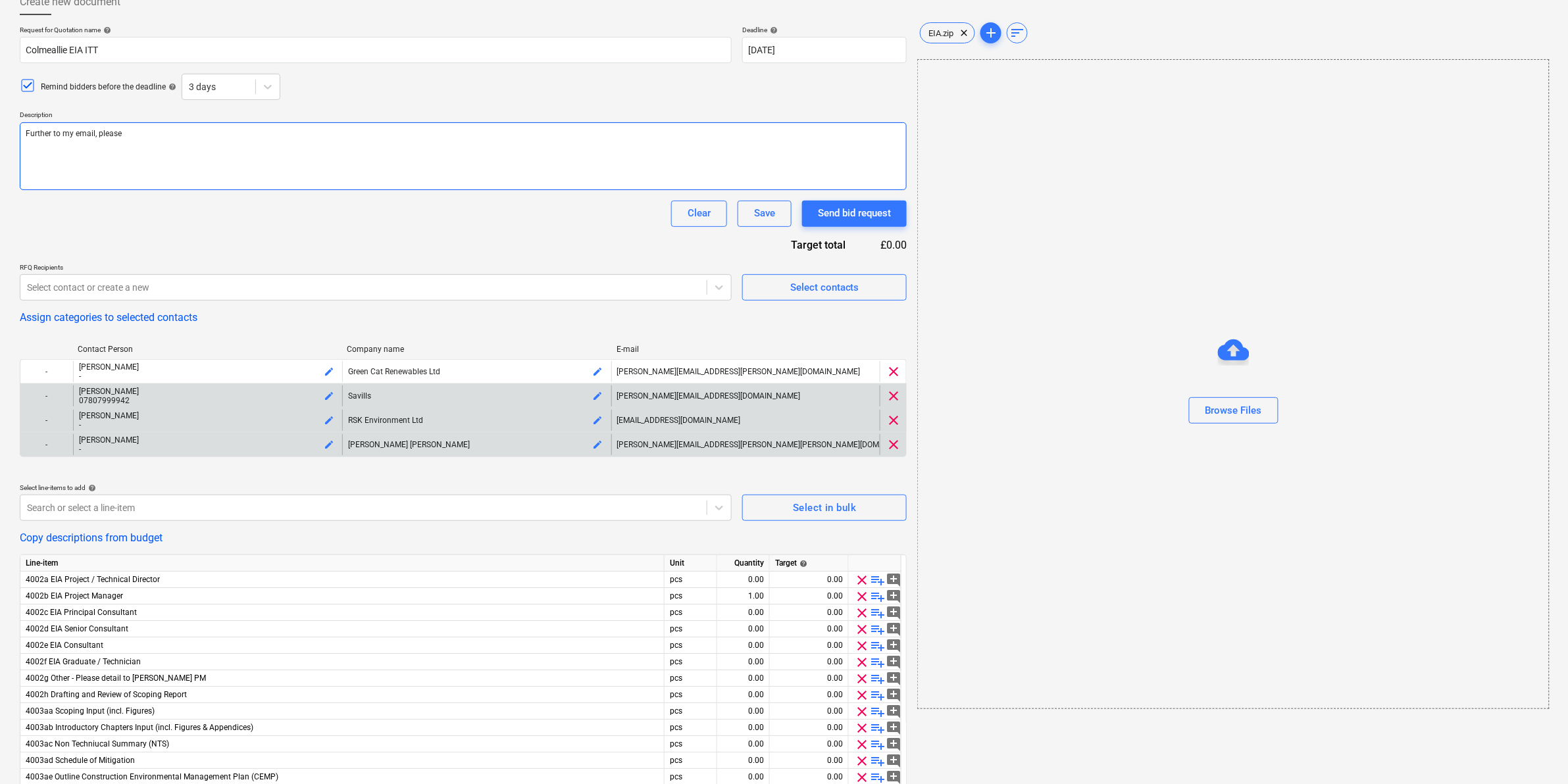
type textarea "x"
type textarea "Further to my email, please"
type textarea "x"
type textarea "Further to my email, please s"
type textarea "x"
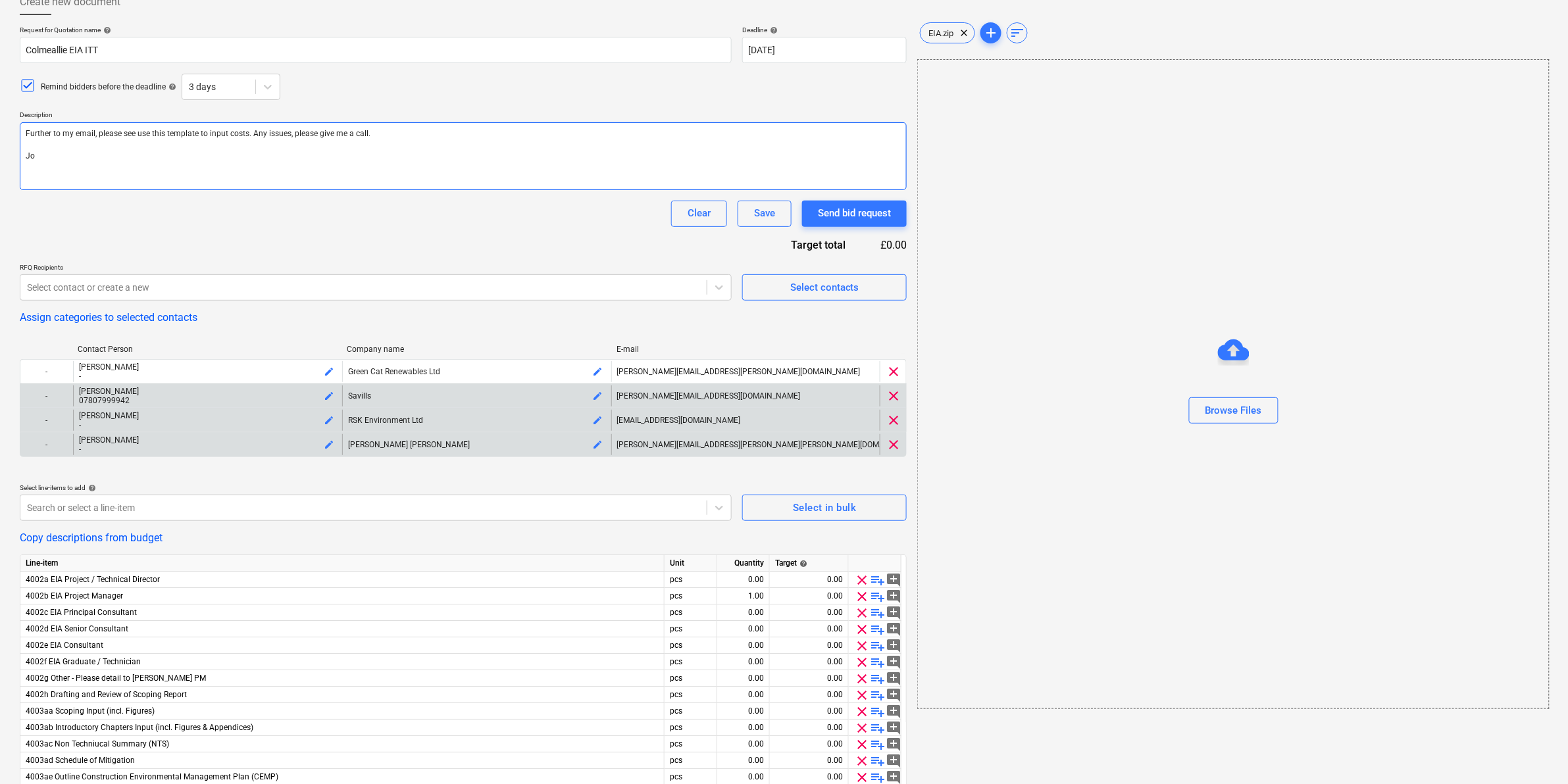
drag, startPoint x: 110, startPoint y: 133, endPoint x: 129, endPoint y: 134, distance: 19.0
click at [129, 134] on textarea "Further to my email, please see use this template to input costs. Any issues, p…" at bounding box center [463, 156] width 887 height 68
click at [143, 140] on textarea "Further to my email, please see use this template to input costs. Any issues, p…" at bounding box center [463, 156] width 887 height 68
click at [129, 137] on textarea "Further to my email, please see use this template to input costs. Any issues, p…" at bounding box center [463, 156] width 887 height 68
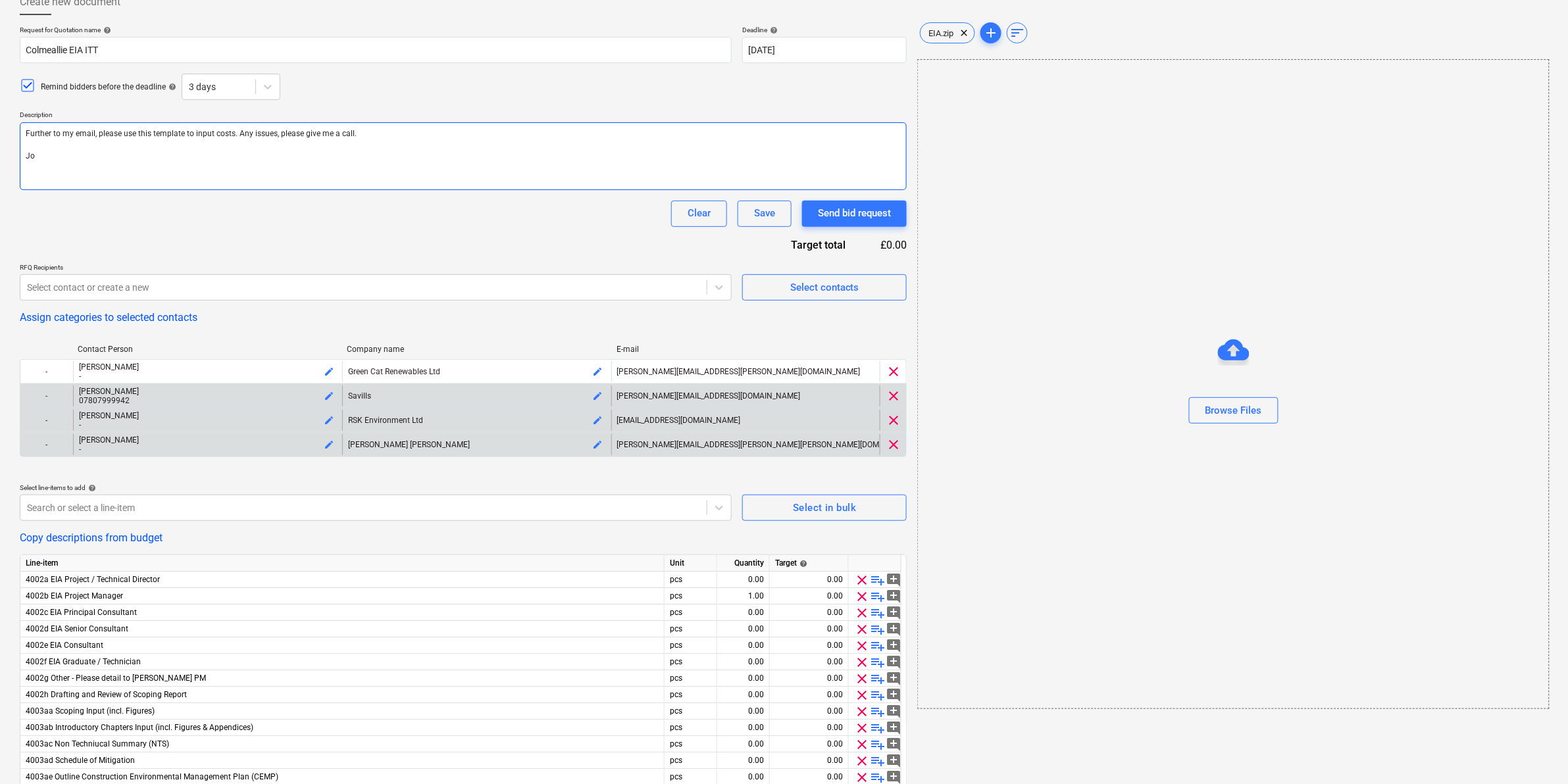
scroll to position [0, 0]
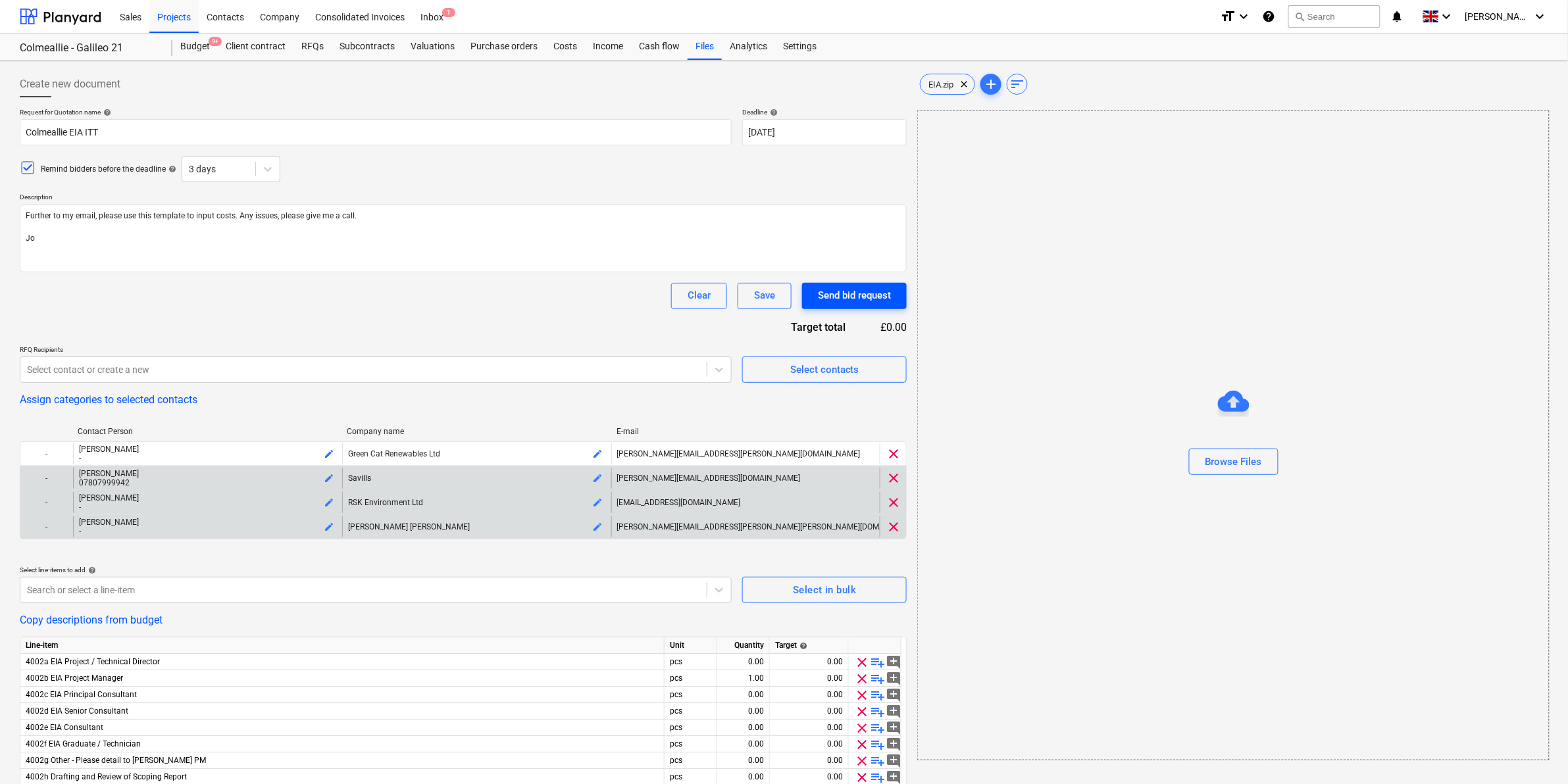
click at [830, 295] on div "Send bid request" at bounding box center [854, 295] width 73 height 17
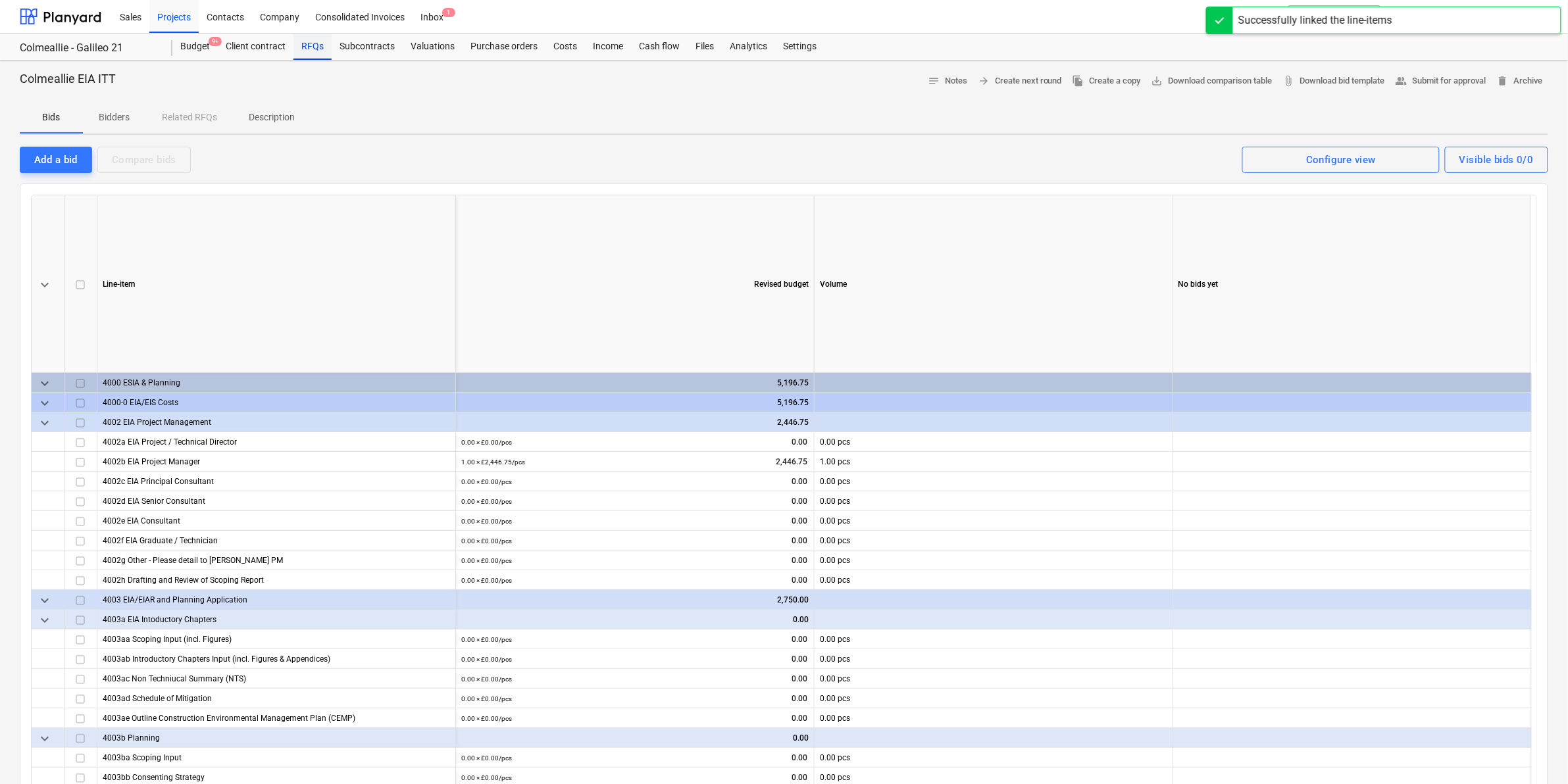
click at [315, 44] on div "RFQs" at bounding box center [313, 46] width 38 height 26
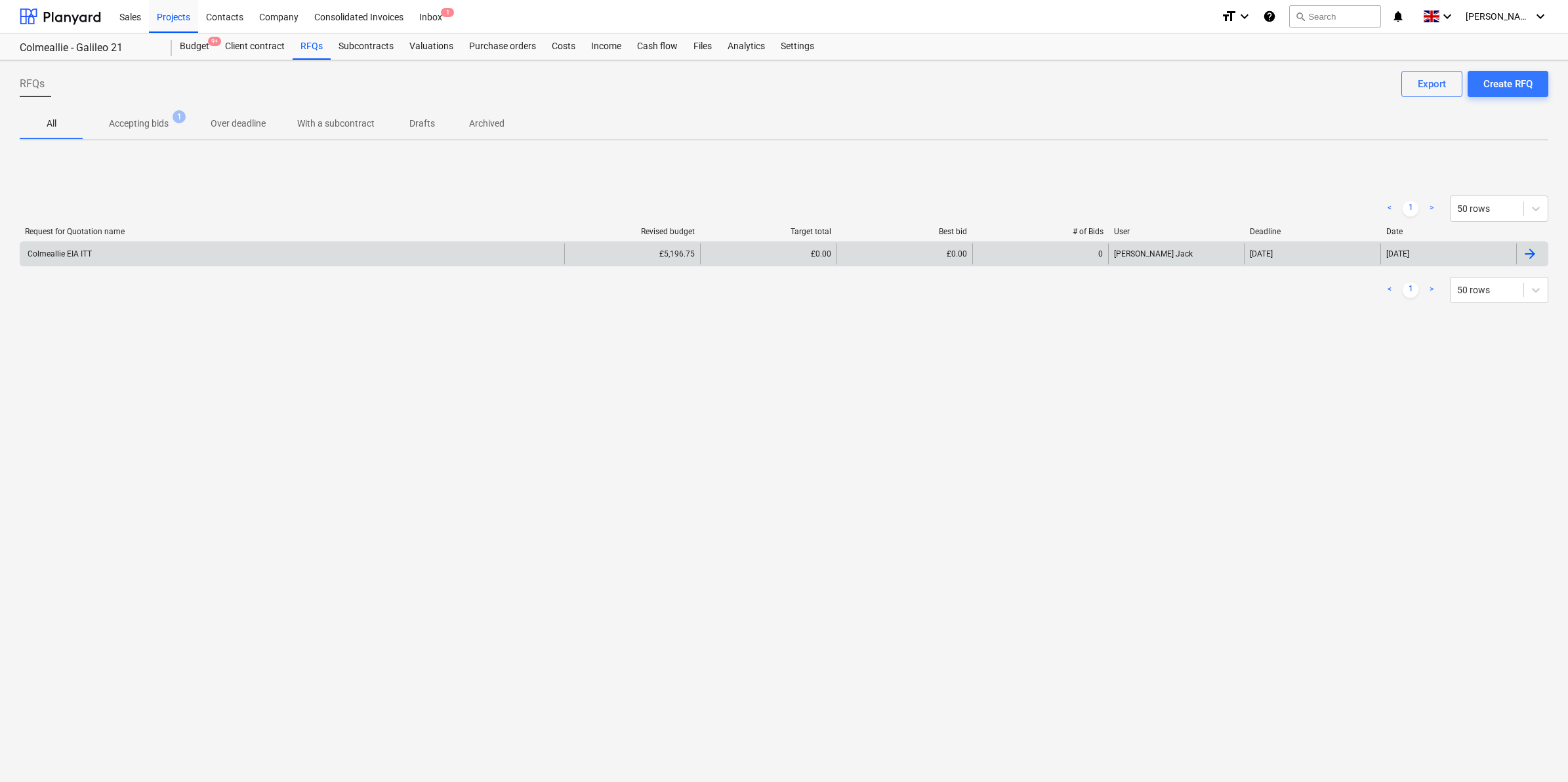
click at [215, 262] on div "Colmeallie EIA ITT" at bounding box center [292, 253] width 544 height 21
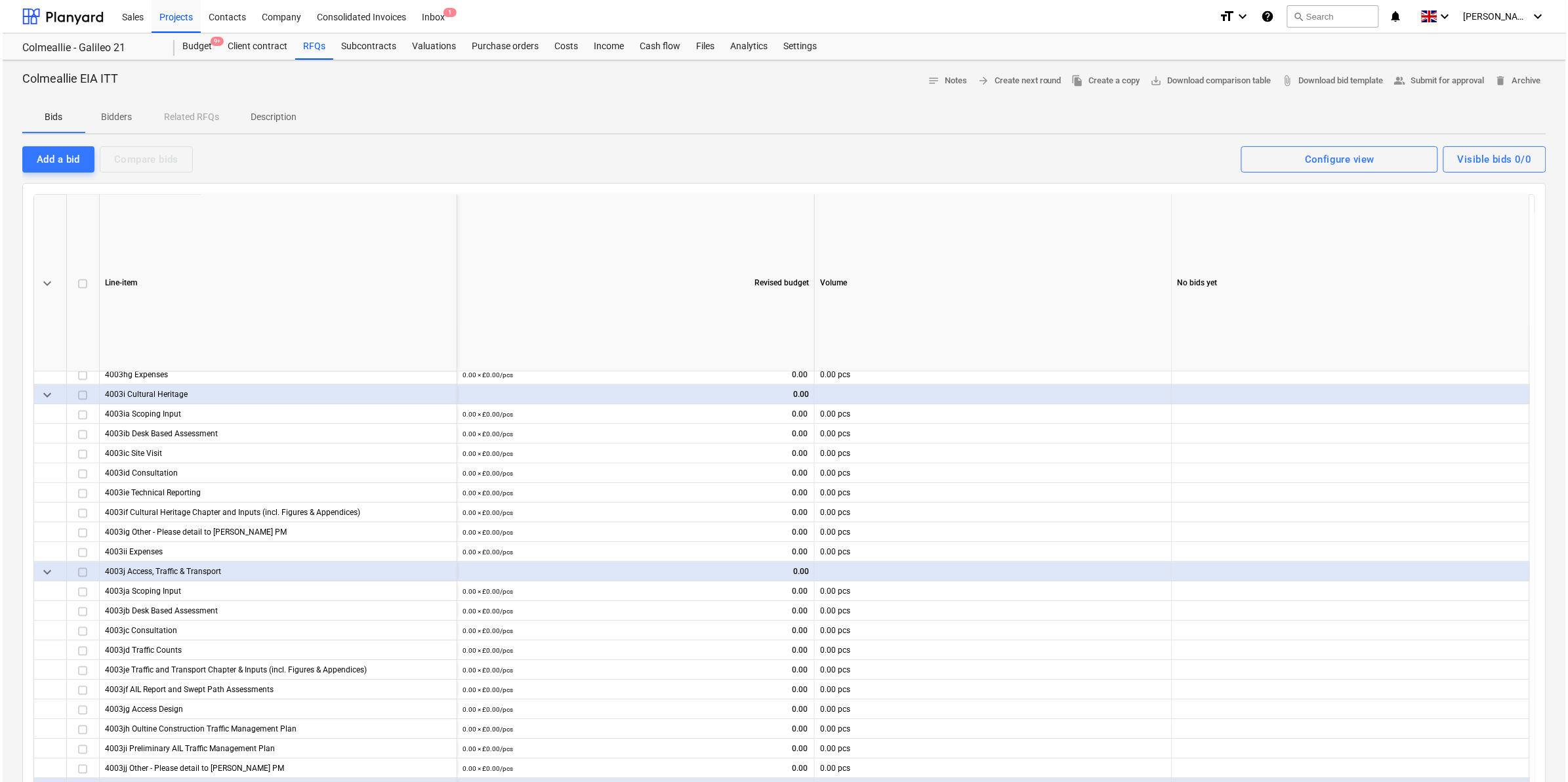
scroll to position [1231, 0]
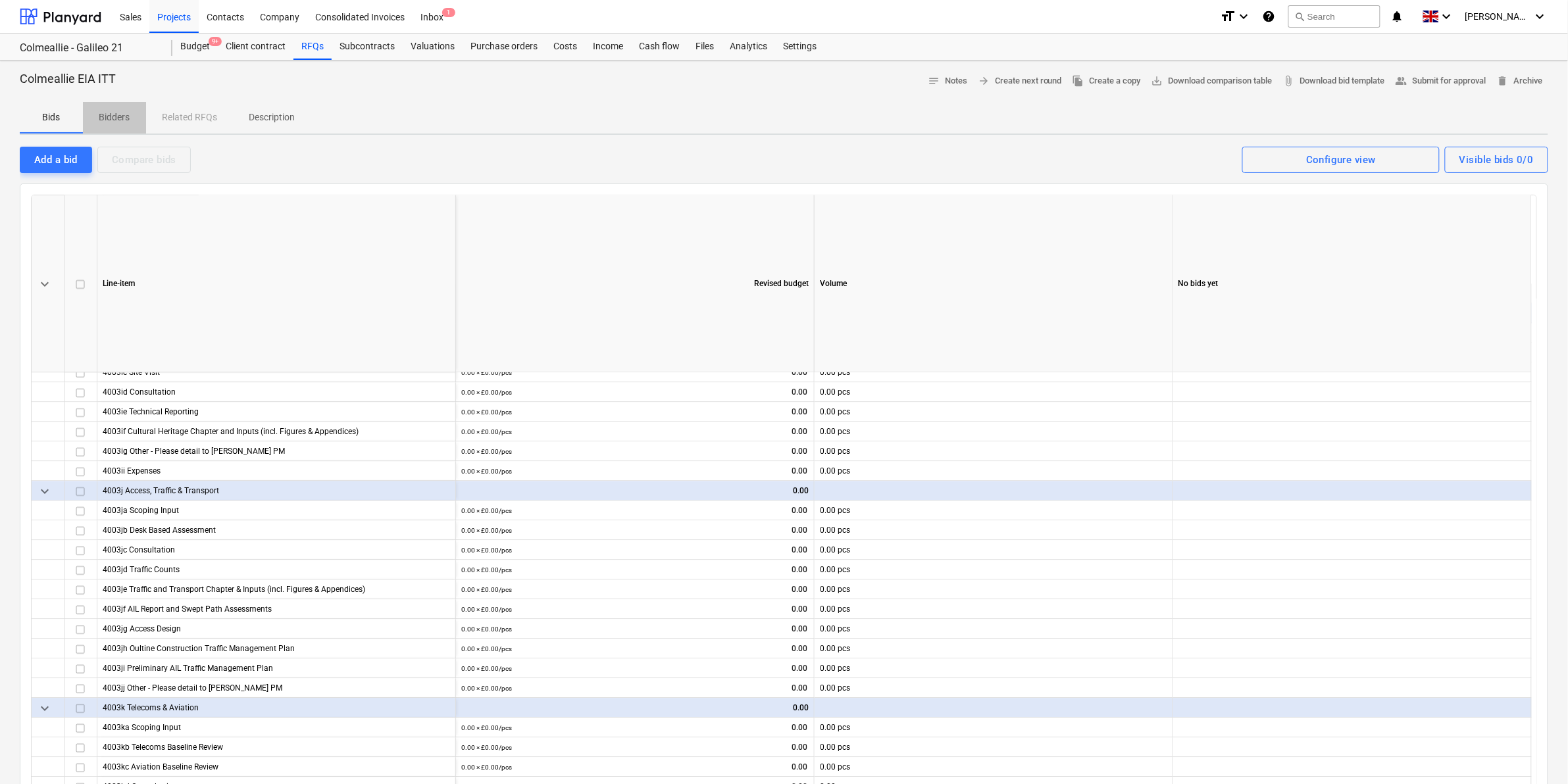
click at [126, 118] on p "Bidders" at bounding box center [114, 118] width 31 height 14
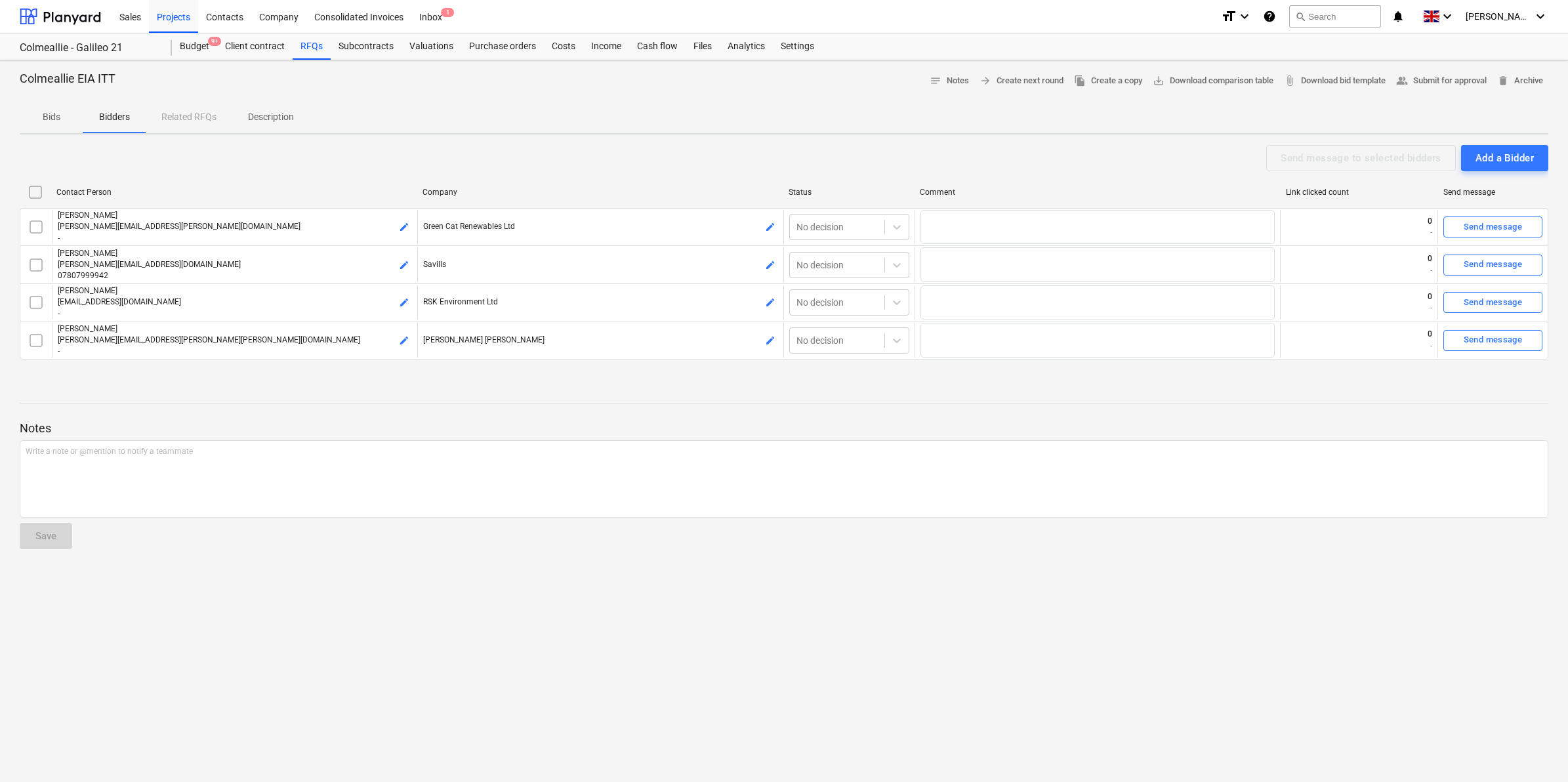
click at [184, 119] on div "Bids Bidders Related RFQs Description" at bounding box center [784, 117] width 1528 height 31
click at [267, 122] on p "Description" at bounding box center [271, 117] width 46 height 14
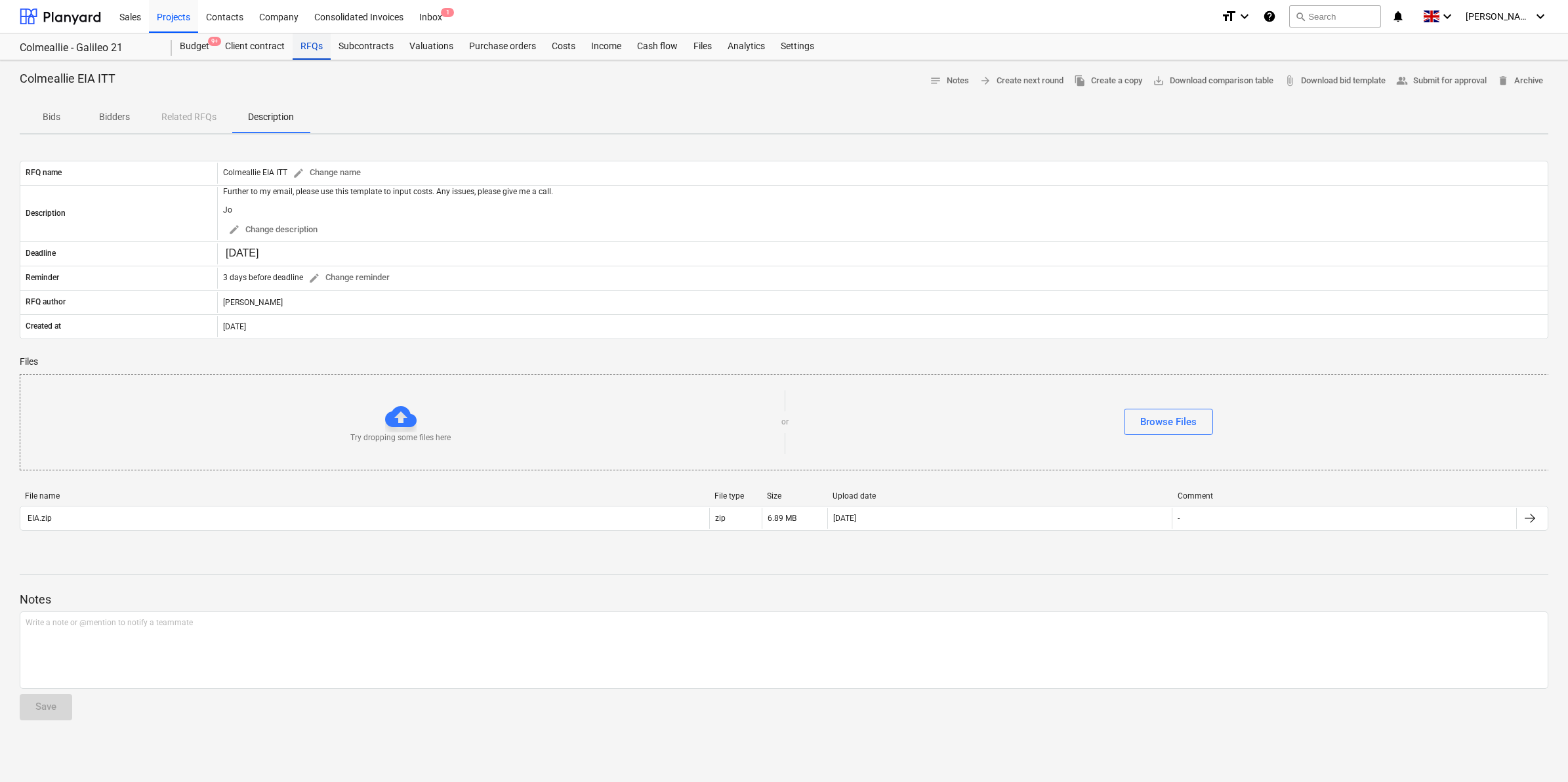
click at [310, 53] on div "RFQs" at bounding box center [312, 46] width 38 height 26
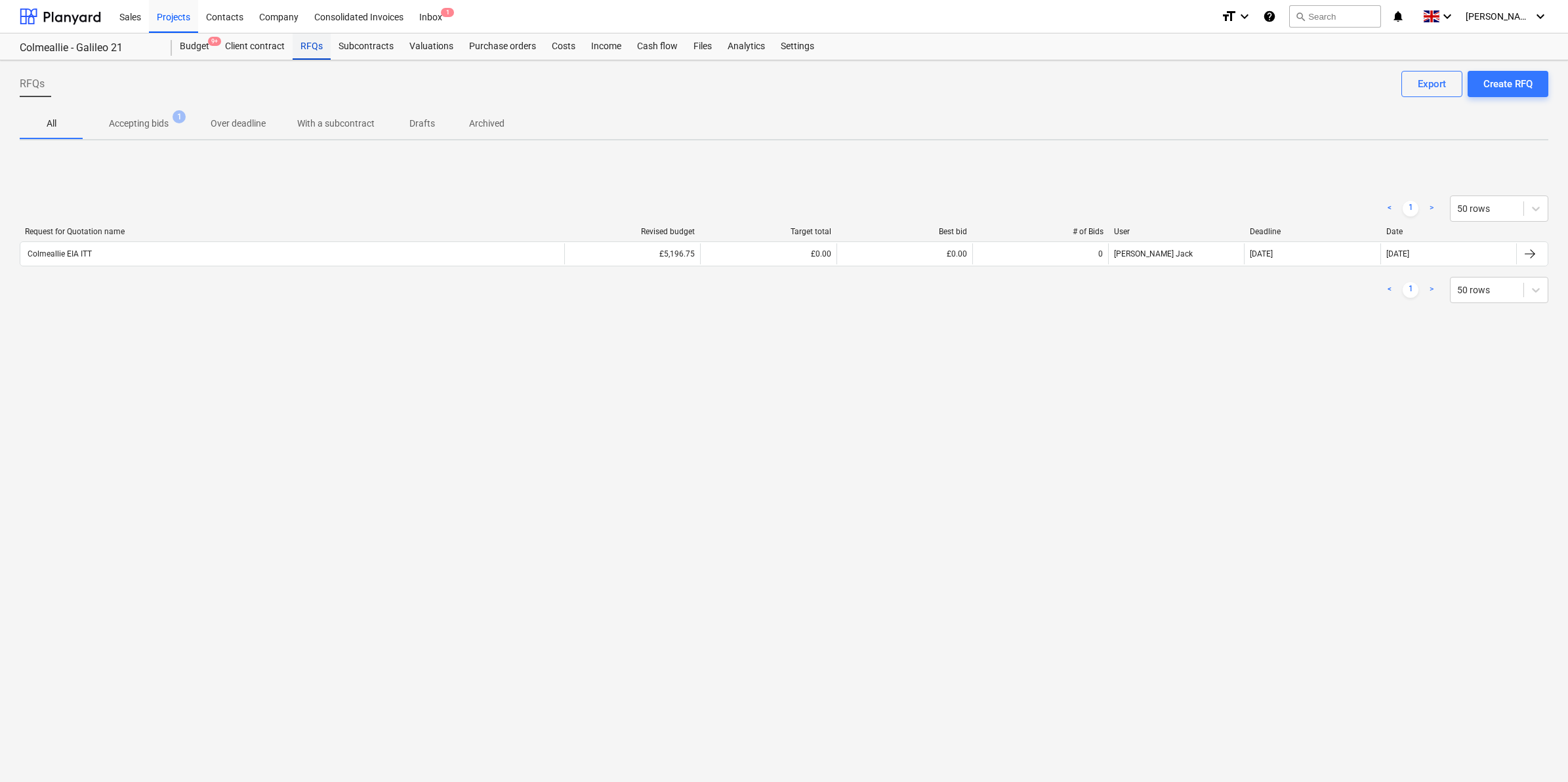
click at [303, 48] on div "RFQs" at bounding box center [312, 46] width 38 height 26
click at [316, 46] on div "RFQs" at bounding box center [312, 46] width 38 height 26
click at [1492, 70] on div "RFQs Create RFQ Export All Accepting bids 1 Over deadline With a subcontract Dr…" at bounding box center [784, 421] width 1568 height 722
click at [1498, 83] on div "Create RFQ" at bounding box center [1508, 83] width 49 height 17
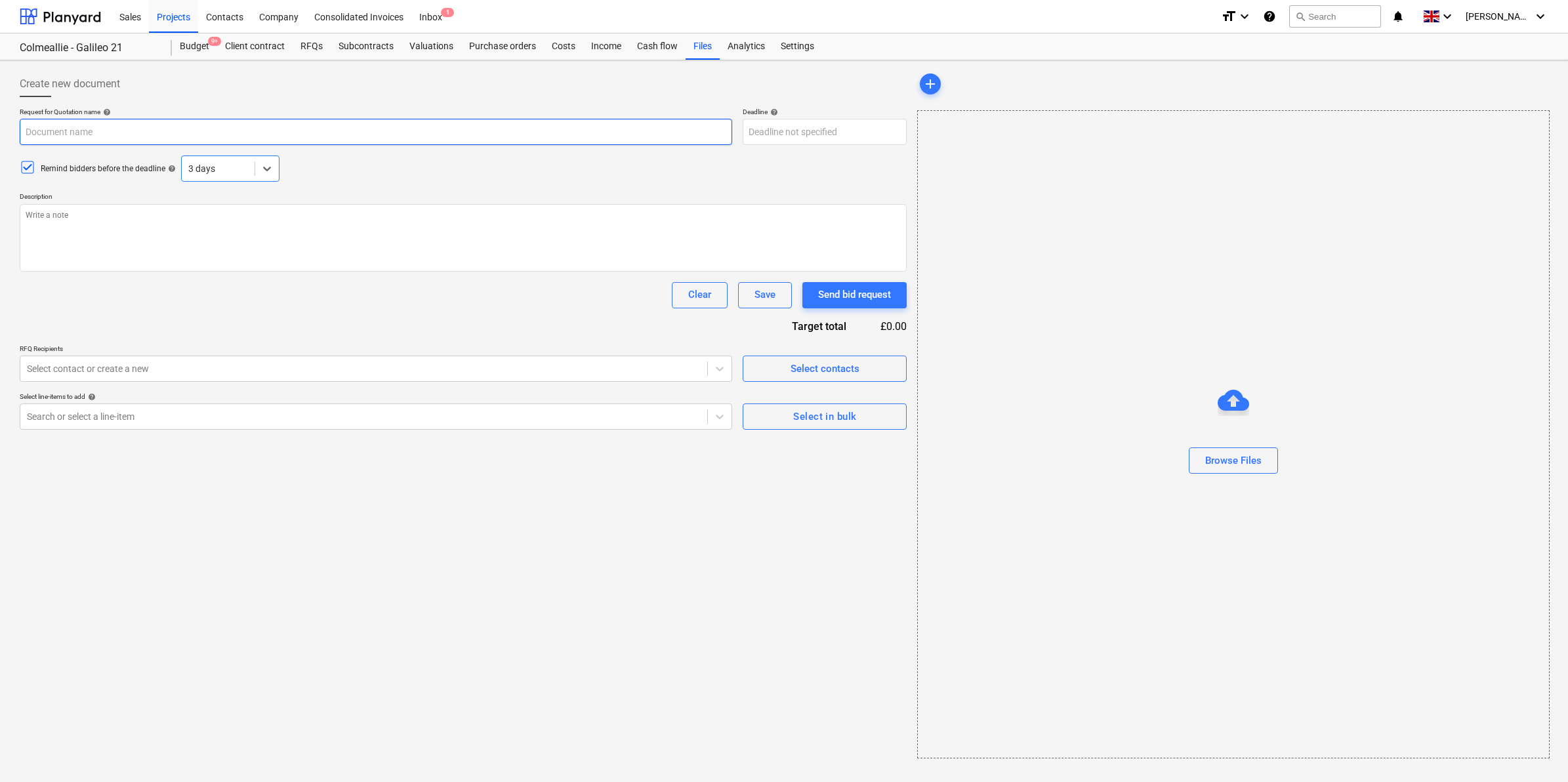
click at [135, 133] on input "text" at bounding box center [376, 131] width 713 height 26
click at [143, 224] on textarea at bounding box center [463, 238] width 887 height 68
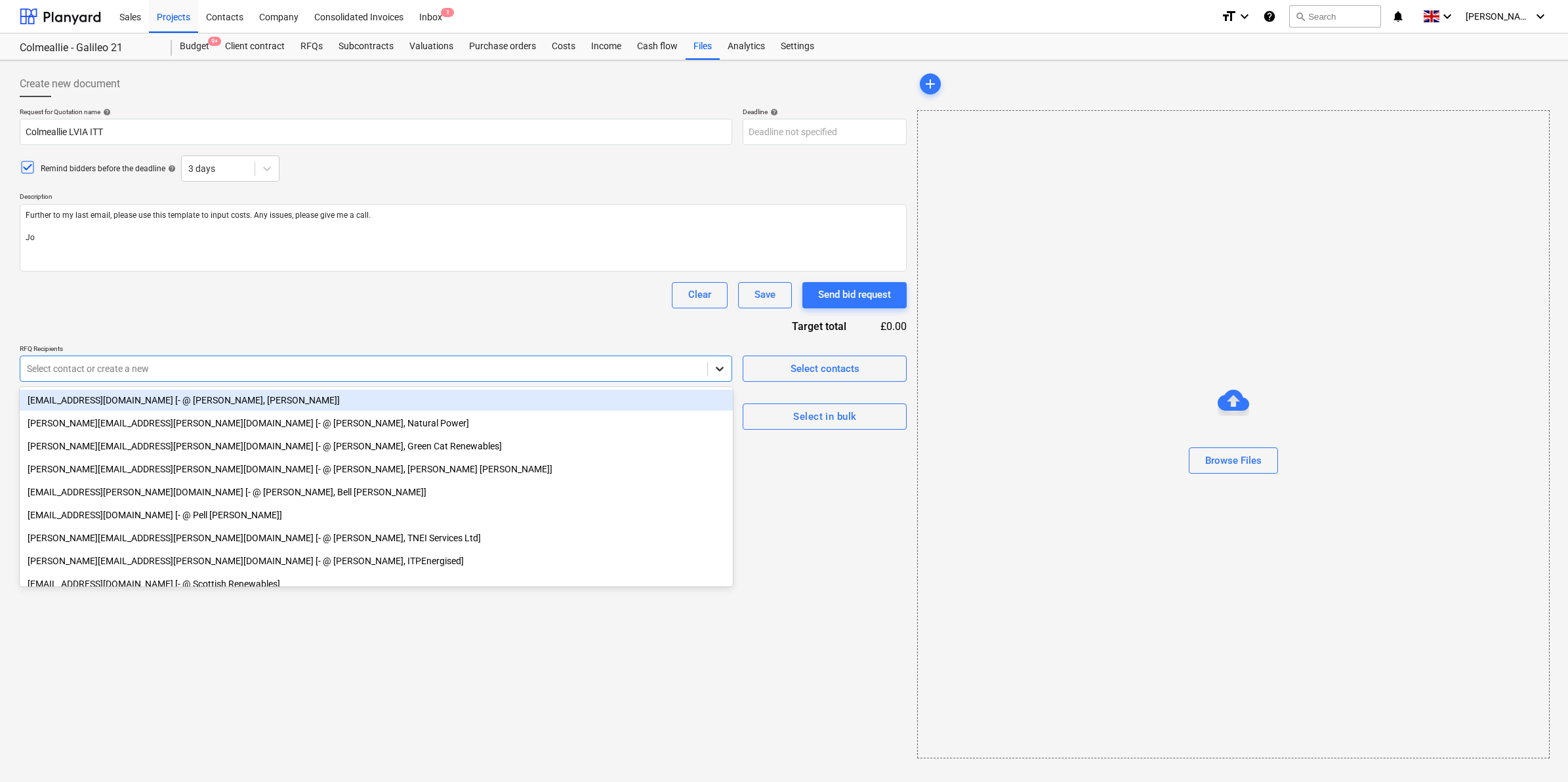
click at [719, 369] on icon at bounding box center [719, 369] width 13 height 13
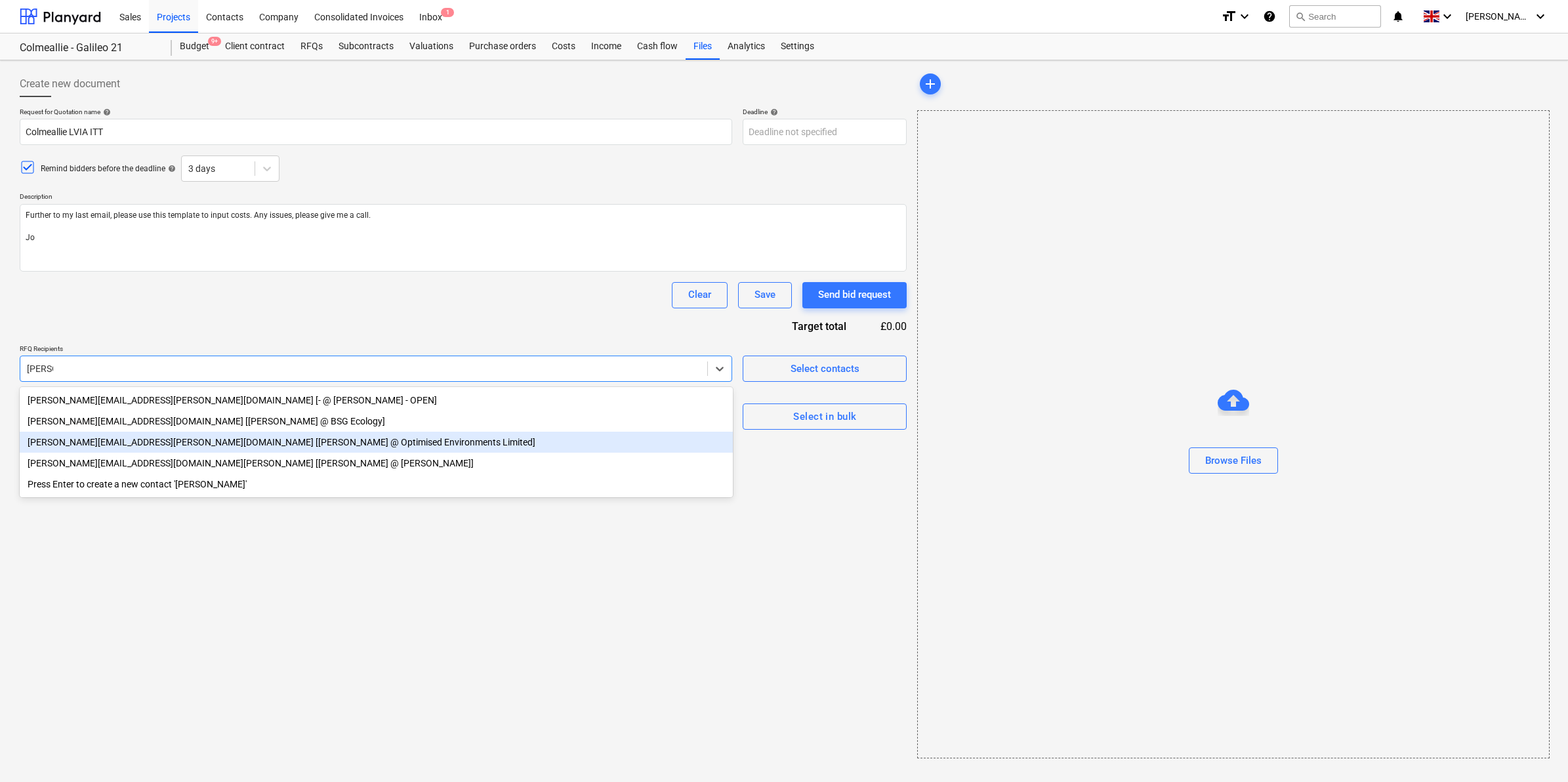
click at [301, 444] on div "[PERSON_NAME][EMAIL_ADDRESS][PERSON_NAME][DOMAIN_NAME] [[PERSON_NAME] @ Optimis…" at bounding box center [376, 442] width 713 height 21
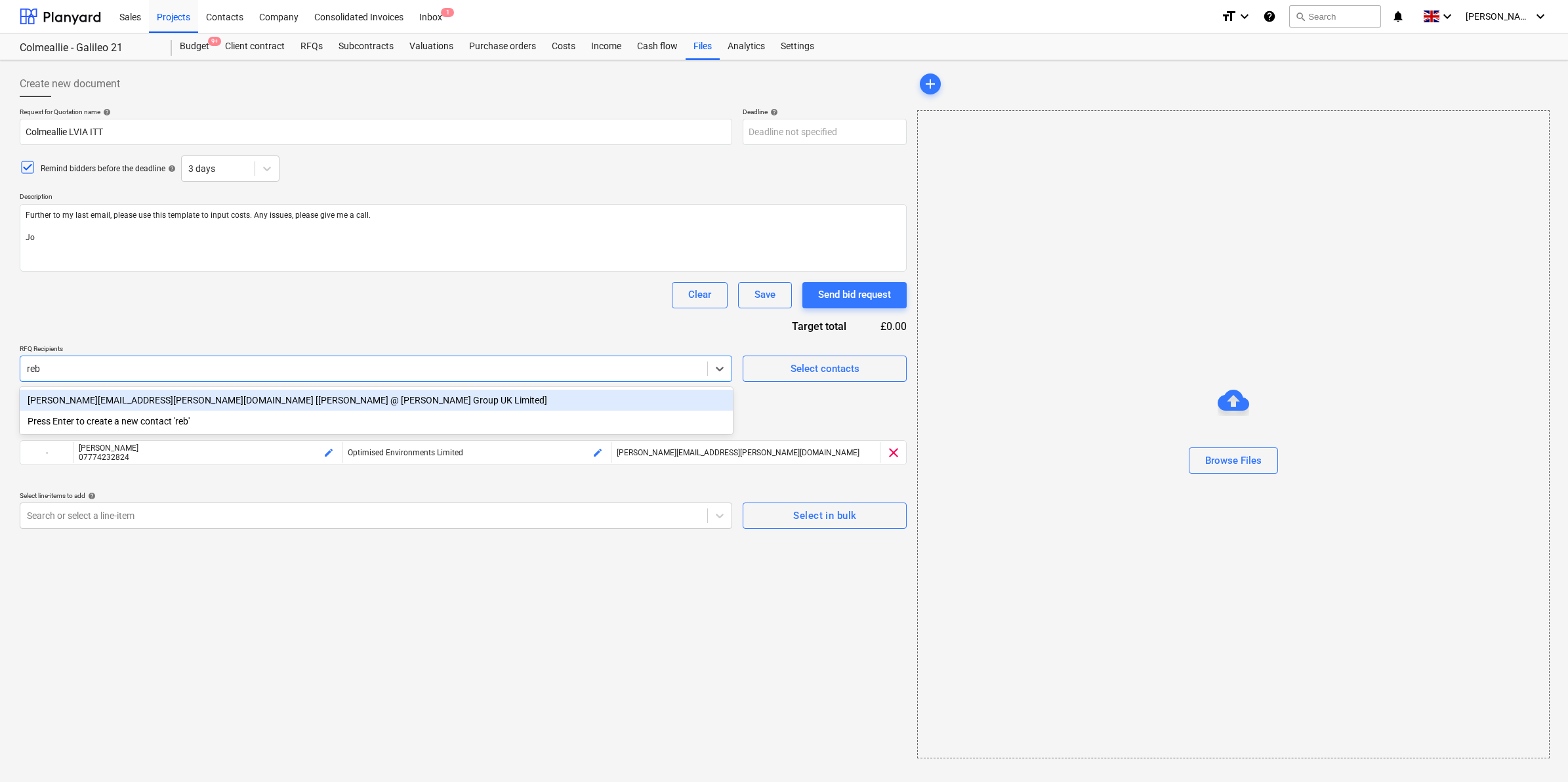
click at [289, 405] on div "[PERSON_NAME][EMAIL_ADDRESS][PERSON_NAME][DOMAIN_NAME] [[PERSON_NAME] @ [PERSON…" at bounding box center [376, 400] width 713 height 21
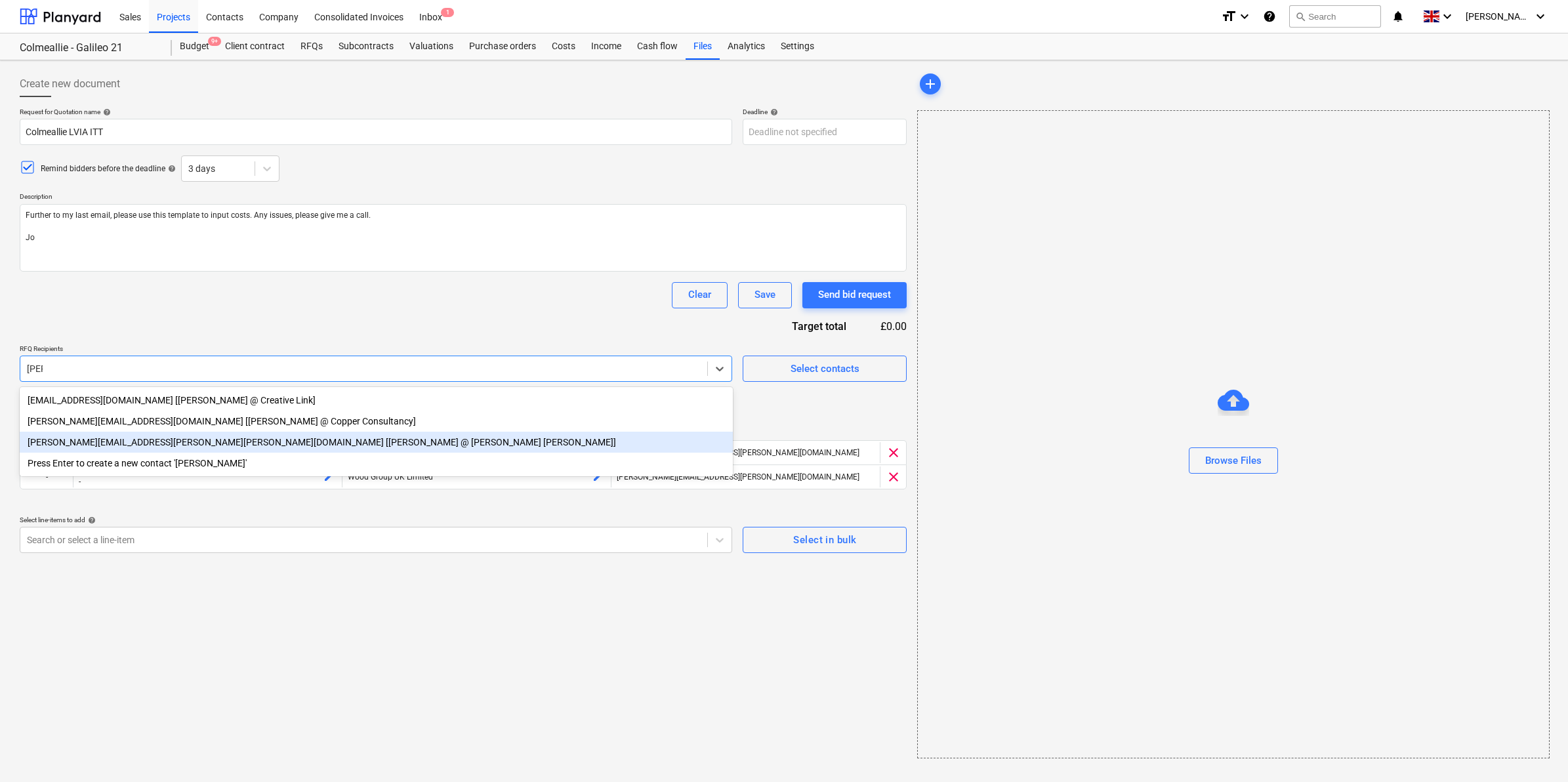
click at [313, 442] on div "[PERSON_NAME][EMAIL_ADDRESS][PERSON_NAME][PERSON_NAME][DOMAIN_NAME] [[PERSON_NA…" at bounding box center [376, 442] width 713 height 21
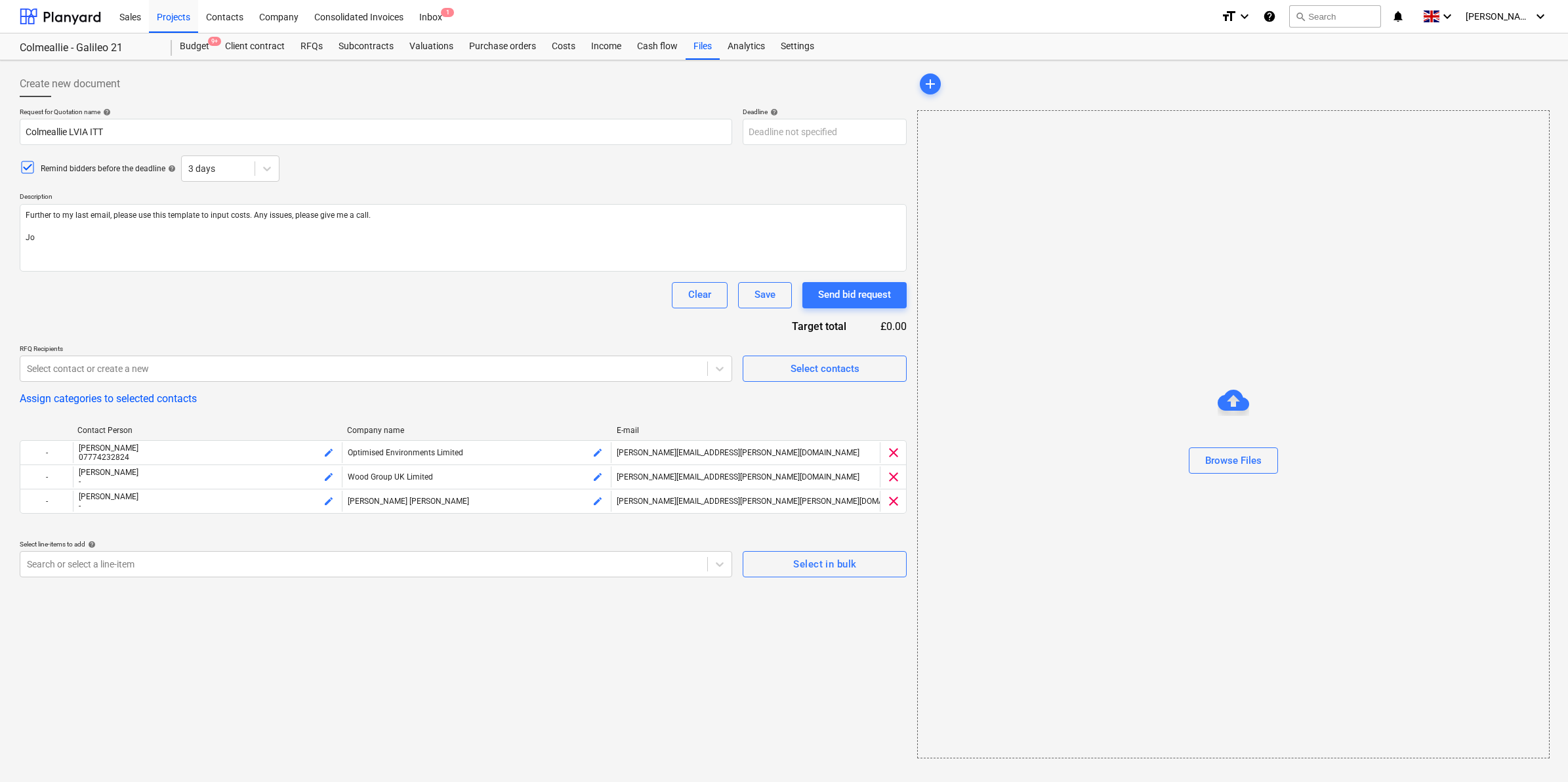
click at [343, 306] on div "Clear Save Send bid request" at bounding box center [463, 295] width 887 height 26
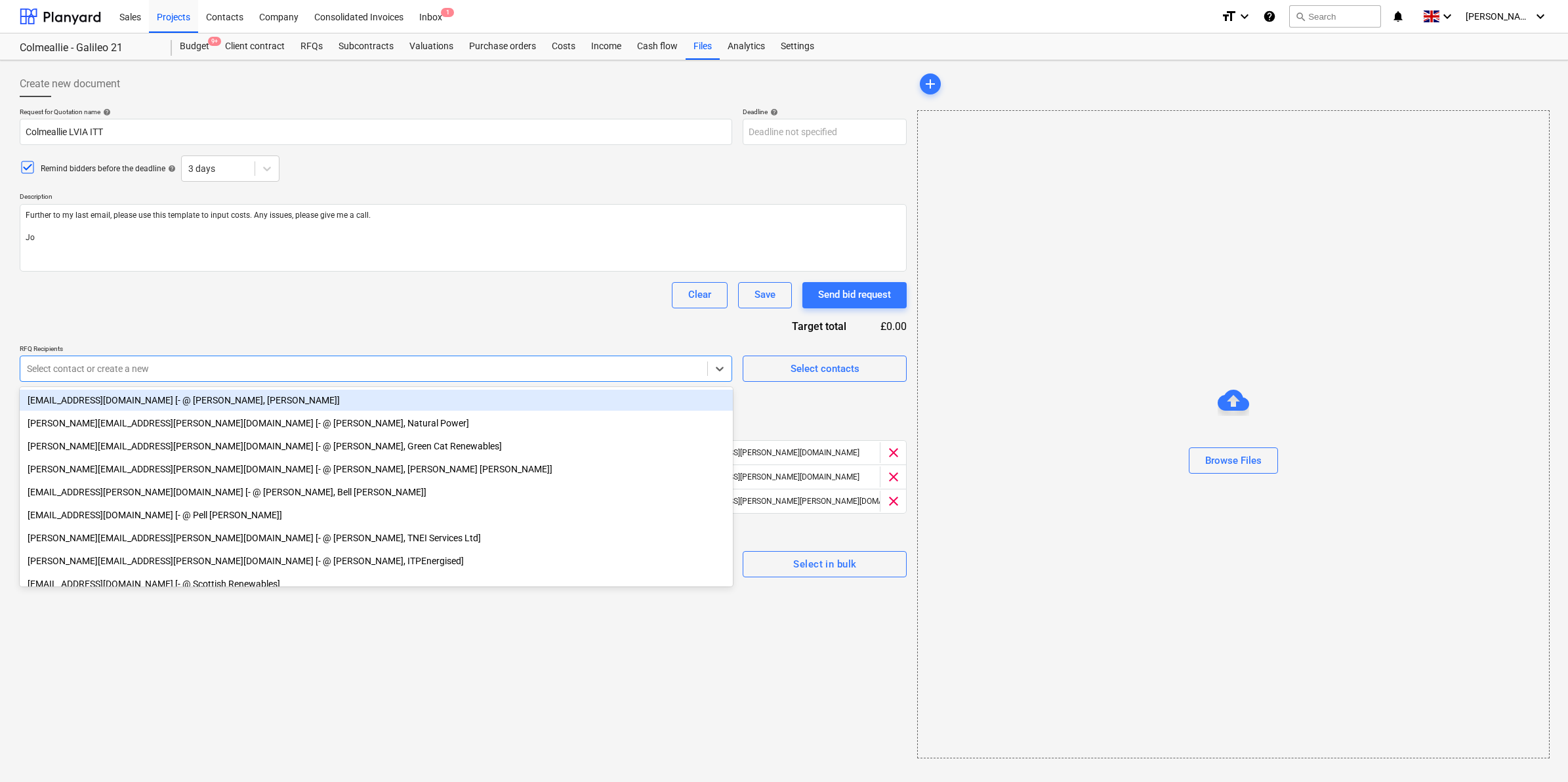
click at [290, 366] on div at bounding box center [364, 369] width 674 height 13
paste input "[EMAIL_ADDRESS][DOMAIN_NAME]"
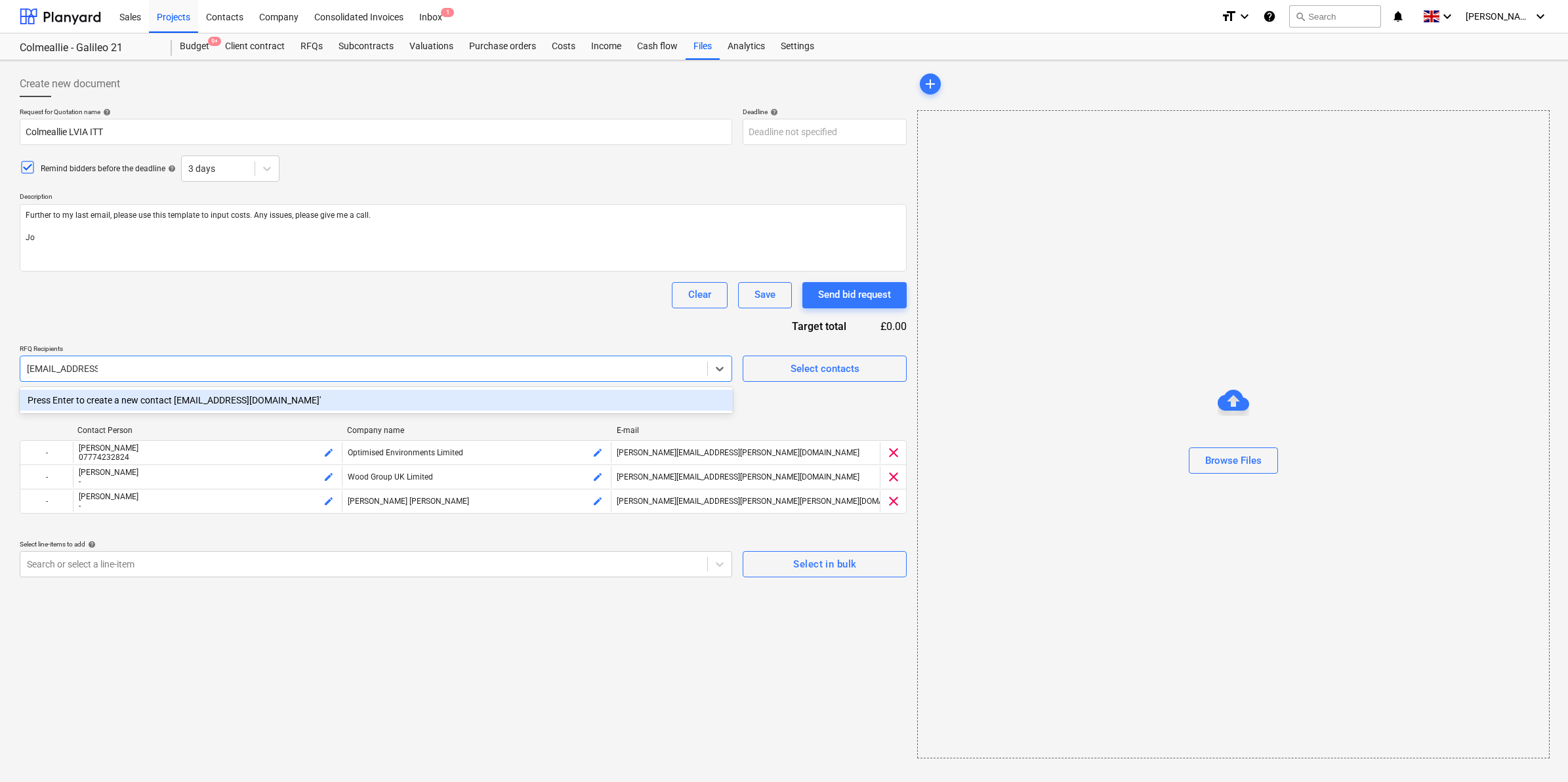
click at [276, 395] on div "Press Enter to create a new contact [EMAIL_ADDRESS][DOMAIN_NAME]'" at bounding box center [376, 400] width 713 height 21
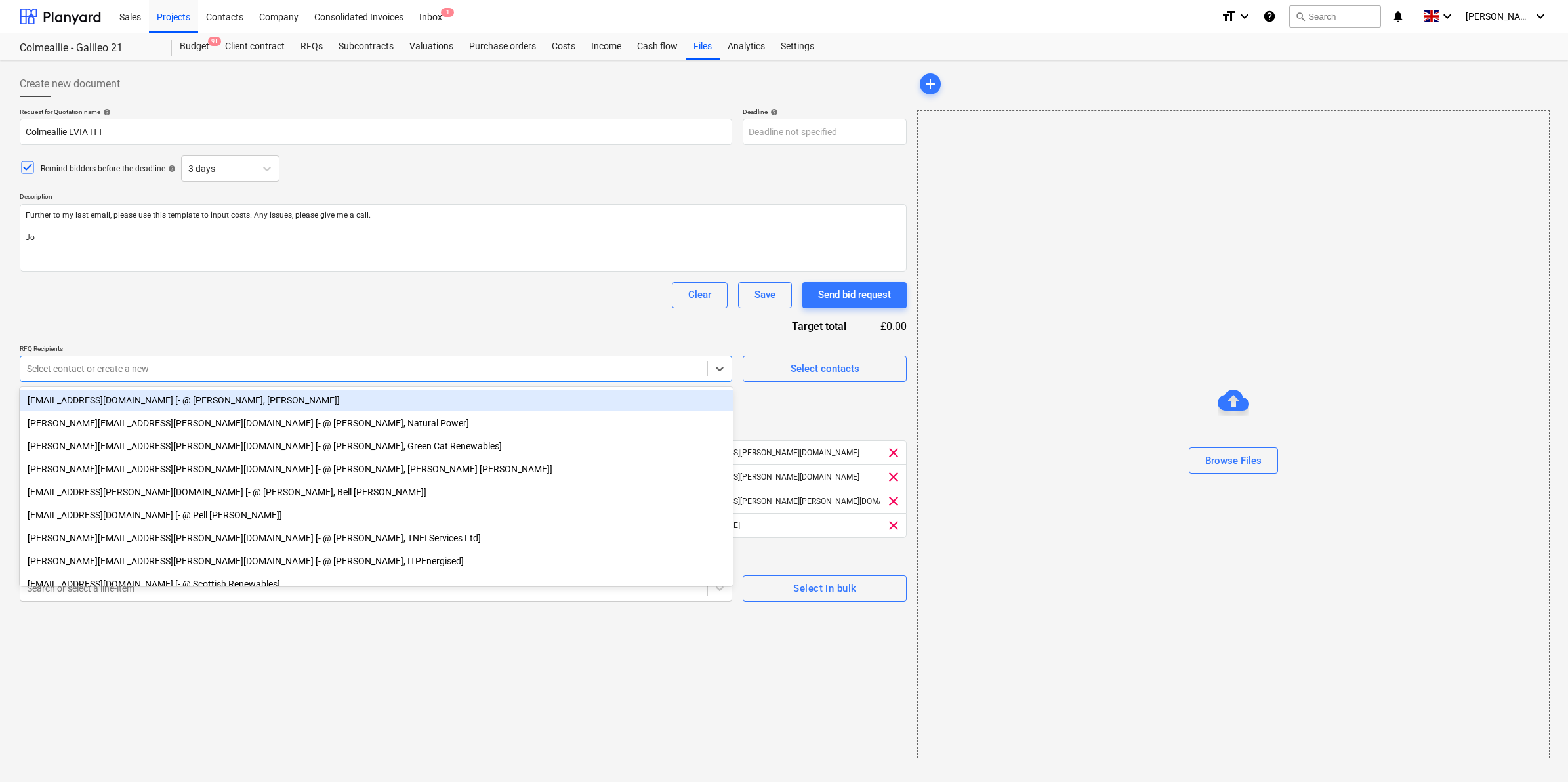
click at [316, 316] on div "Request for Quotation name help Colmeallie LVIA ITT Deadline help Press the dow…" at bounding box center [463, 354] width 887 height 494
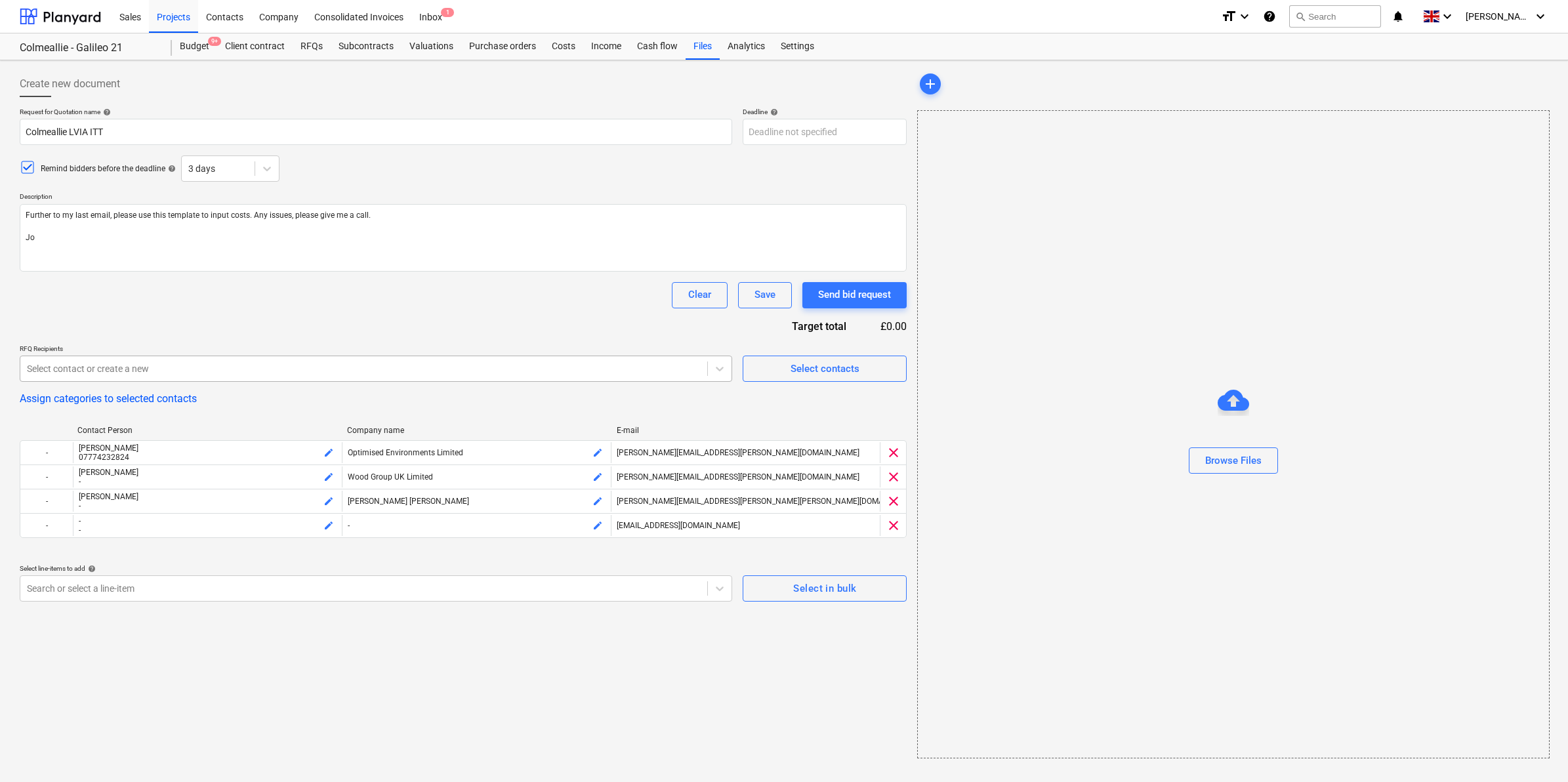
click at [585, 369] on div at bounding box center [364, 369] width 674 height 13
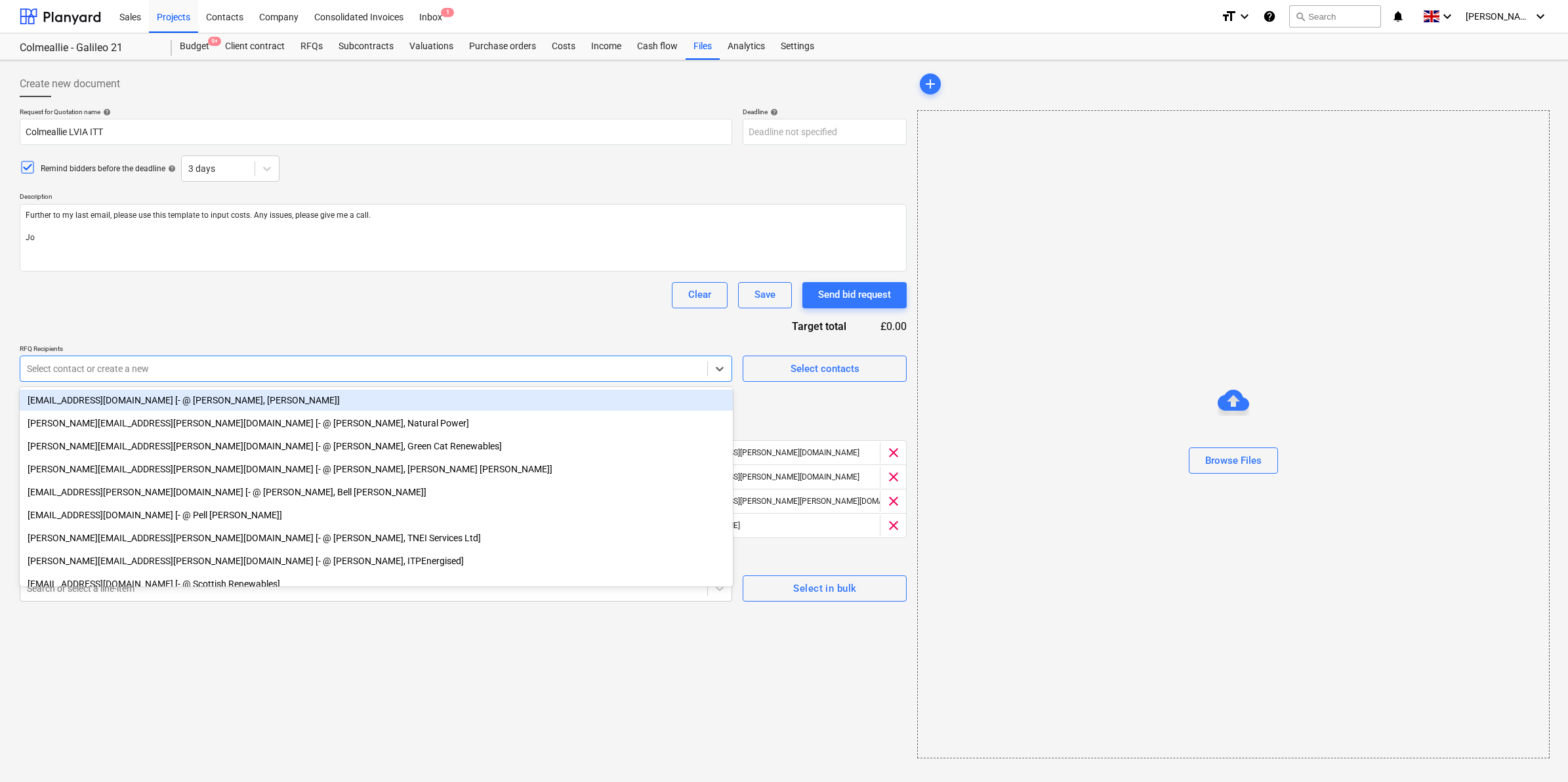
paste input "[EMAIL_ADDRESS][DOMAIN_NAME]"
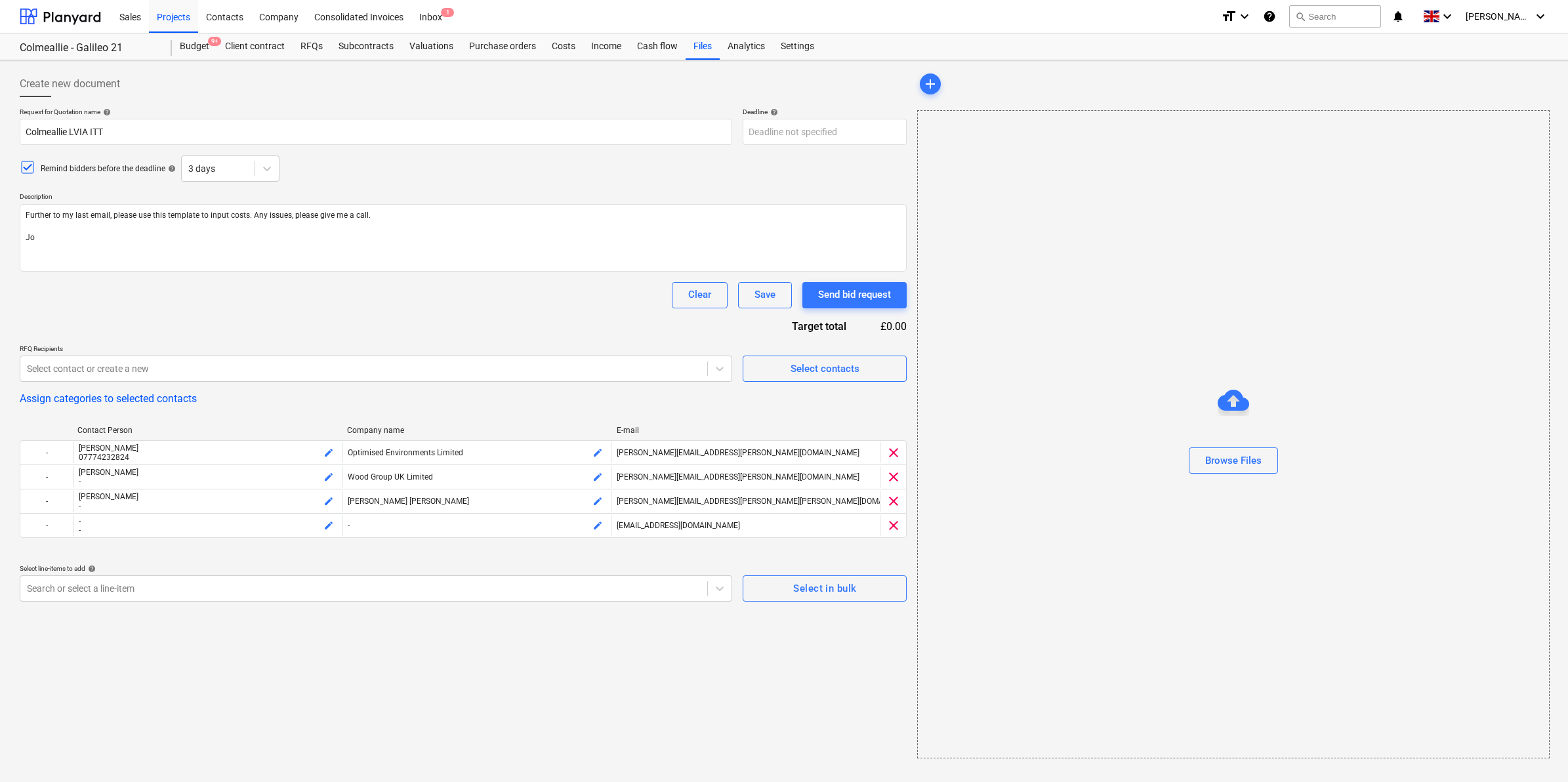
click at [532, 312] on div "Request for Quotation name help Colmeallie LVIA ITT Deadline help Press the dow…" at bounding box center [463, 354] width 887 height 494
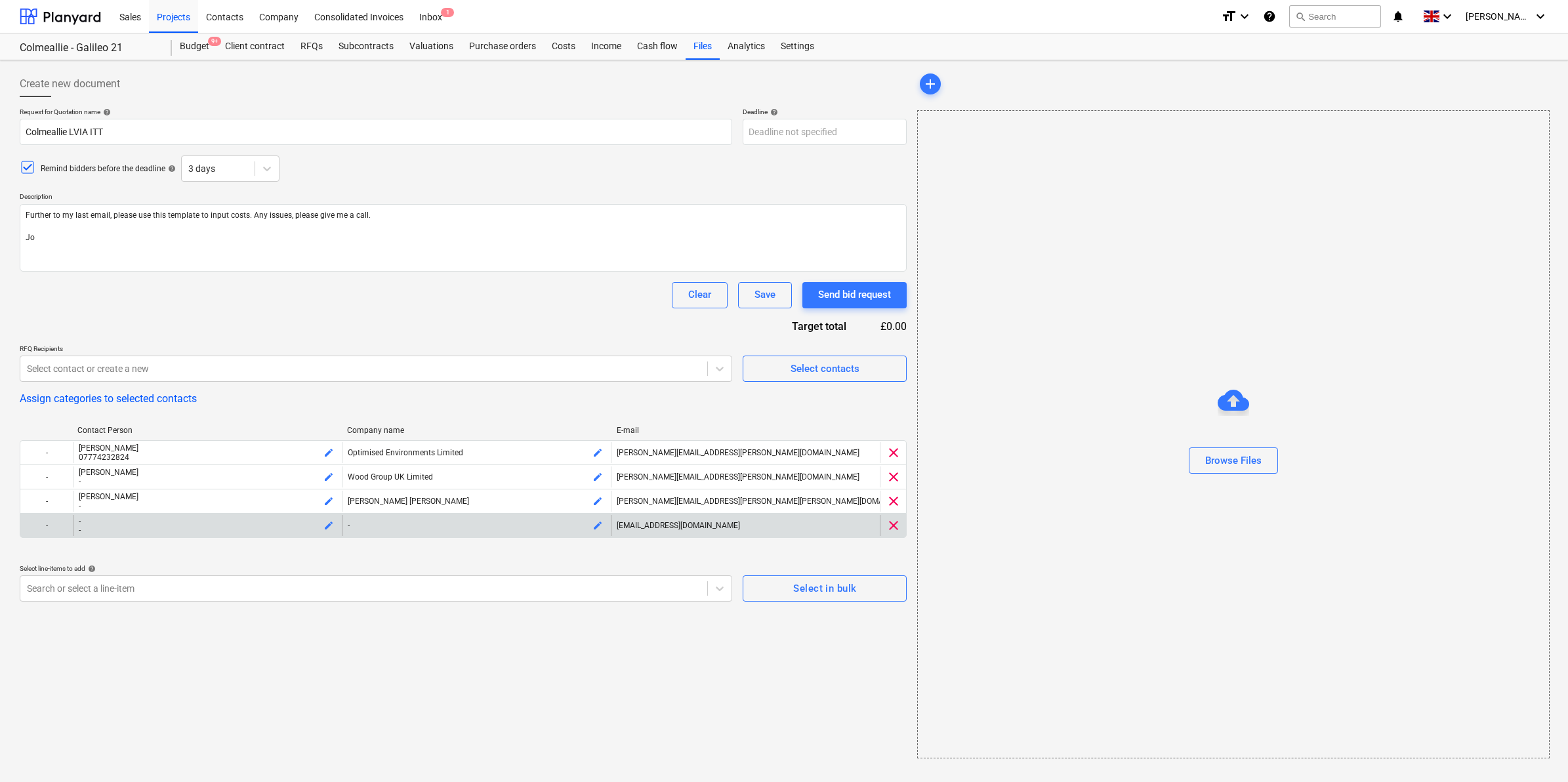
click at [195, 522] on div "-" at bounding box center [207, 521] width 258 height 9
click at [332, 522] on span "edit" at bounding box center [328, 525] width 10 height 10
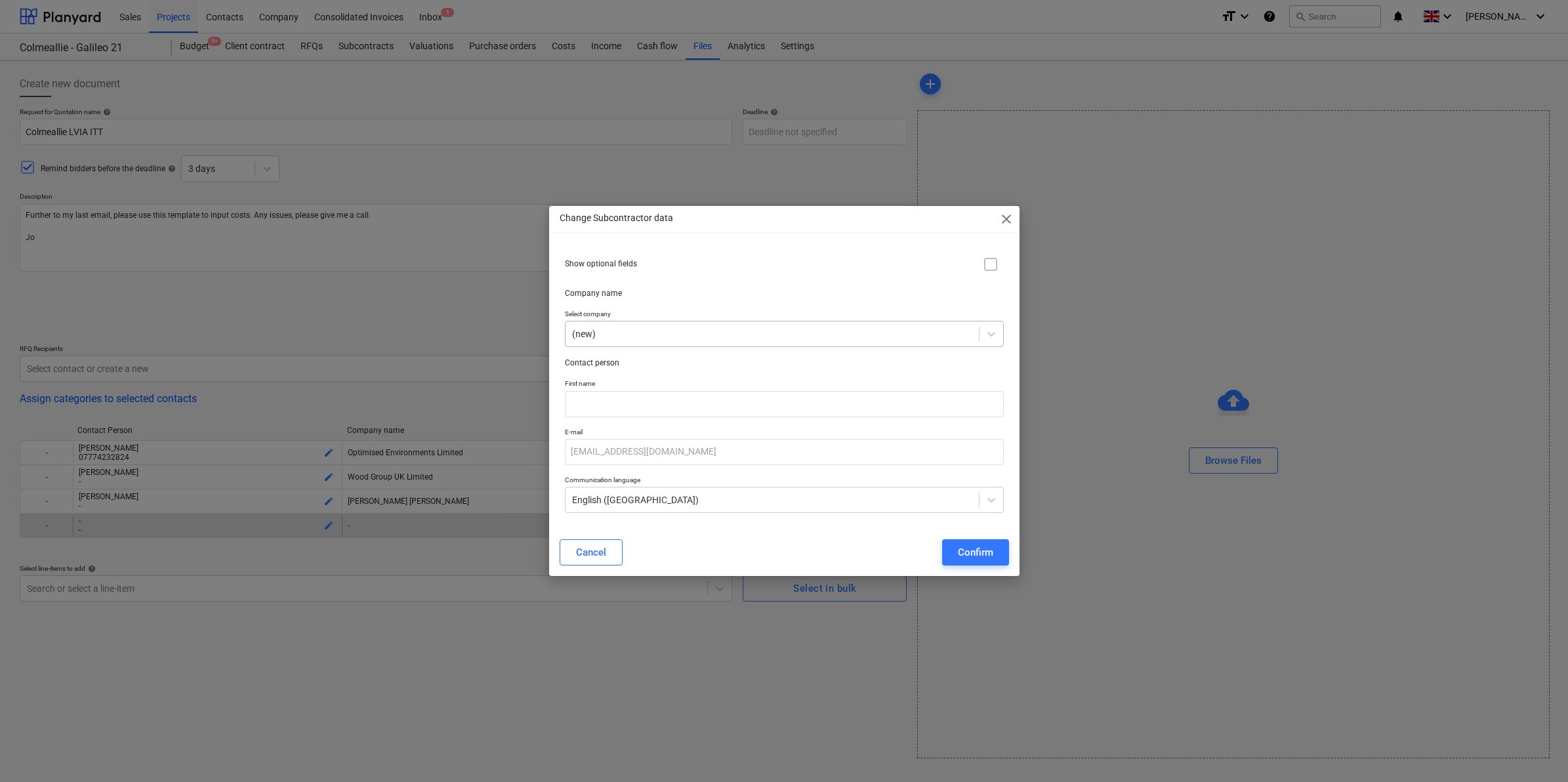
click at [713, 323] on div "(new)" at bounding box center [784, 334] width 439 height 26
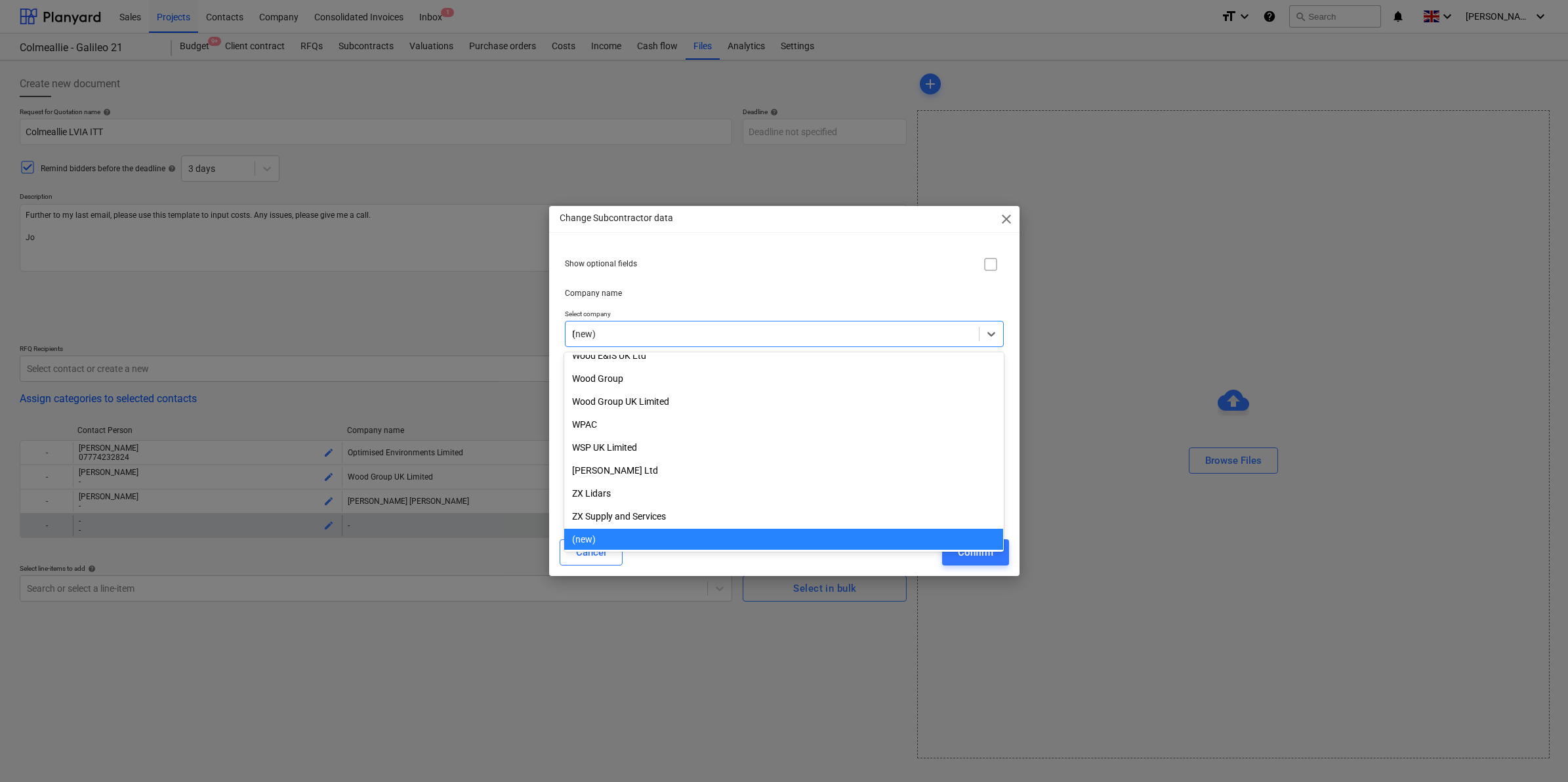
scroll to position [6143, 0]
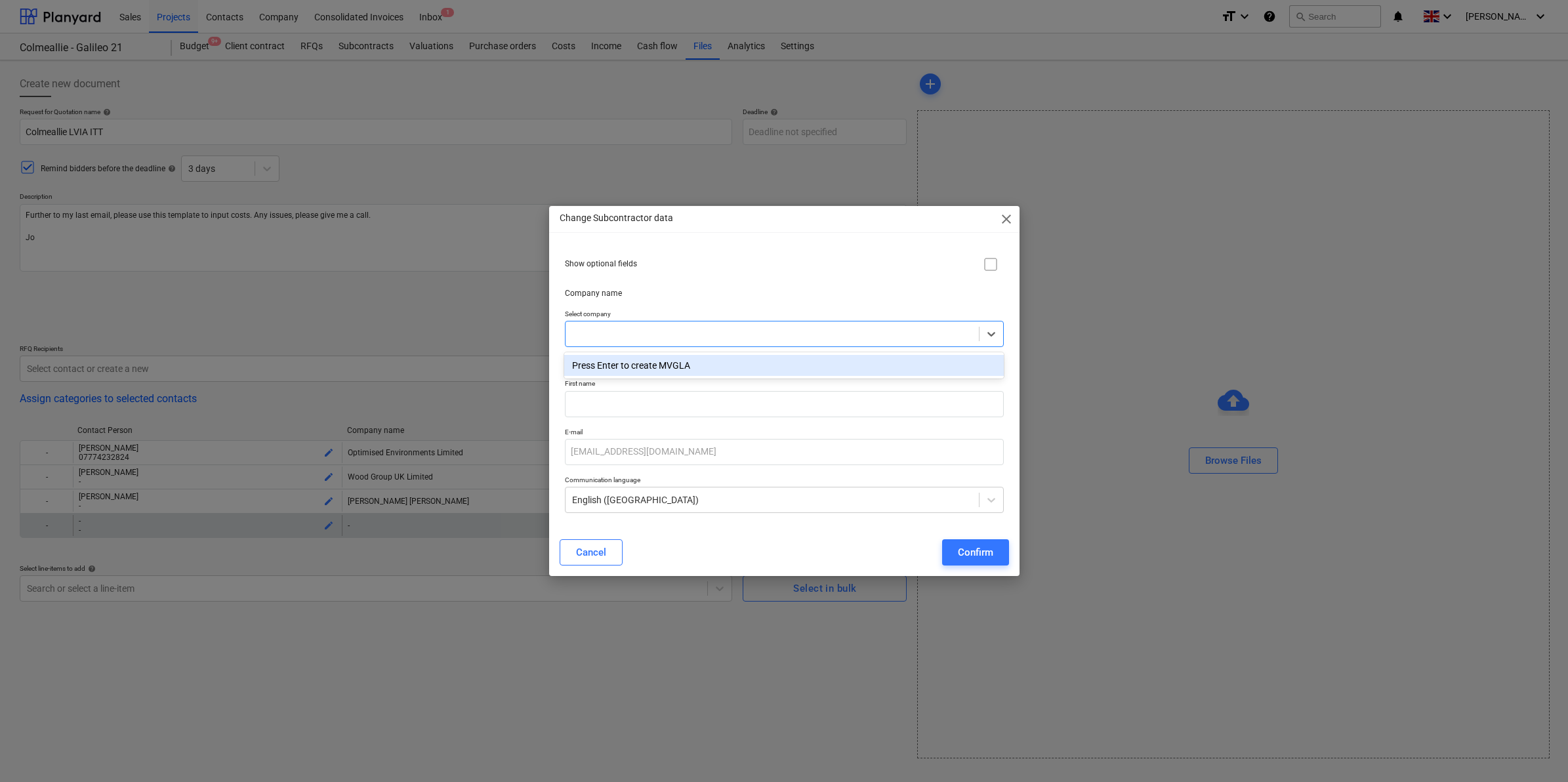
click at [753, 287] on div "Company name" at bounding box center [784, 293] width 449 height 22
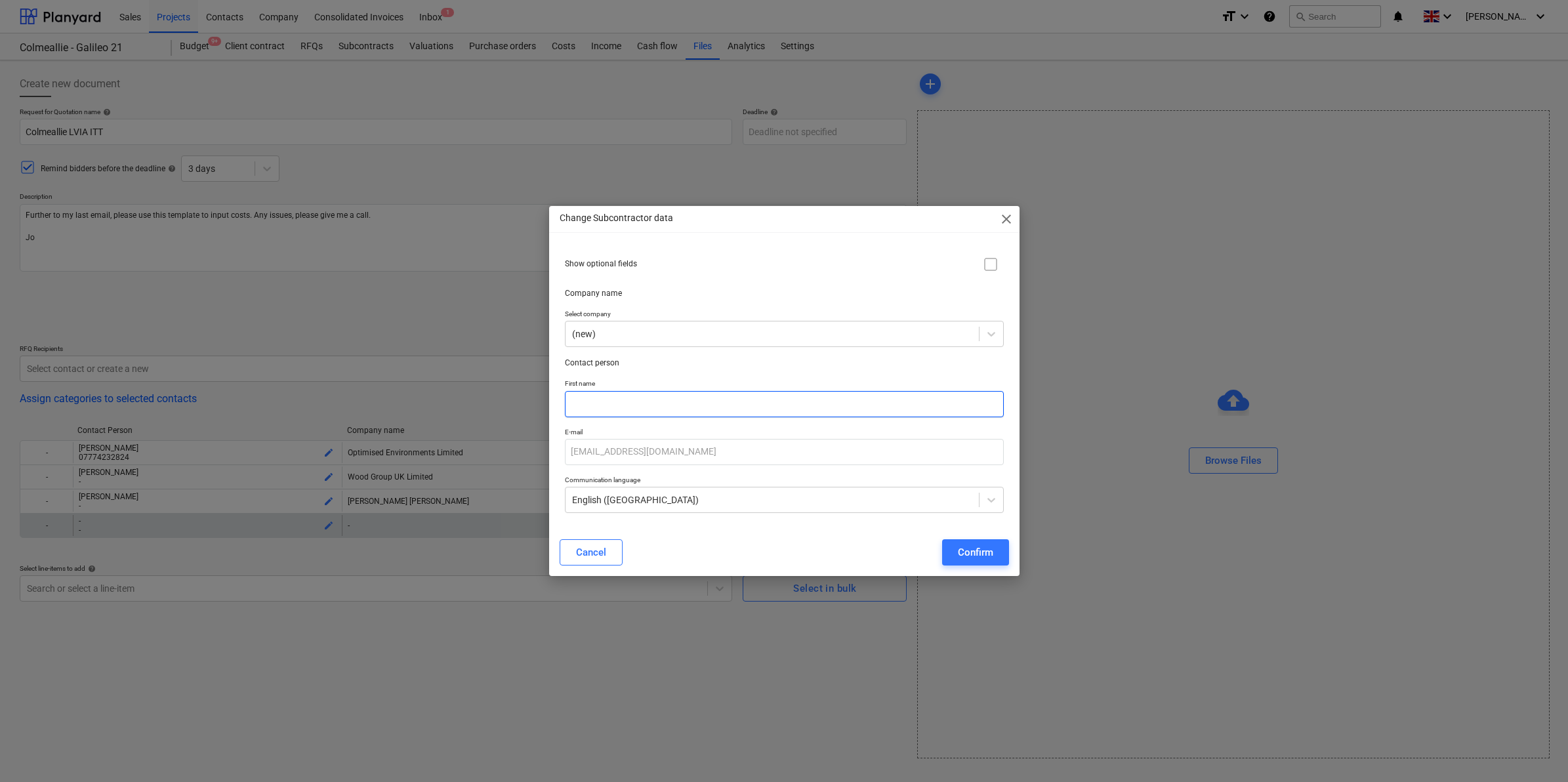
click at [738, 402] on input "text" at bounding box center [784, 404] width 439 height 26
click at [703, 394] on input "Bea" at bounding box center [784, 404] width 439 height 26
click at [808, 367] on p "Contact person" at bounding box center [784, 363] width 439 height 11
click at [971, 544] on div "Confirm" at bounding box center [975, 552] width 35 height 17
click at [682, 328] on div at bounding box center [771, 333] width 400 height 13
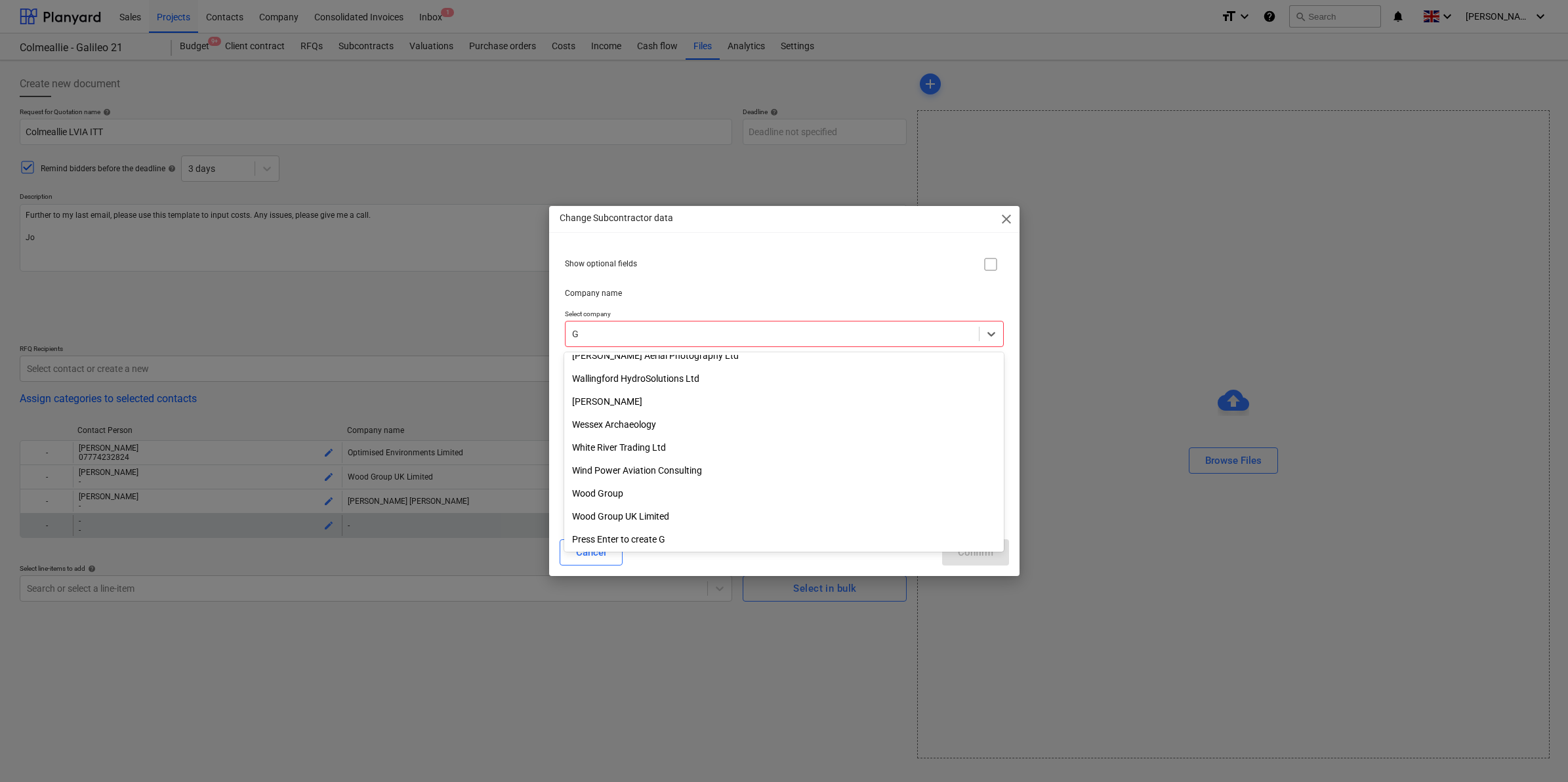
scroll to position [5247, 0]
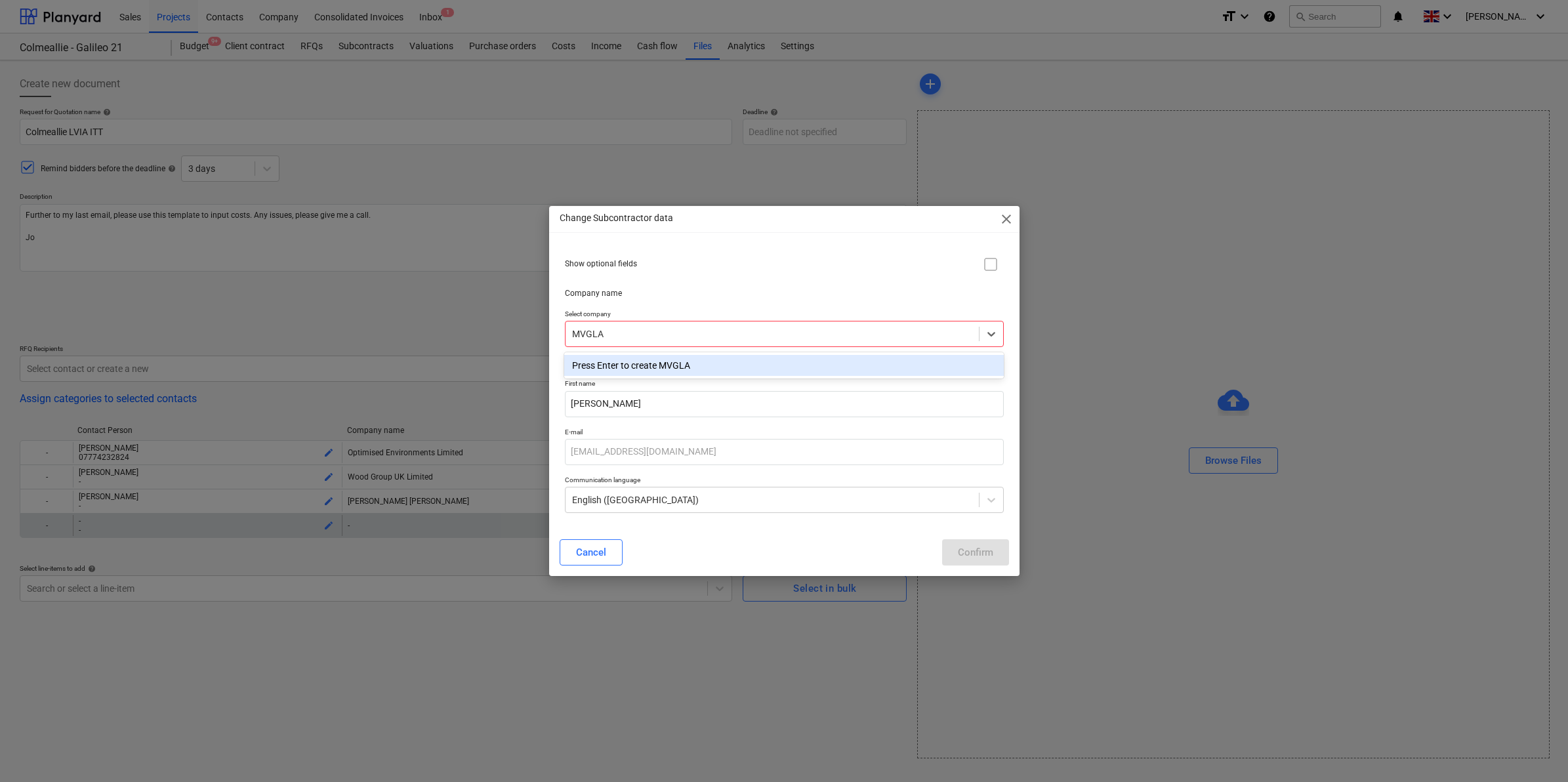
click at [651, 367] on div "Press Enter to create MVGLA" at bounding box center [784, 365] width 439 height 21
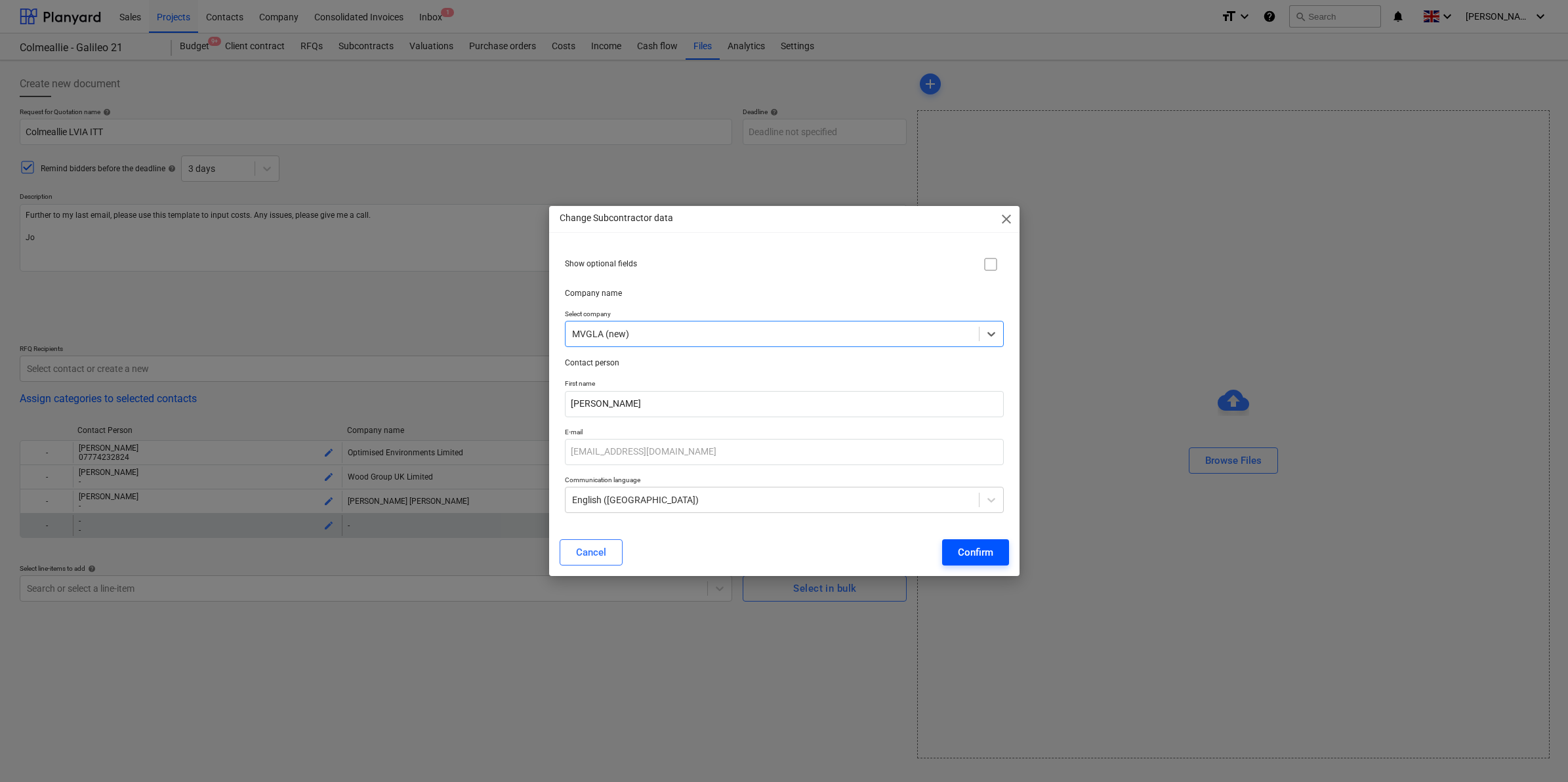
click at [956, 551] on button "Confirm" at bounding box center [975, 552] width 67 height 26
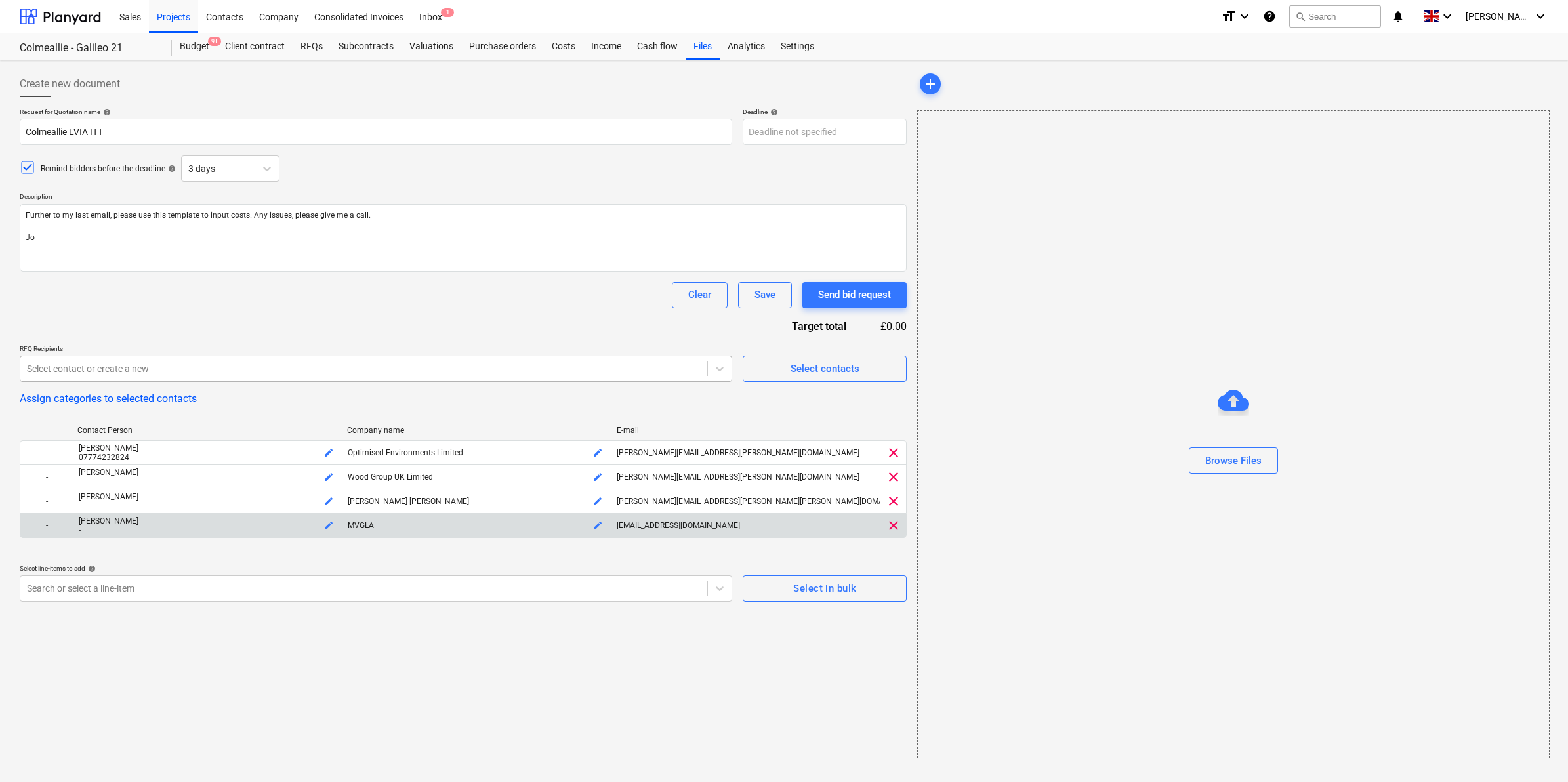
click at [190, 375] on div at bounding box center [364, 369] width 674 height 13
click at [212, 369] on div at bounding box center [364, 369] width 674 height 13
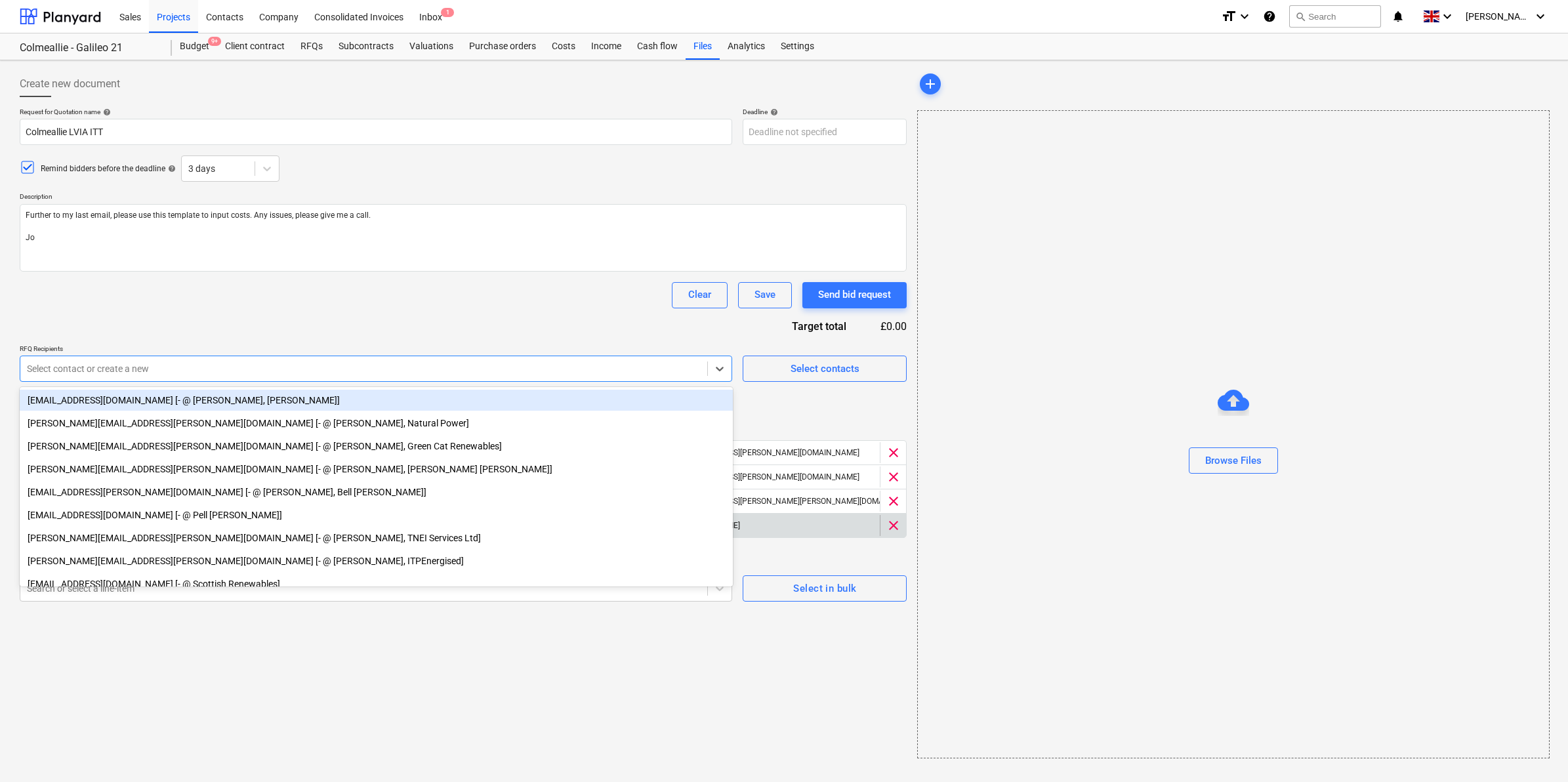
paste input "[PERSON_NAME][EMAIL_ADDRESS][PERSON_NAME][DOMAIN_NAME]"
click at [190, 281] on div "Request for Quotation name help Colmeallie LVIA ITT Deadline help Press the dow…" at bounding box center [463, 367] width 887 height 518
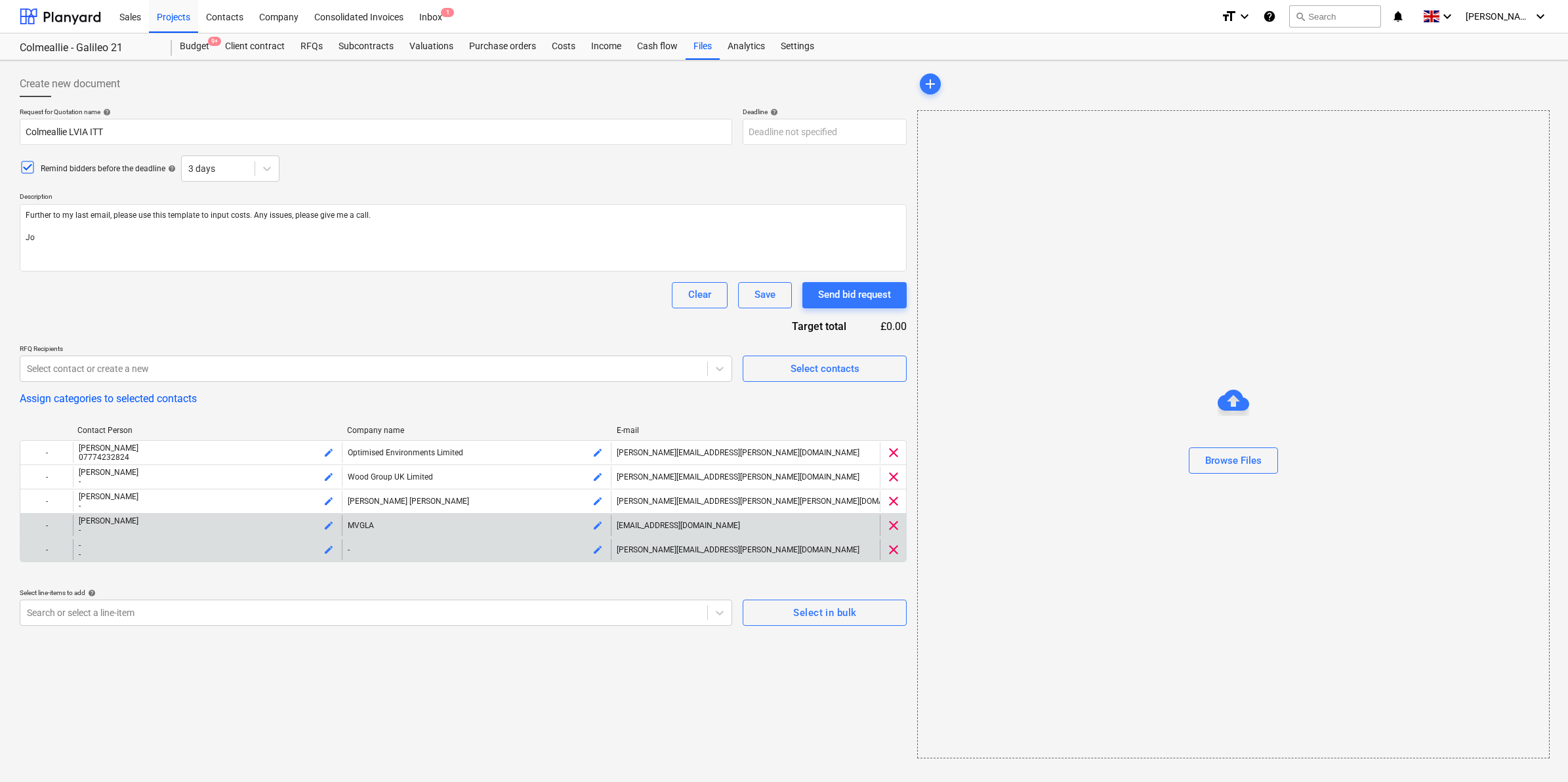
click at [322, 558] on div "edit" at bounding box center [329, 550] width 16 height 18
click at [330, 552] on span "edit" at bounding box center [328, 550] width 10 height 10
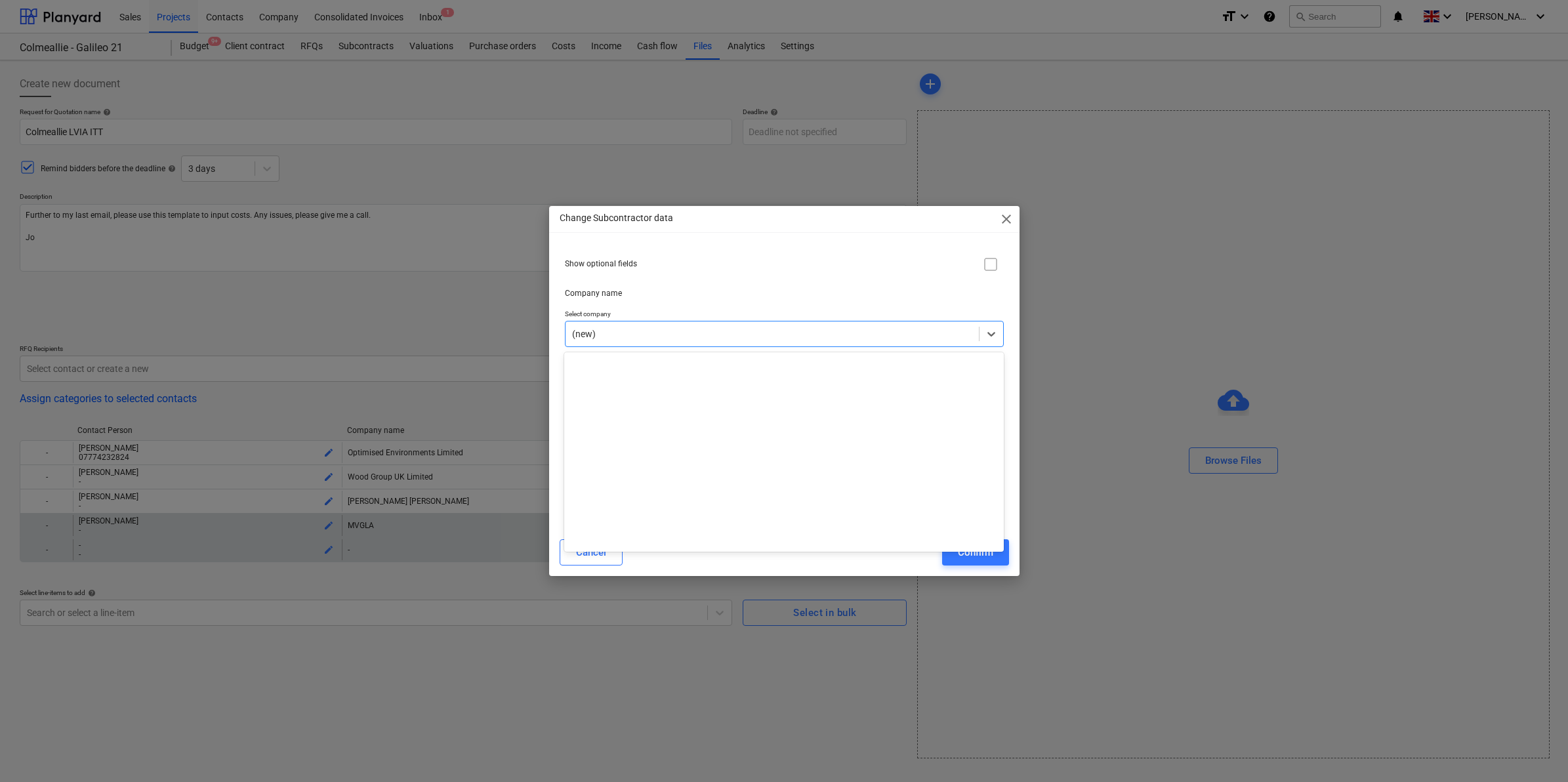
click at [677, 331] on div at bounding box center [771, 333] width 400 height 13
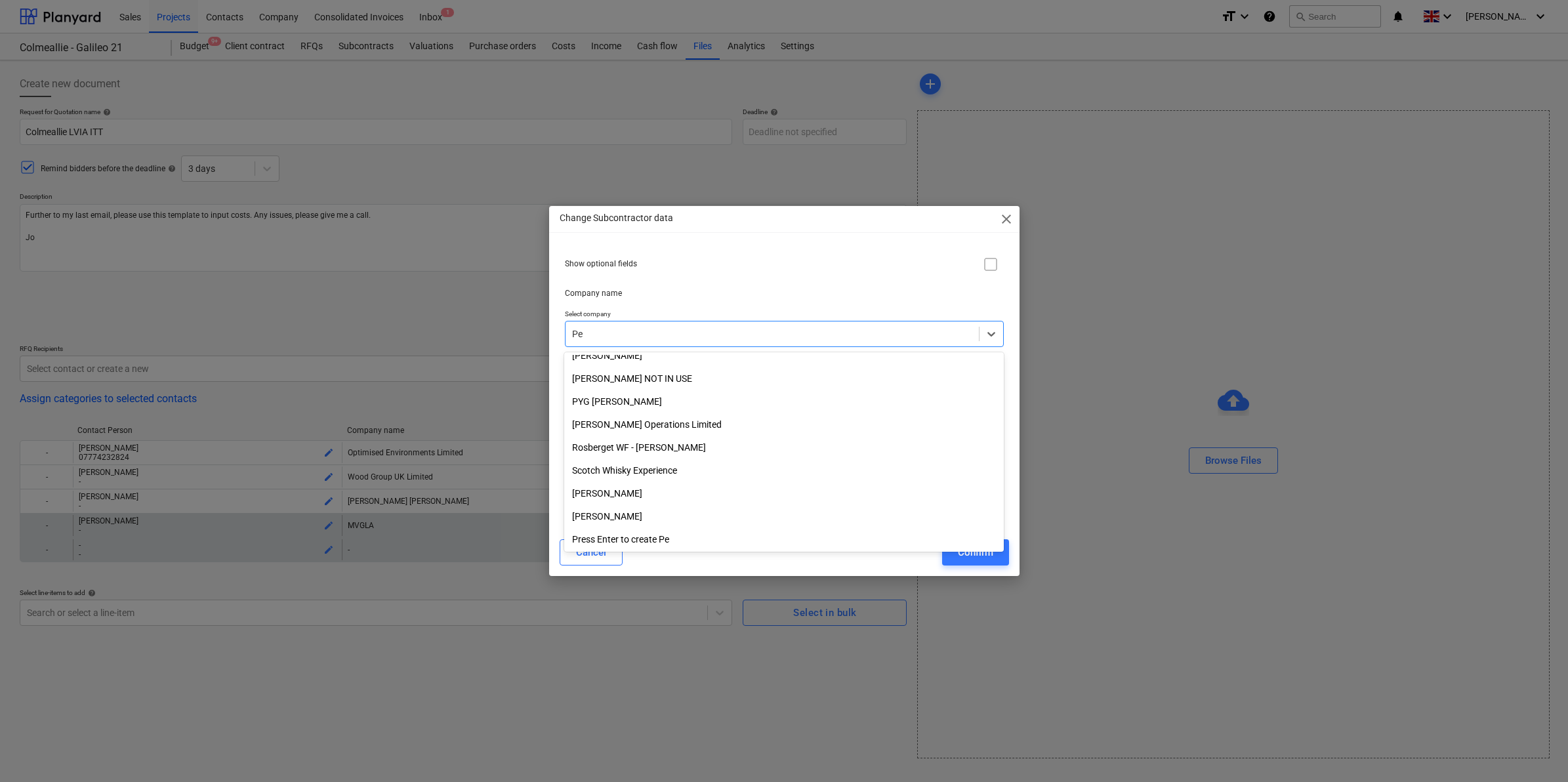
scroll to position [561, 0]
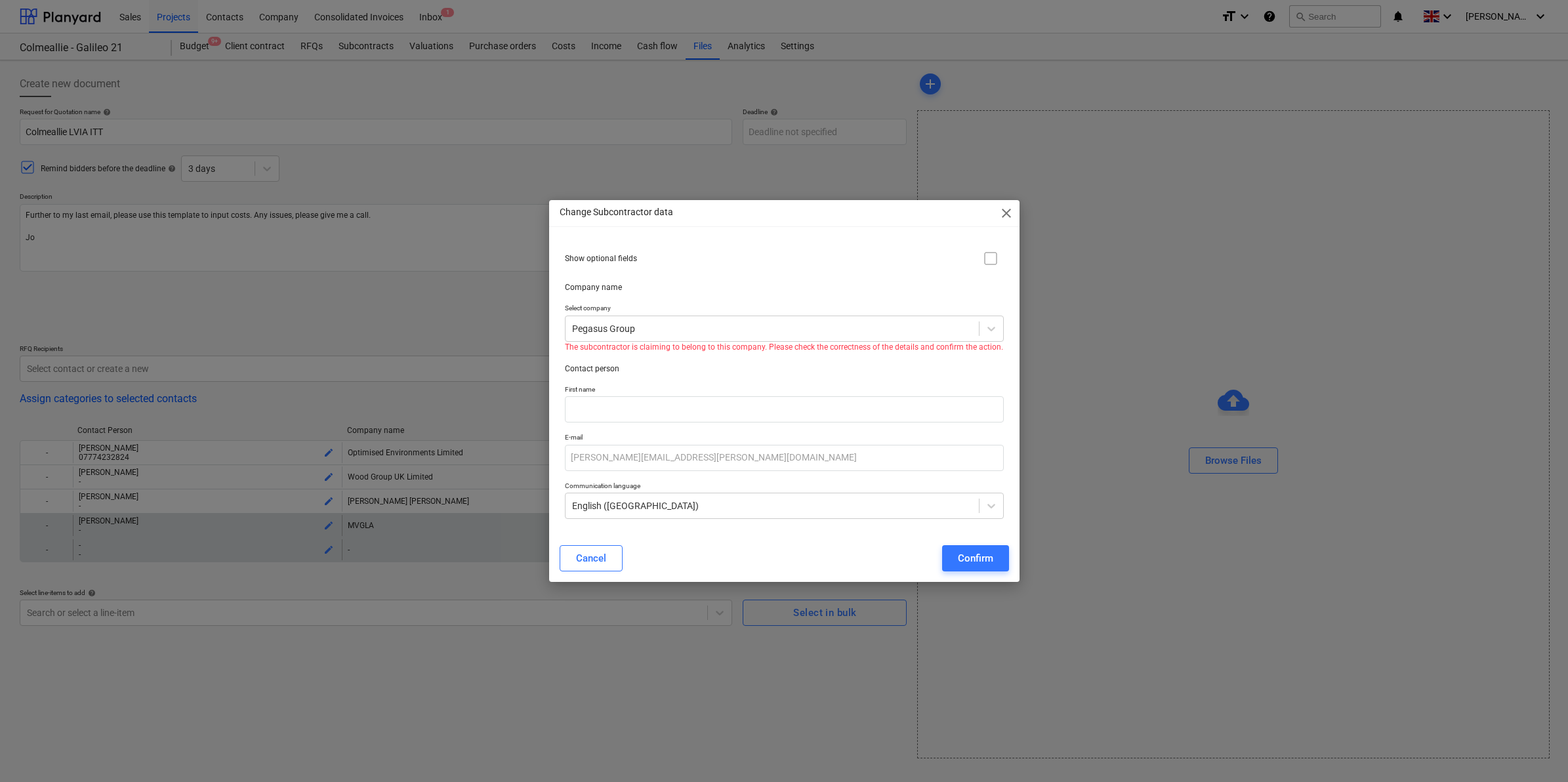
click at [729, 371] on p "Contact person" at bounding box center [784, 369] width 439 height 11
click at [677, 333] on div at bounding box center [771, 329] width 400 height 13
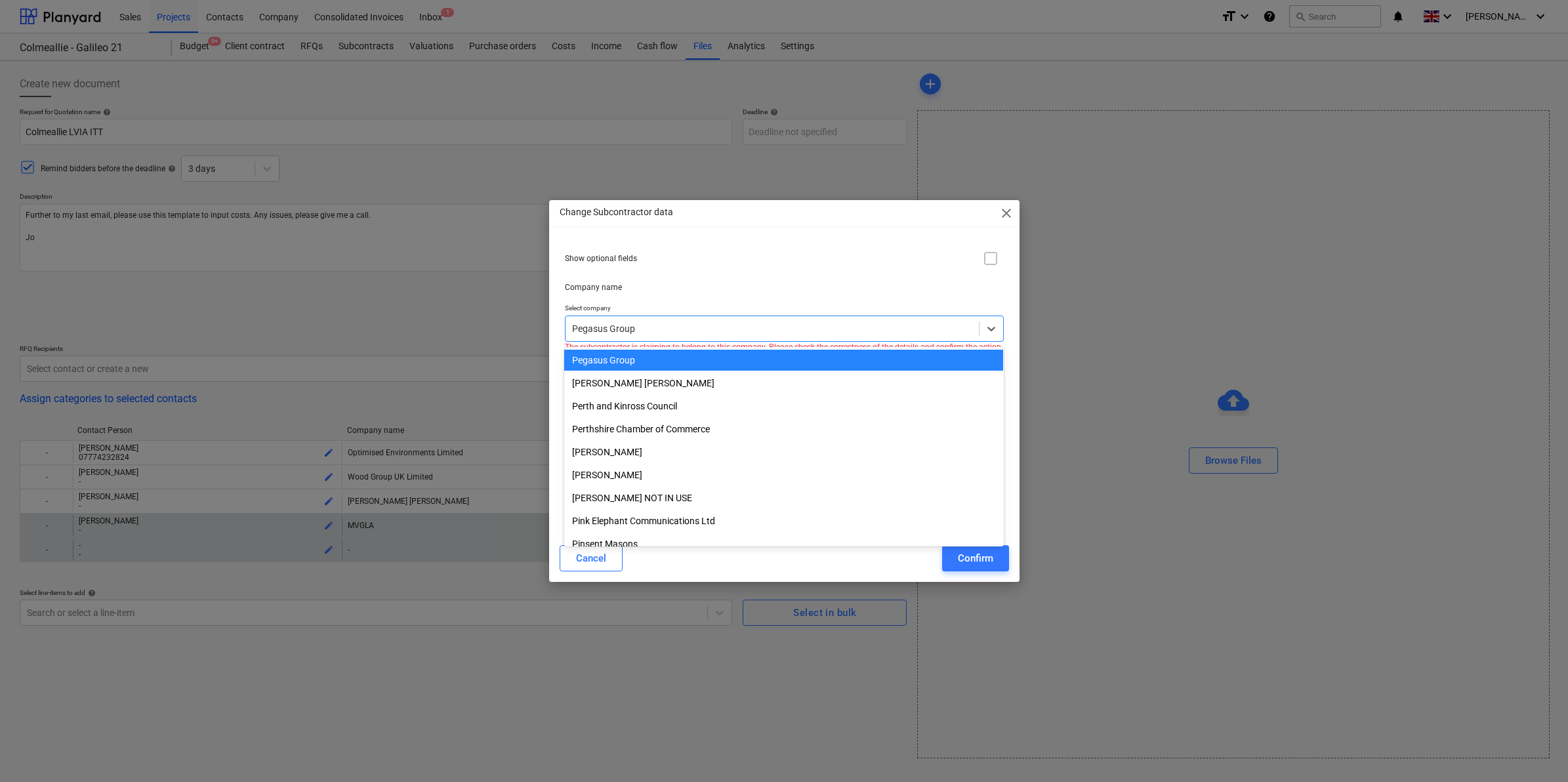
click at [677, 333] on div at bounding box center [771, 329] width 400 height 13
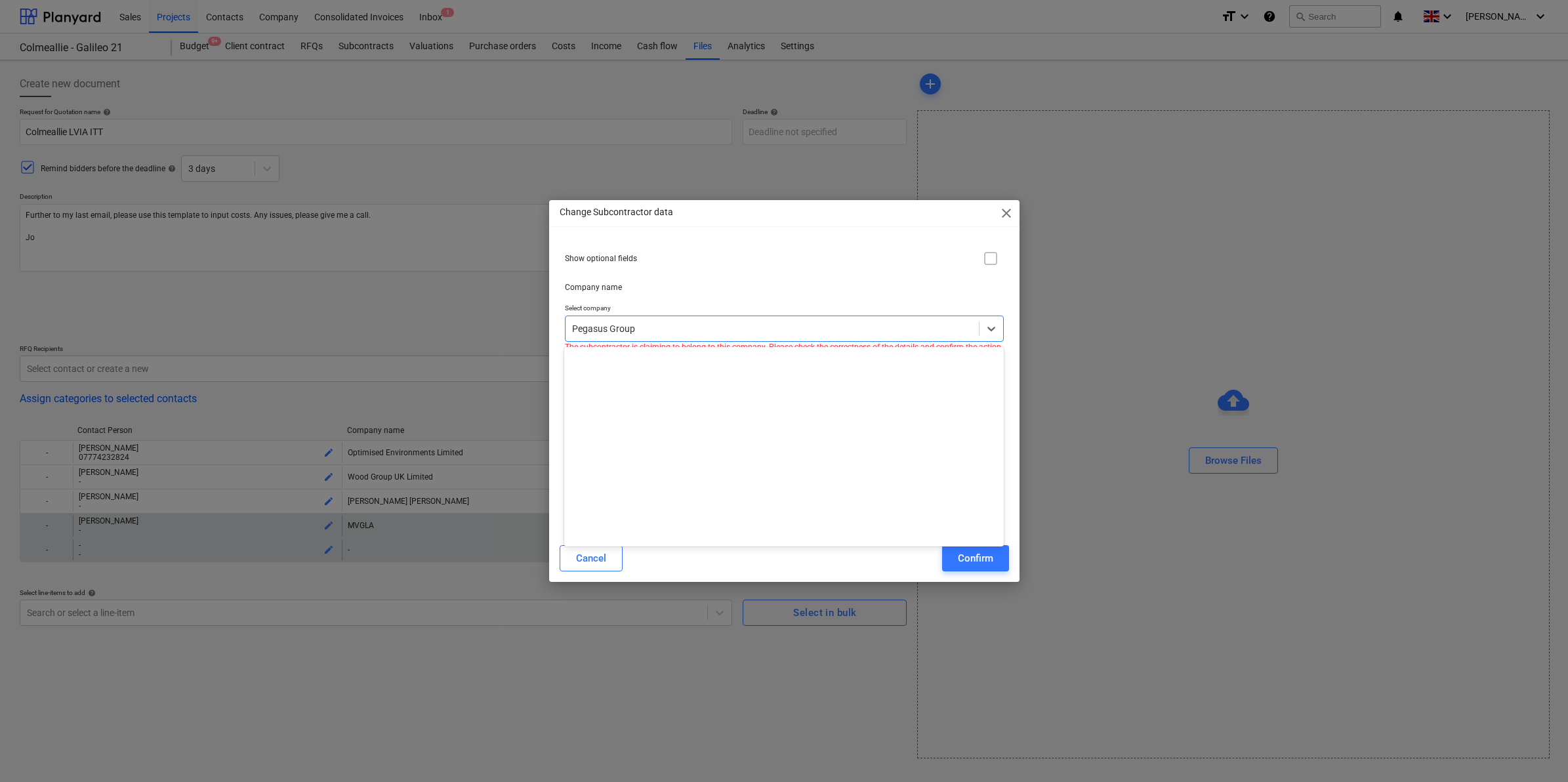
click at [676, 325] on div at bounding box center [771, 329] width 400 height 13
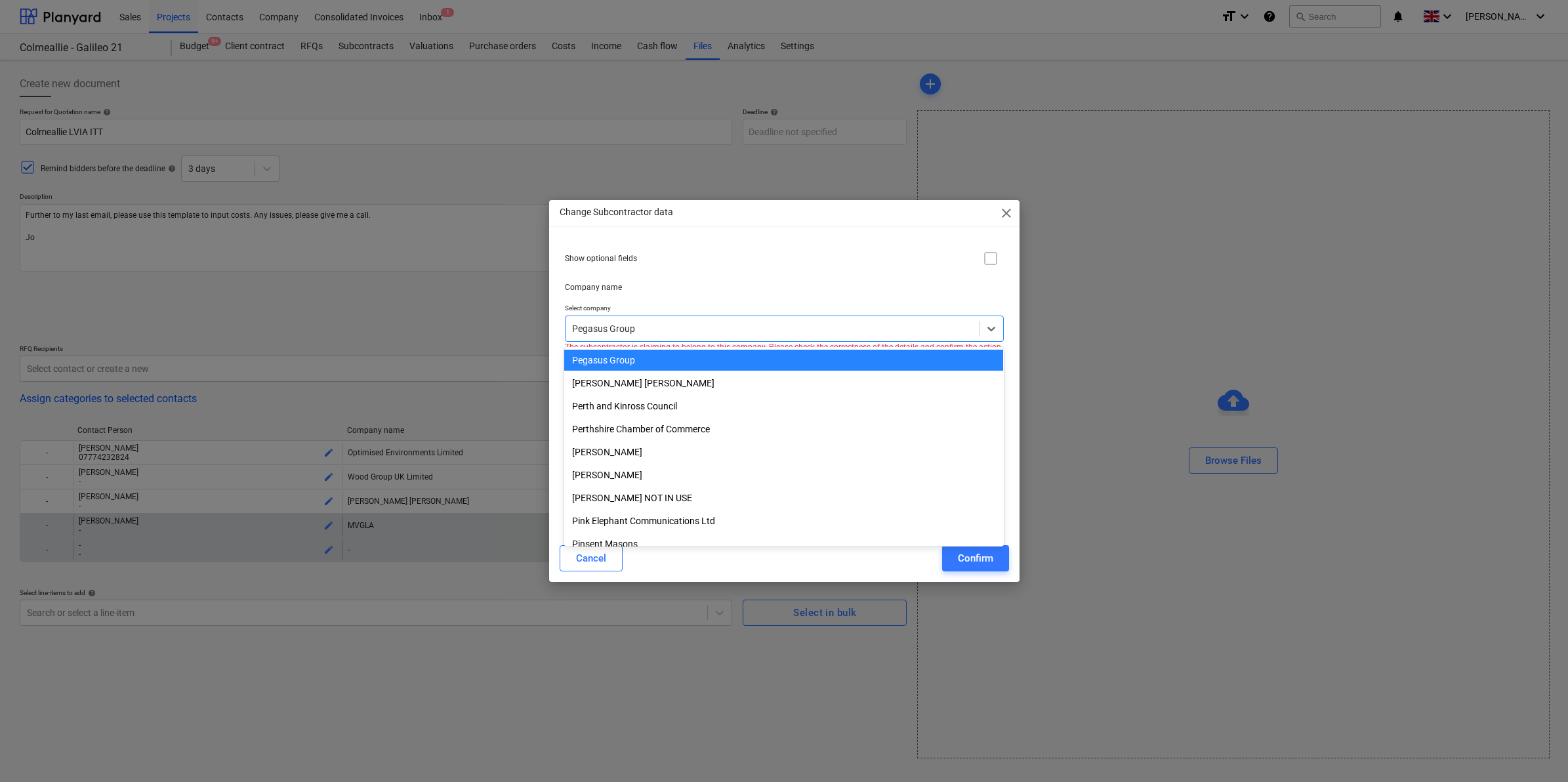
click at [676, 325] on div at bounding box center [771, 329] width 400 height 13
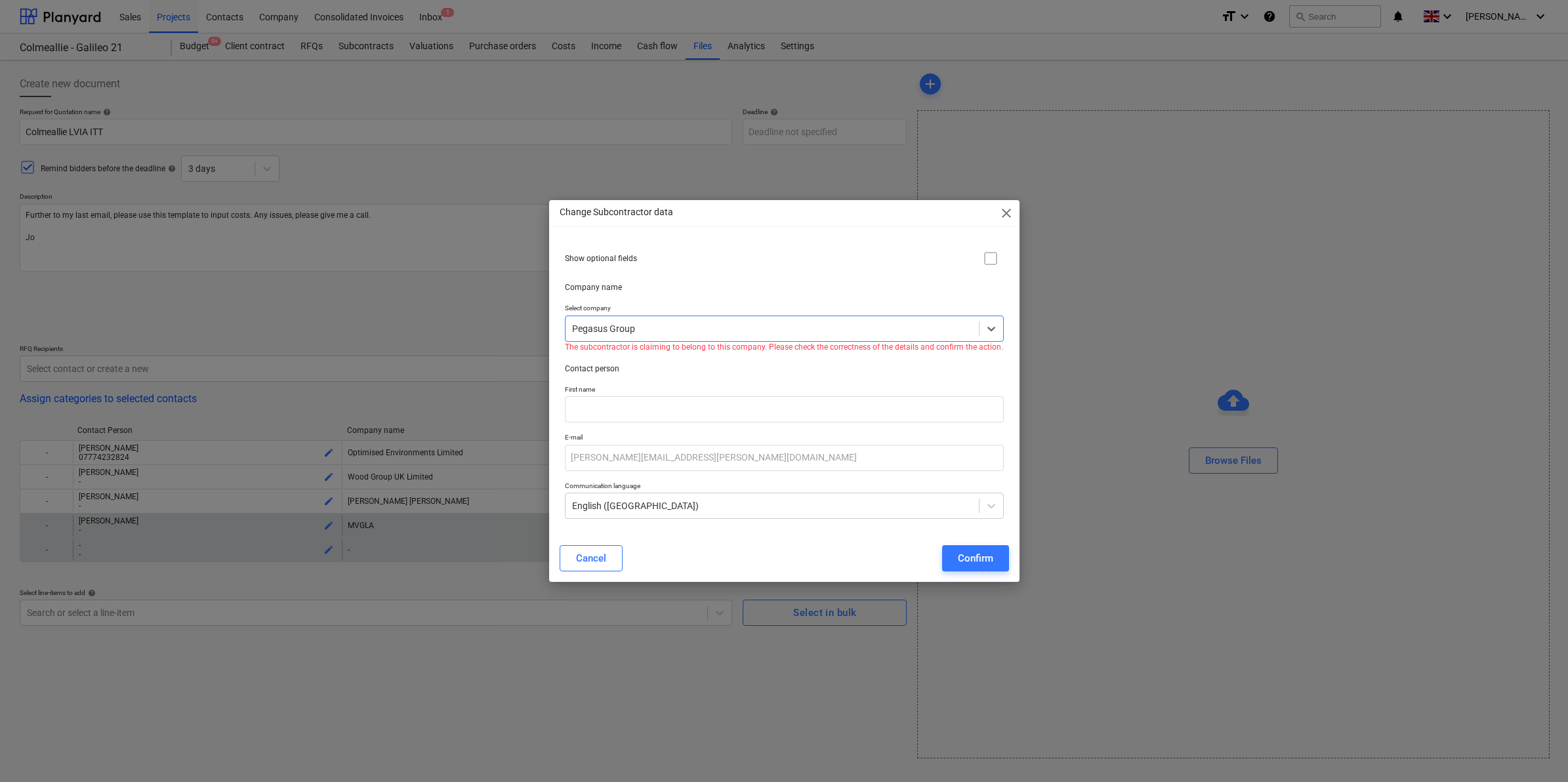
click at [676, 325] on div at bounding box center [771, 329] width 400 height 13
click at [991, 328] on icon at bounding box center [991, 329] width 13 height 13
click at [876, 338] on div "Pegasus Group" at bounding box center [772, 329] width 413 height 18
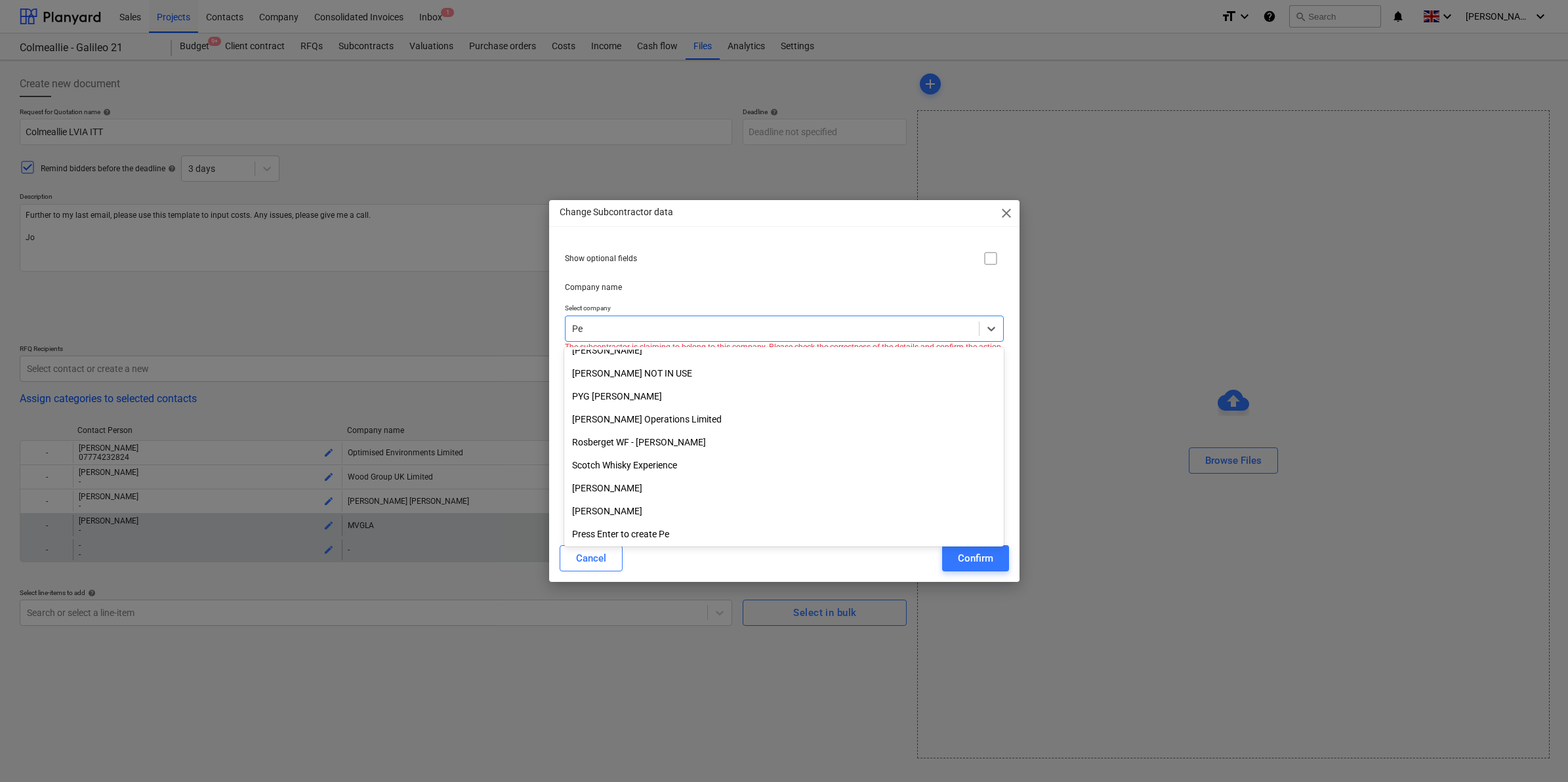
scroll to position [561, 0]
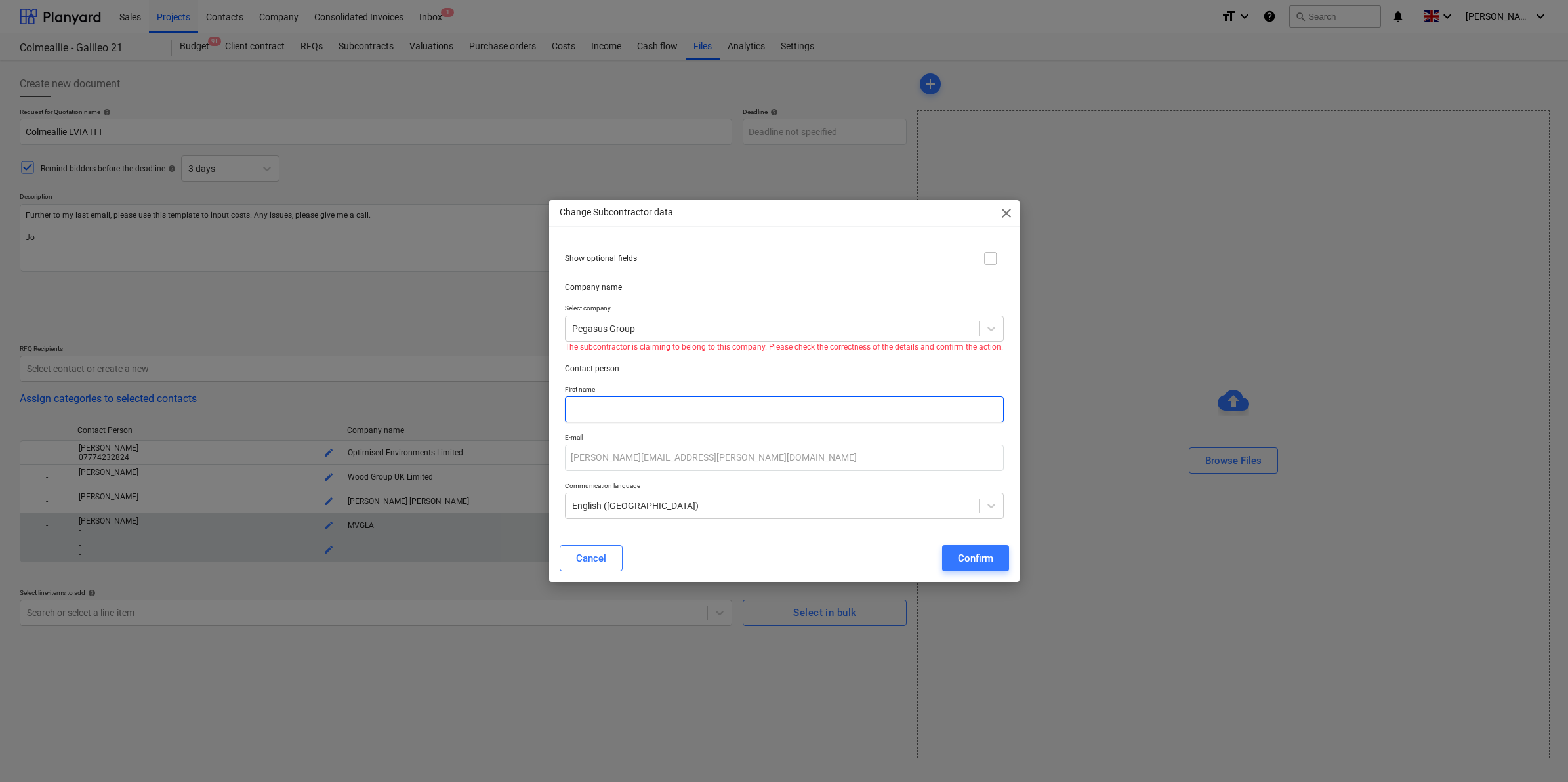
click at [735, 402] on input "text" at bounding box center [784, 409] width 439 height 26
click at [696, 403] on input "[PERSON_NAME]" at bounding box center [784, 409] width 439 height 26
click at [989, 556] on div "Confirm" at bounding box center [975, 558] width 35 height 17
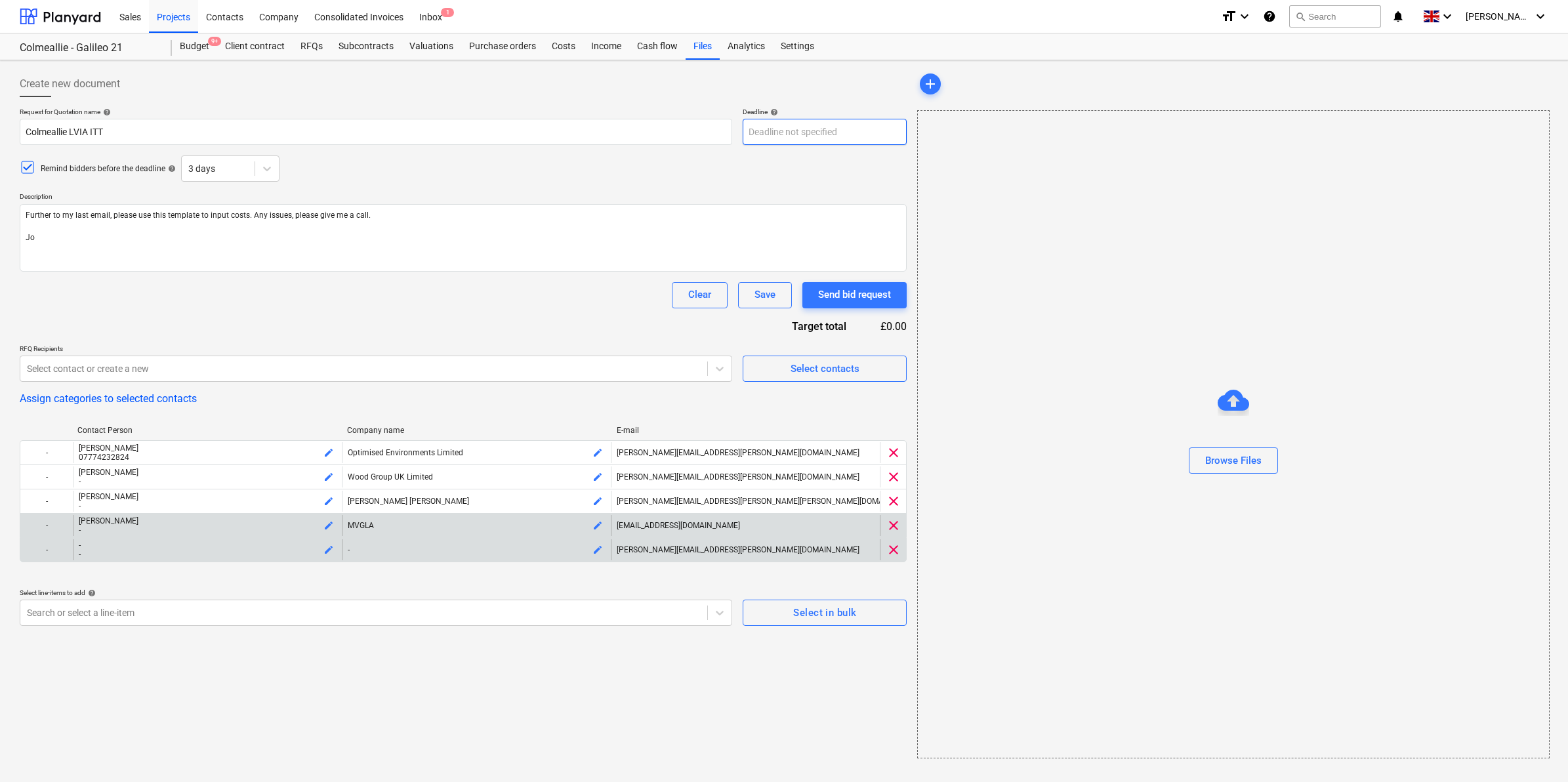
click at [874, 129] on body "Sales Projects Contacts Company Consolidated Invoices Inbox 1 format_size keybo…" at bounding box center [784, 391] width 1568 height 782
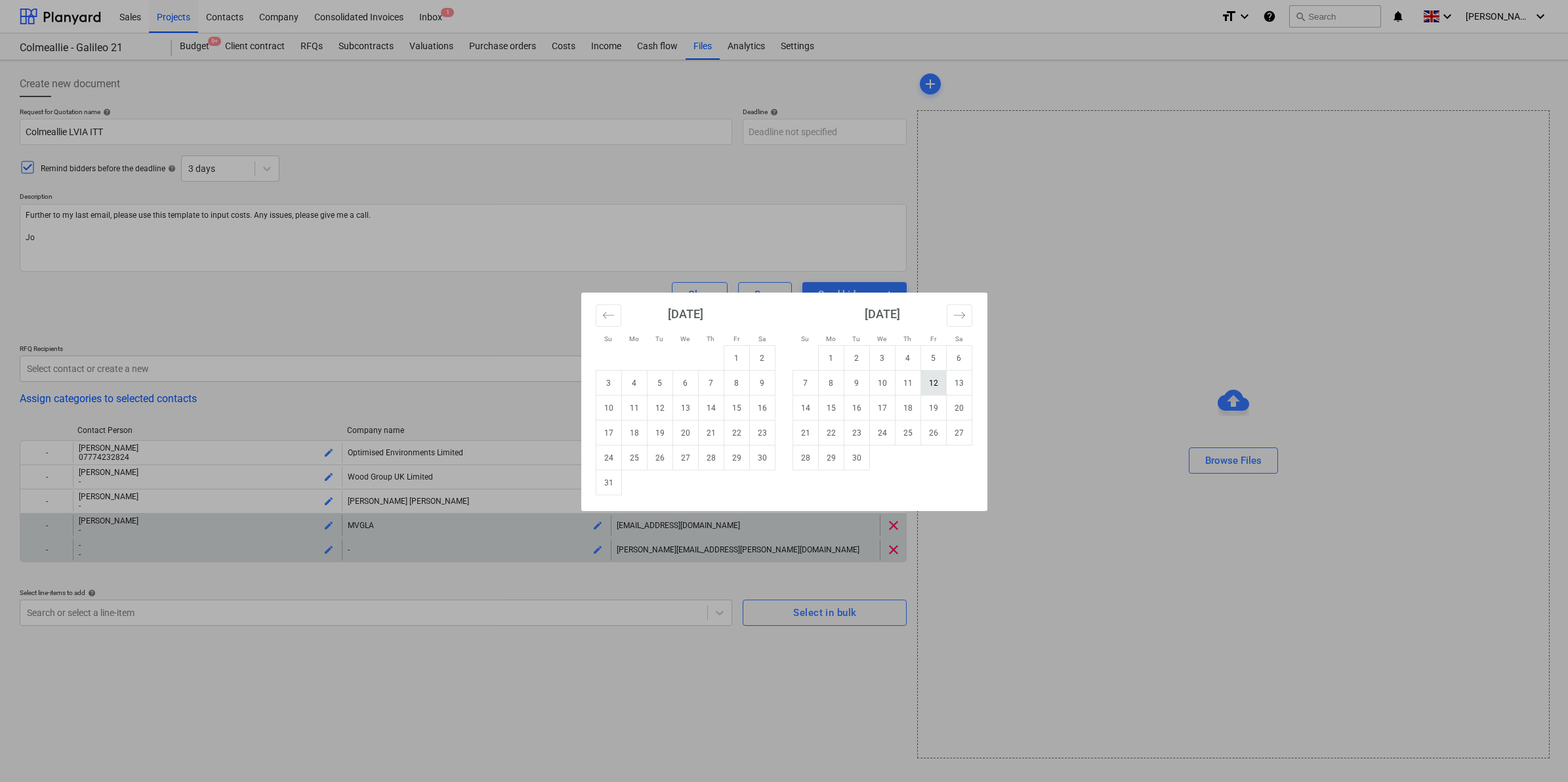
click at [930, 383] on td "12" at bounding box center [933, 383] width 26 height 25
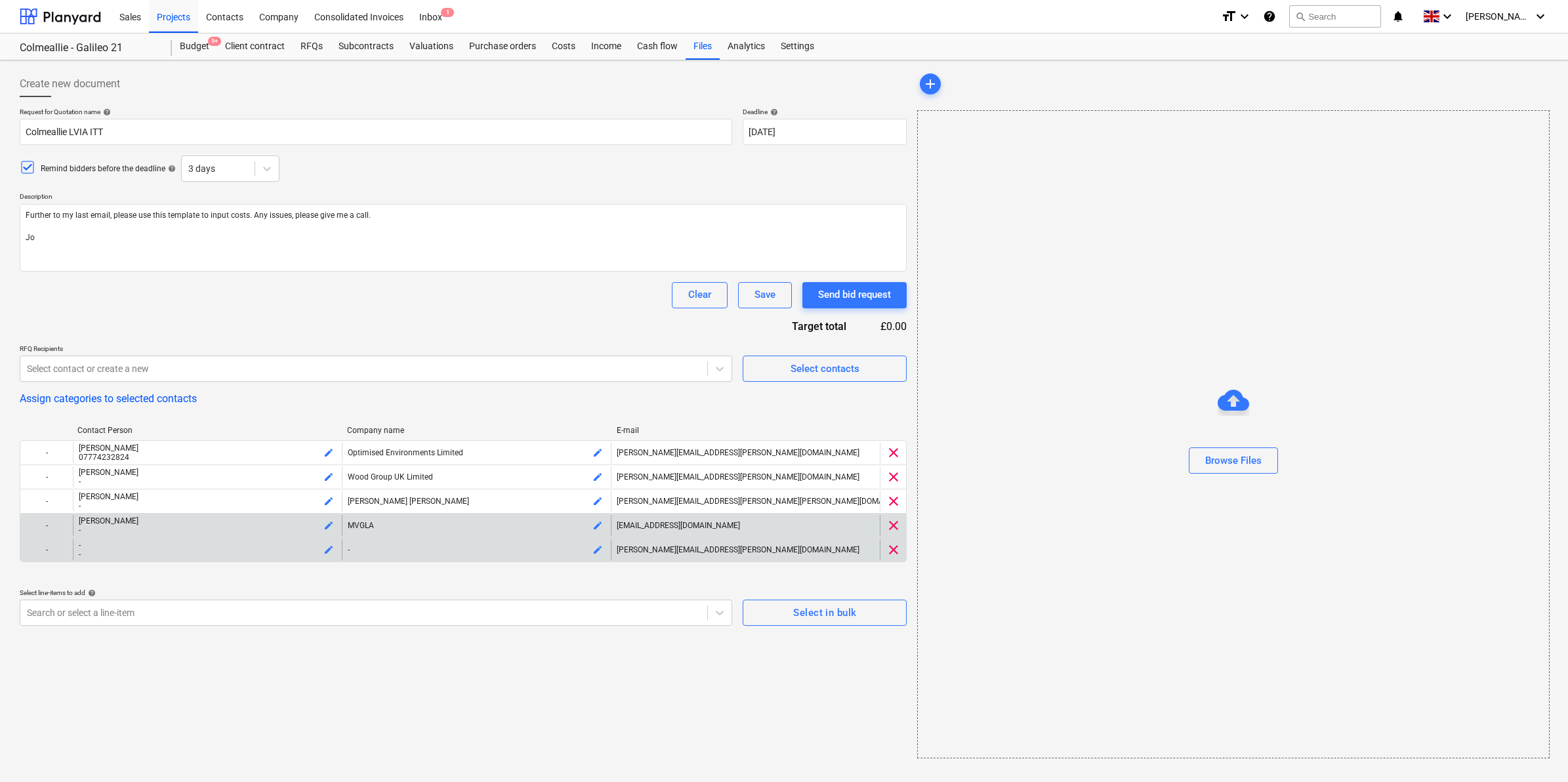
click at [545, 299] on div "Clear Save Send bid request" at bounding box center [463, 295] width 887 height 26
click at [853, 289] on div "Send bid request" at bounding box center [854, 294] width 72 height 17
click at [533, 658] on div "Create new document Request for Quotation name help Colmeallie LVIA ITT Deadlin…" at bounding box center [463, 415] width 897 height 698
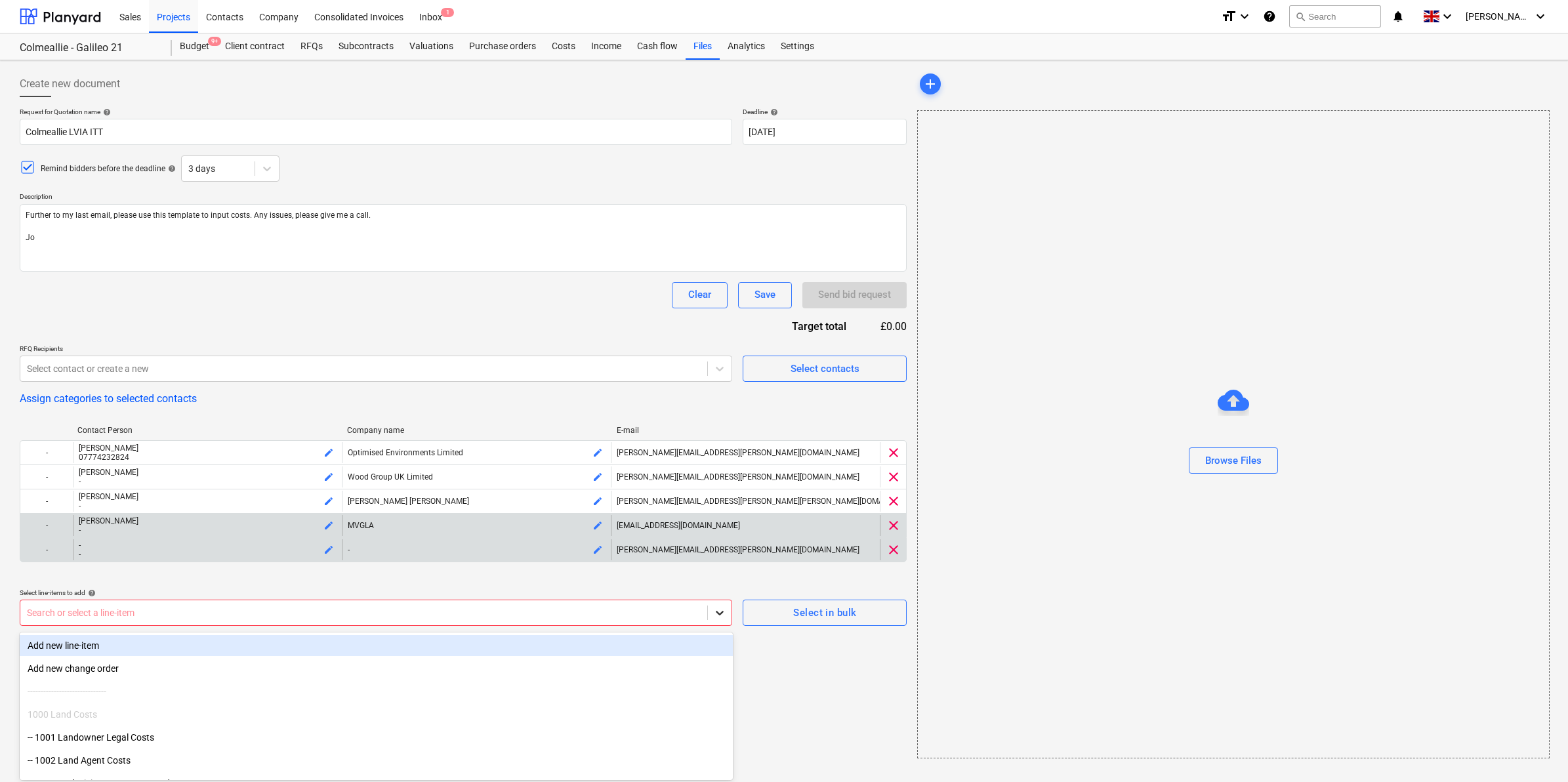
click at [725, 607] on icon at bounding box center [719, 613] width 13 height 13
click at [821, 611] on div "Select in bulk" at bounding box center [824, 613] width 63 height 17
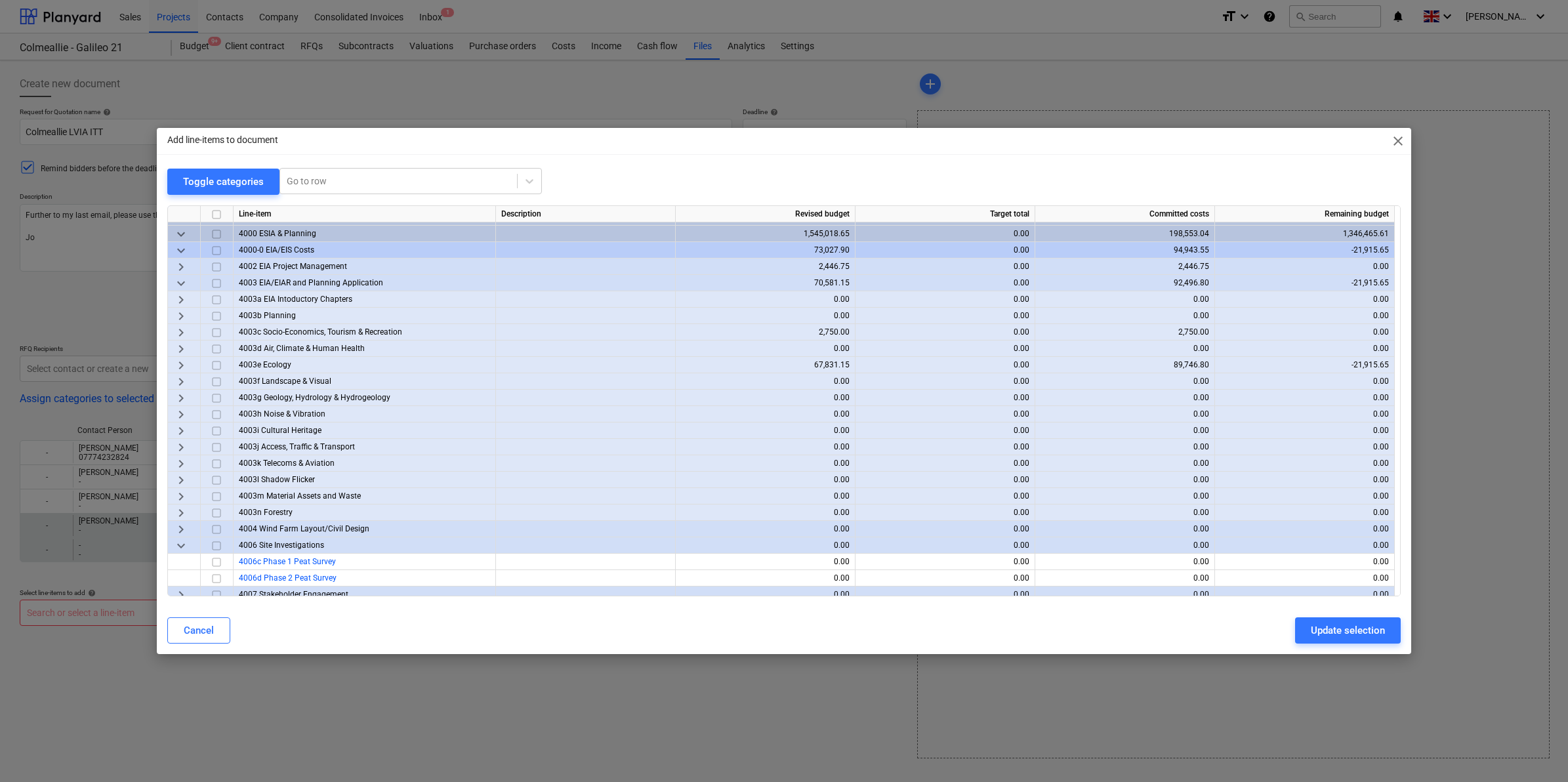
scroll to position [82, 0]
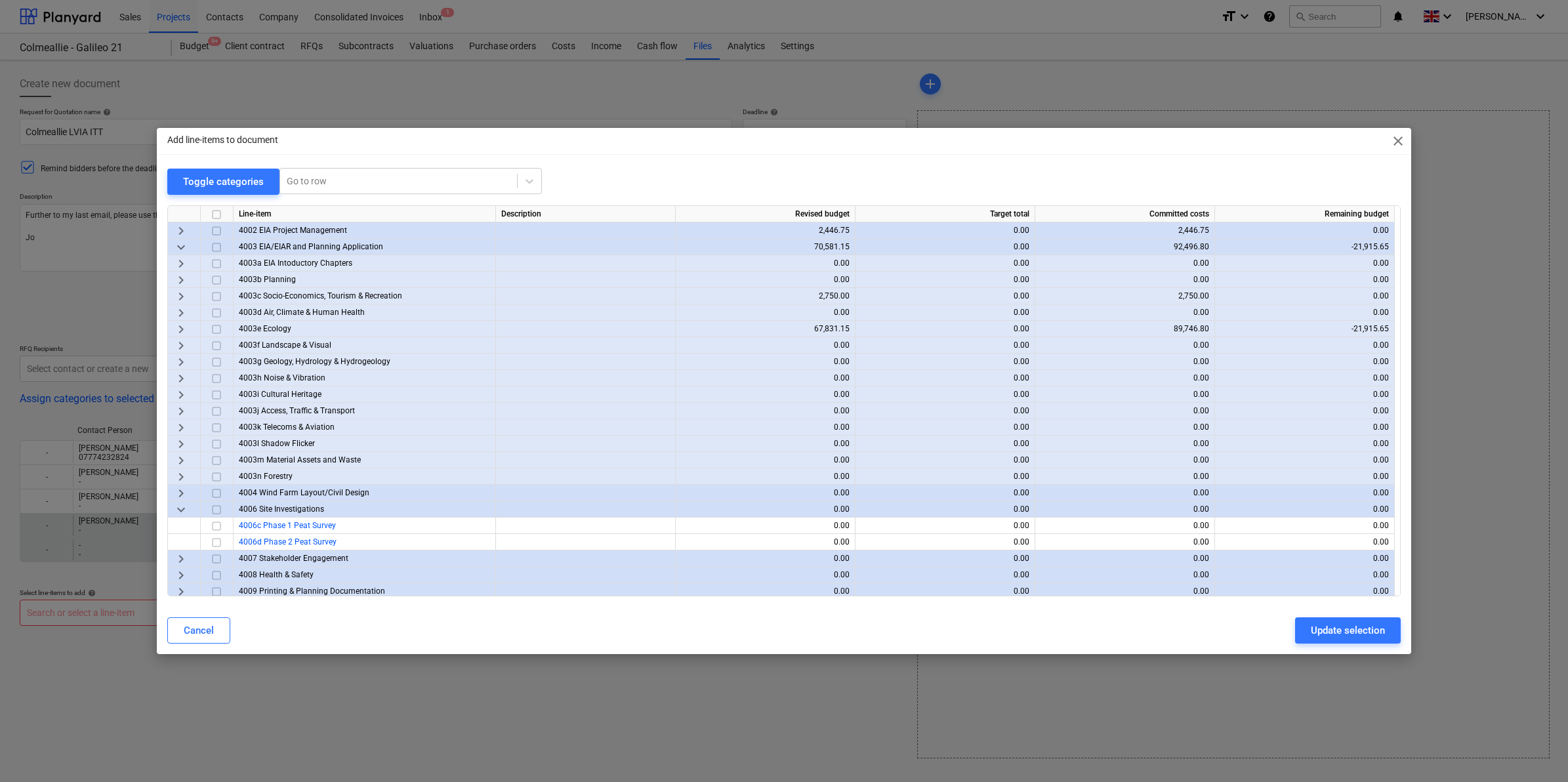
click at [217, 346] on input "checkbox" at bounding box center [216, 346] width 16 height 16
click at [184, 342] on span "keyboard_arrow_right" at bounding box center [181, 346] width 16 height 16
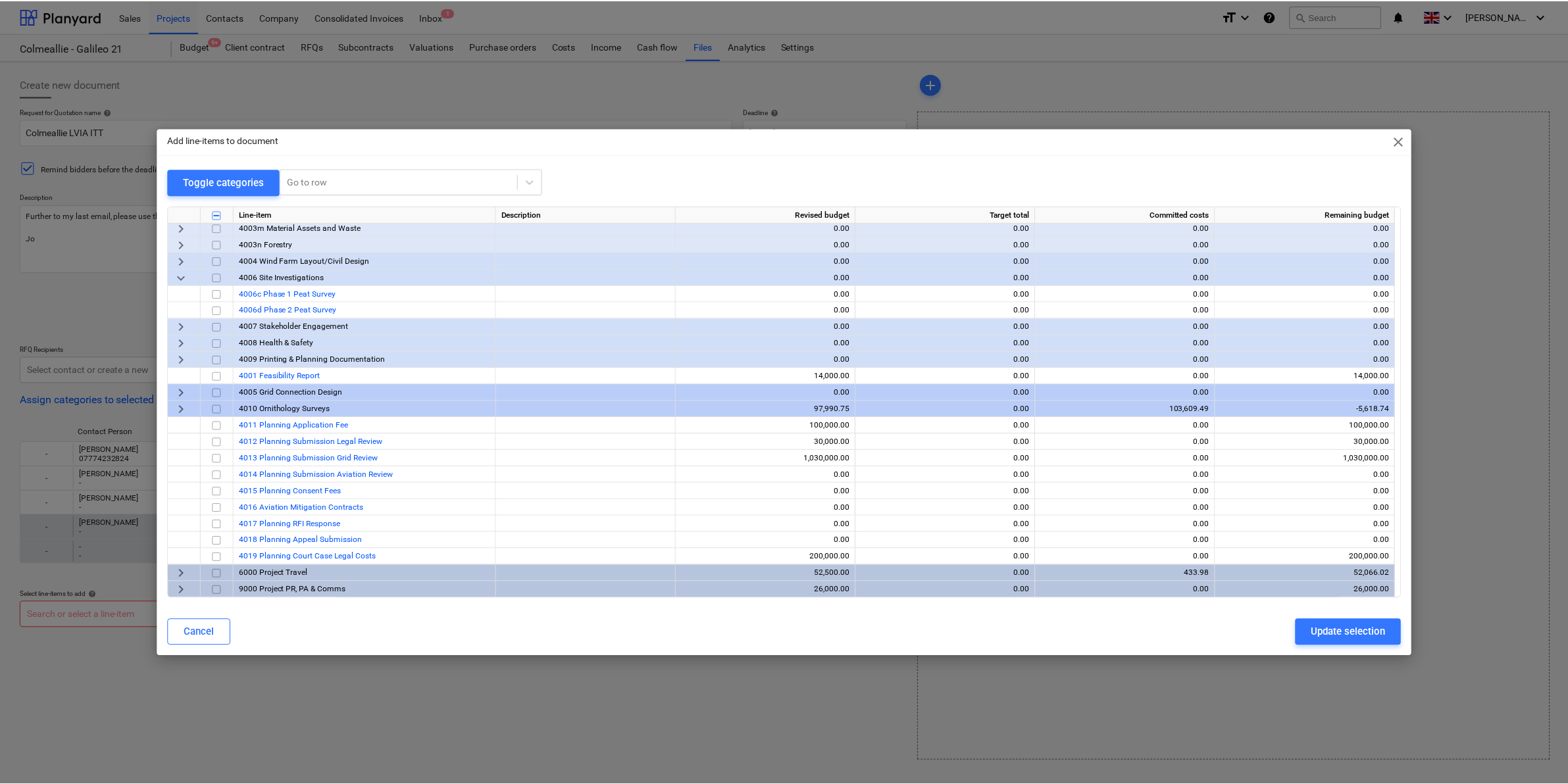
scroll to position [465, 0]
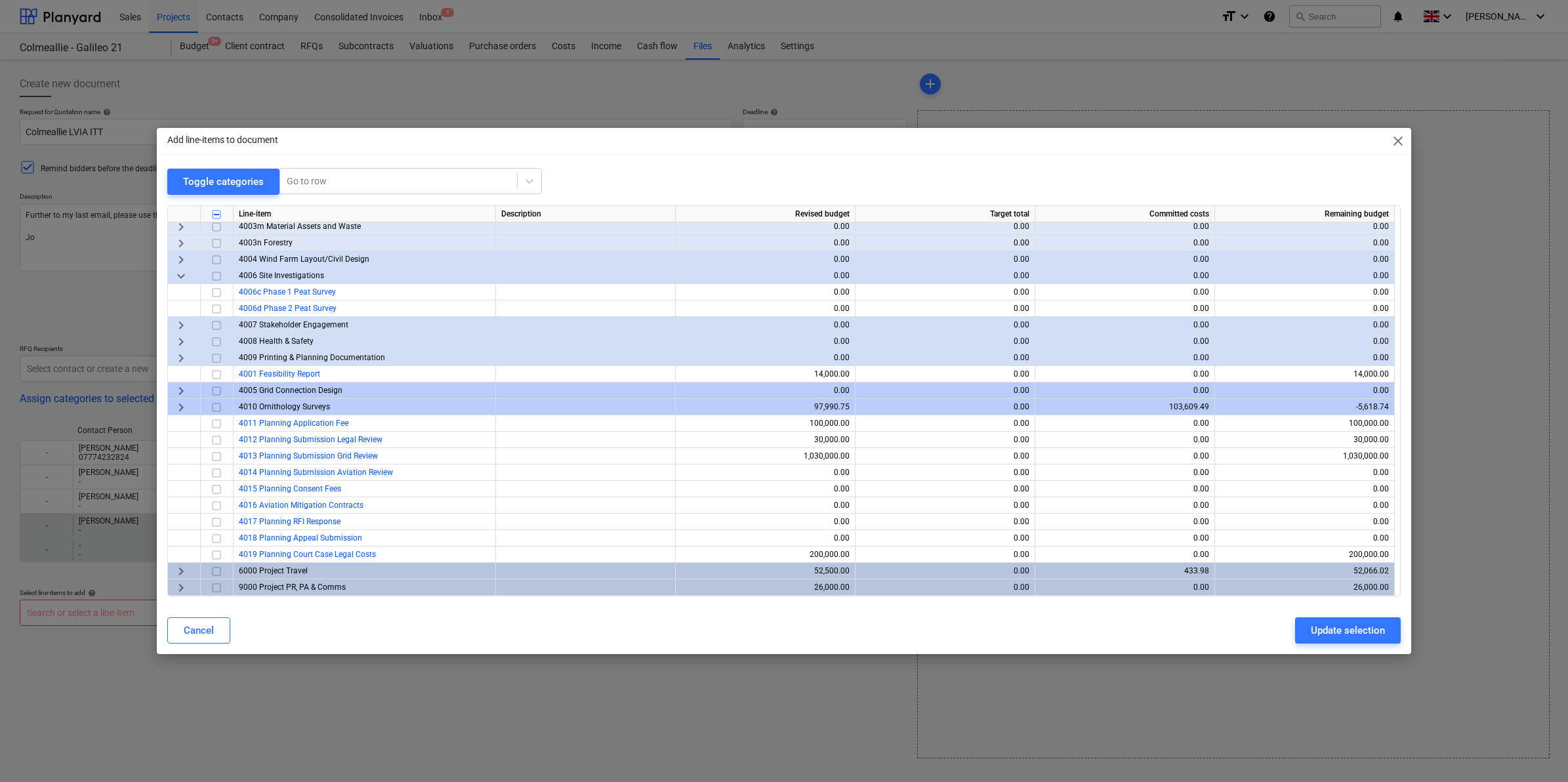
click at [1360, 631] on div "Update selection" at bounding box center [1347, 630] width 74 height 17
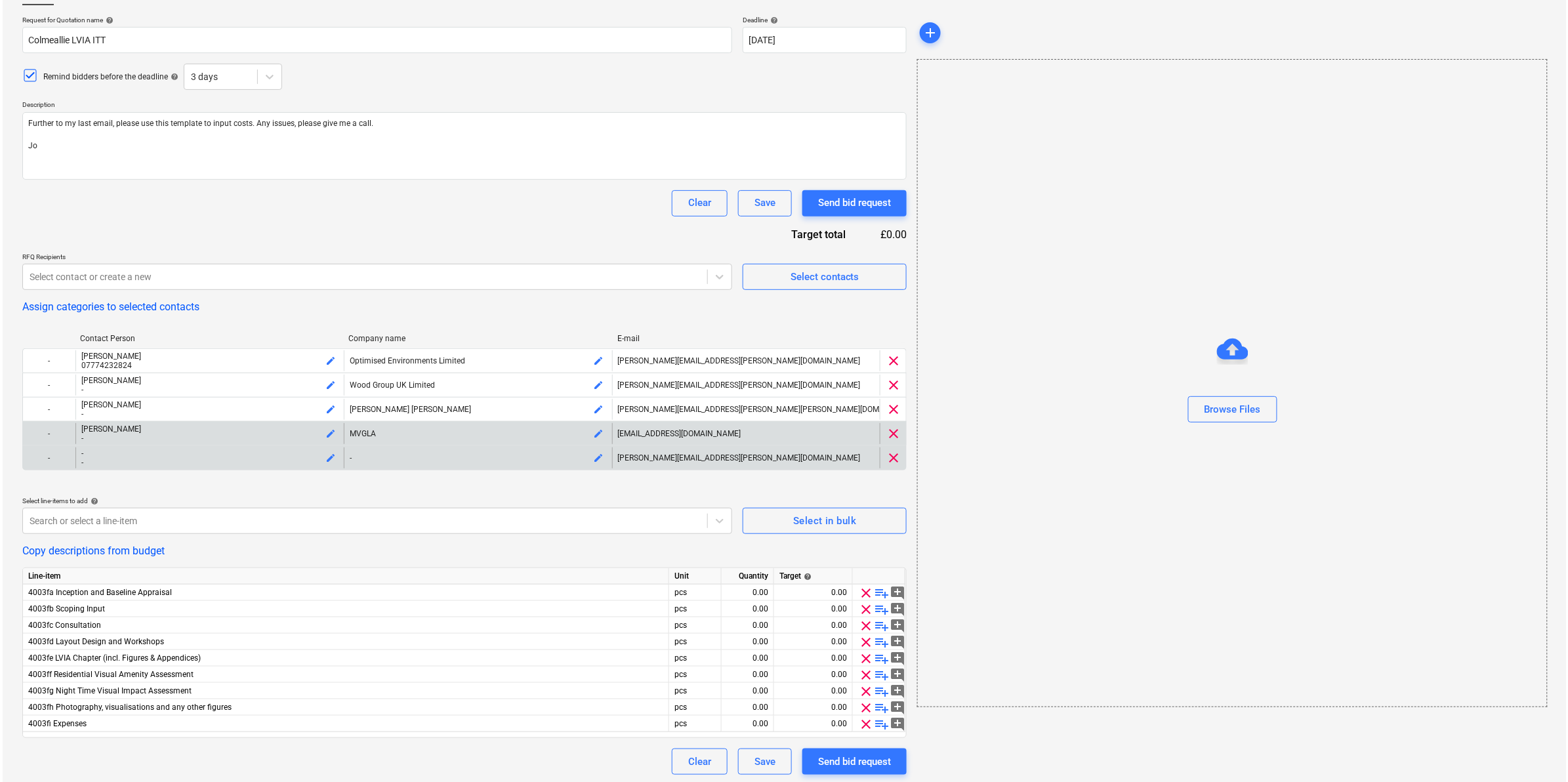
scroll to position [96, 0]
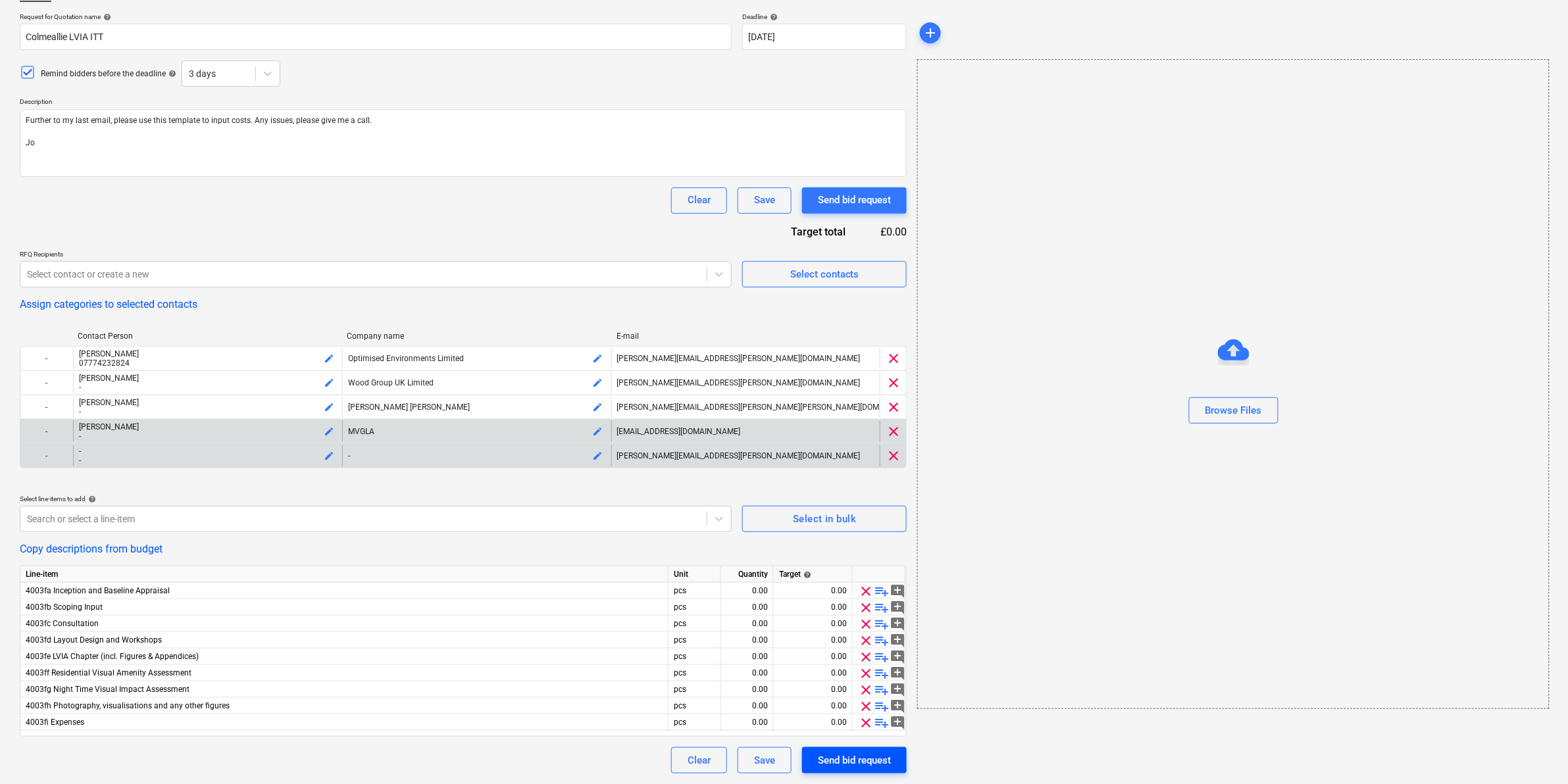
click at [836, 759] on div "Send bid request" at bounding box center [854, 760] width 73 height 17
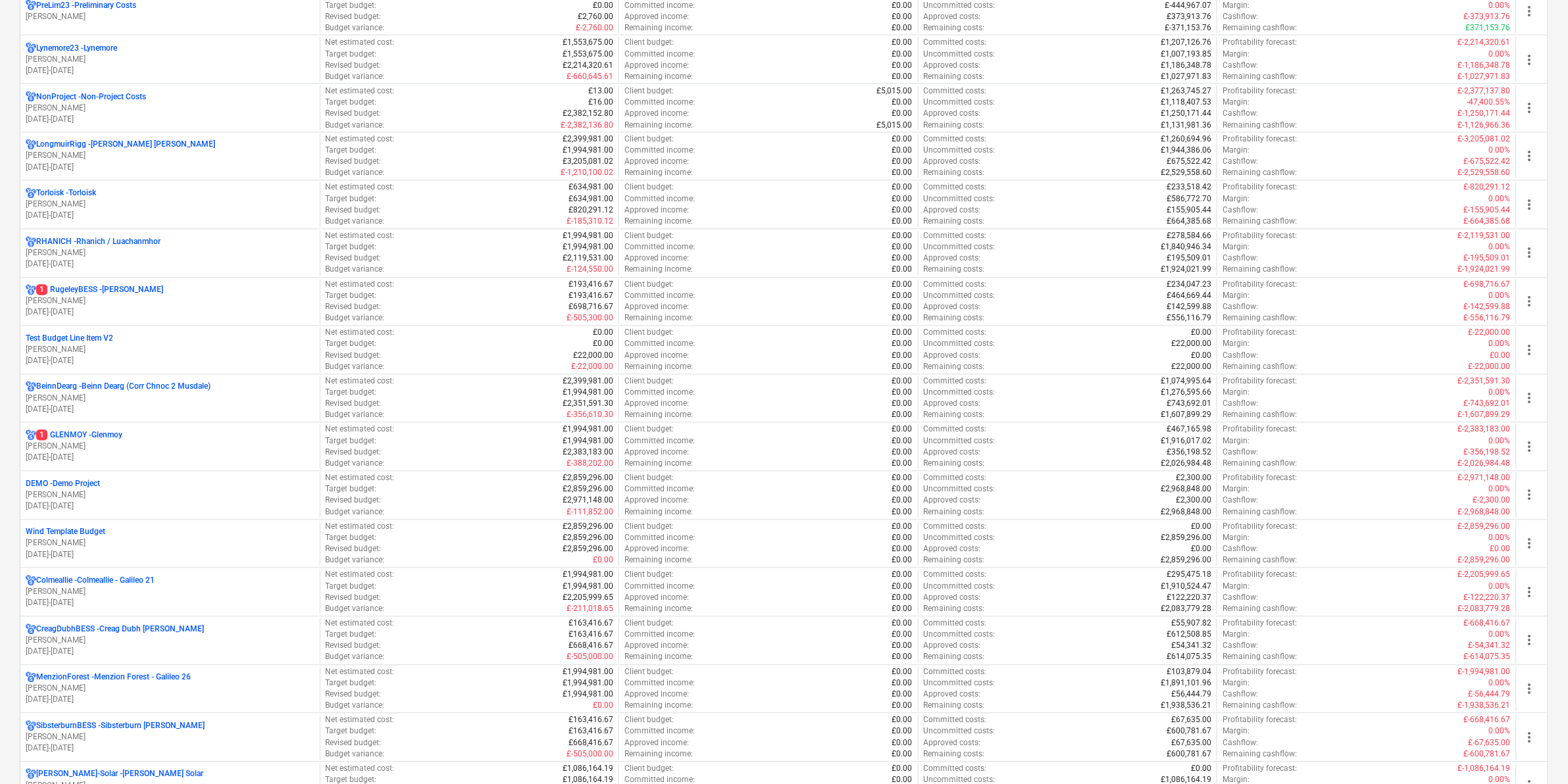
scroll to position [987, 0]
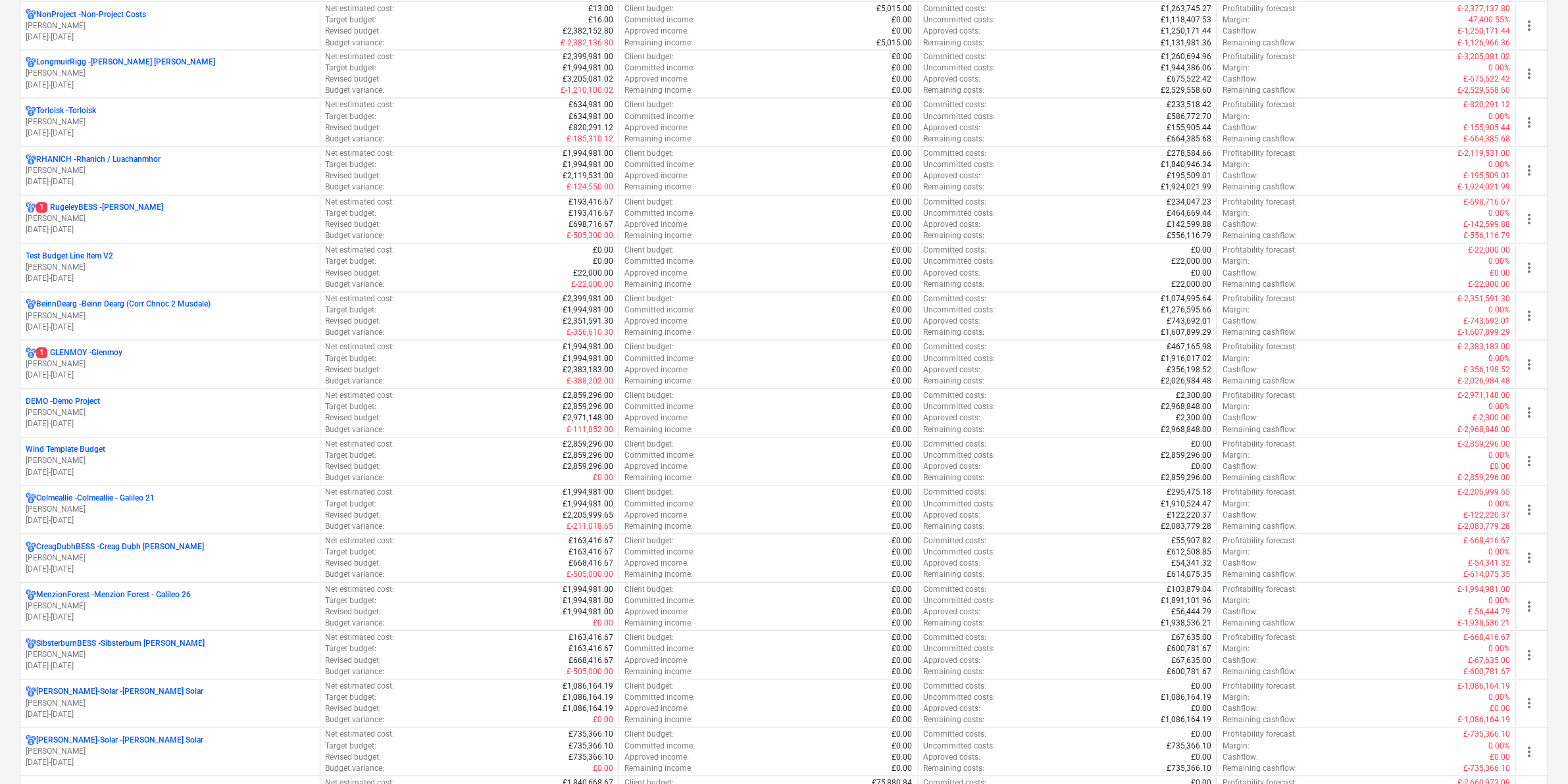
drag, startPoint x: 132, startPoint y: 502, endPoint x: 141, endPoint y: 502, distance: 9.0
click at [132, 502] on p "Colmeallie - Colmeallie - Galileo 21" at bounding box center [95, 499] width 118 height 11
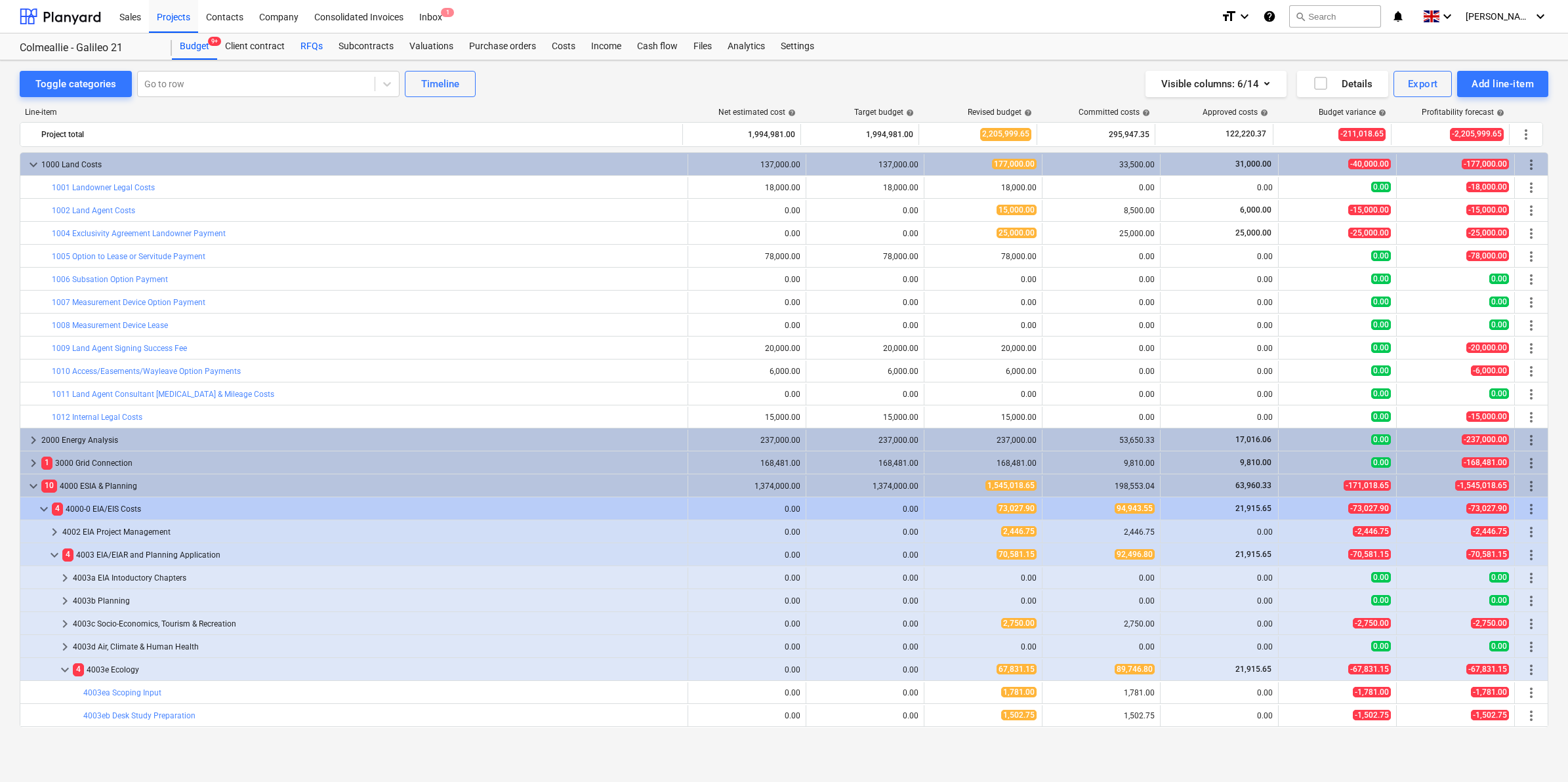
click at [309, 47] on div "RFQs" at bounding box center [312, 46] width 38 height 26
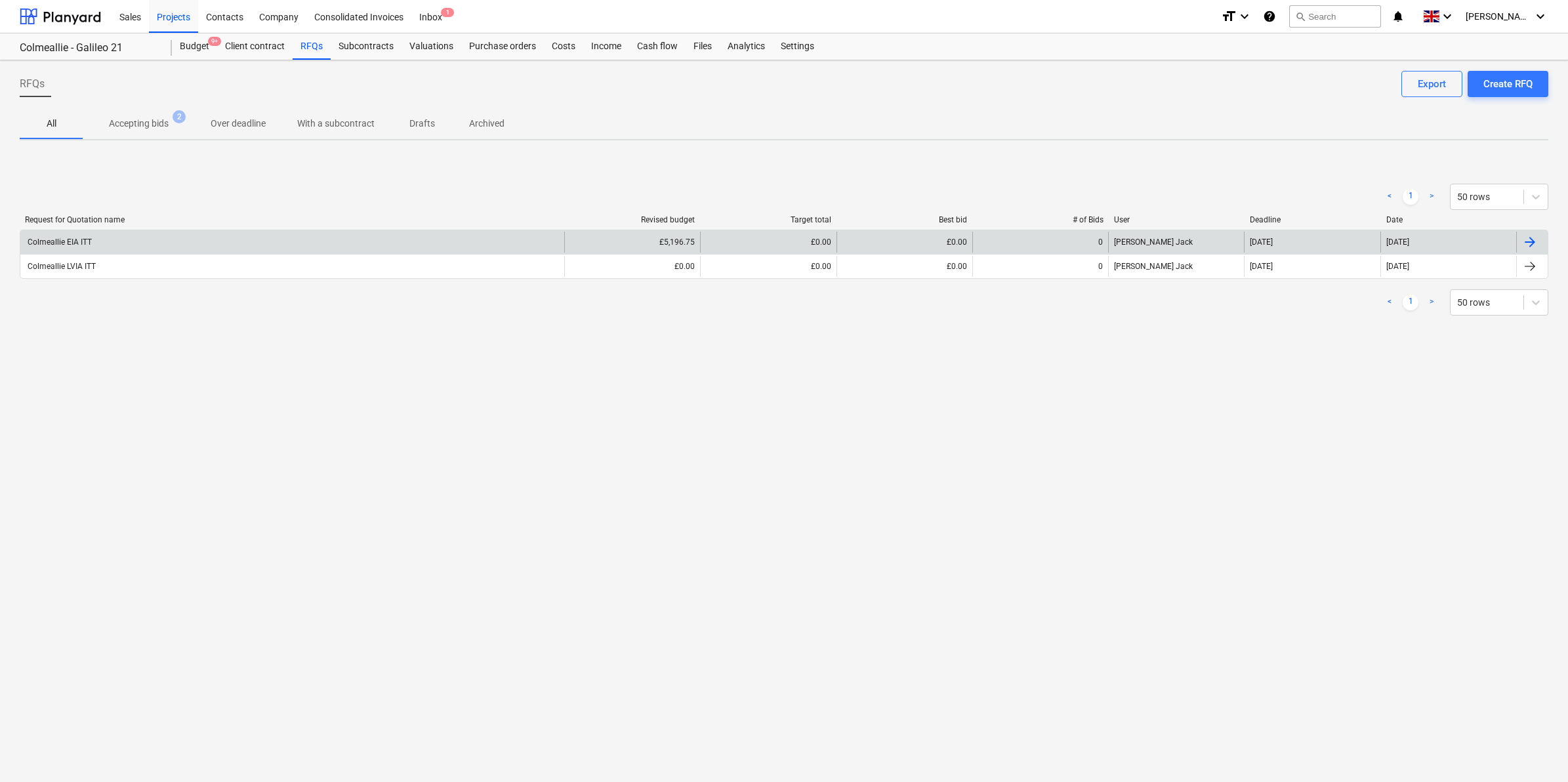
click at [64, 240] on div "Colmeallie EIA ITT" at bounding box center [59, 243] width 66 height 9
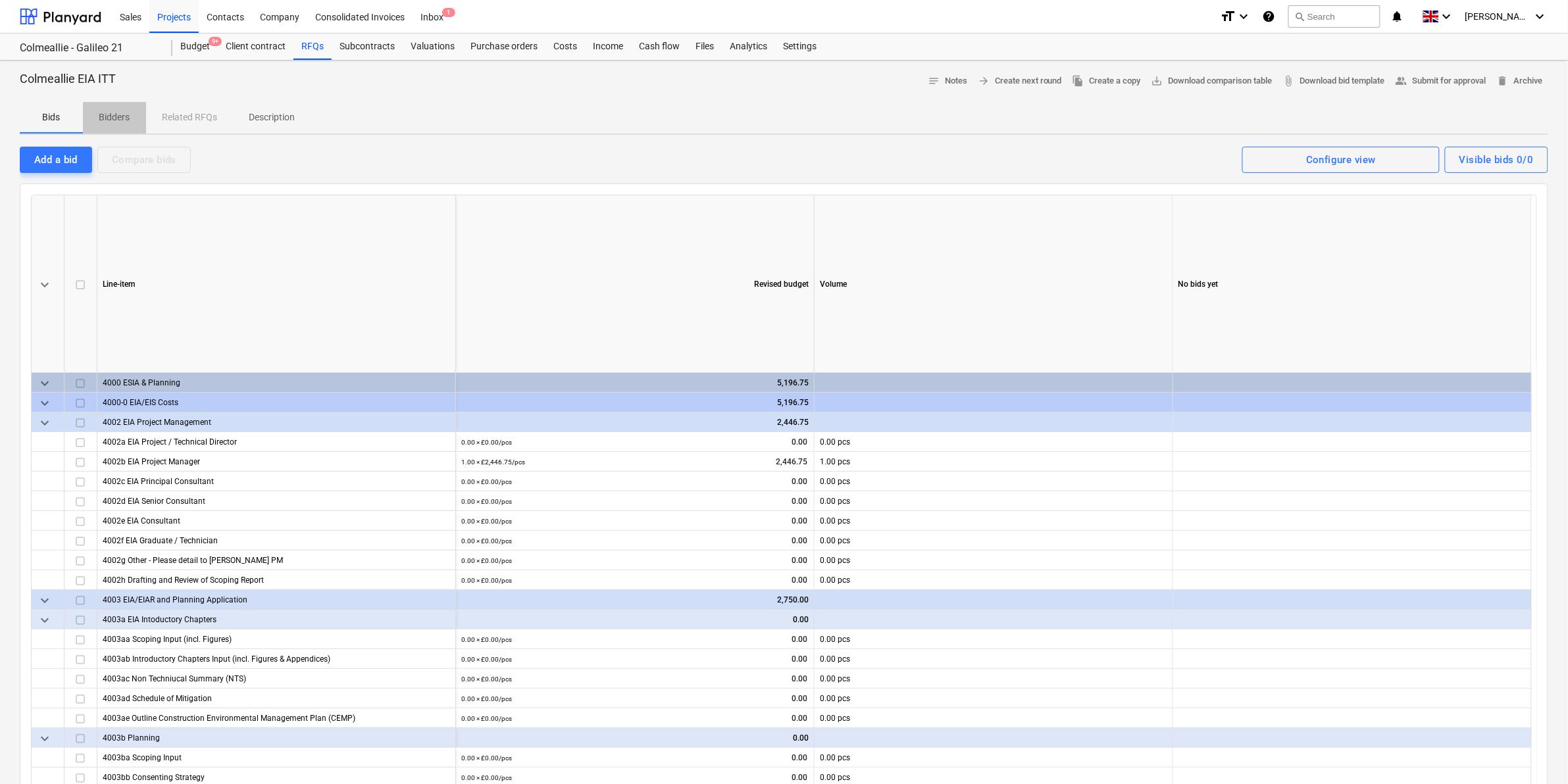
click at [114, 124] on p "Bidders" at bounding box center [114, 118] width 31 height 14
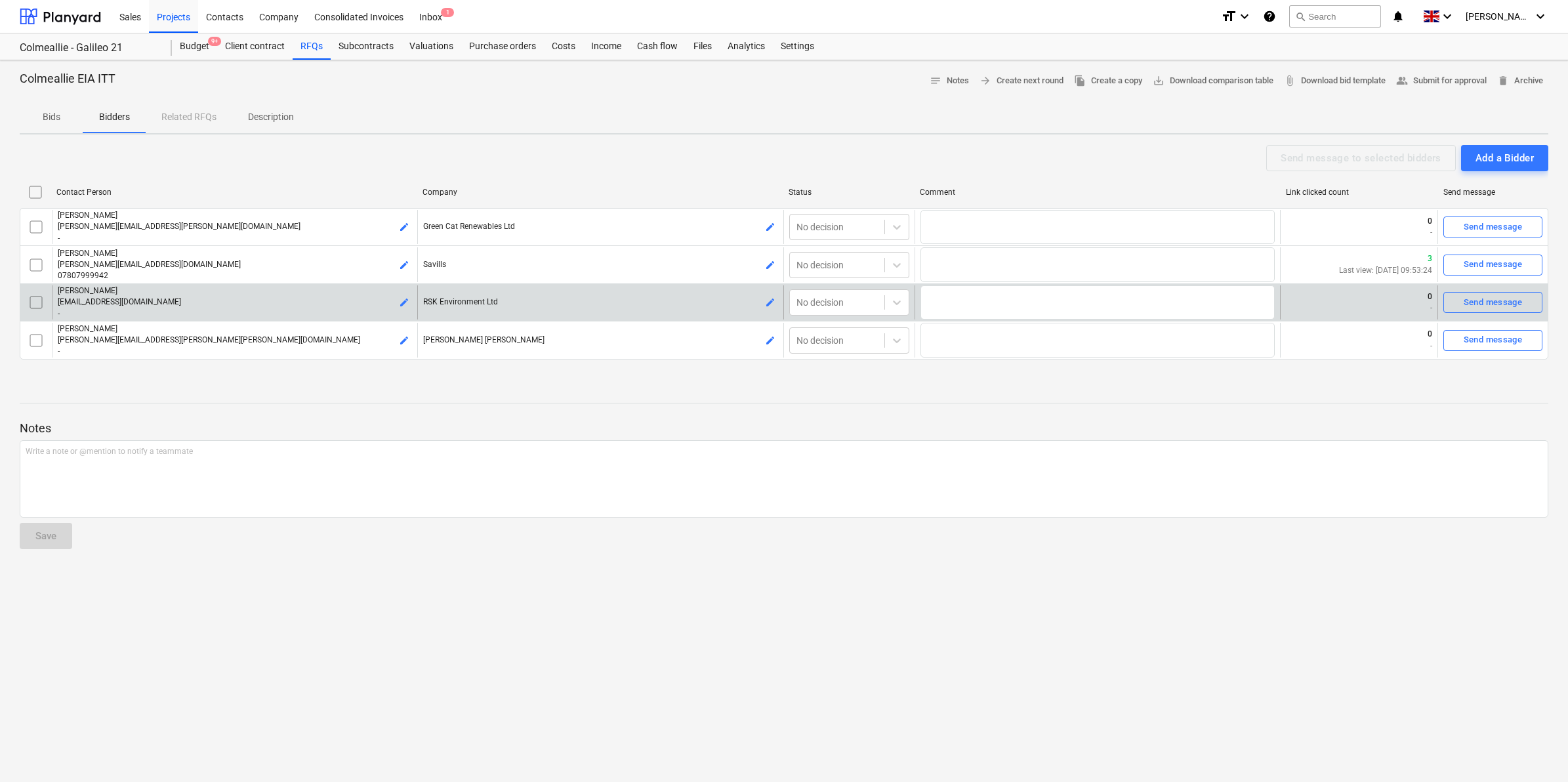
click at [407, 300] on span "edit" at bounding box center [404, 302] width 10 height 10
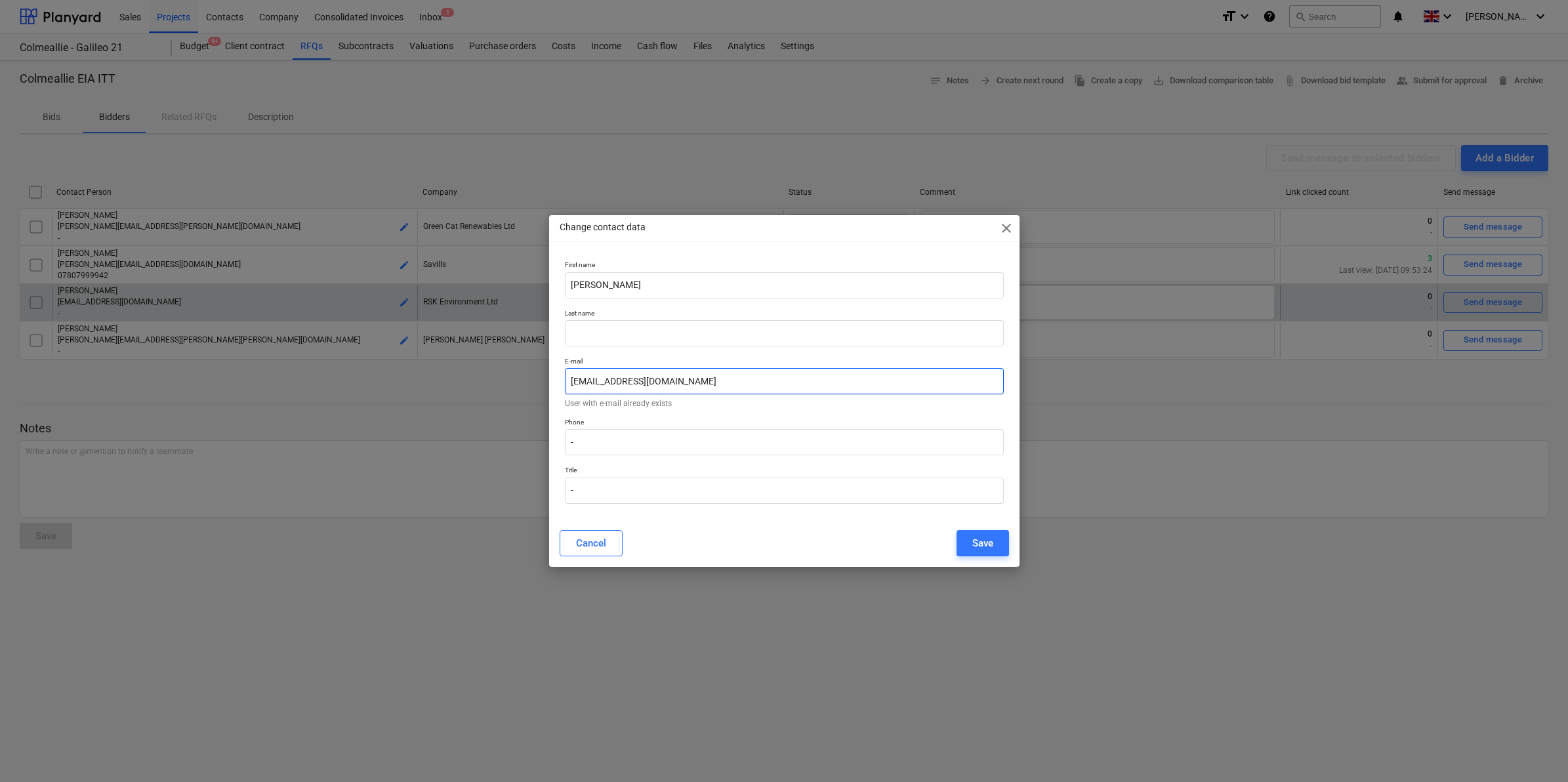
click at [714, 376] on input "[EMAIL_ADDRESS][DOMAIN_NAME]" at bounding box center [784, 381] width 439 height 26
click at [738, 386] on input "[EMAIL_ADDRESS][DOMAIN_NAME]" at bounding box center [784, 381] width 439 height 26
click at [696, 385] on input "[EMAIL_ADDRESS][DOMAIN_NAME]" at bounding box center [784, 381] width 439 height 26
paste input "APaterson@rsk.co.uk"
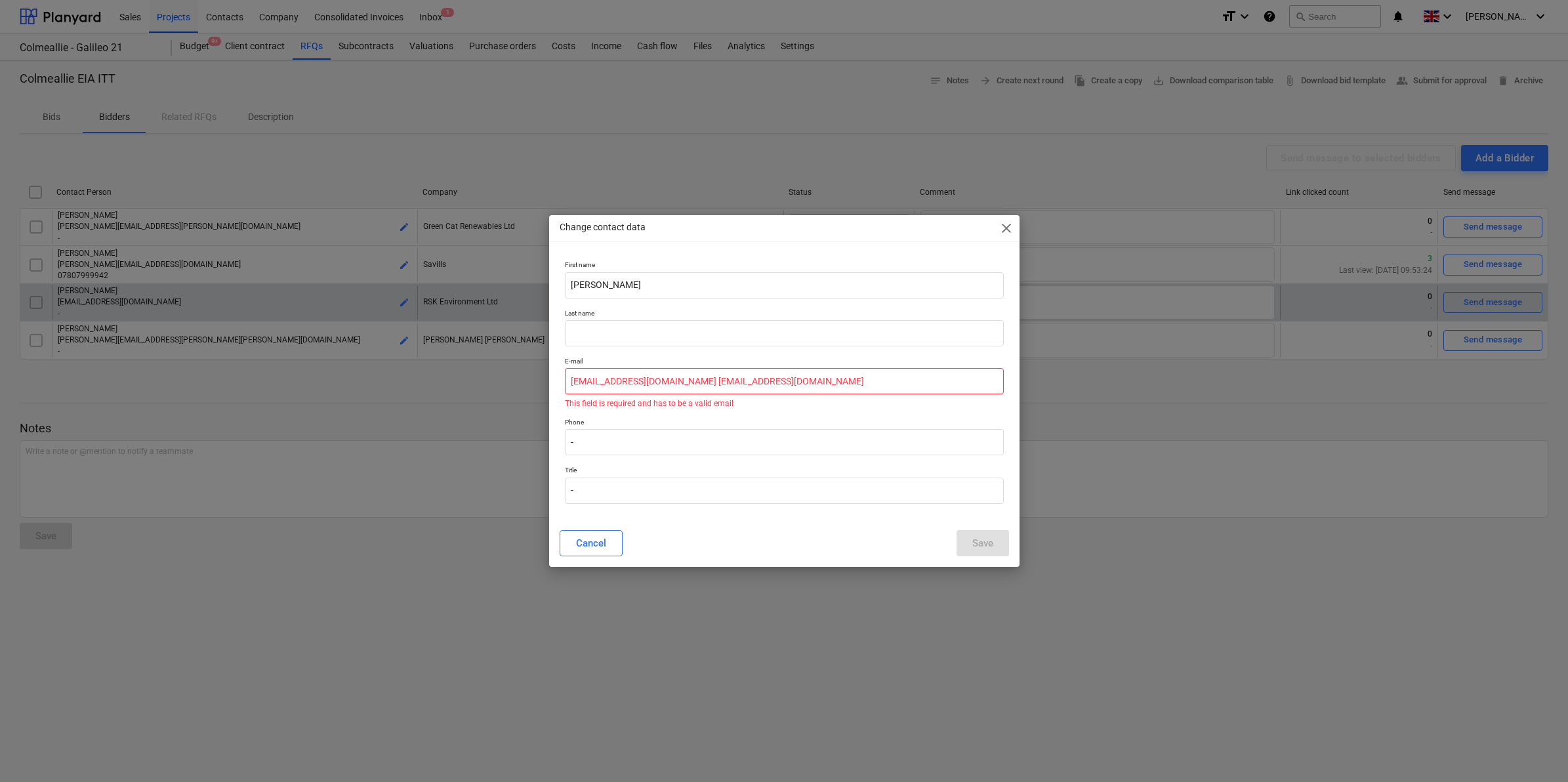
drag, startPoint x: 776, startPoint y: 385, endPoint x: 664, endPoint y: 381, distance: 112.1
click at [664, 381] on input "jsomerville@rsk.co.uk APaterson@rsk.co.uk" at bounding box center [784, 381] width 439 height 26
type input "[EMAIL_ADDRESS][DOMAIN_NAME]"
click at [1004, 232] on span "close" at bounding box center [1006, 228] width 16 height 16
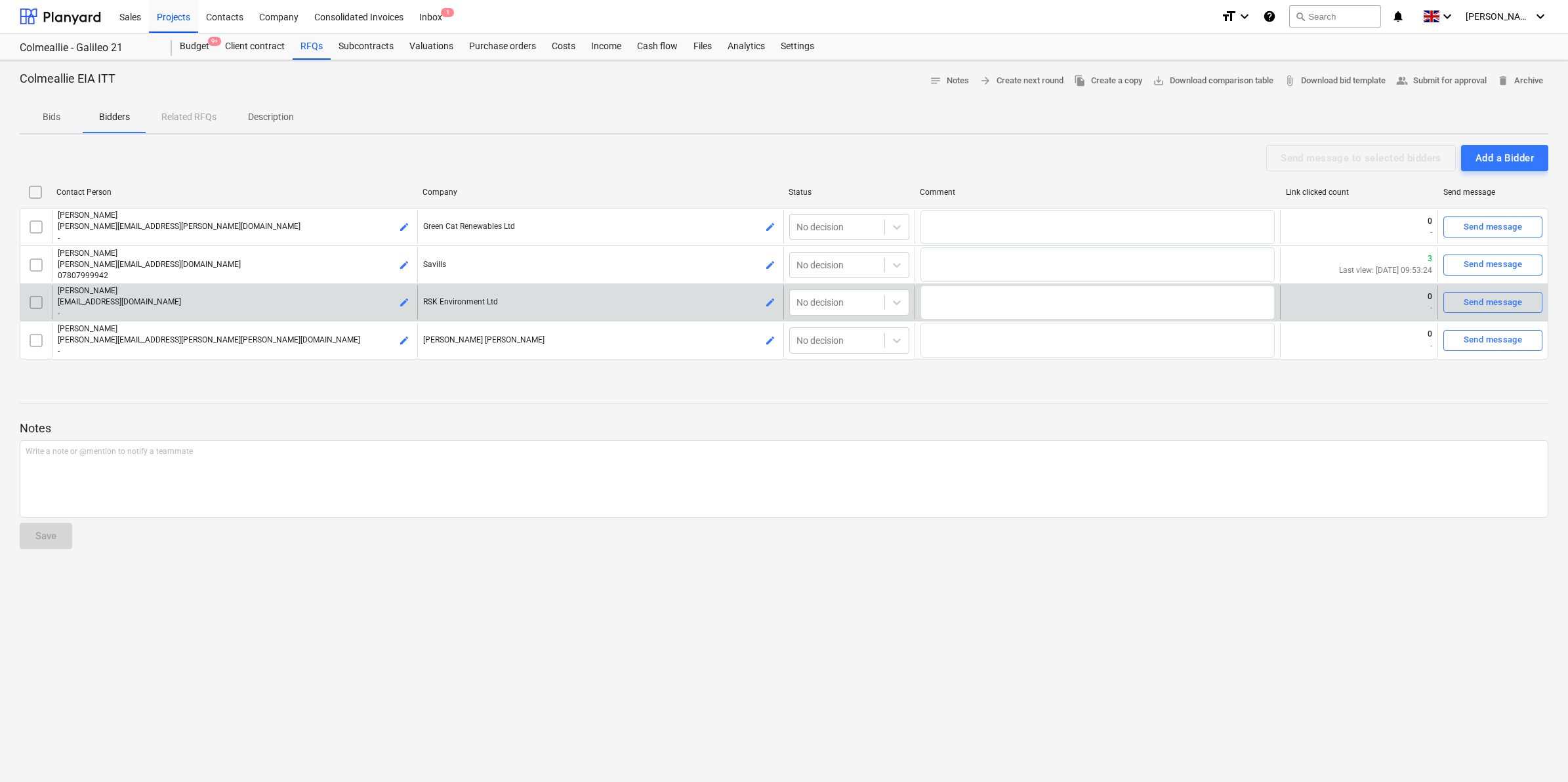
click at [187, 117] on div "Bids Bidders Related RFQs Description" at bounding box center [784, 117] width 1528 height 31
click at [191, 119] on div "Bids Bidders Related RFQs Description" at bounding box center [784, 117] width 1528 height 31
click at [112, 123] on p "Bidders" at bounding box center [114, 117] width 31 height 14
click at [106, 303] on span "[EMAIL_ADDRESS][DOMAIN_NAME]" at bounding box center [119, 302] width 123 height 9
click at [83, 290] on p "[PERSON_NAME]" at bounding box center [234, 291] width 354 height 11
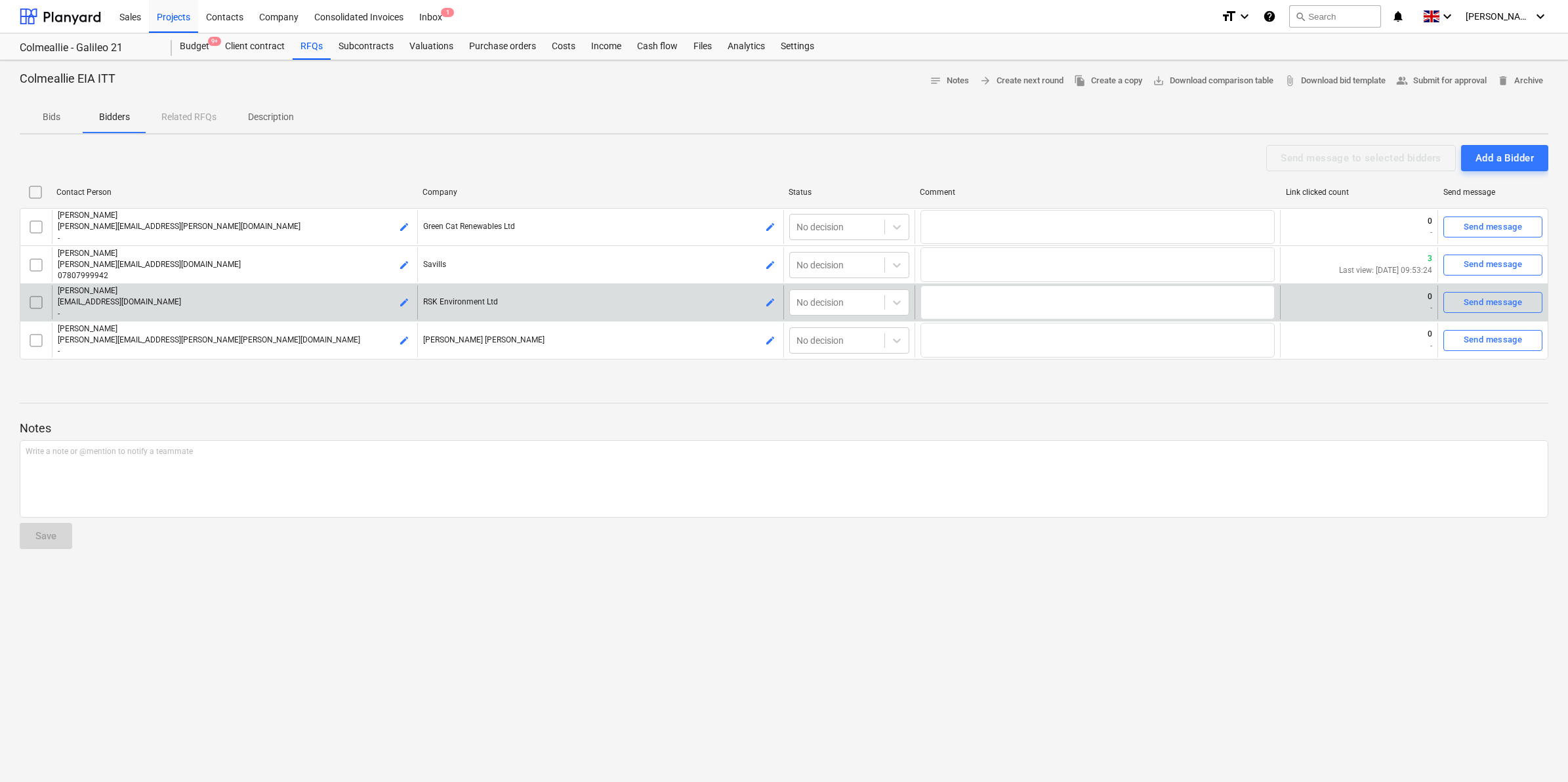
click at [398, 302] on button "edit" at bounding box center [404, 302] width 16 height 16
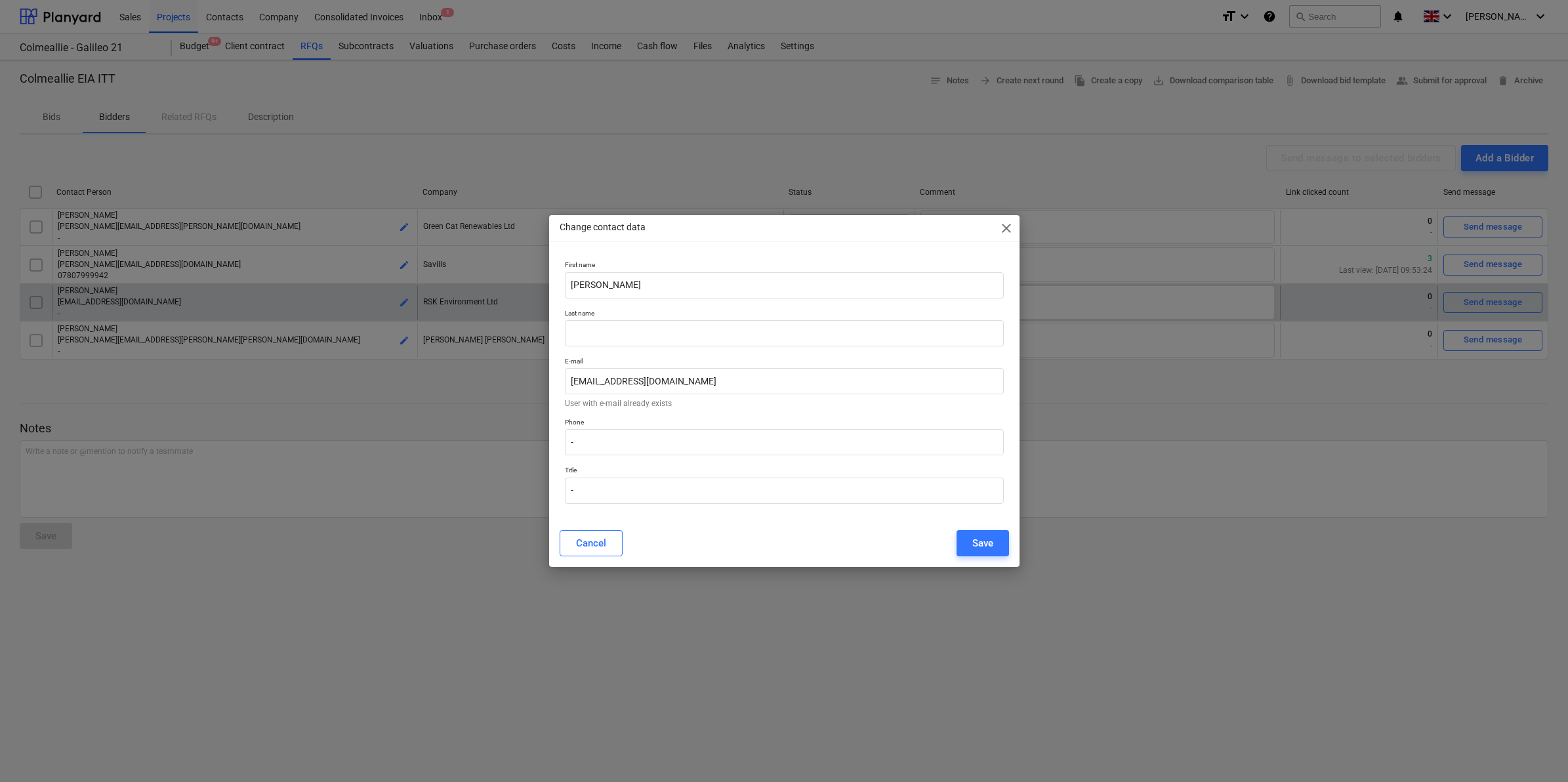
click at [1014, 228] on div "Change contact data close" at bounding box center [784, 228] width 470 height 26
click at [1005, 225] on span "close" at bounding box center [1006, 228] width 16 height 16
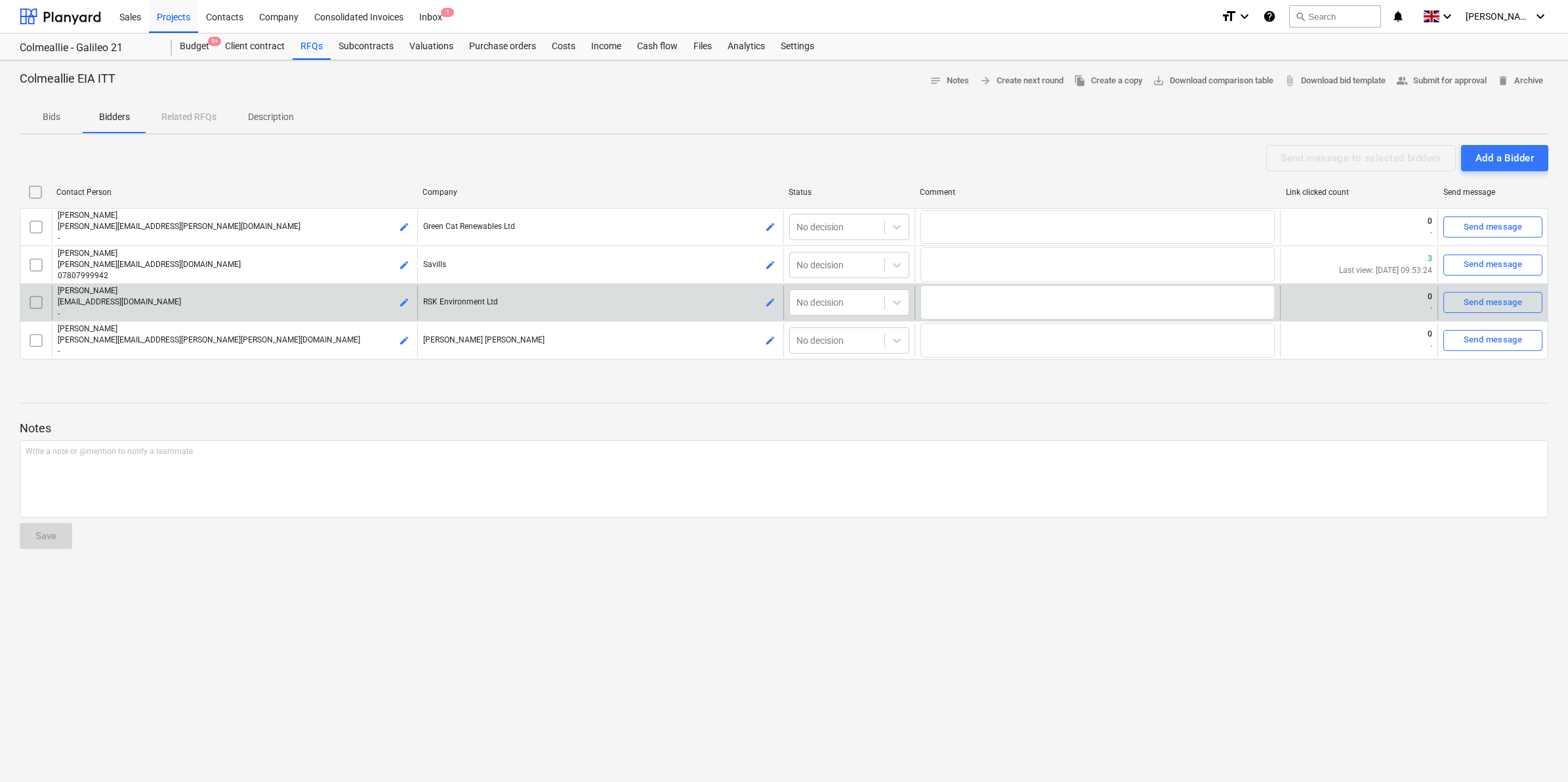
click at [767, 299] on span "edit" at bounding box center [769, 302] width 10 height 10
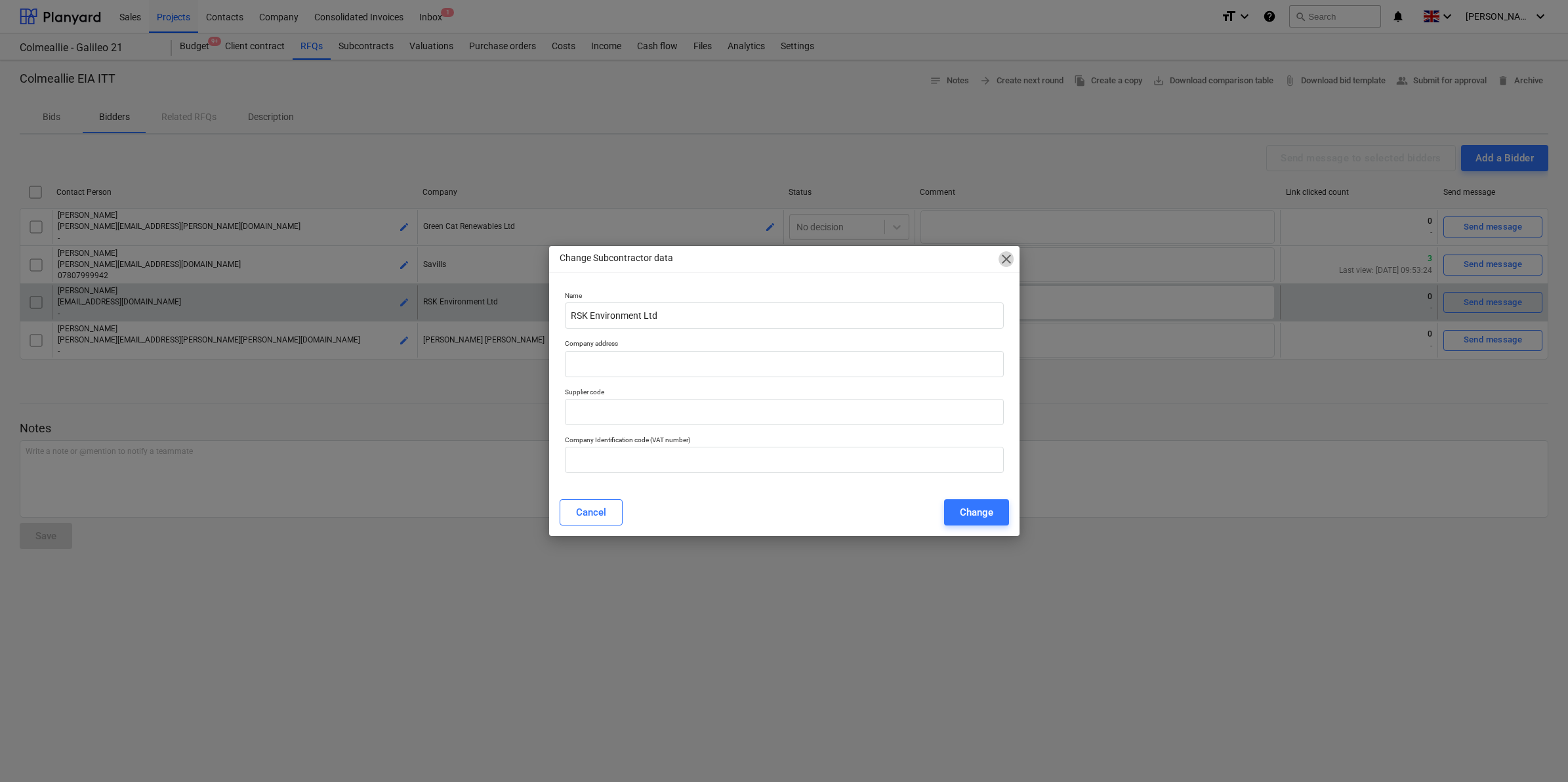
click at [1004, 262] on span "close" at bounding box center [1006, 259] width 16 height 16
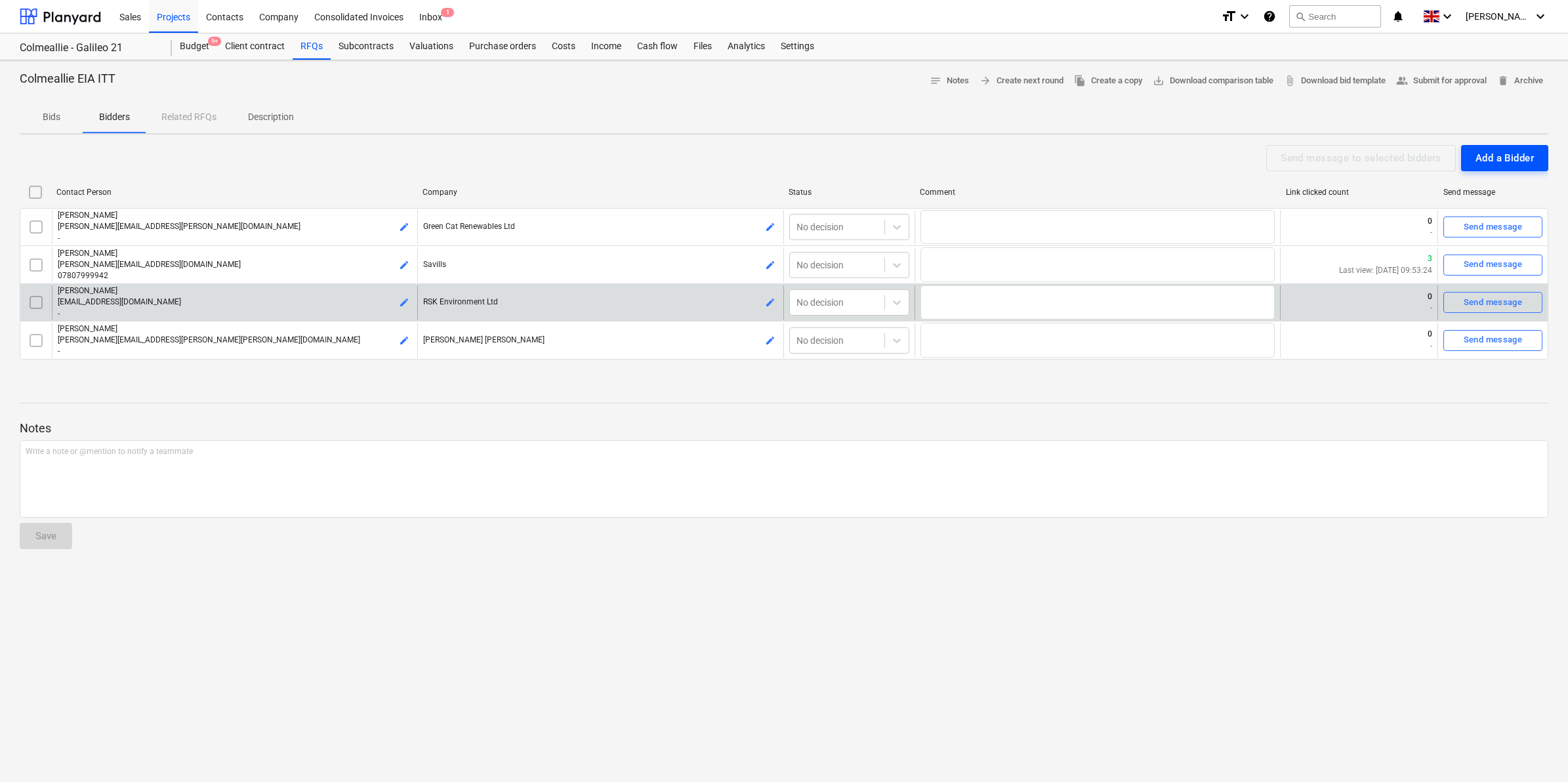
click at [1527, 150] on div "Add a Bidder" at bounding box center [1504, 158] width 58 height 17
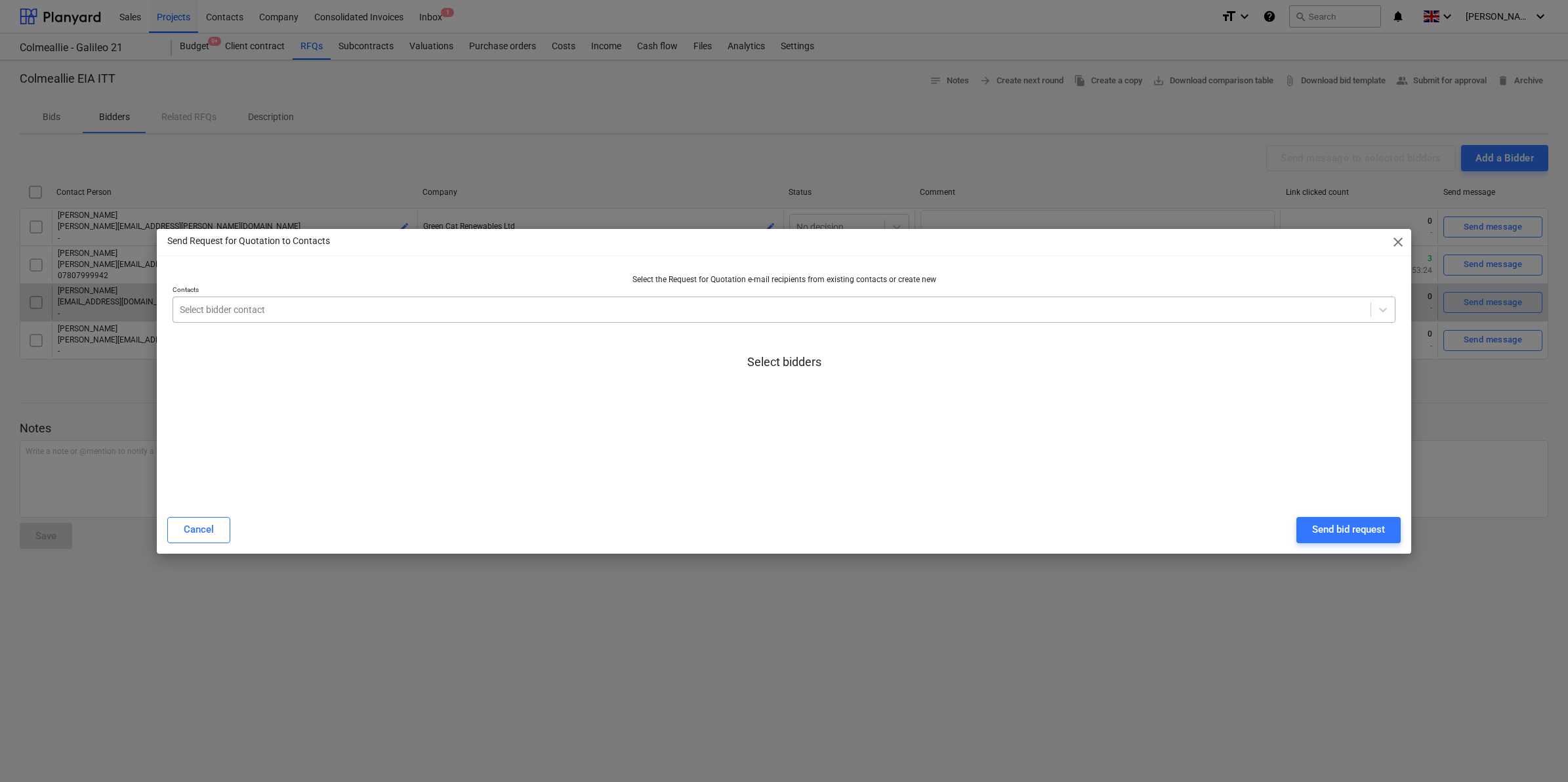
click at [549, 307] on div at bounding box center [771, 309] width 1184 height 13
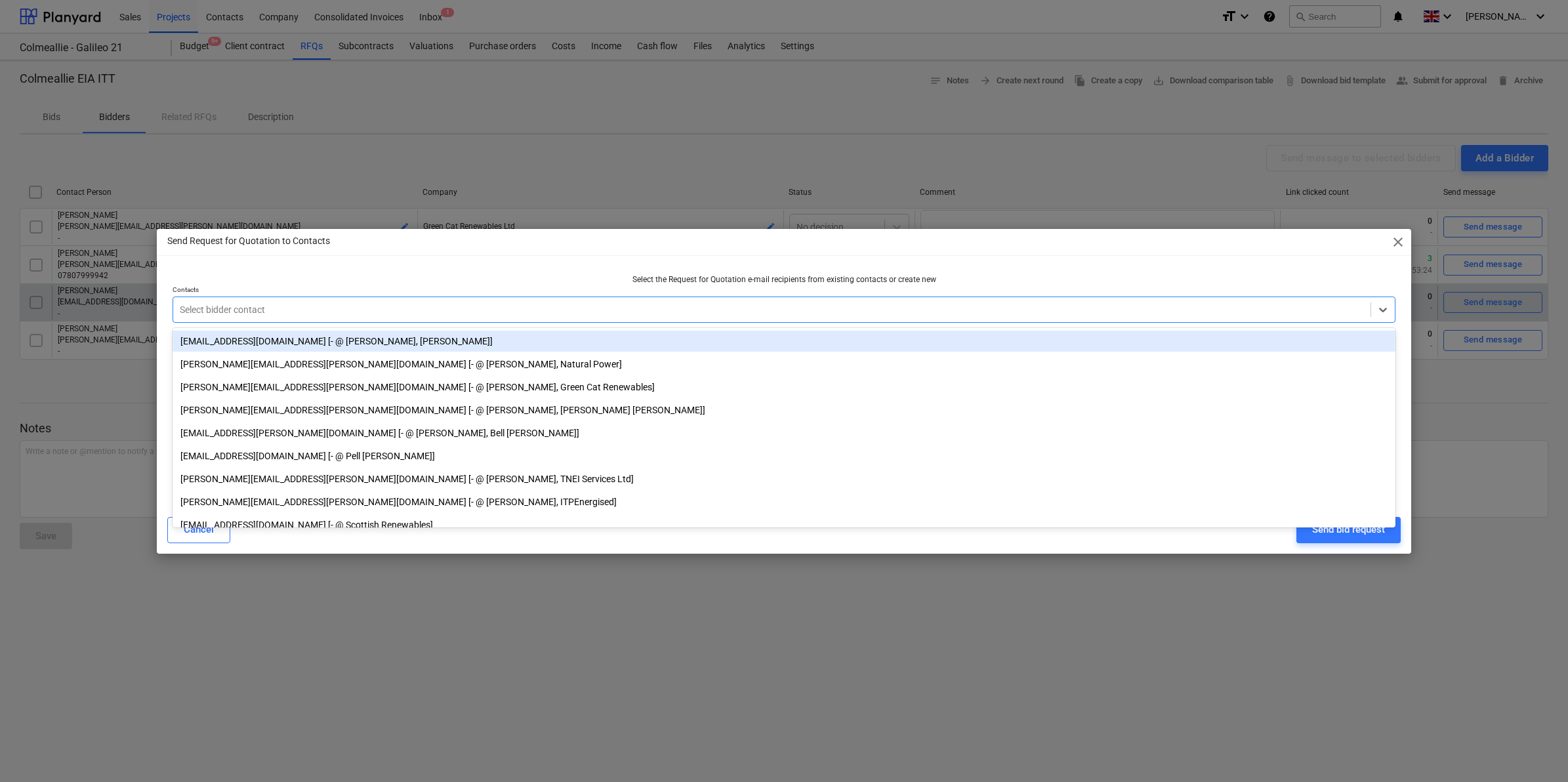
paste input "a"
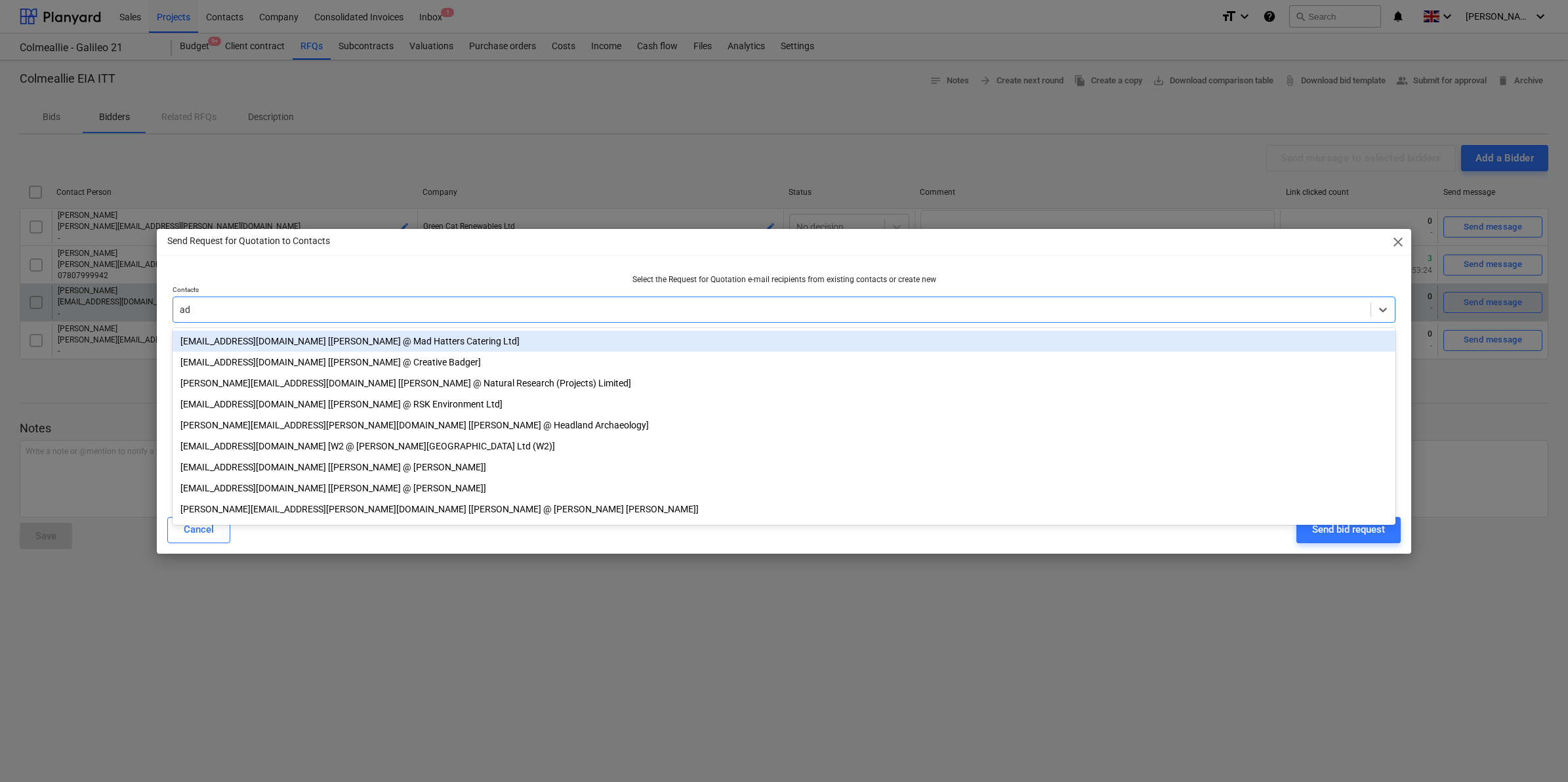
type input "ada"
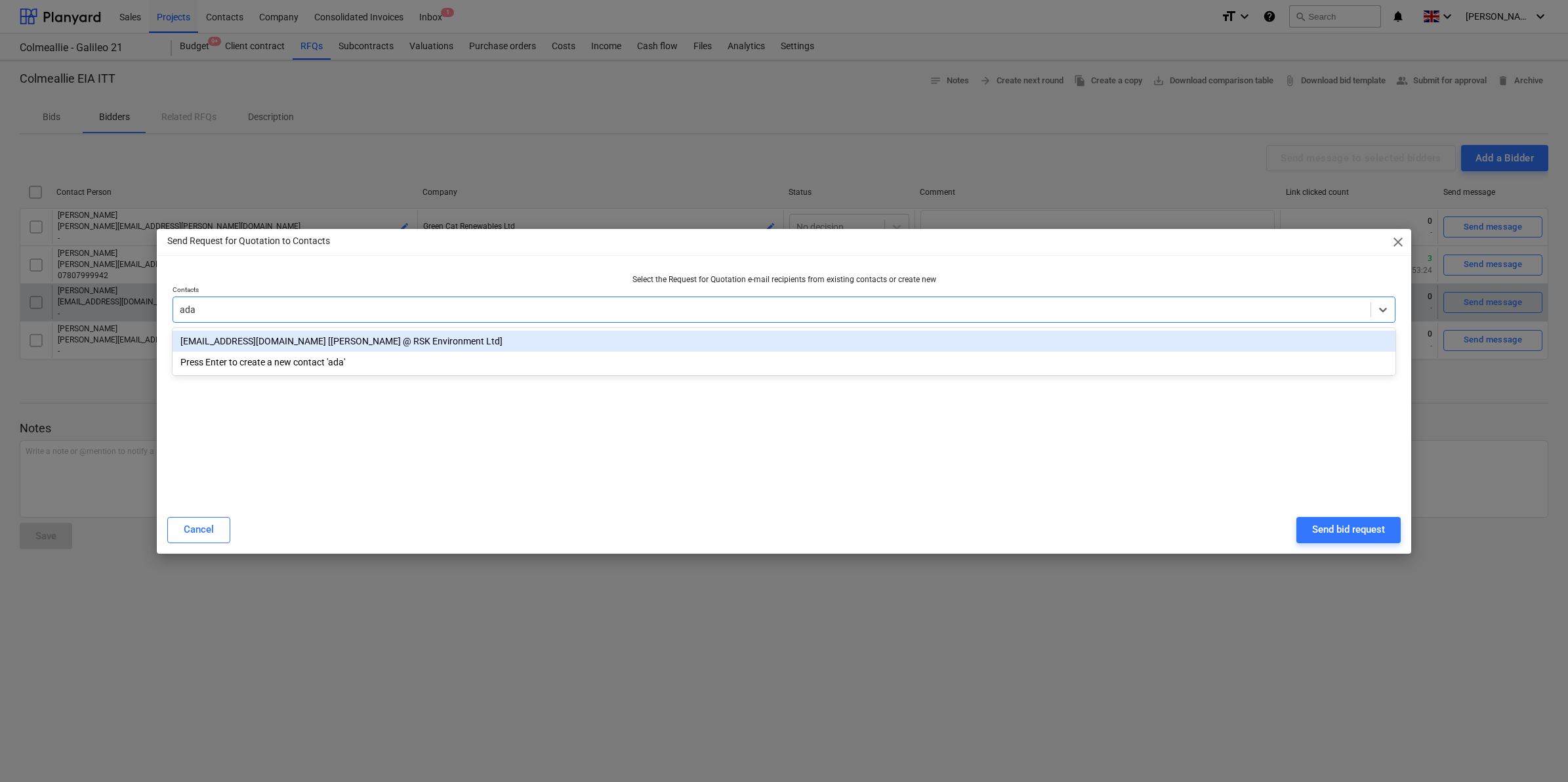
click at [425, 339] on div "apaterson@rsk.co.uk [Adam Paterson @ RSK Environment Ltd]" at bounding box center [784, 341] width 1223 height 21
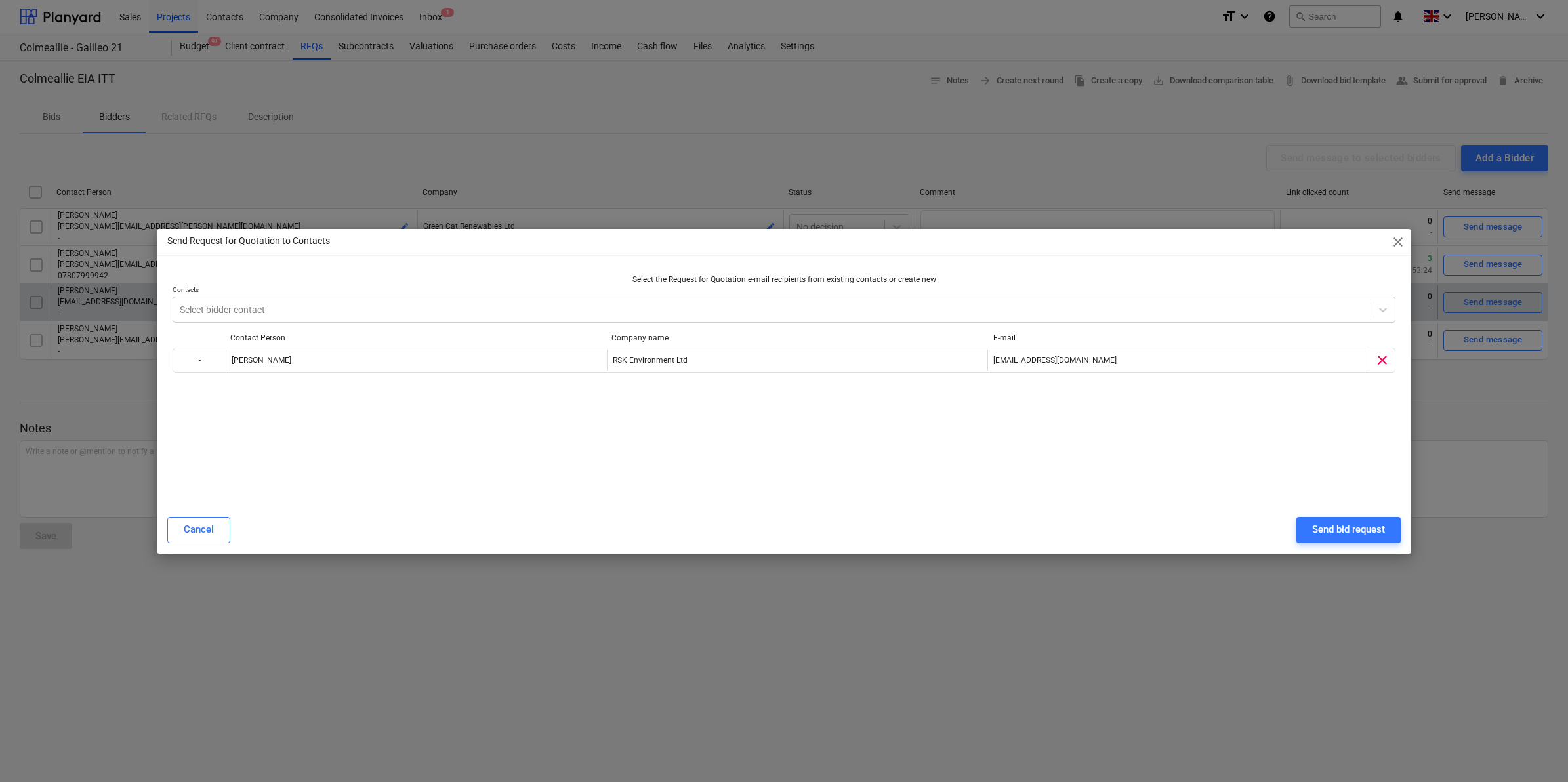
click at [545, 260] on div "Send Request for Quotation to Contacts close Select the Request for Quotation e…" at bounding box center [784, 391] width 1254 height 325
click at [885, 577] on div "Send Request for Quotation to Contacts close Select the Request for Quotation e…" at bounding box center [784, 391] width 1568 height 782
